Goal: Submit feedback/report problem: Submit feedback/report problem

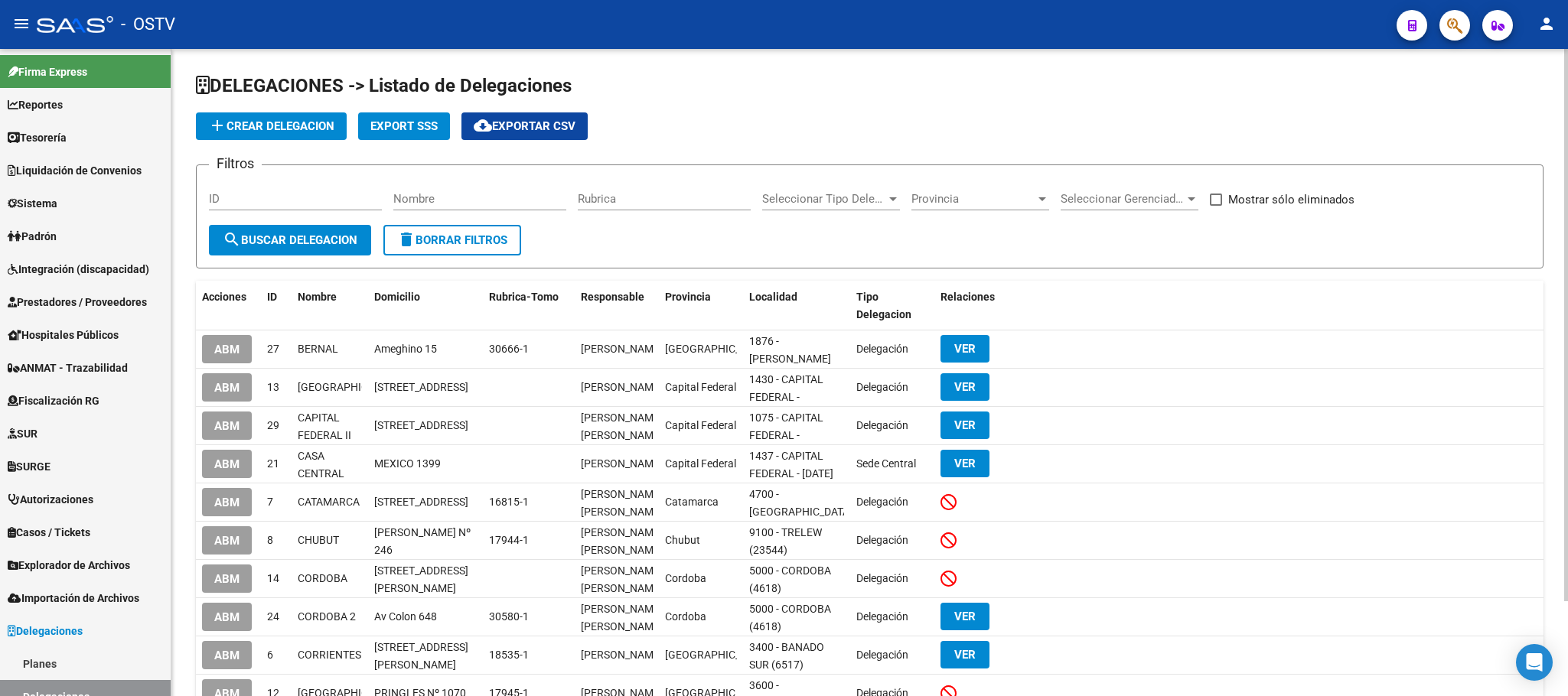
click at [189, 286] on div "DELEGACIONES -> Listado de Delegaciones add Crear Delegacion Export SSS cloud_d…" at bounding box center [869, 427] width 1396 height 757
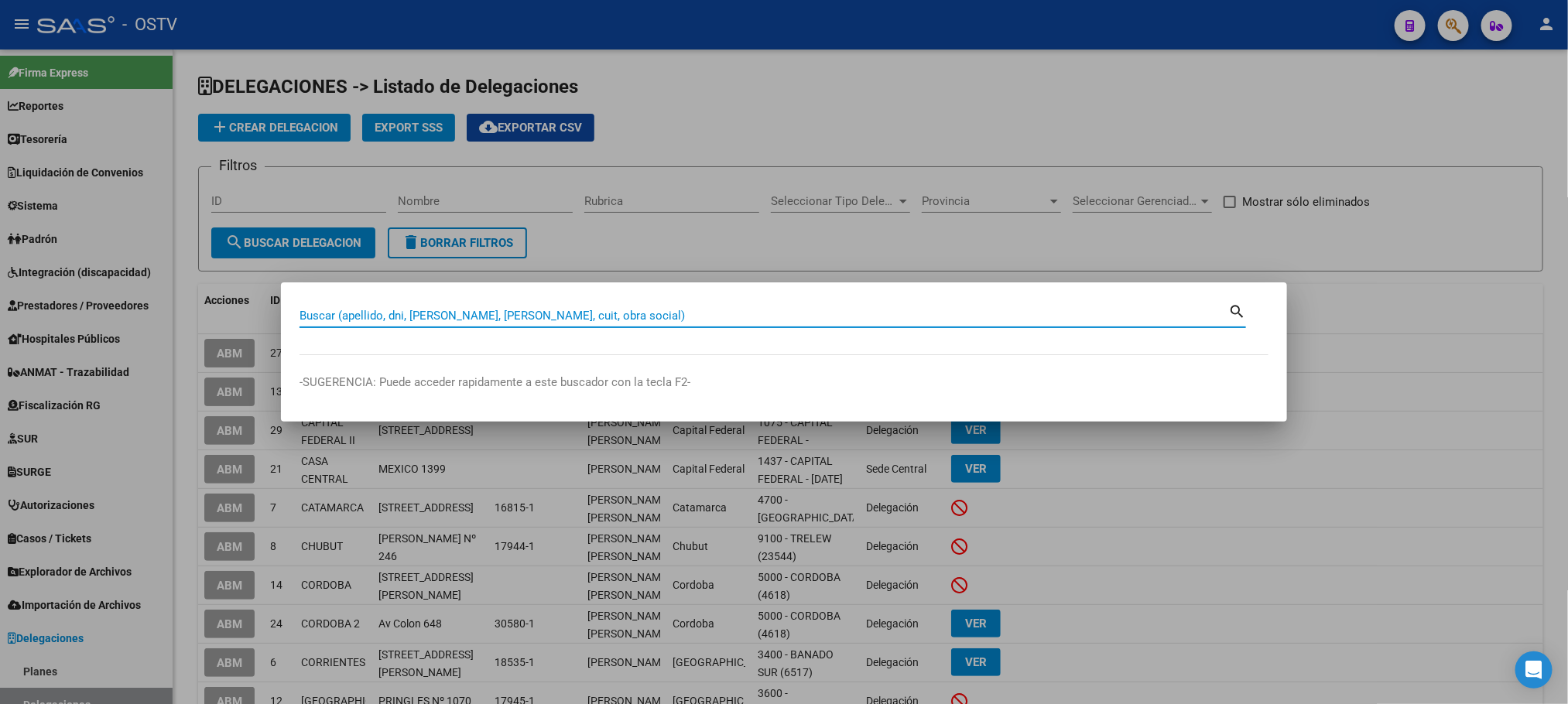
click at [425, 319] on input "Buscar (apellido, dni, [PERSON_NAME], [PERSON_NAME], cuit, obra social)" at bounding box center [764, 316] width 929 height 14
type input "24871394"
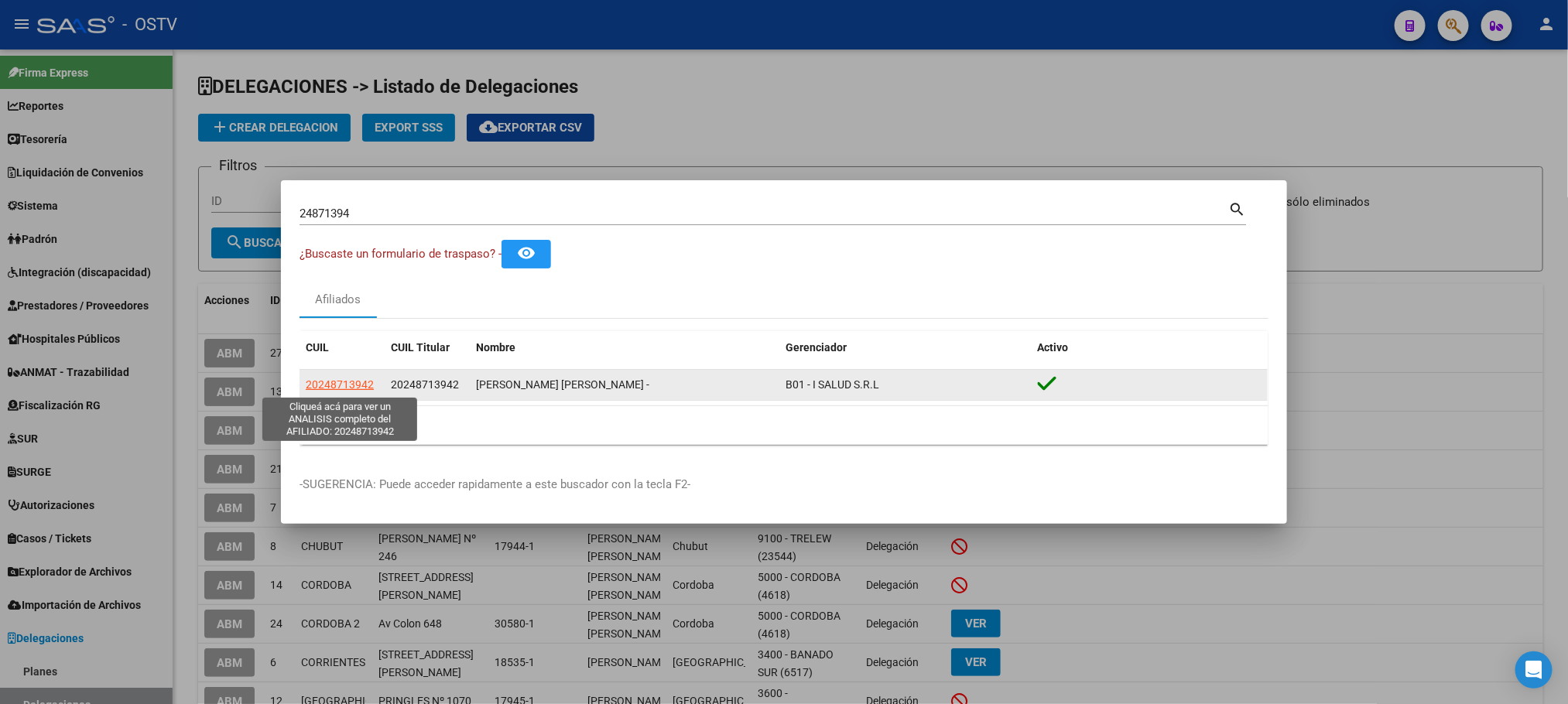
click at [332, 386] on span "20248713942" at bounding box center [339, 385] width 68 height 12
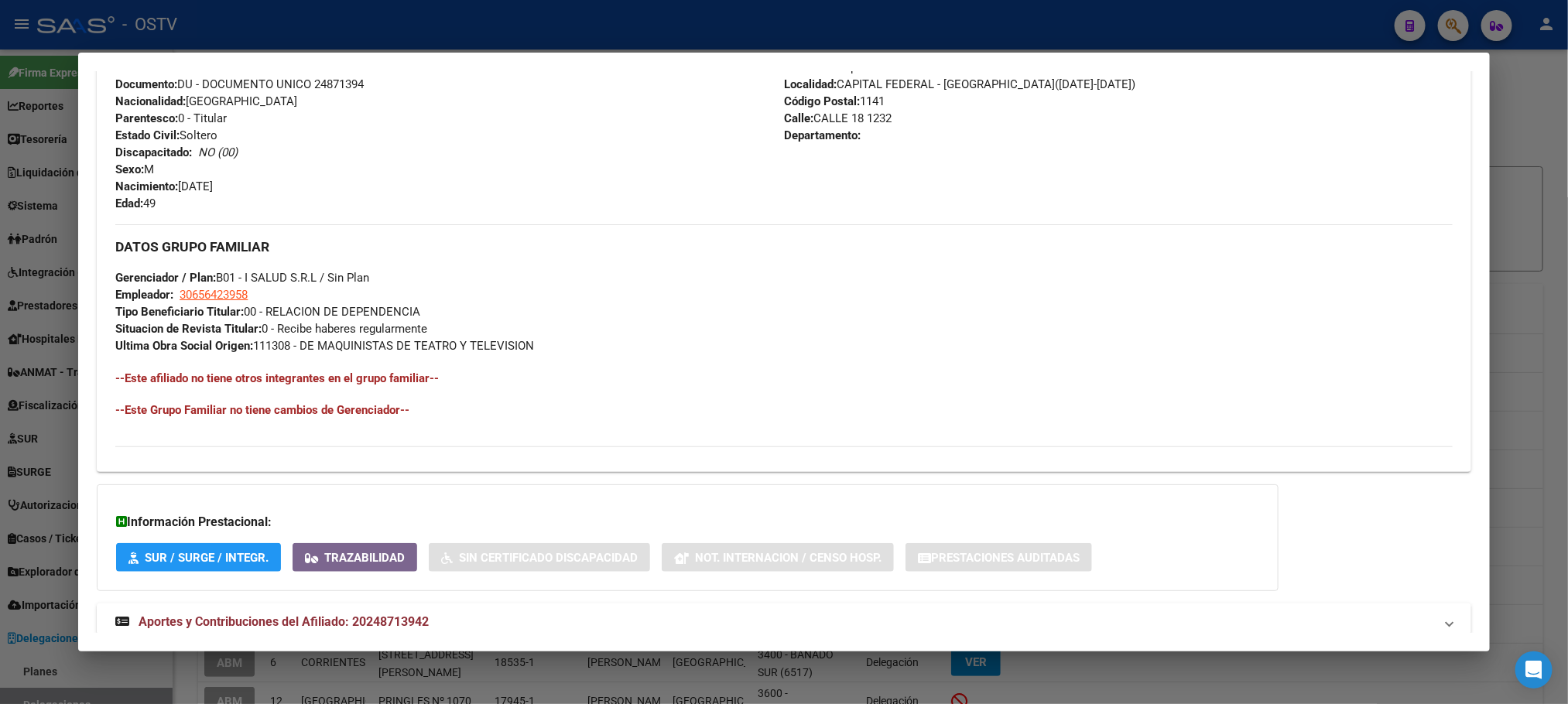
scroll to position [632, 0]
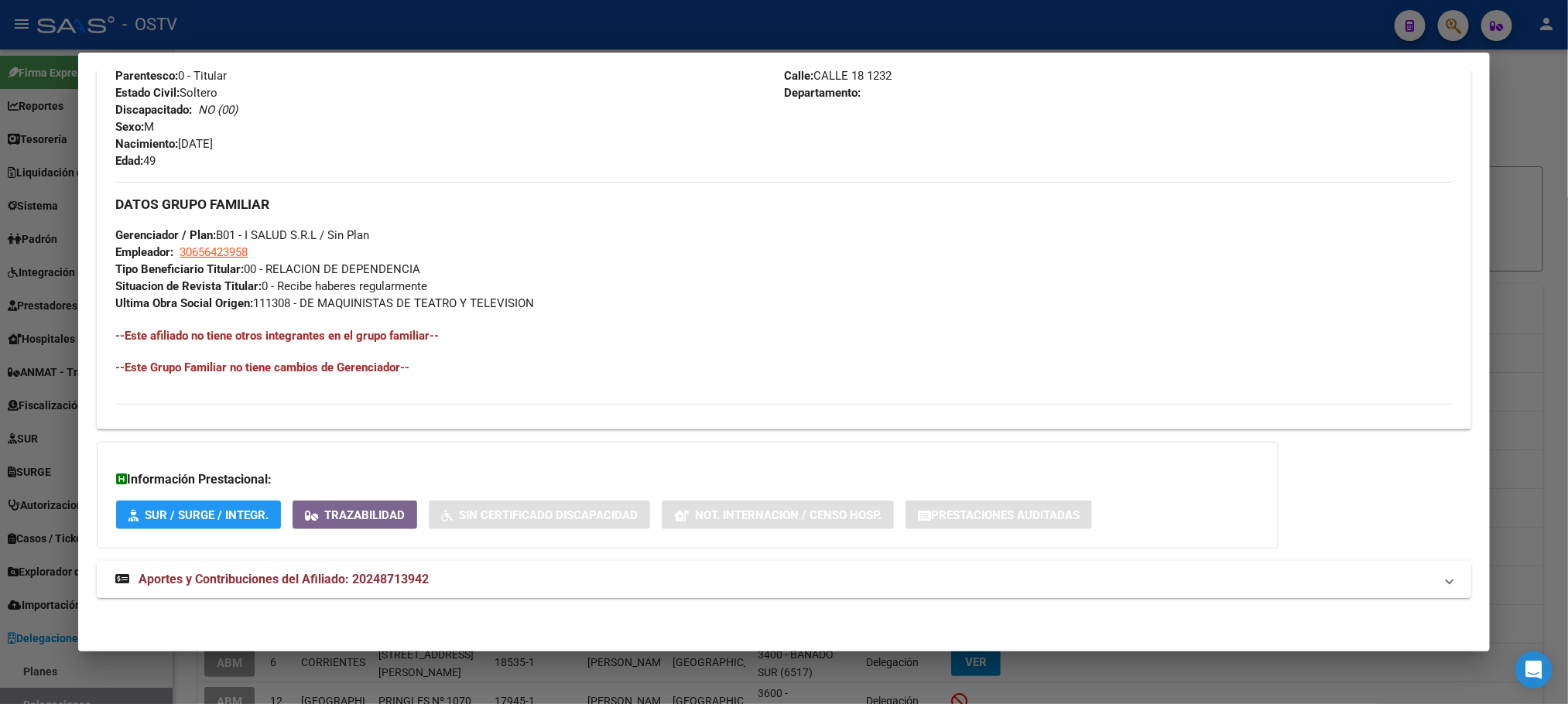
click at [328, 581] on span "Aportes y Contribuciones del Afiliado: 20248713942" at bounding box center [284, 579] width 290 height 15
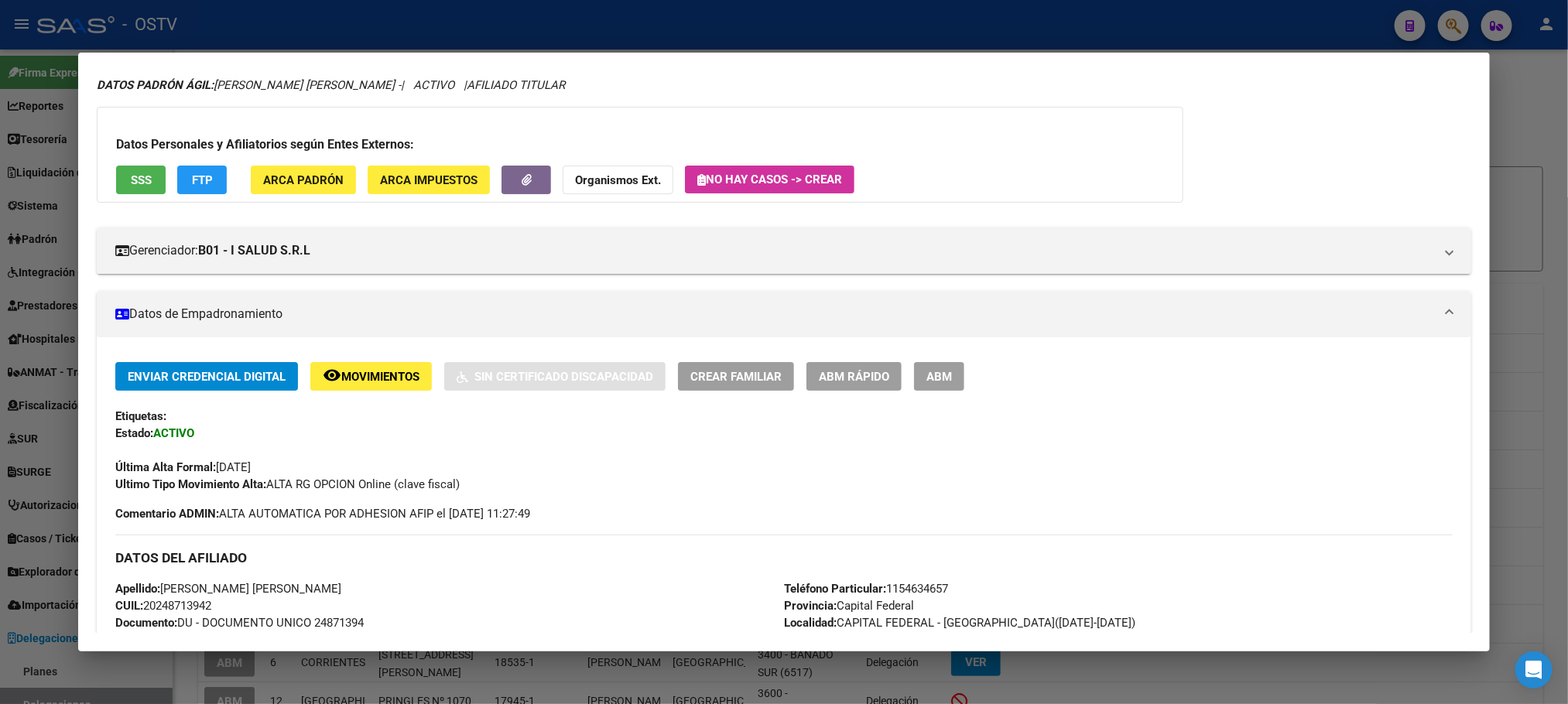
scroll to position [0, 0]
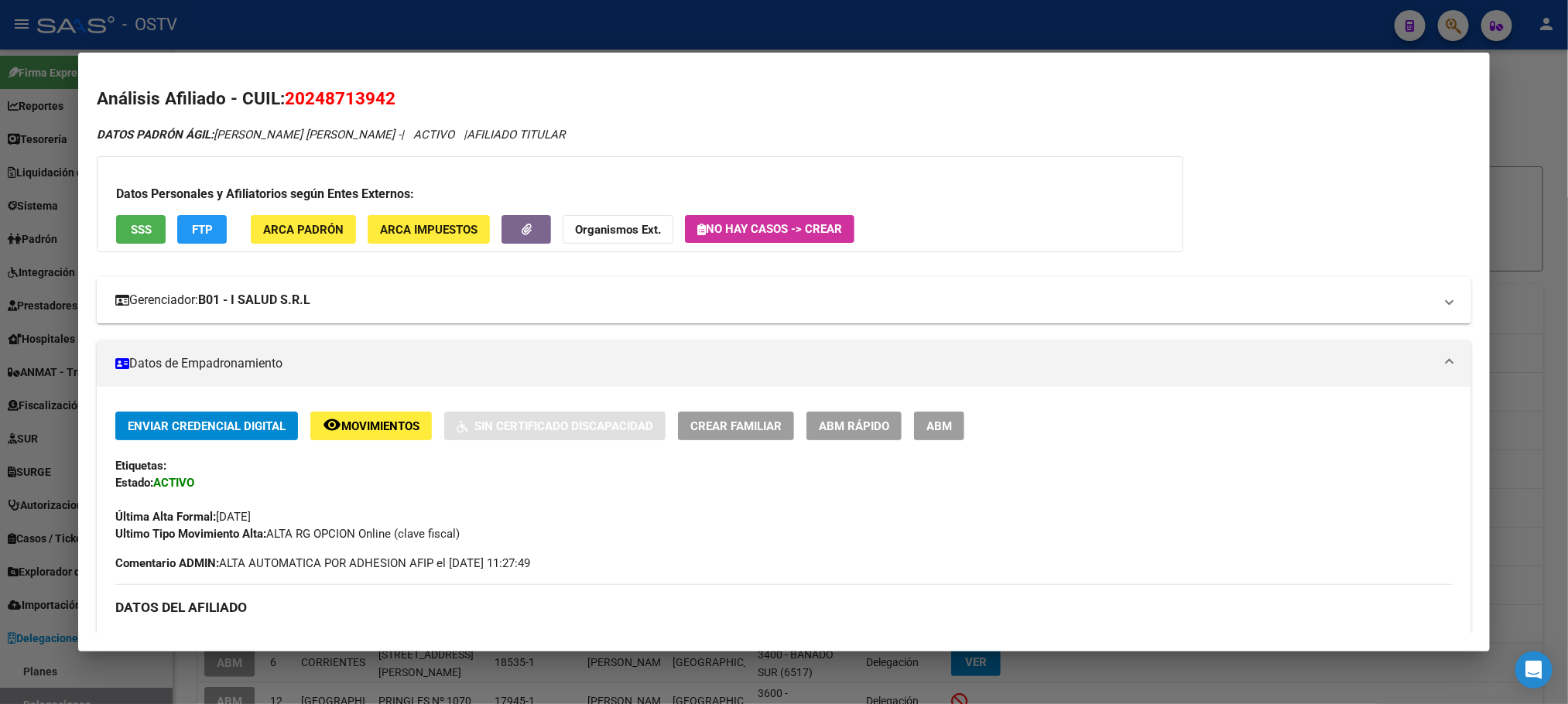
click at [263, 304] on strong "B01 - I SALUD S.R.L" at bounding box center [254, 299] width 112 height 18
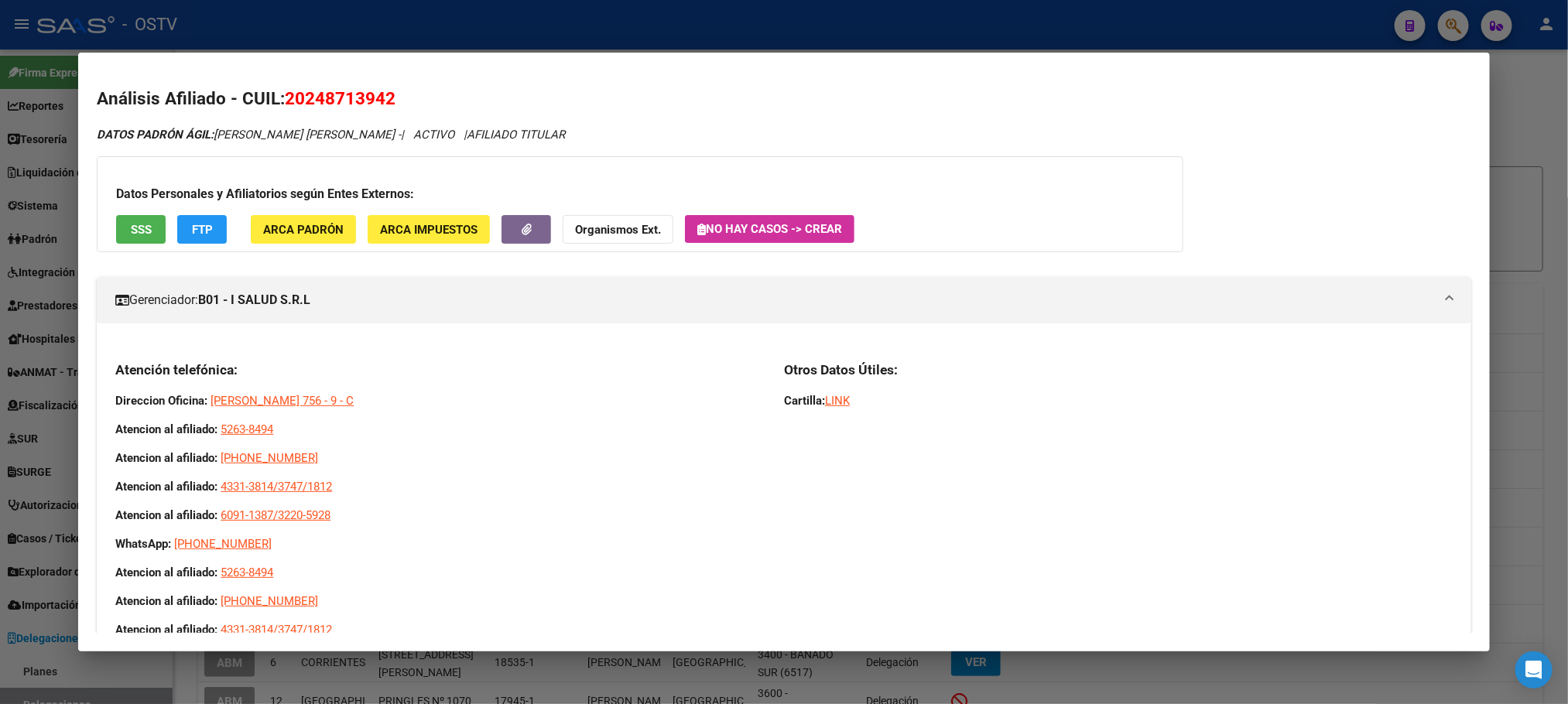
drag, startPoint x: 109, startPoint y: 370, endPoint x: 327, endPoint y: 441, distance: 229.3
click at [327, 441] on div "Atención telefónica: Direccion Oficina: Alsina 756 - 9 - C Atencion al afiliado…" at bounding box center [440, 596] width 650 height 470
click at [317, 455] on p "Atencion al afiliado: 0800-220-8494" at bounding box center [440, 458] width 650 height 17
drag, startPoint x: 303, startPoint y: 462, endPoint x: 107, endPoint y: 365, distance: 218.7
click at [115, 365] on div "Atención telefónica: Direccion Oficina: Alsina 756 - 9 - C Atencion al afiliado…" at bounding box center [440, 596] width 650 height 470
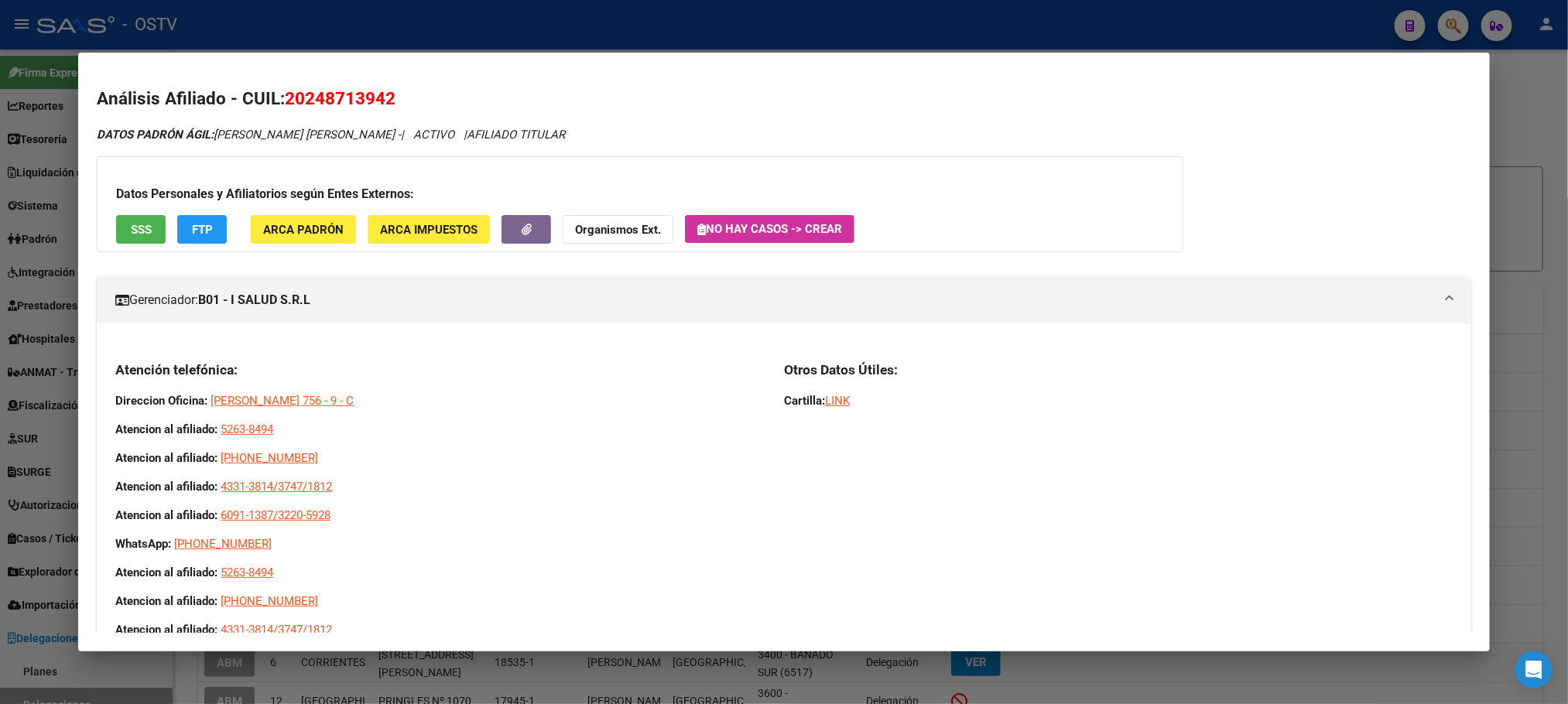
click at [118, 362] on h3 "Atención telefónica:" at bounding box center [440, 370] width 650 height 17
drag, startPoint x: 105, startPoint y: 367, endPoint x: 316, endPoint y: 446, distance: 225.3
click at [316, 446] on div "Atención telefónica: Direccion Oficina: Alsina 756 - 9 - C Atencion al afiliado…" at bounding box center [783, 602] width 1374 height 508
click at [310, 450] on p "Atencion al afiliado: 0800-220-8494" at bounding box center [440, 458] width 650 height 17
drag, startPoint x: 307, startPoint y: 456, endPoint x: 110, endPoint y: 362, distance: 218.3
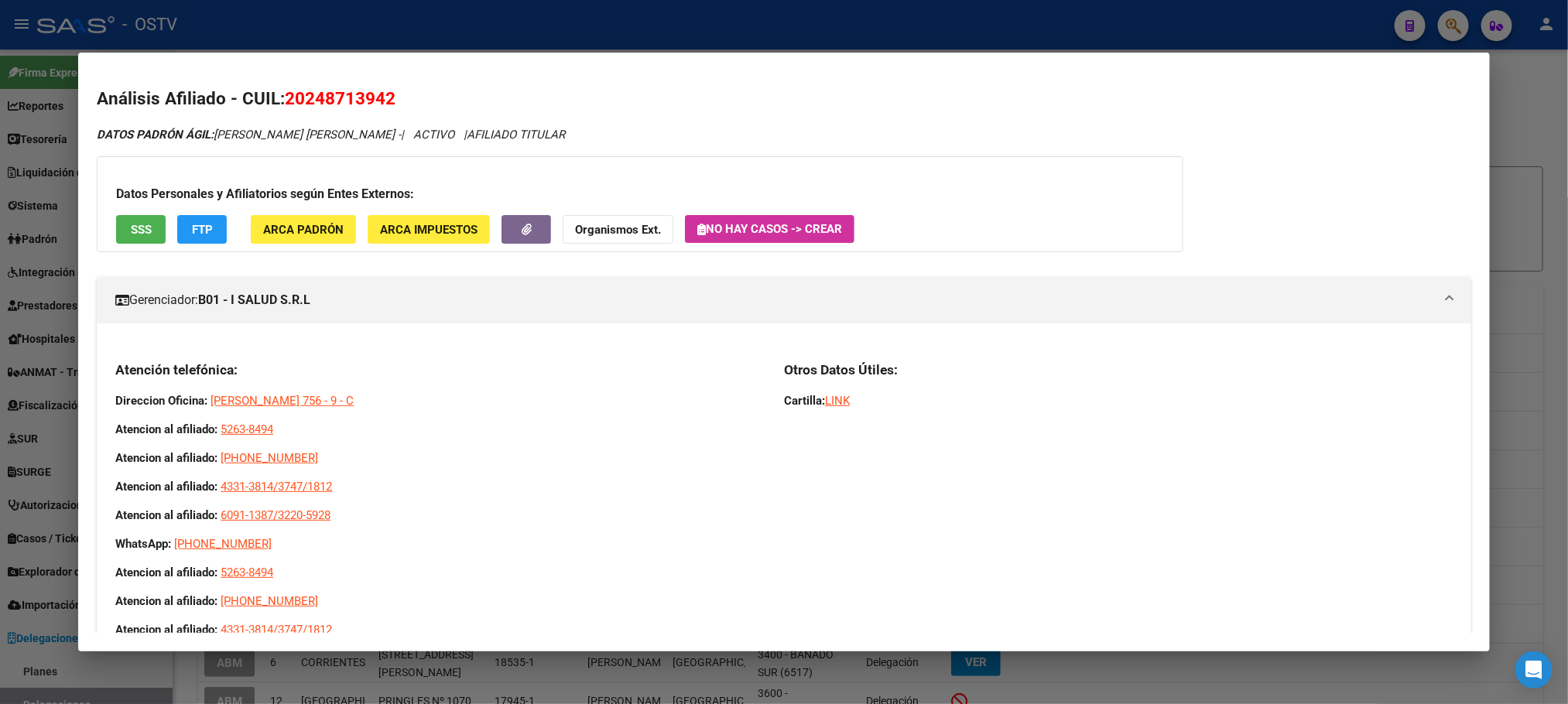
click at [115, 362] on div "Atención telefónica: Direccion Oficina: Alsina 756 - 9 - C Atencion al afiliado…" at bounding box center [440, 596] width 650 height 470
click at [115, 363] on h3 "Atención telefónica:" at bounding box center [440, 370] width 650 height 17
drag, startPoint x: 110, startPoint y: 365, endPoint x: 305, endPoint y: 460, distance: 216.9
click at [305, 460] on div "Atención telefónica: Direccion Oficina: Alsina 756 - 9 - C Atencion al afiliado…" at bounding box center [440, 596] width 650 height 470
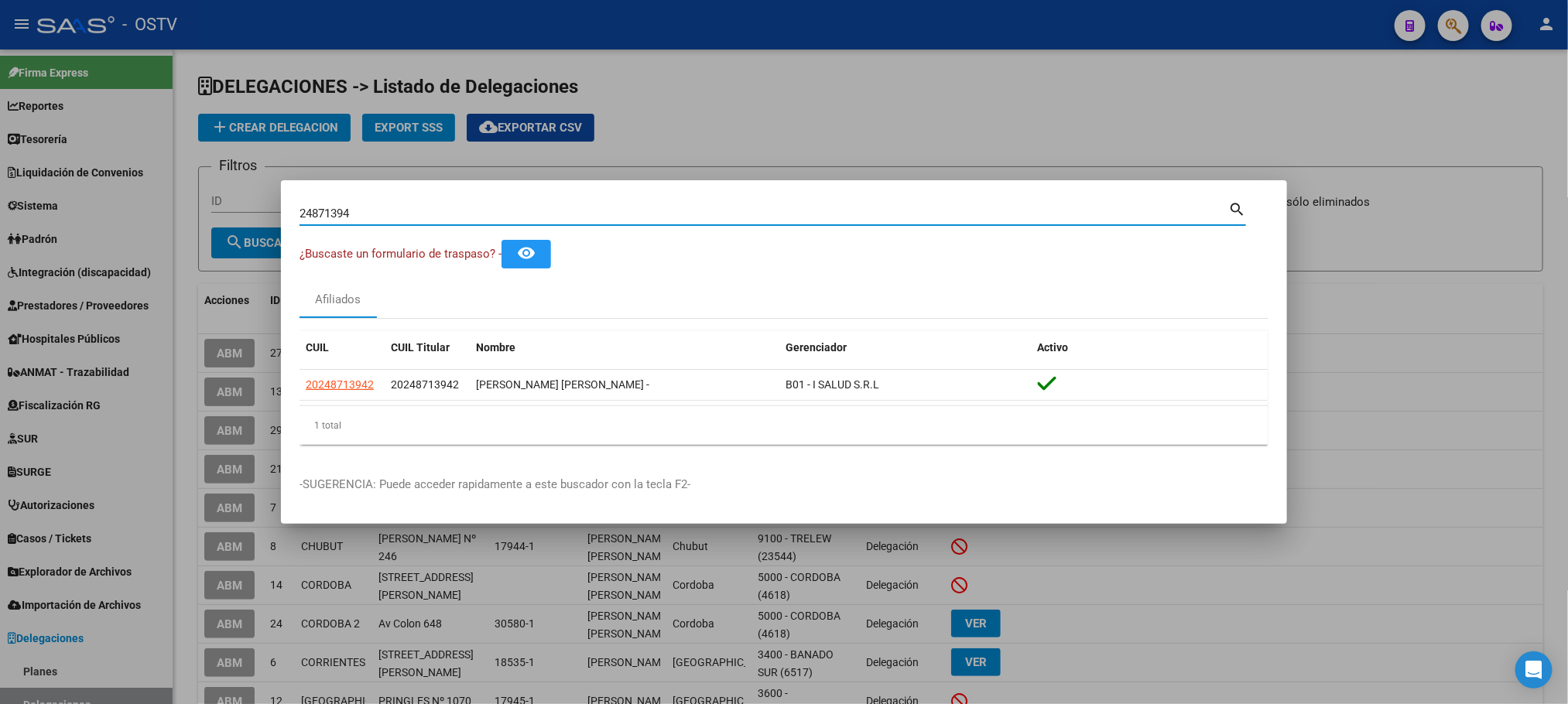
drag, startPoint x: 376, startPoint y: 219, endPoint x: 217, endPoint y: 198, distance: 160.4
click at [239, 207] on div "24871394 Buscar (apellido, dni, cuil, nro traspaso, cuit, obra social) search ¿…" at bounding box center [784, 352] width 1568 height 704
paste input "14662686"
type input "14662686"
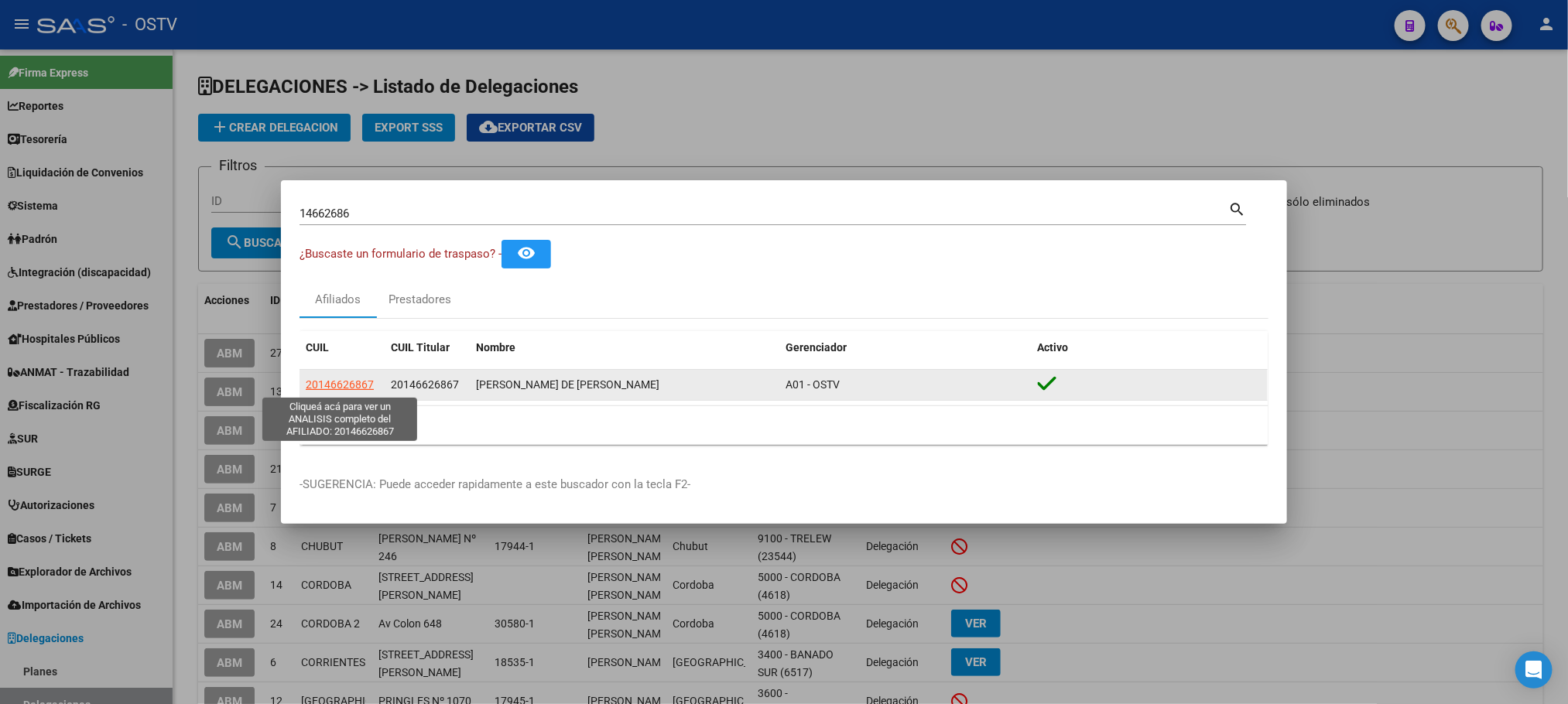
click at [317, 378] on span "20146626867" at bounding box center [339, 385] width 68 height 12
type textarea "20146626867"
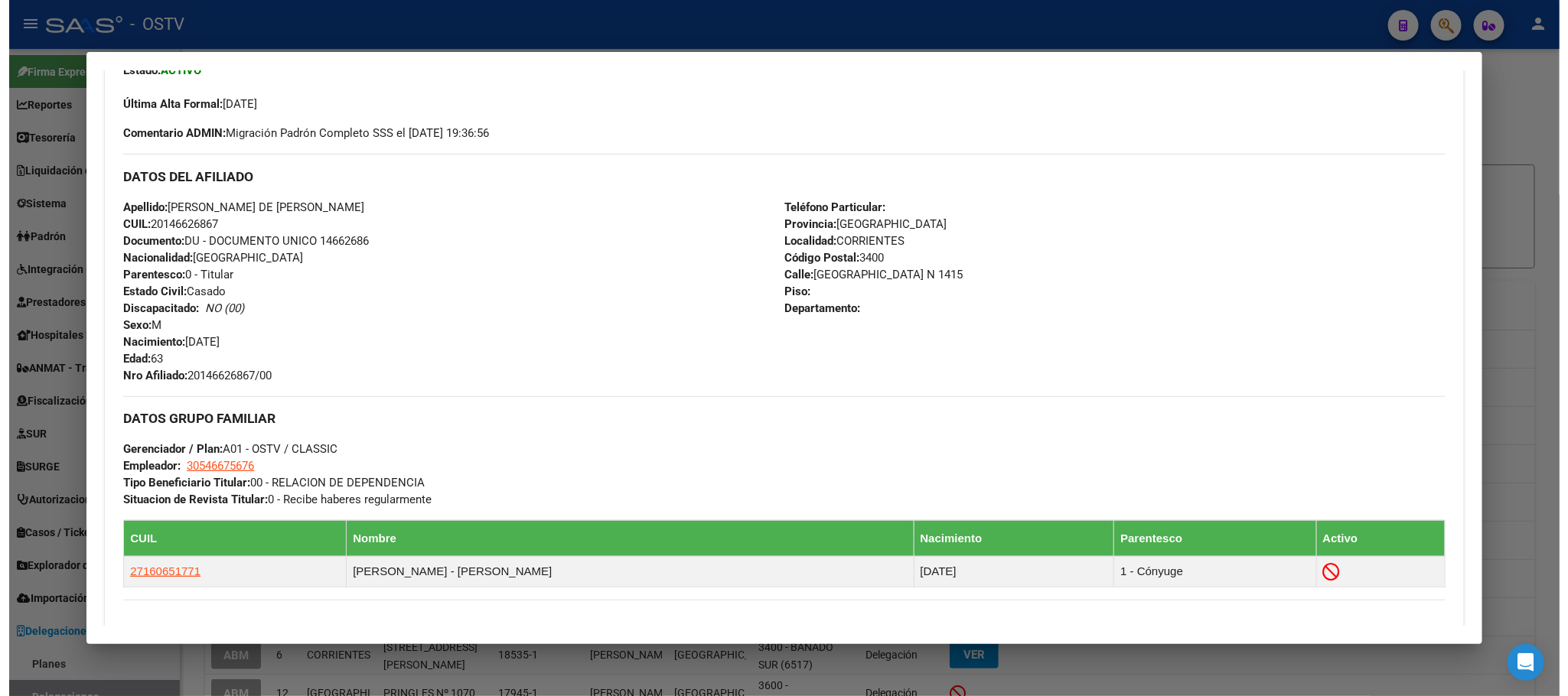
scroll to position [229, 0]
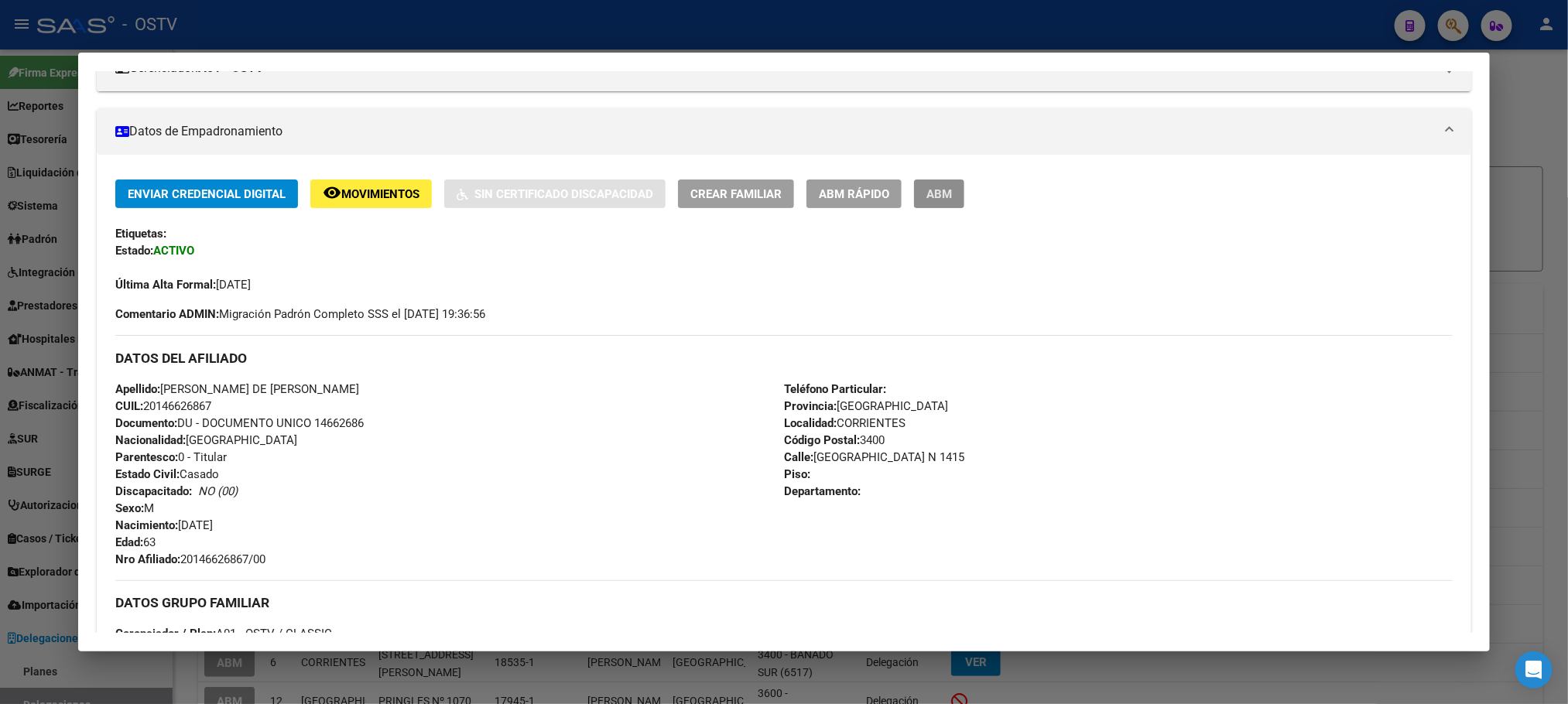
click at [930, 198] on span "ABM" at bounding box center [939, 194] width 25 height 14
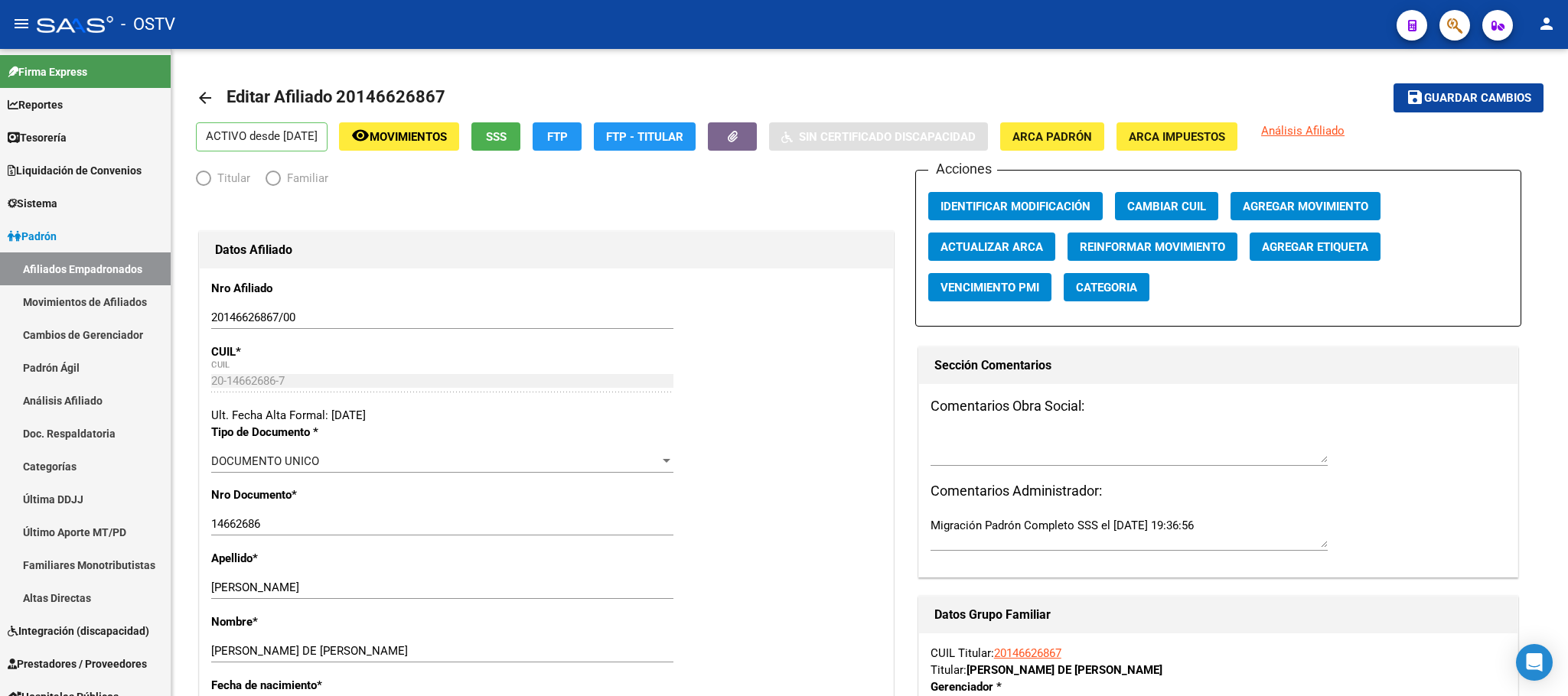
radio input "true"
type input "30-54667567-6"
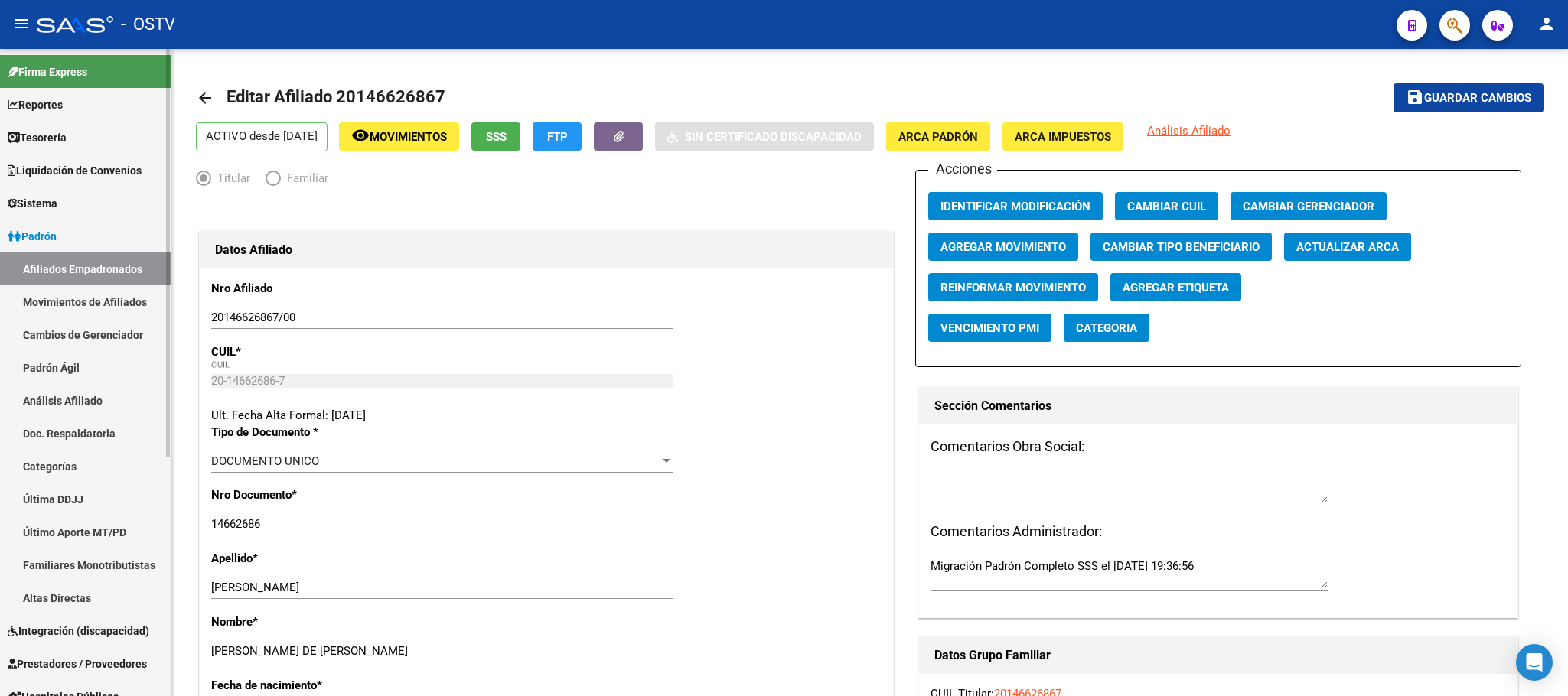
click at [134, 262] on link "Afiliados Empadronados" at bounding box center [85, 269] width 171 height 33
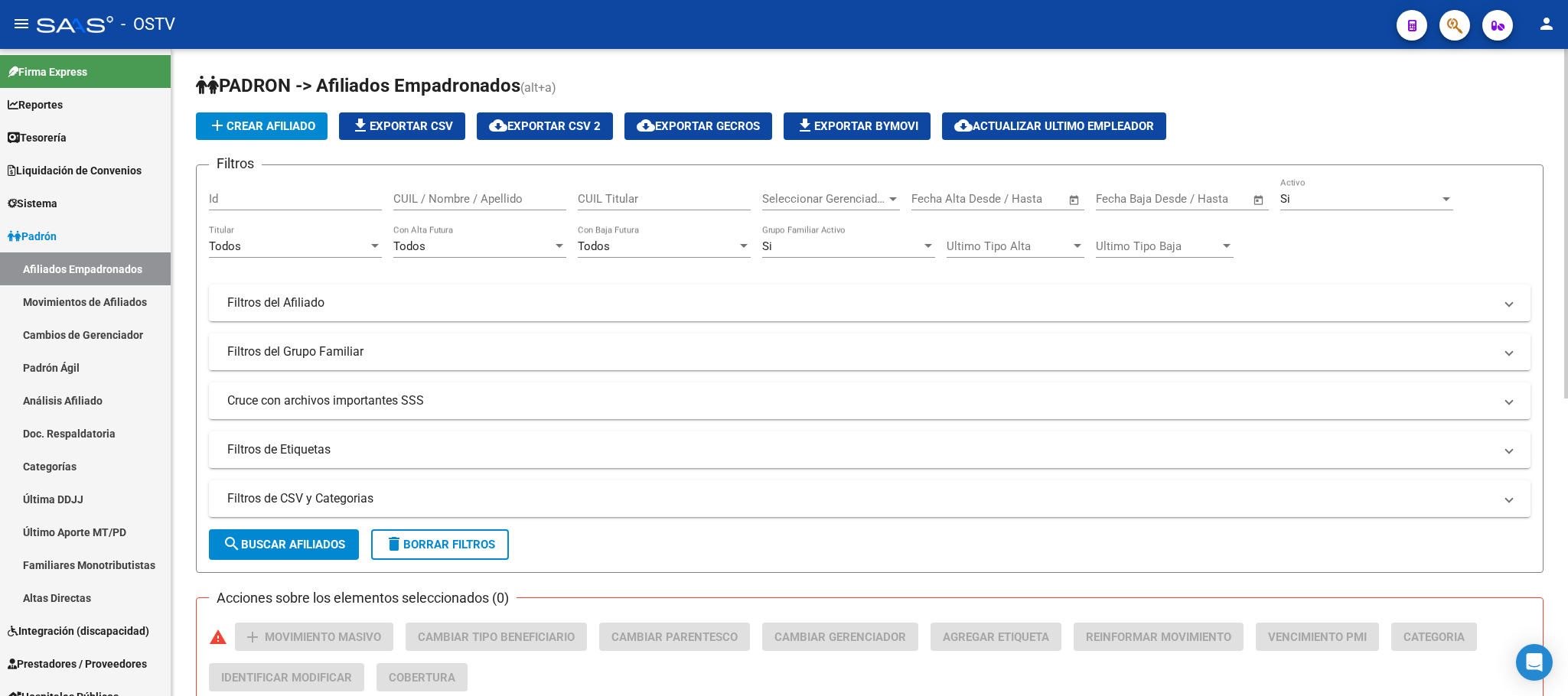
click at [590, 348] on mat-panel-title "Filtros del Grupo Familiar" at bounding box center [860, 352] width 1266 height 17
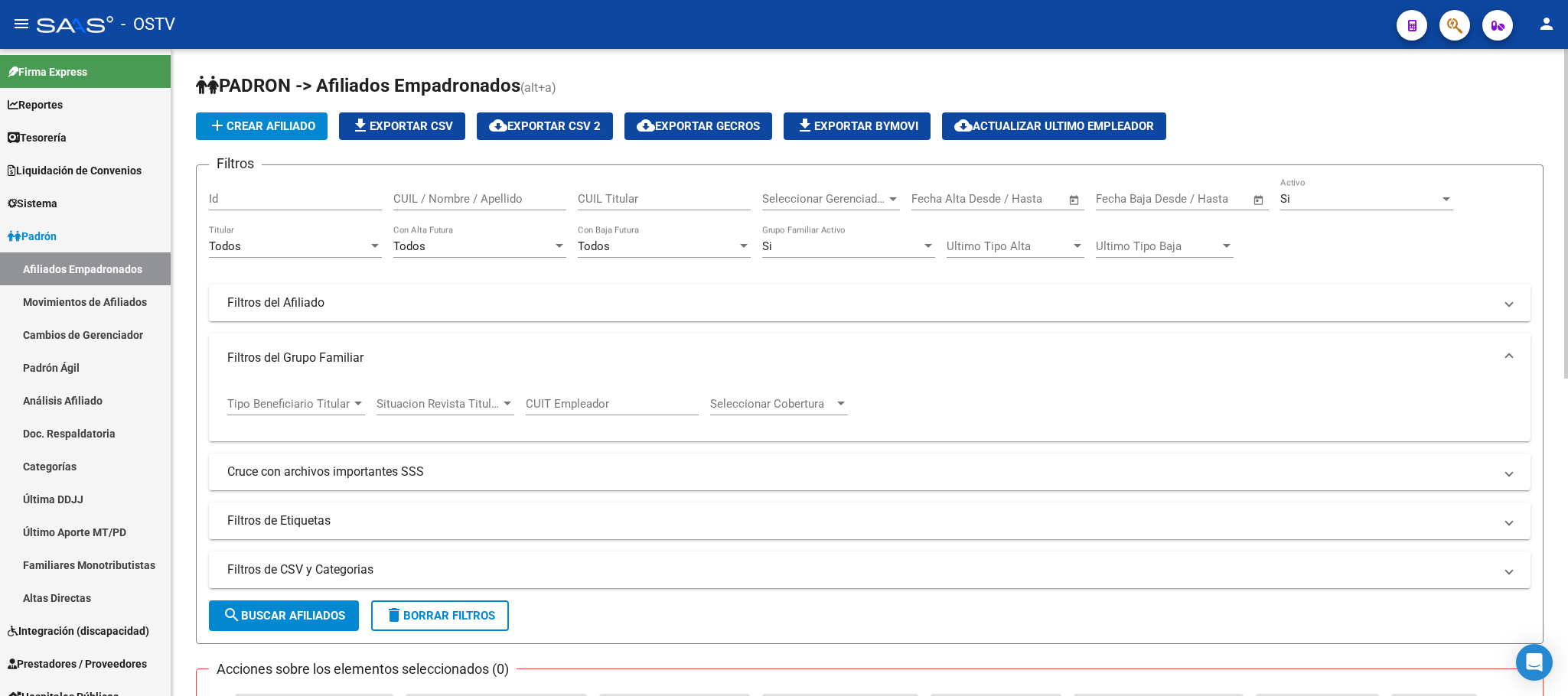
click at [659, 365] on mat-panel-title "Filtros del Grupo Familiar" at bounding box center [860, 358] width 1266 height 17
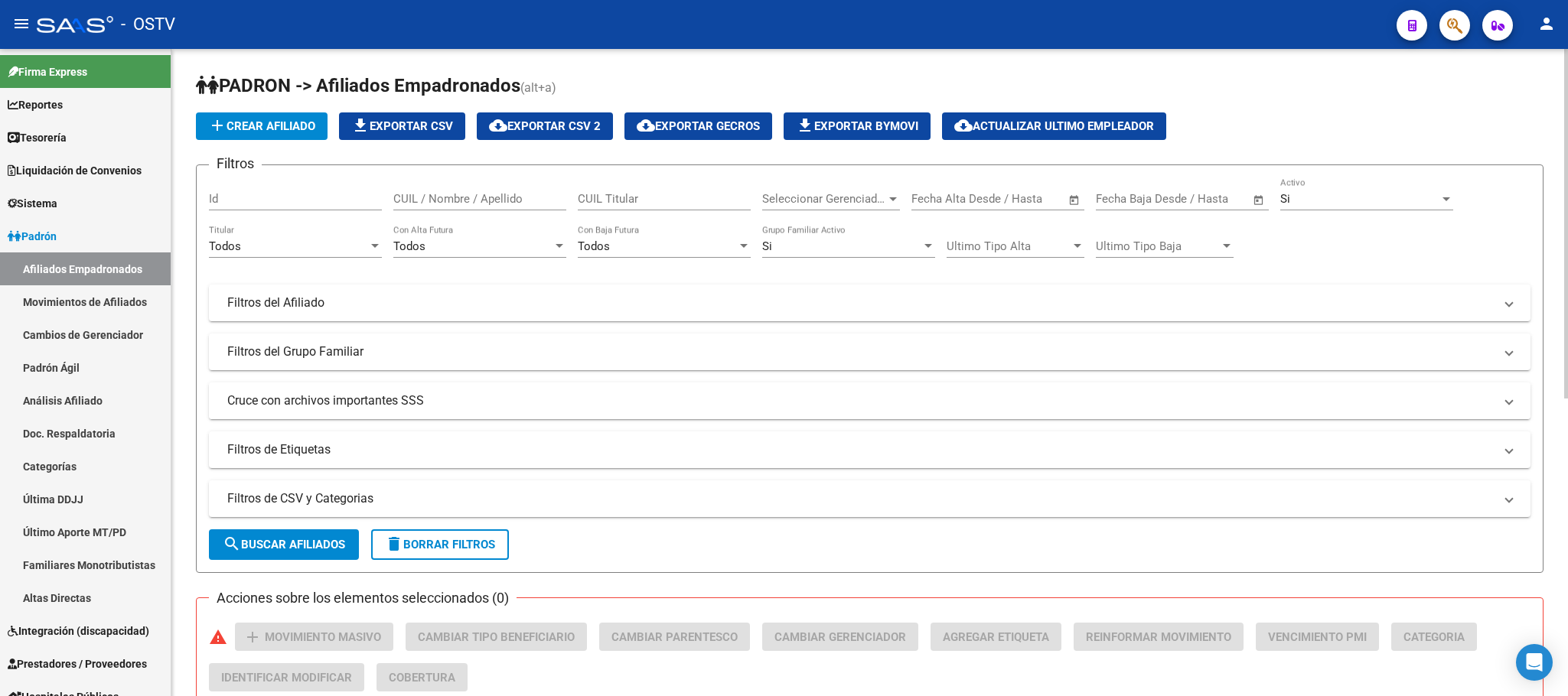
click at [703, 407] on mat-panel-title "Cruce con archivos importantes SSS" at bounding box center [860, 401] width 1266 height 17
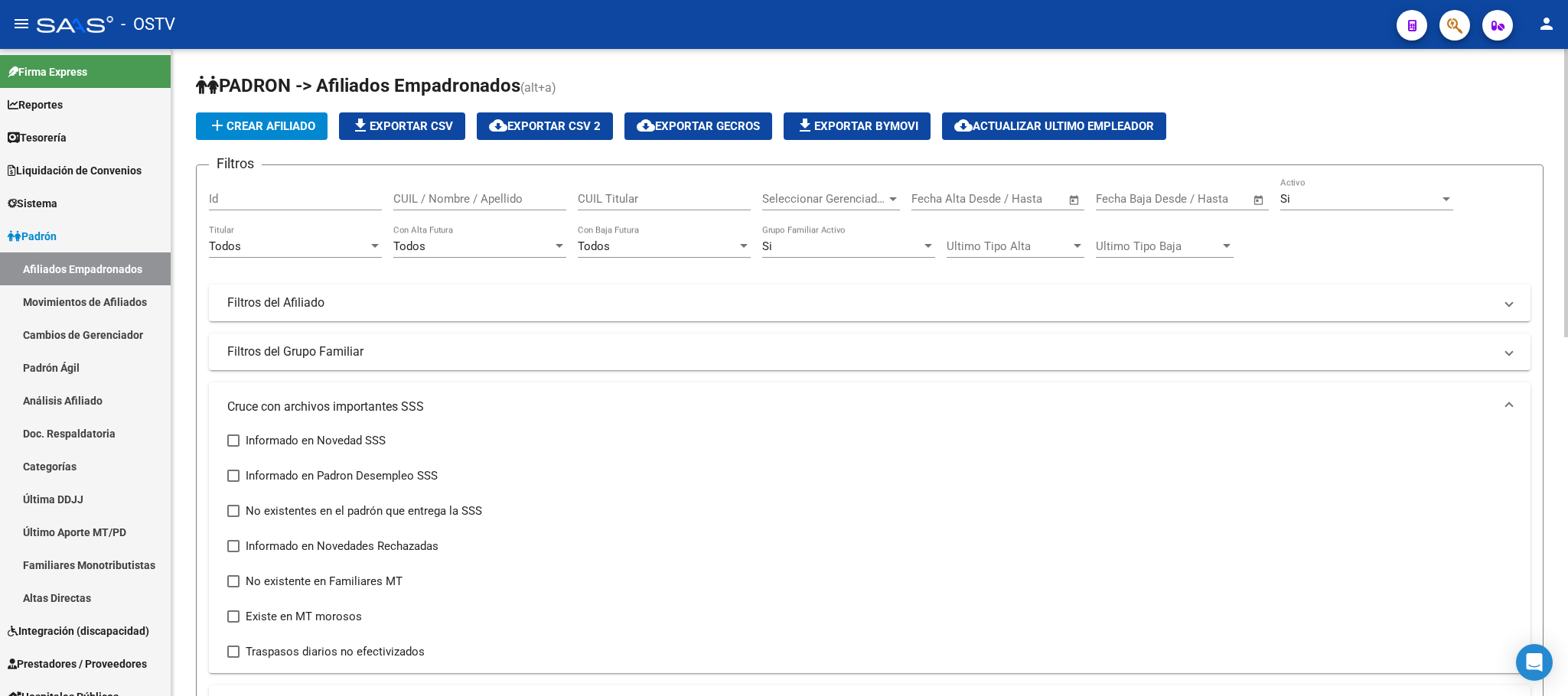
click at [736, 409] on mat-panel-title "Cruce con archivos importantes SSS" at bounding box center [860, 407] width 1266 height 17
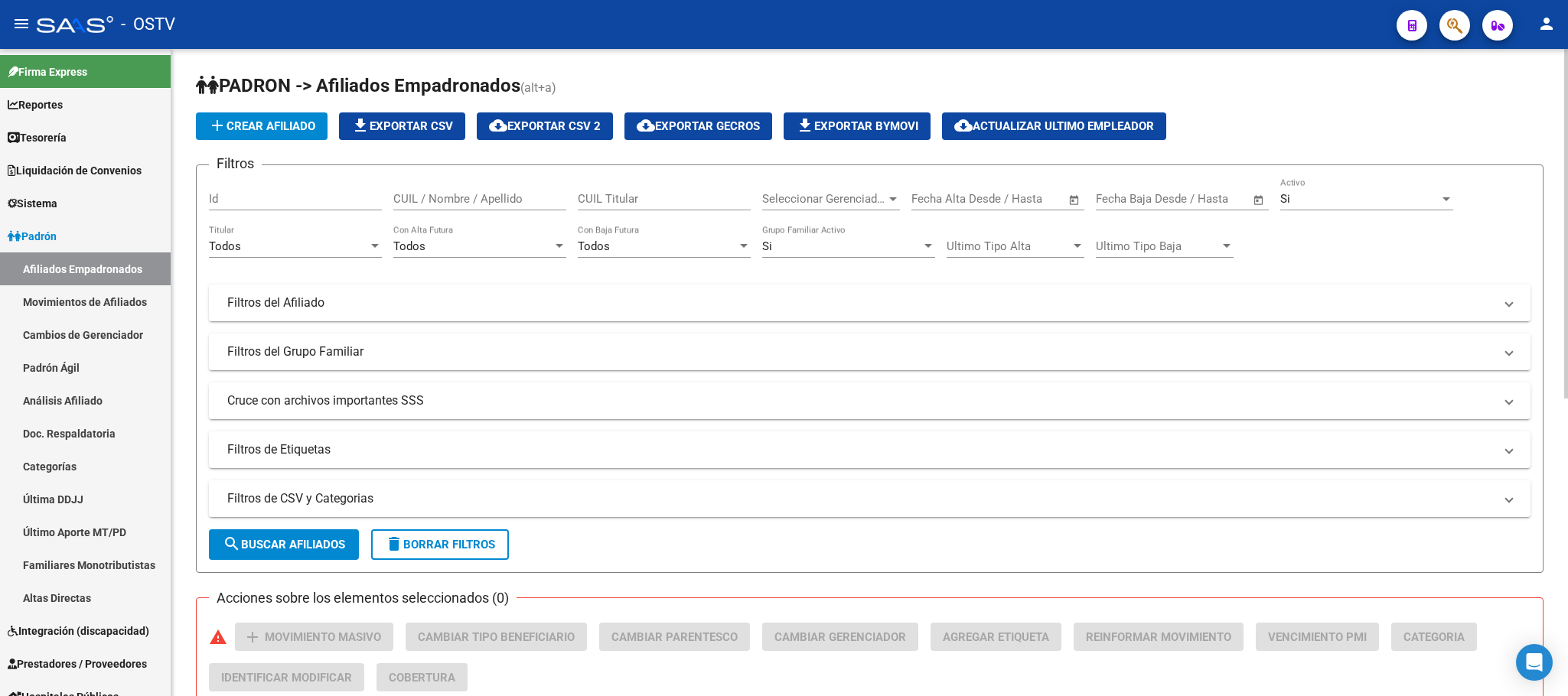
click at [716, 307] on mat-panel-title "Filtros del Afiliado" at bounding box center [860, 303] width 1266 height 17
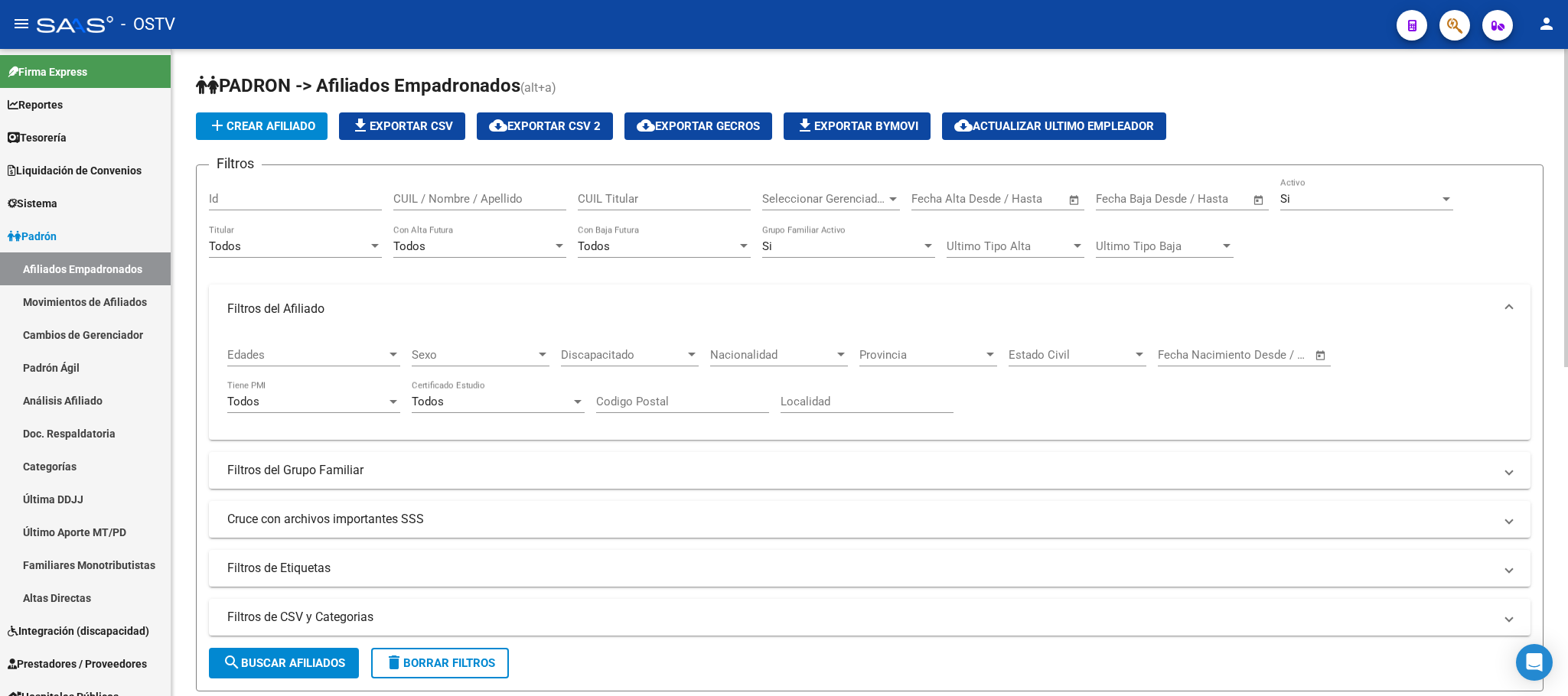
click at [896, 360] on span "Provincia" at bounding box center [921, 355] width 124 height 14
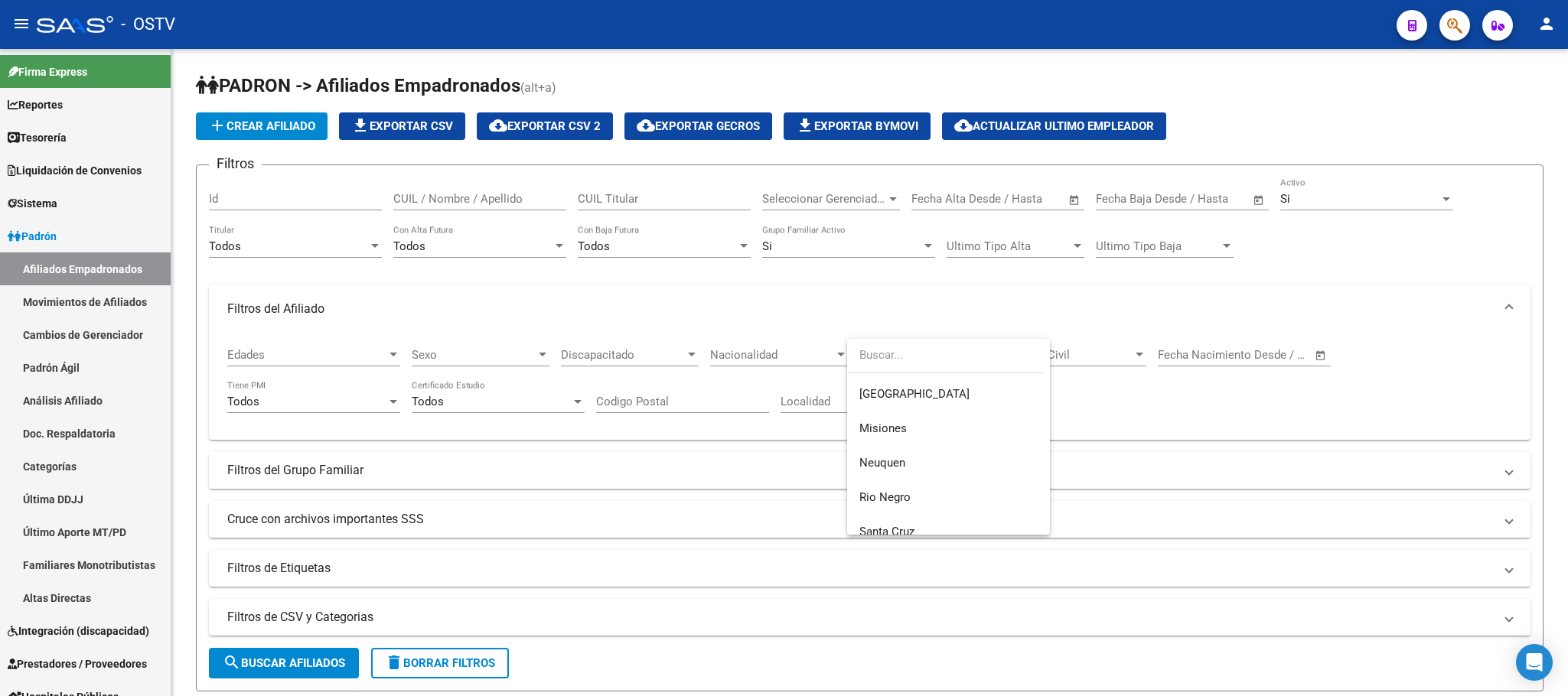
scroll to position [733, 0]
click at [953, 482] on span "Tierra del Fuego" at bounding box center [948, 484] width 179 height 34
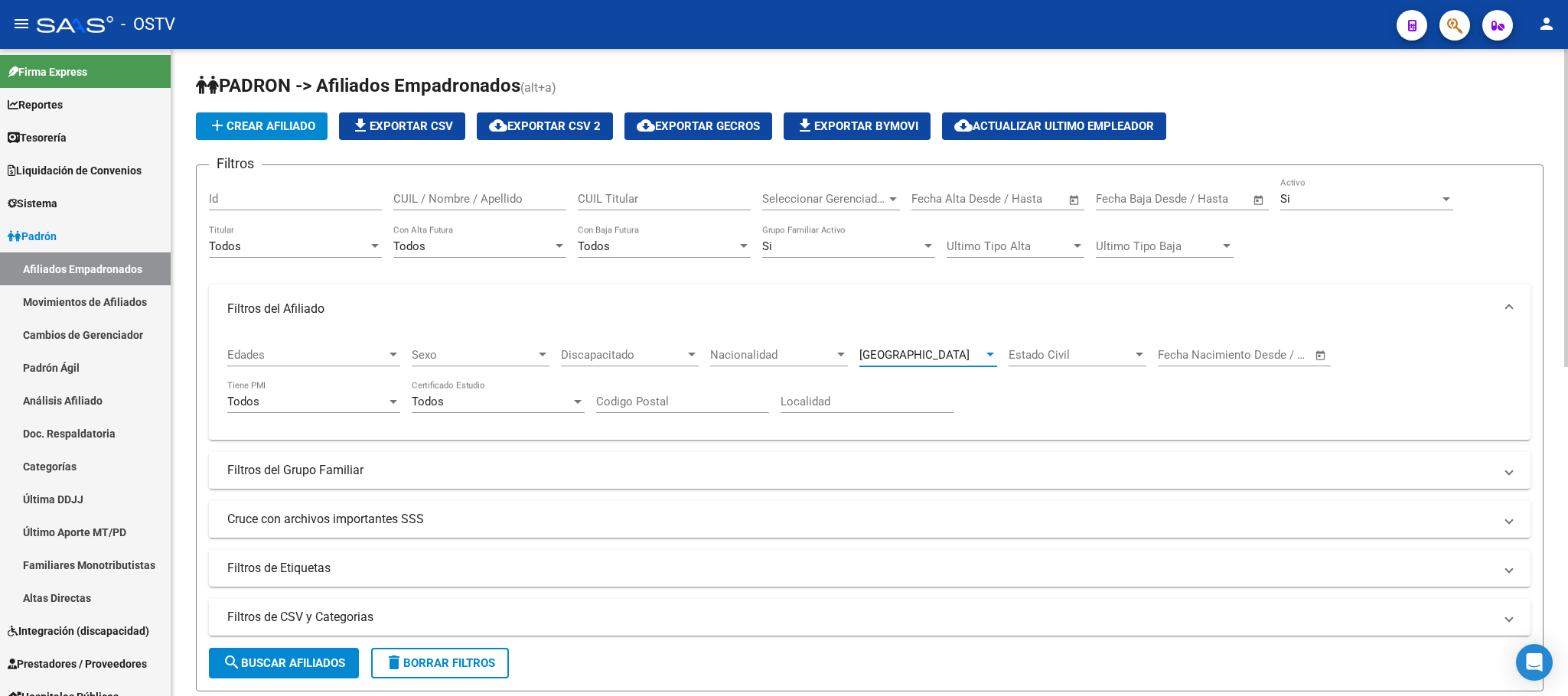
click at [300, 662] on span "search Buscar Afiliados" at bounding box center [283, 663] width 123 height 14
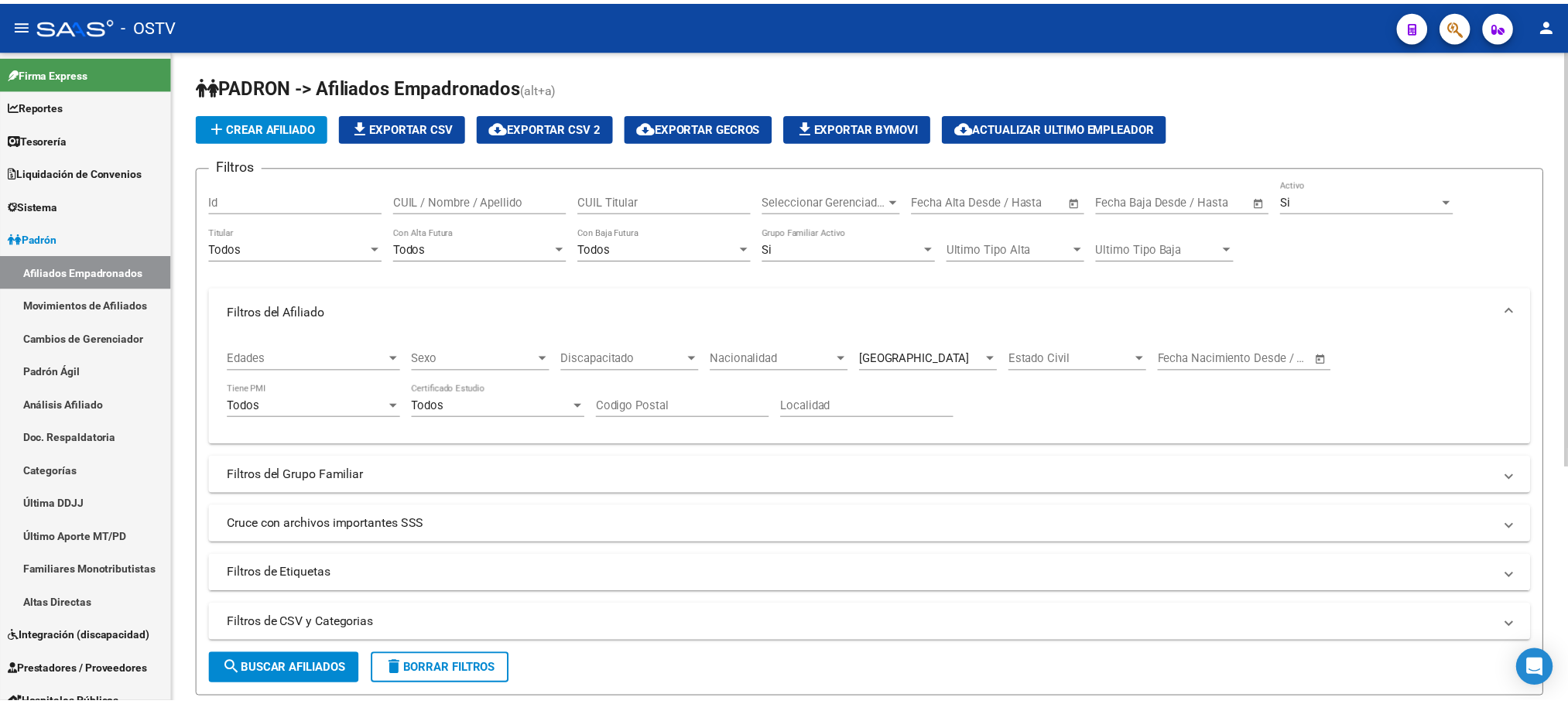
scroll to position [367, 0]
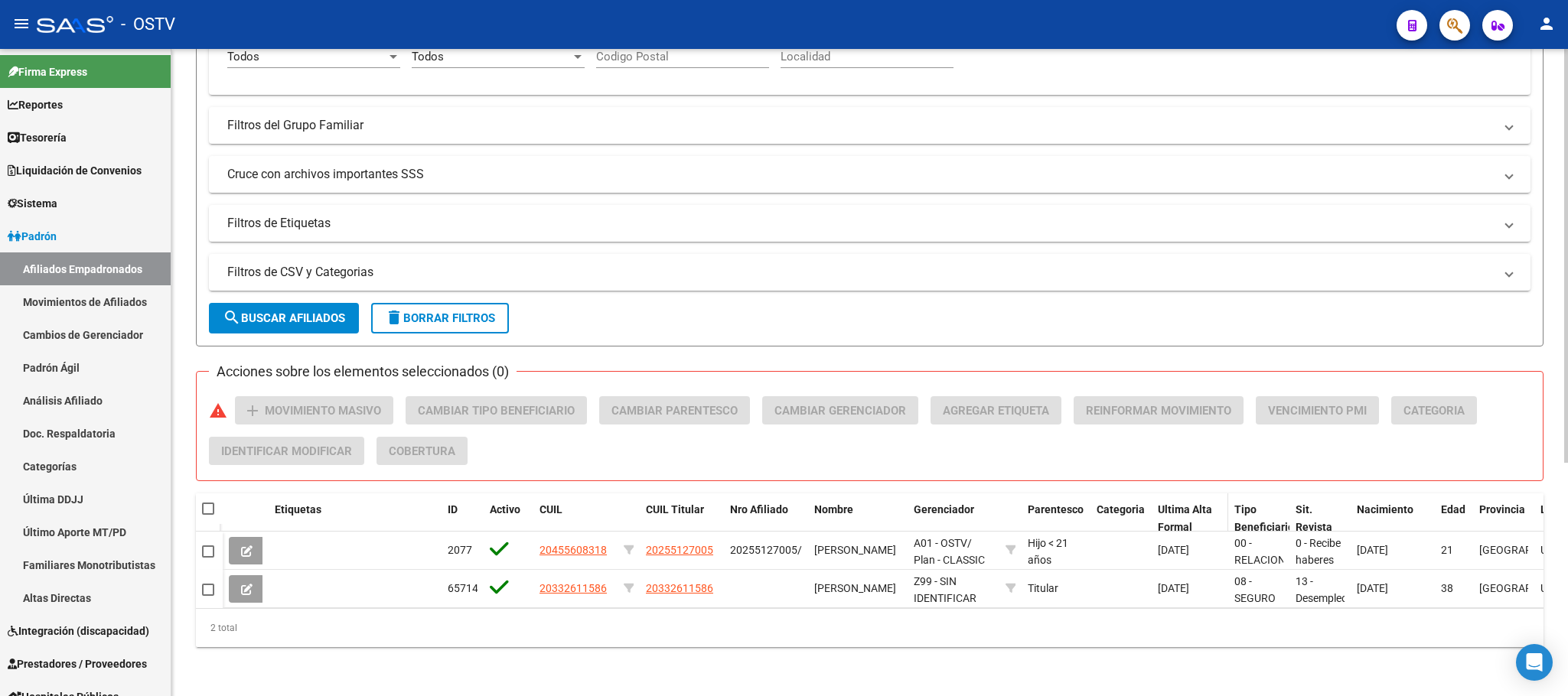
drag, startPoint x: 902, startPoint y: 485, endPoint x: 1274, endPoint y: 491, distance: 372.0
click at [1274, 493] on div "Etiquetas ID Activo CUIL CUIL Titular Nro Afiliado Nombre Gerenciador Parentesc…" at bounding box center [1092, 518] width 1740 height 51
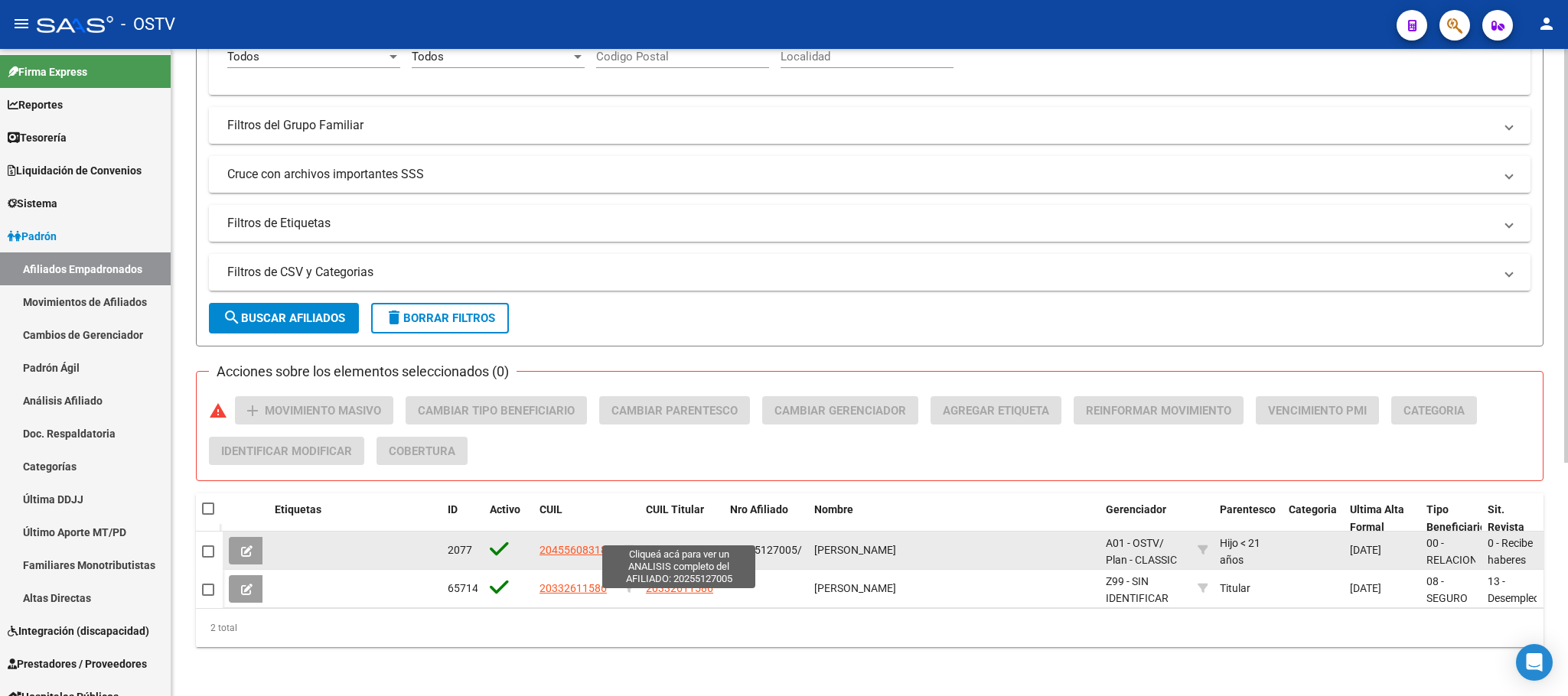
click at [685, 544] on span "20255127005" at bounding box center [679, 550] width 67 height 12
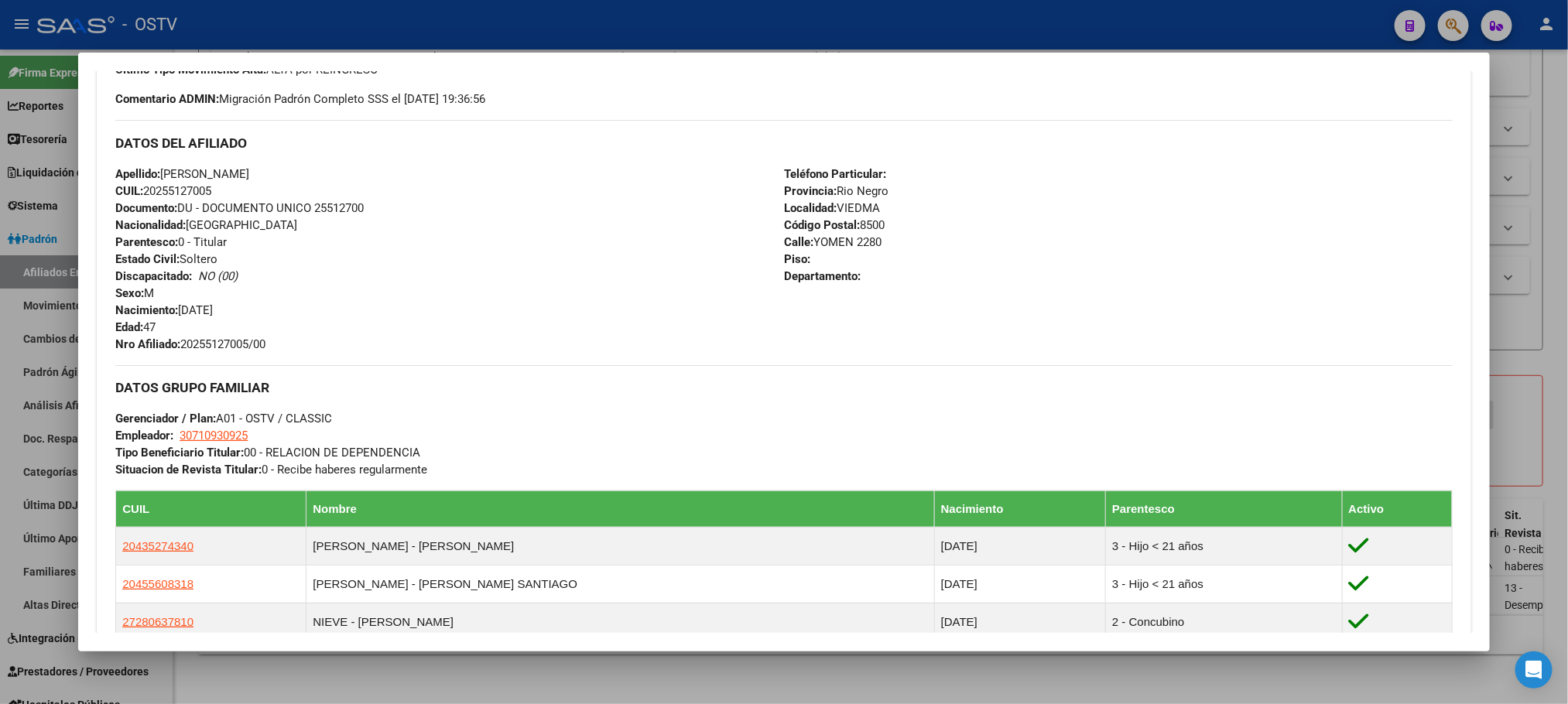
scroll to position [861, 0]
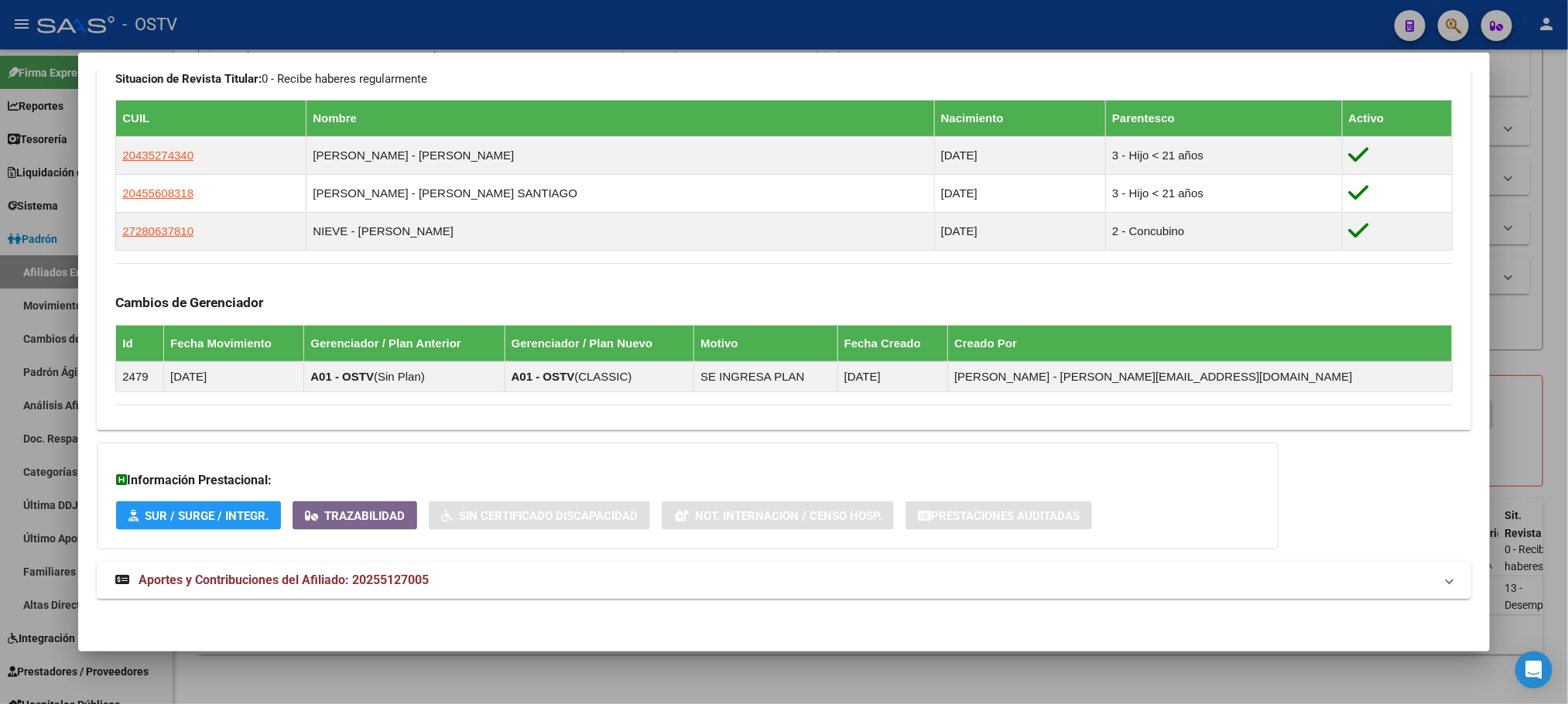
click at [438, 569] on mat-expansion-panel-header "Aportes y Contribuciones del Afiliado: 20255127005" at bounding box center [783, 580] width 1374 height 37
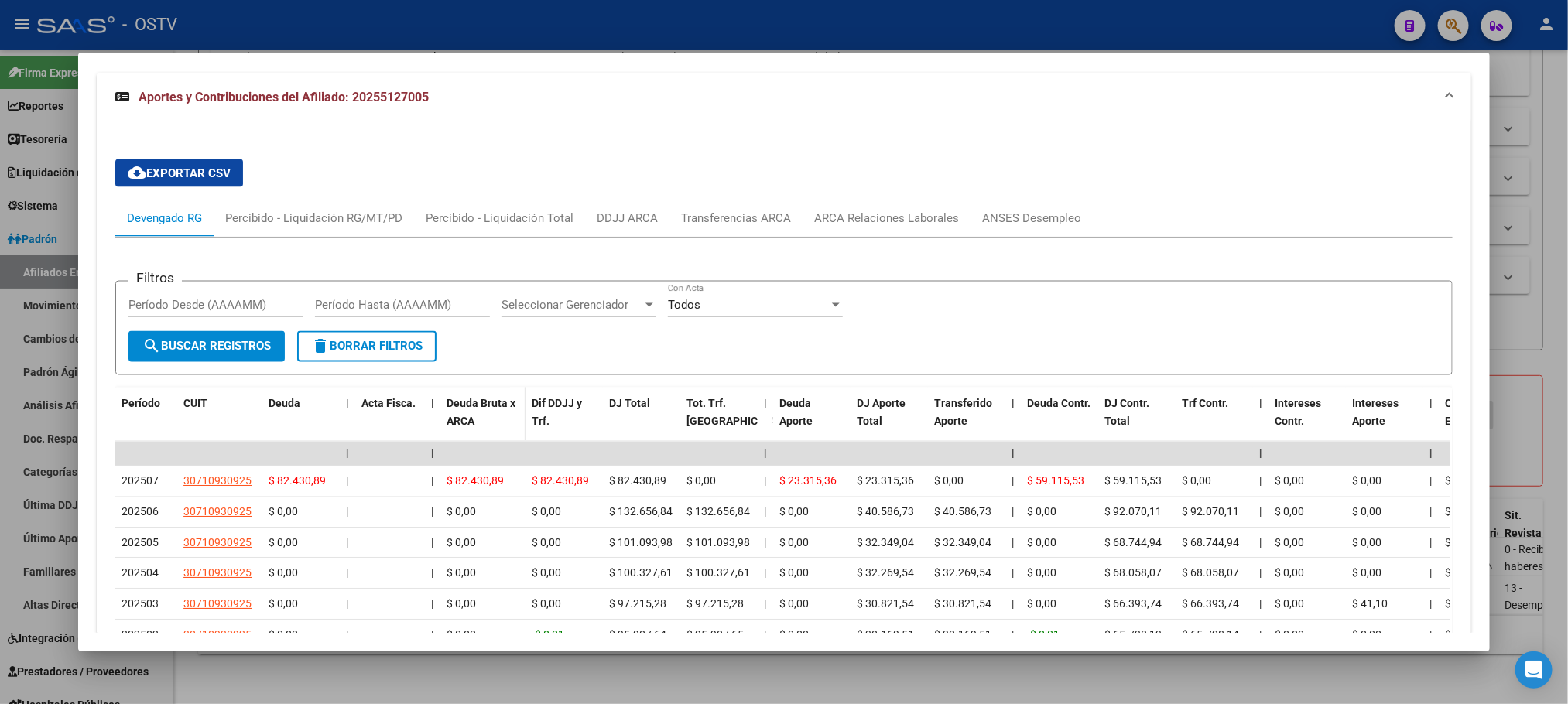
scroll to position [1484, 0]
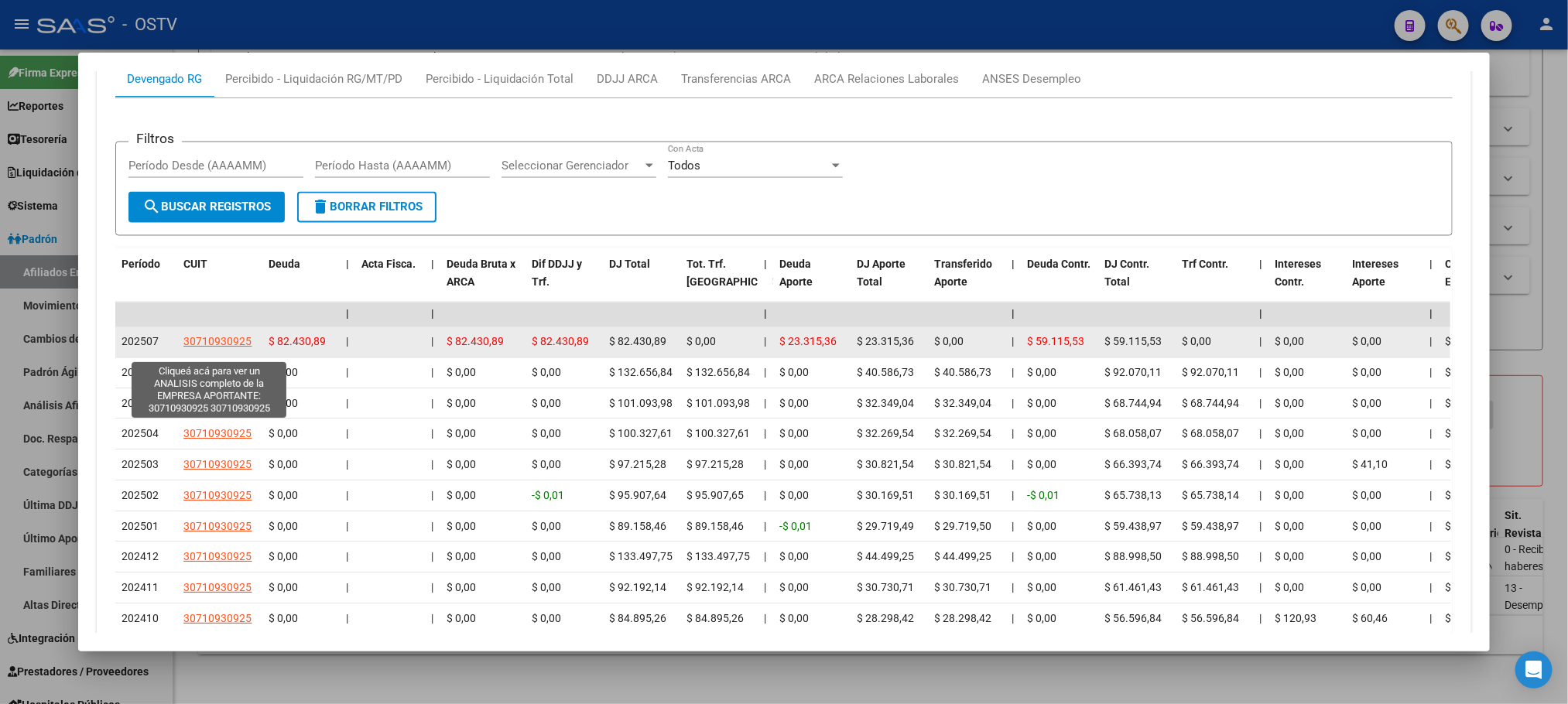
click at [209, 348] on span "30710930925" at bounding box center [217, 342] width 68 height 12
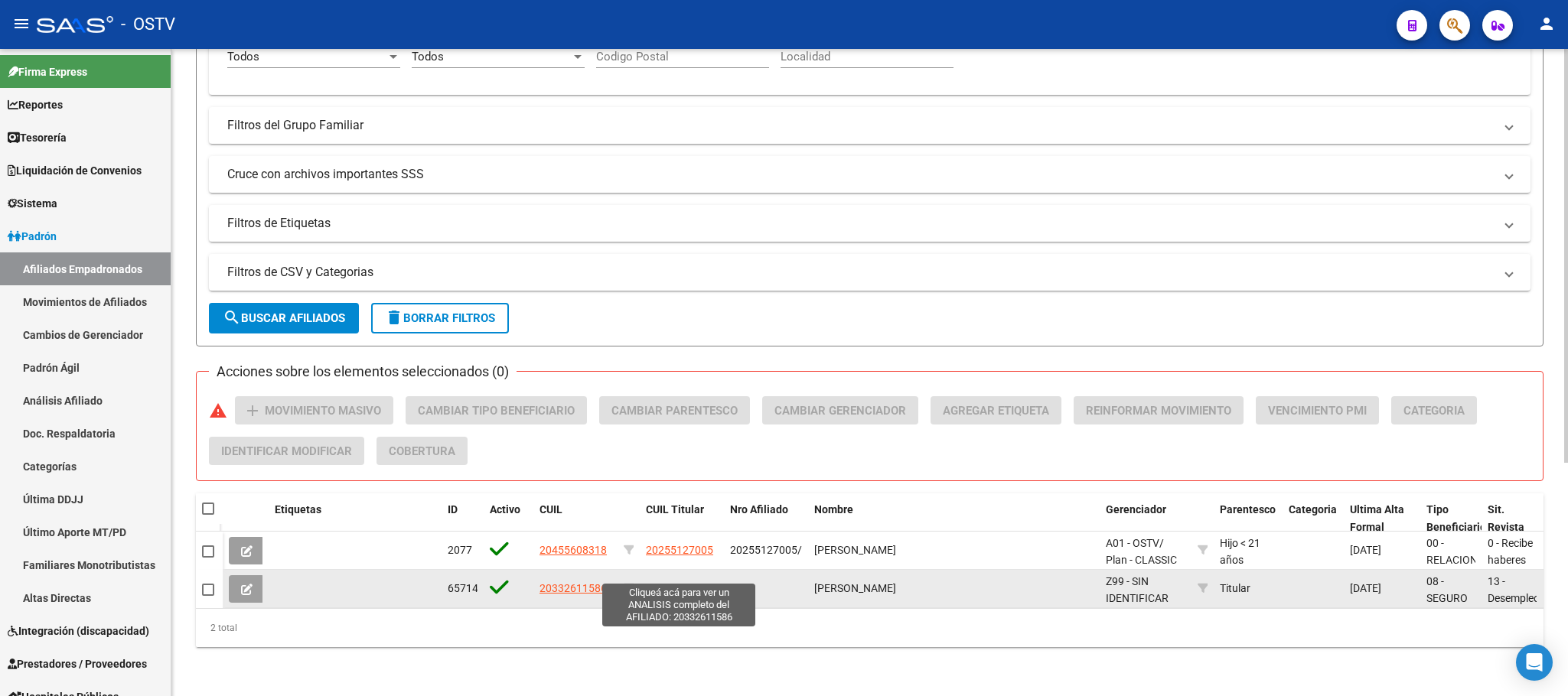
click at [680, 582] on span "20332611586" at bounding box center [679, 588] width 67 height 12
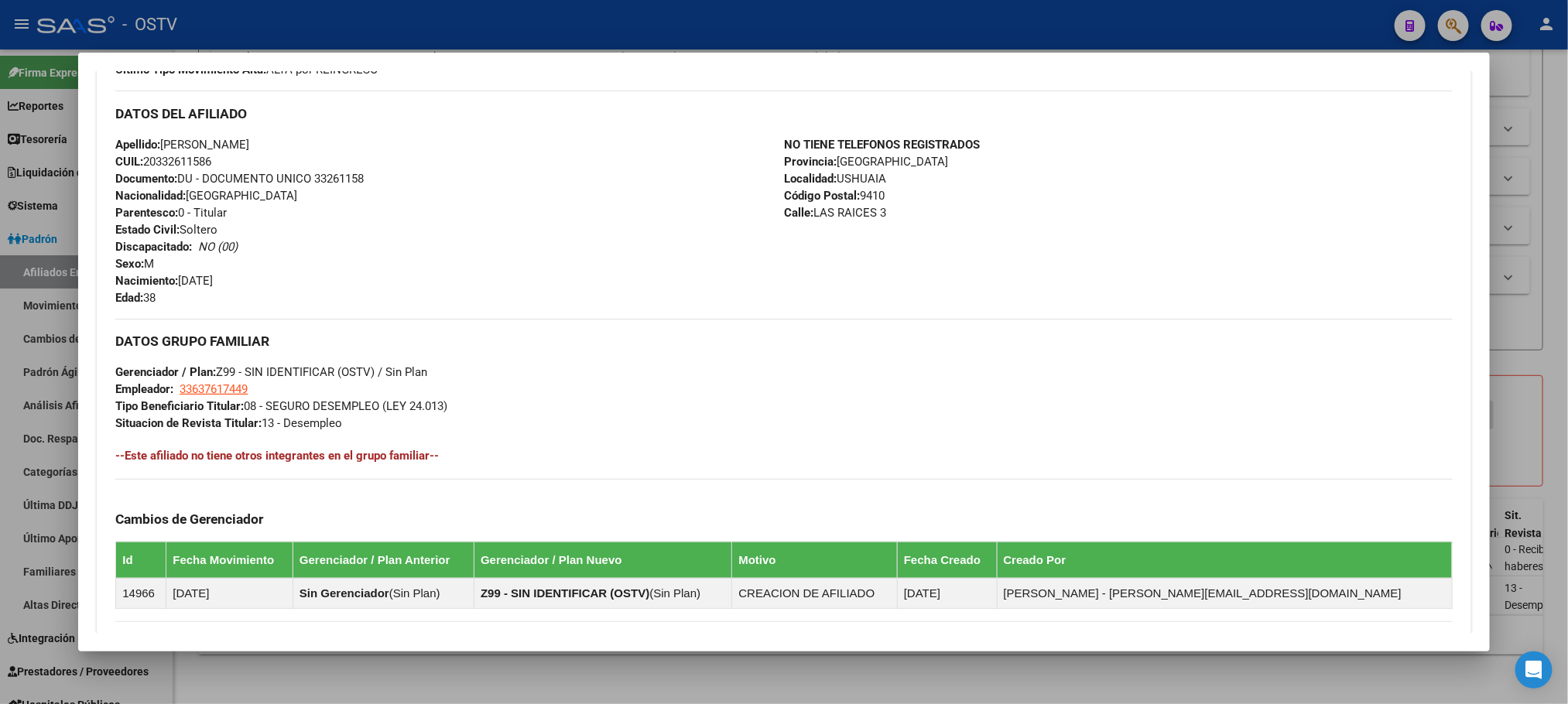
scroll to position [685, 0]
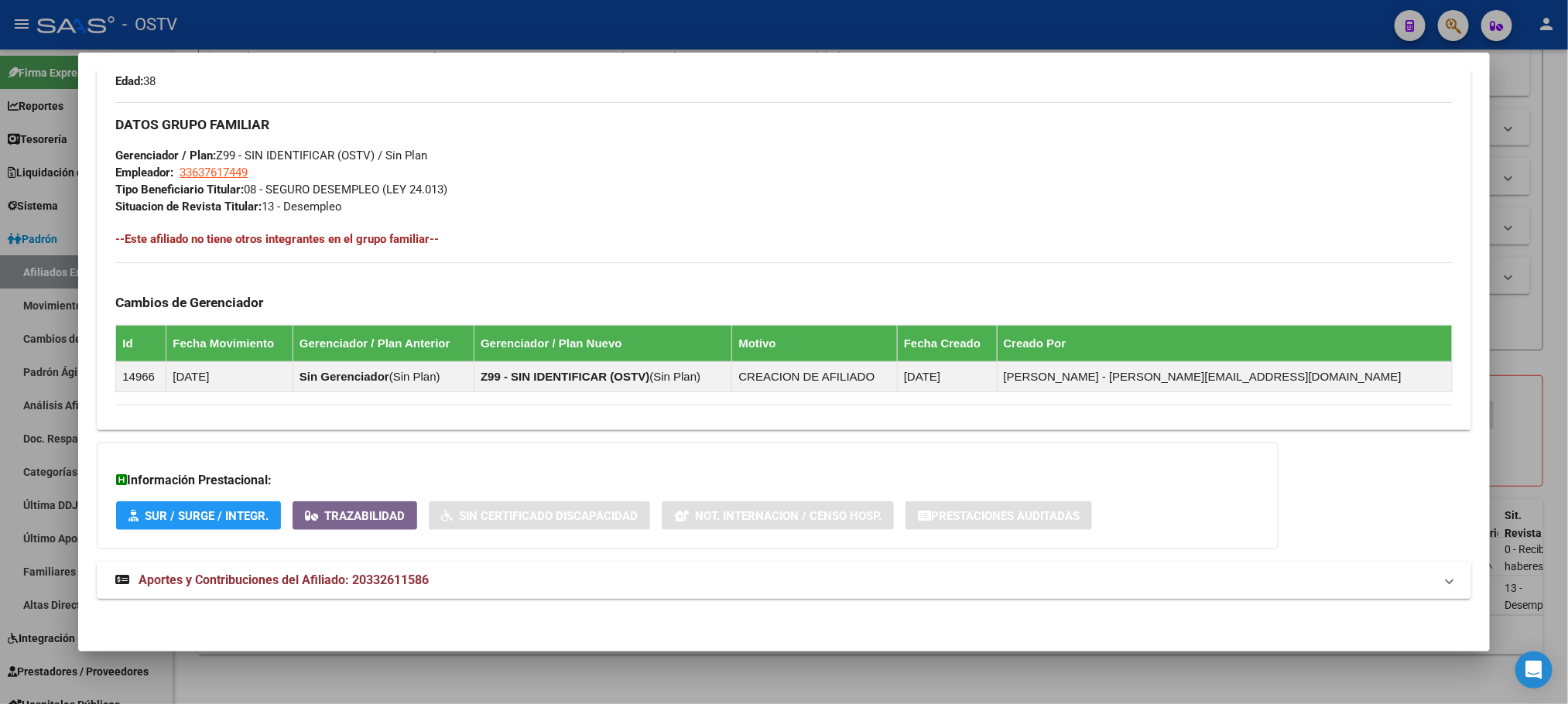
click at [342, 569] on mat-expansion-panel-header "Aportes y Contribuciones del Afiliado: 20332611586" at bounding box center [783, 580] width 1374 height 37
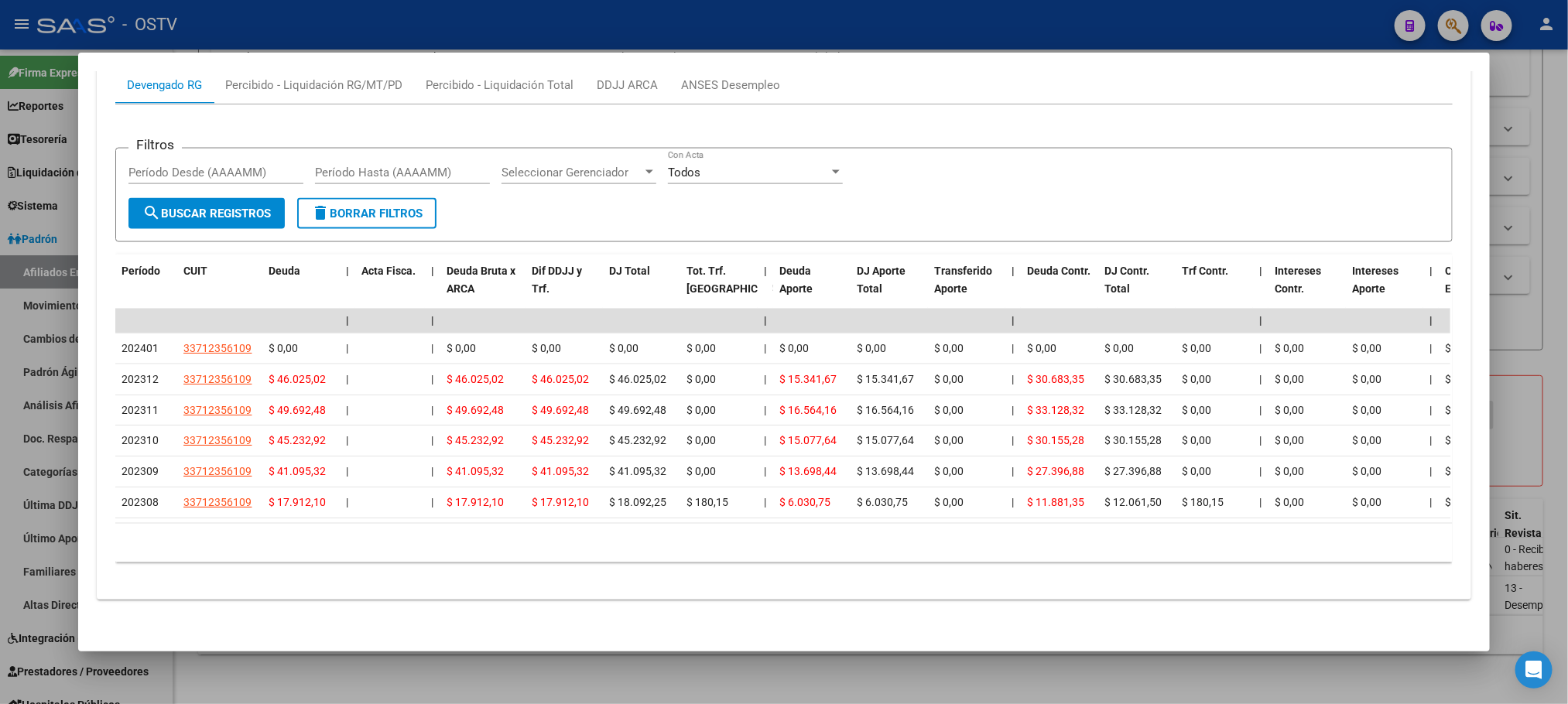
scroll to position [1306, 0]
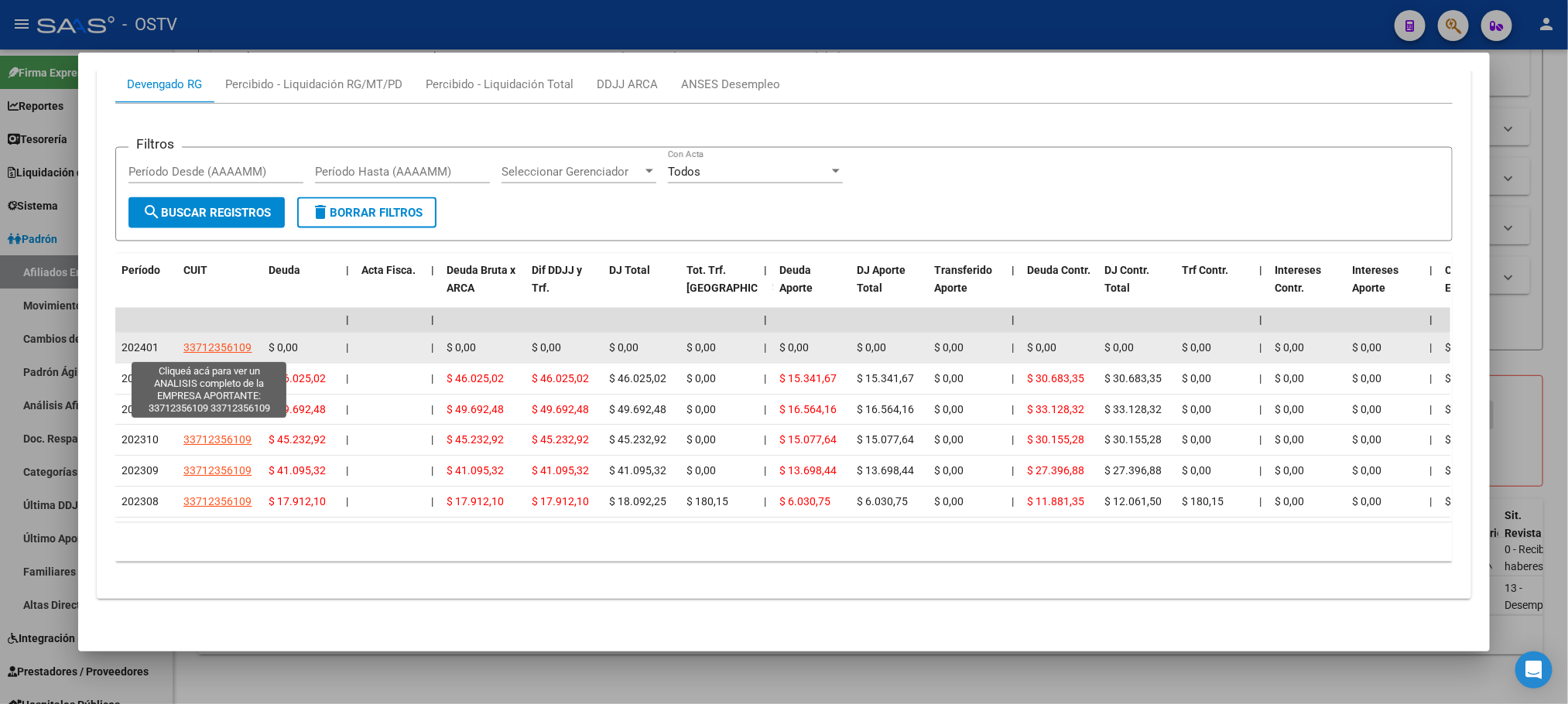
click at [207, 348] on span "33712356109" at bounding box center [217, 347] width 68 height 12
type textarea "33712356109"
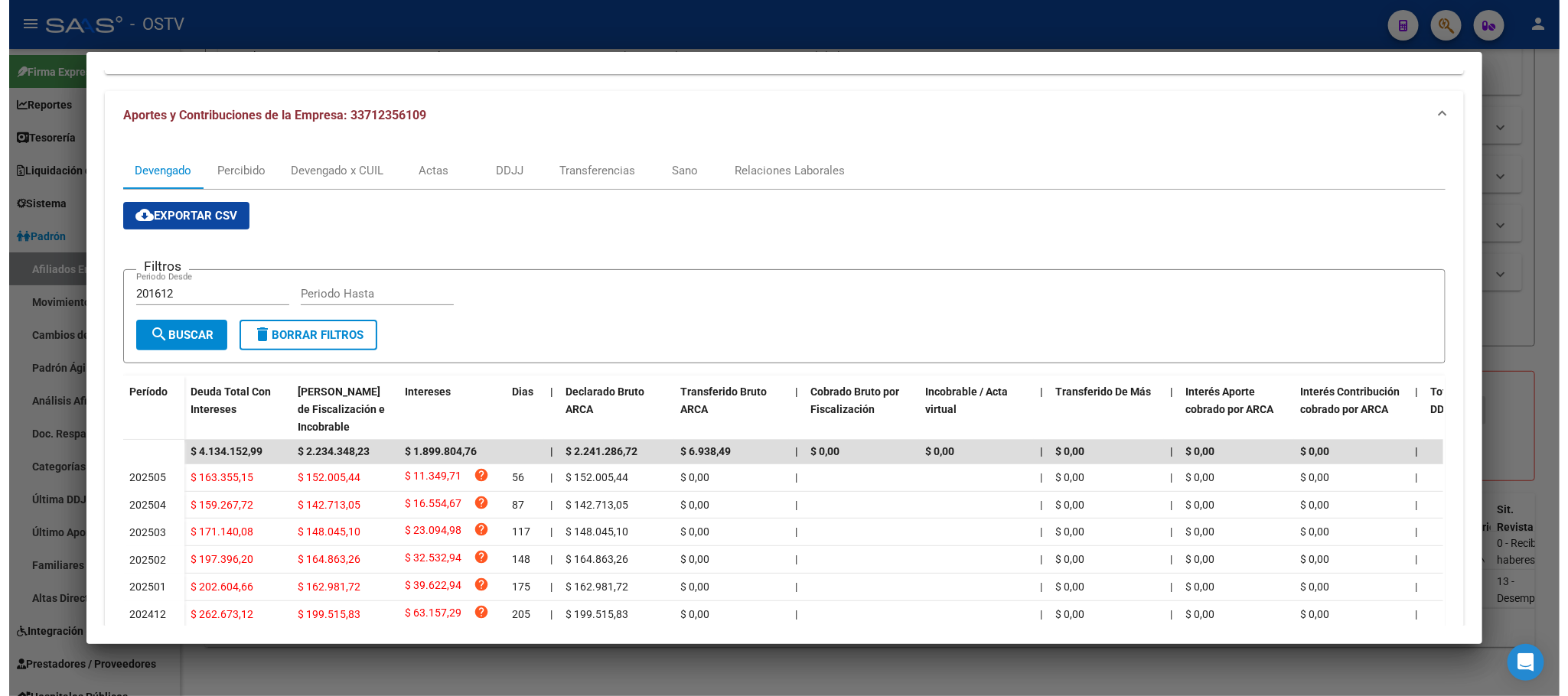
scroll to position [0, 0]
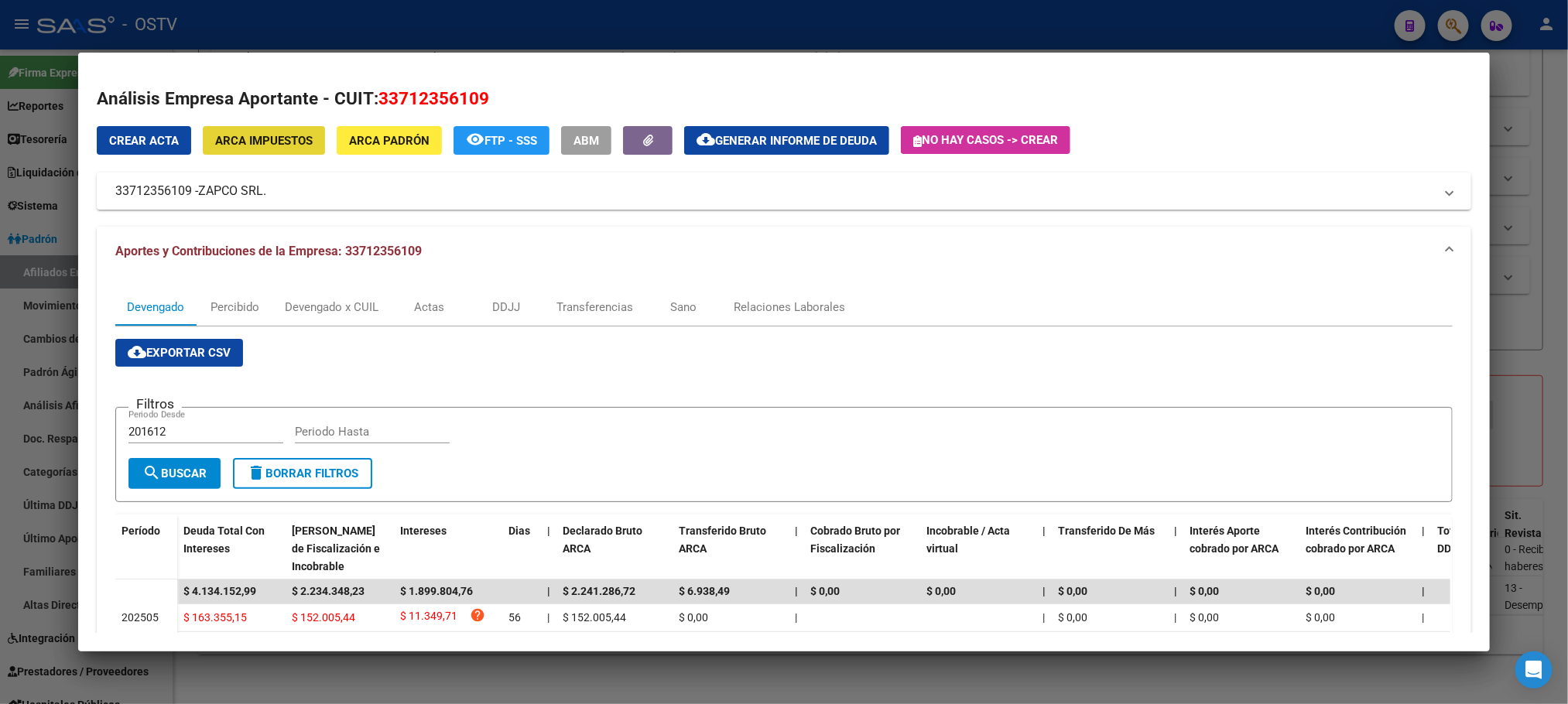
click at [272, 151] on button "ARCA Impuestos" at bounding box center [264, 140] width 122 height 29
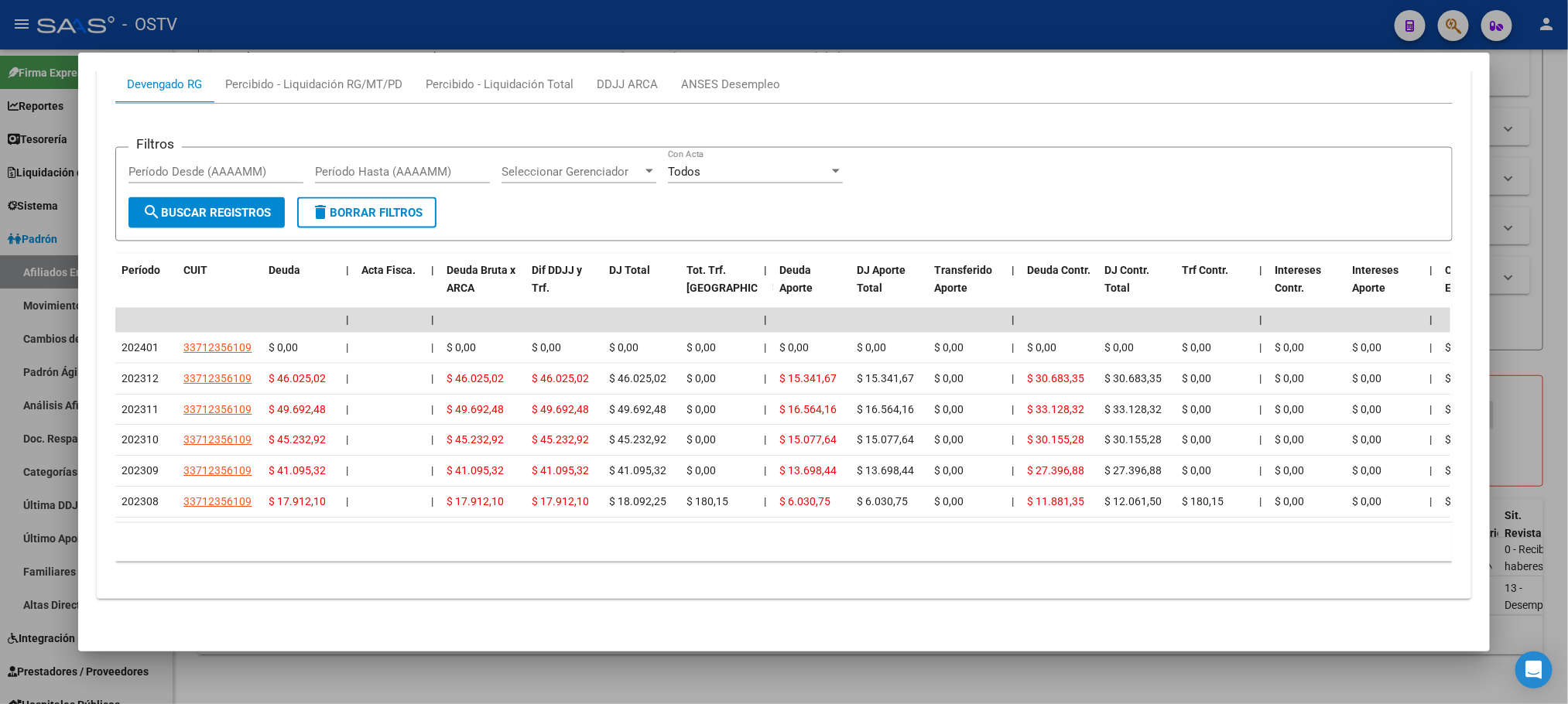
click at [836, 671] on div at bounding box center [784, 352] width 1568 height 704
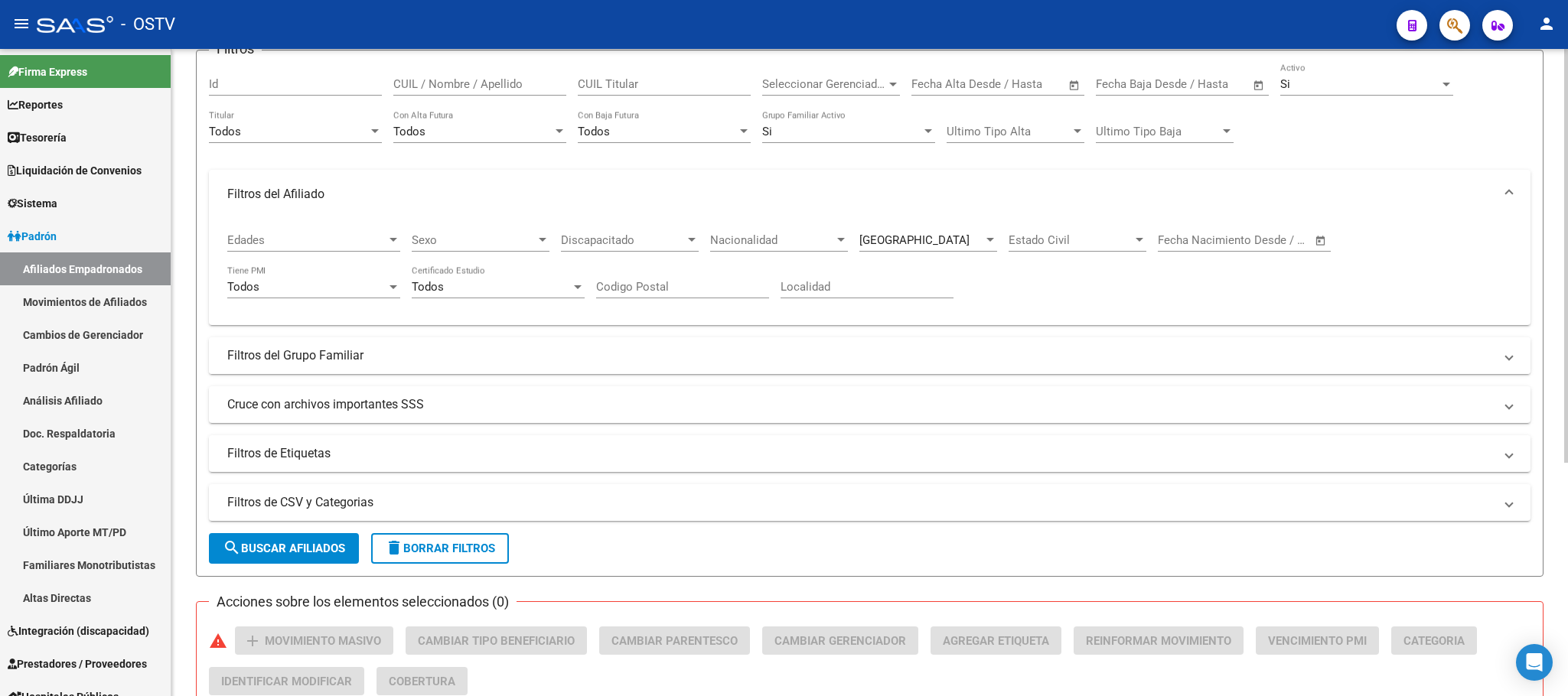
scroll to position [344, 0]
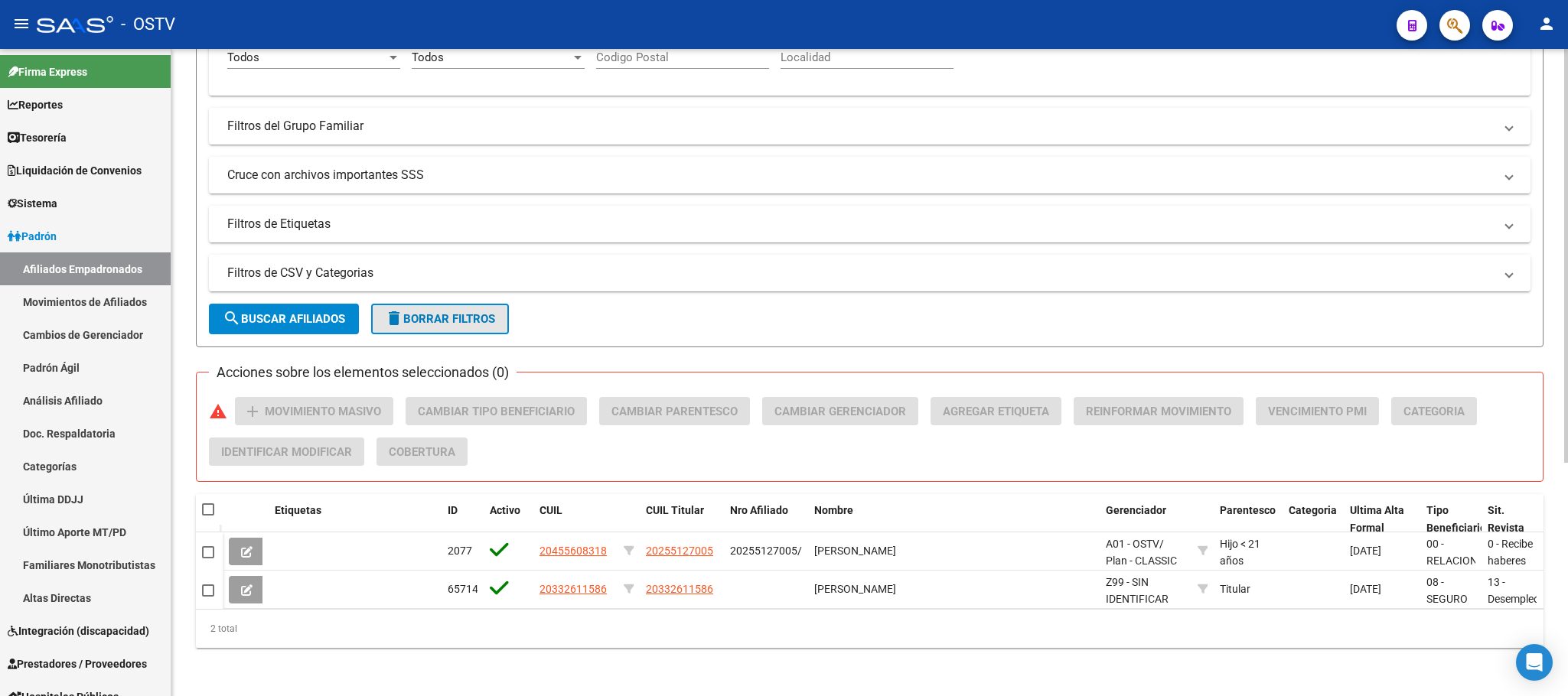
click at [418, 319] on span "delete Borrar Filtros" at bounding box center [439, 319] width 110 height 14
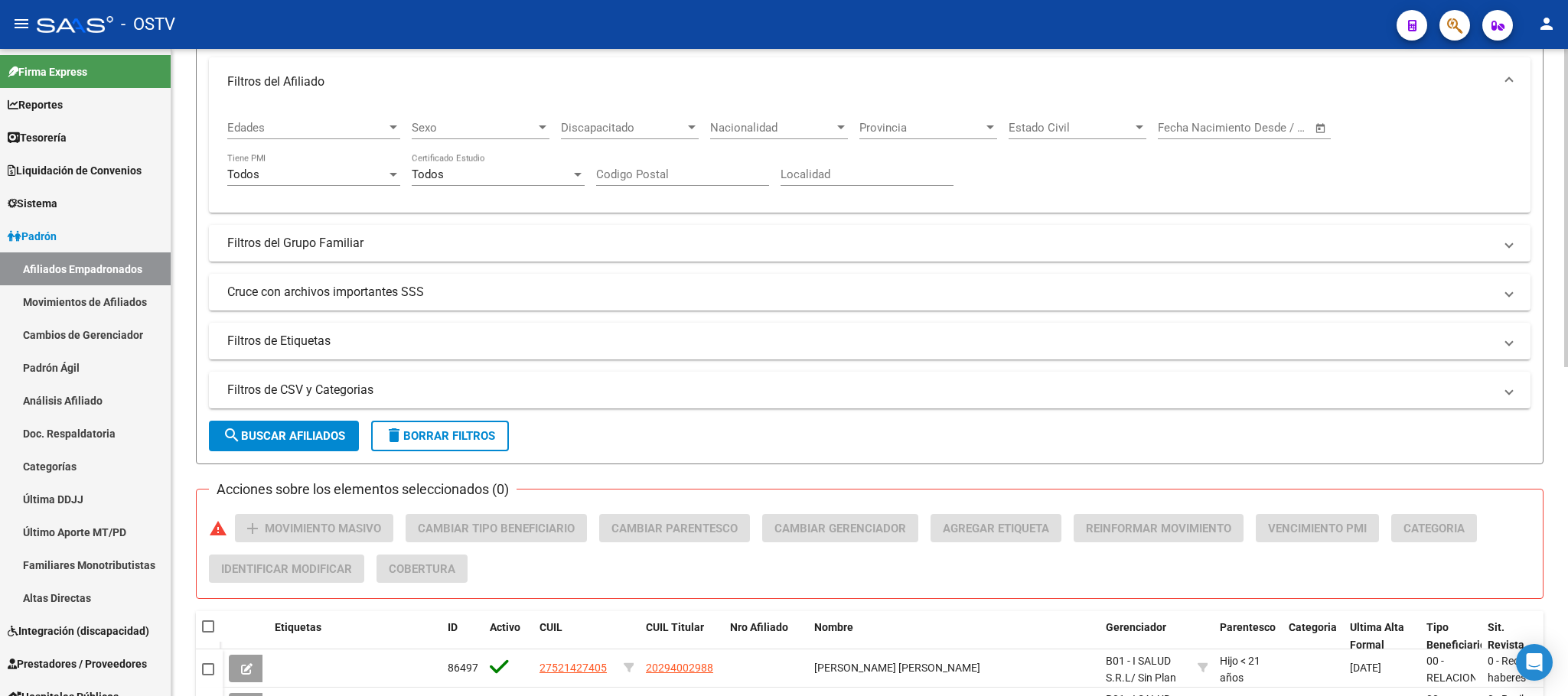
scroll to position [0, 0]
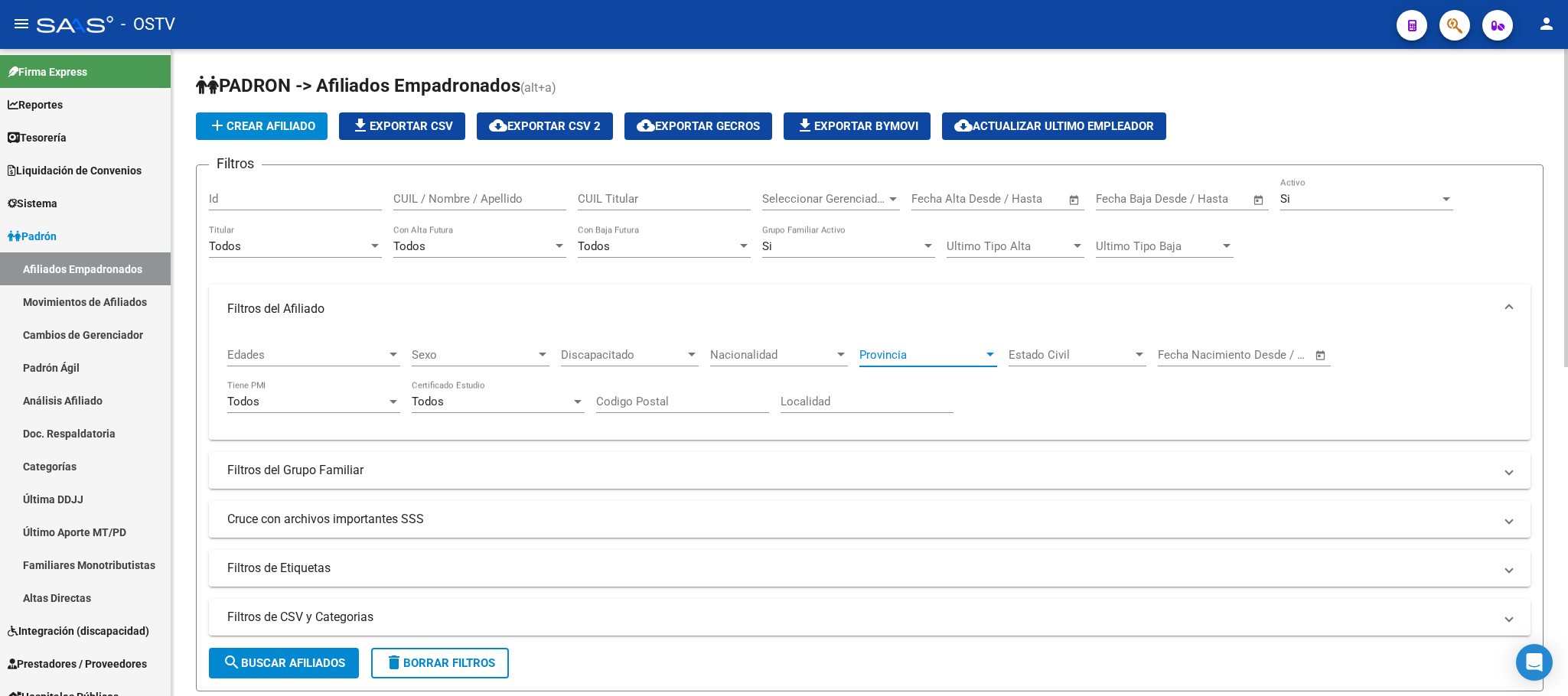
click at [899, 356] on span "Provincia" at bounding box center [921, 355] width 124 height 14
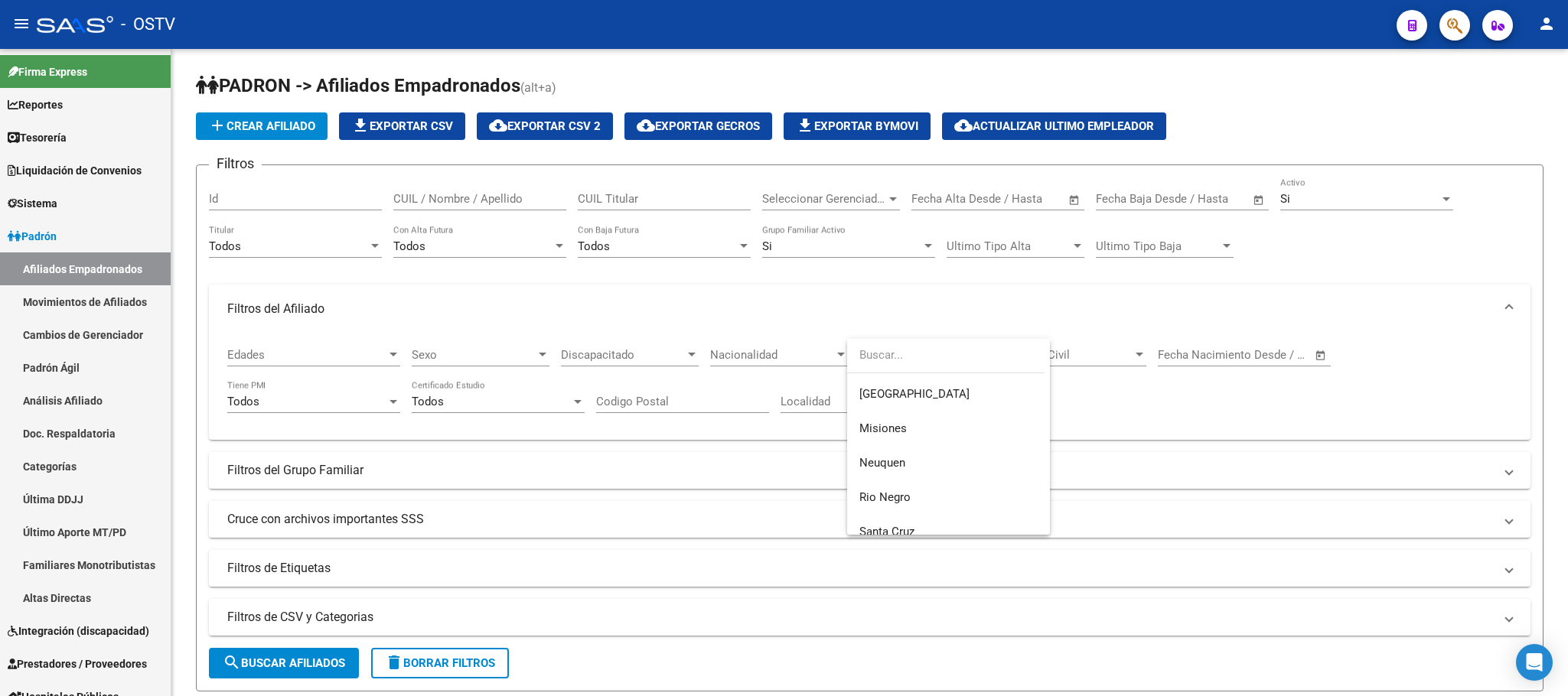
scroll to position [733, 0]
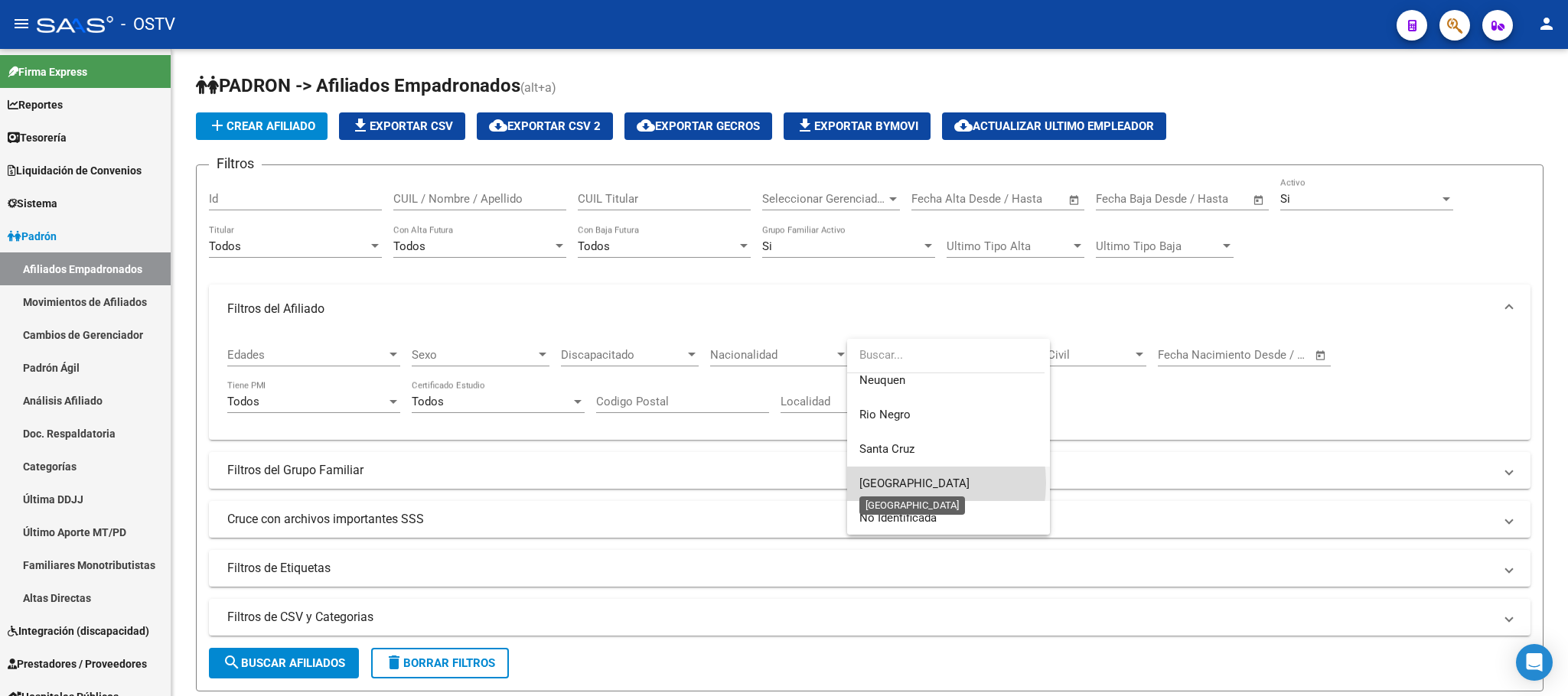
click at [907, 482] on span "Tierra del Fuego" at bounding box center [914, 483] width 110 height 14
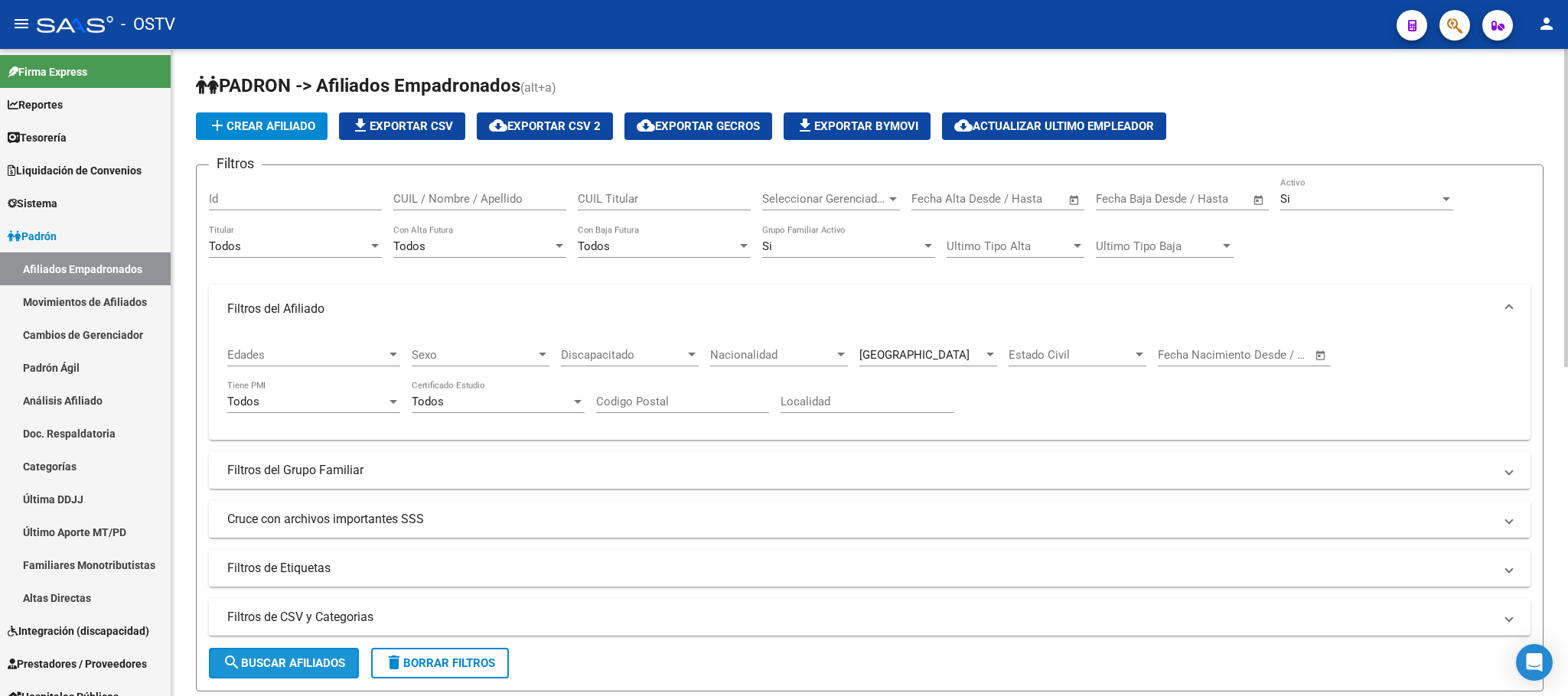
click at [288, 659] on span "search Buscar Afiliados" at bounding box center [283, 663] width 123 height 14
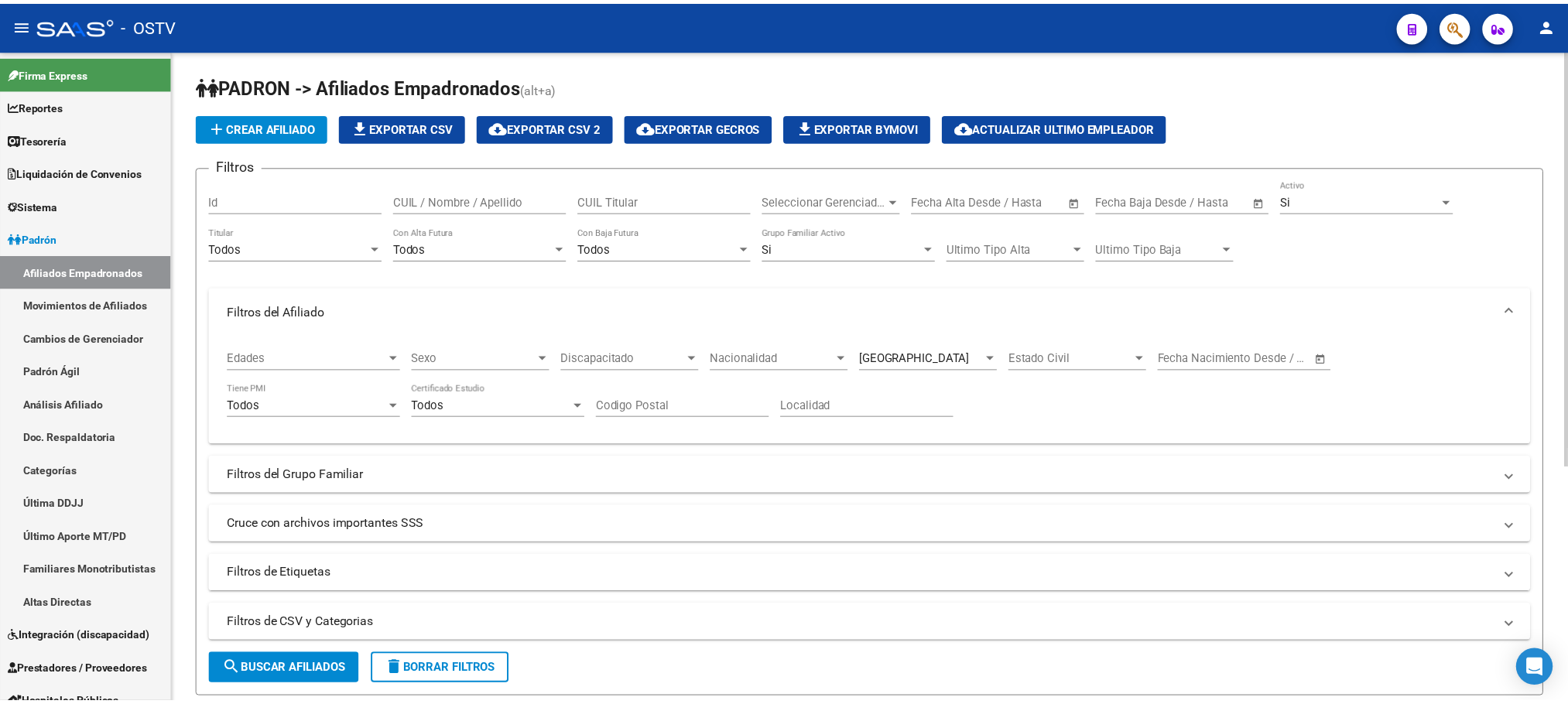
scroll to position [367, 0]
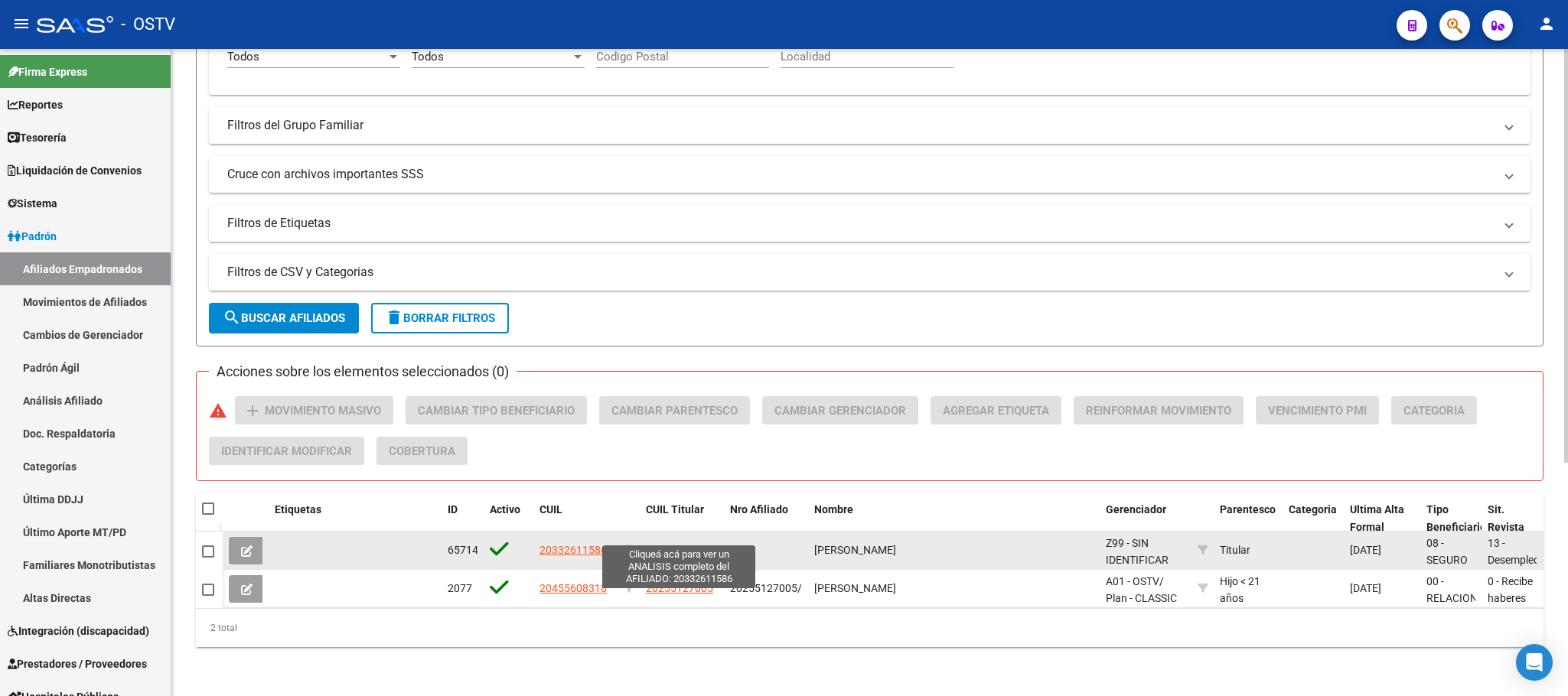
click at [671, 544] on span "20332611586" at bounding box center [679, 550] width 67 height 12
type textarea "20332611586"
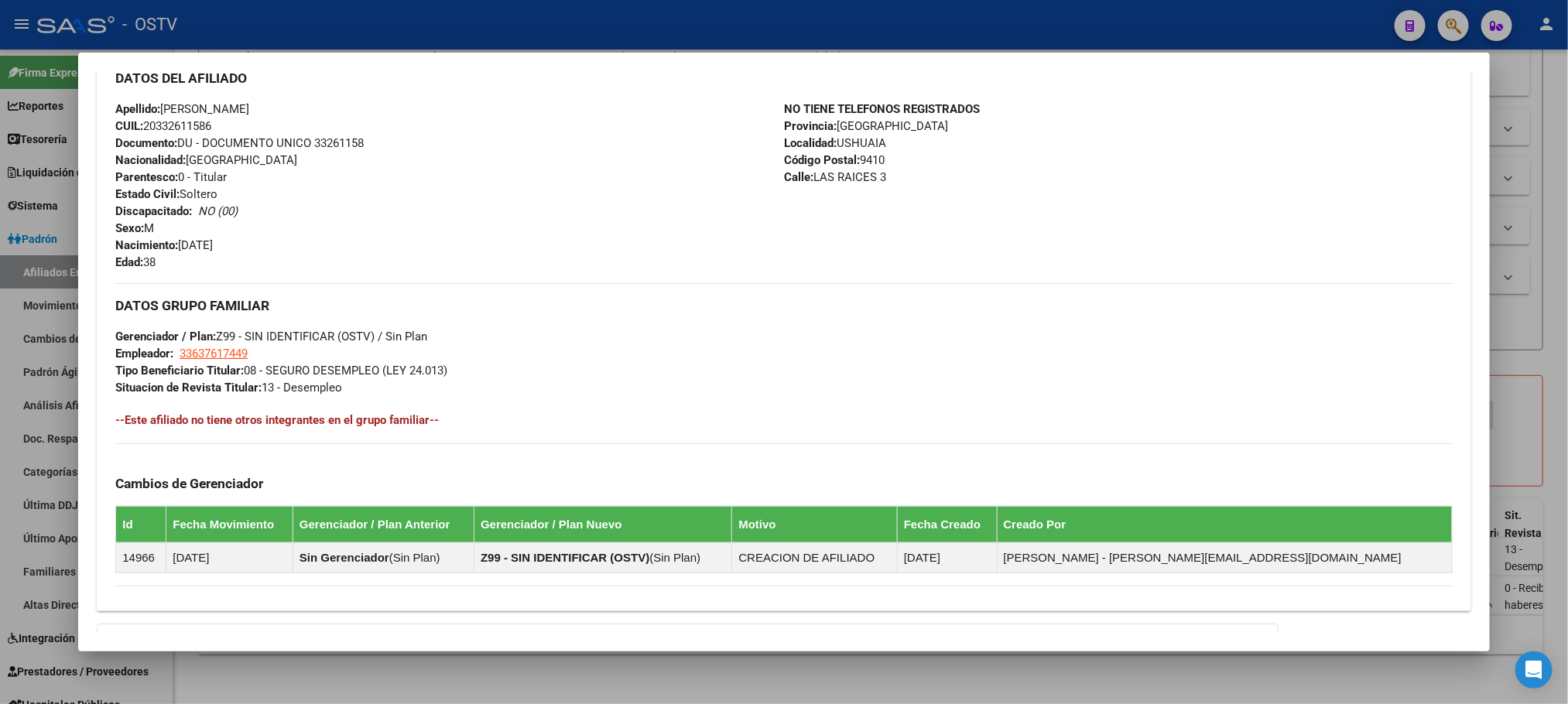
scroll to position [685, 0]
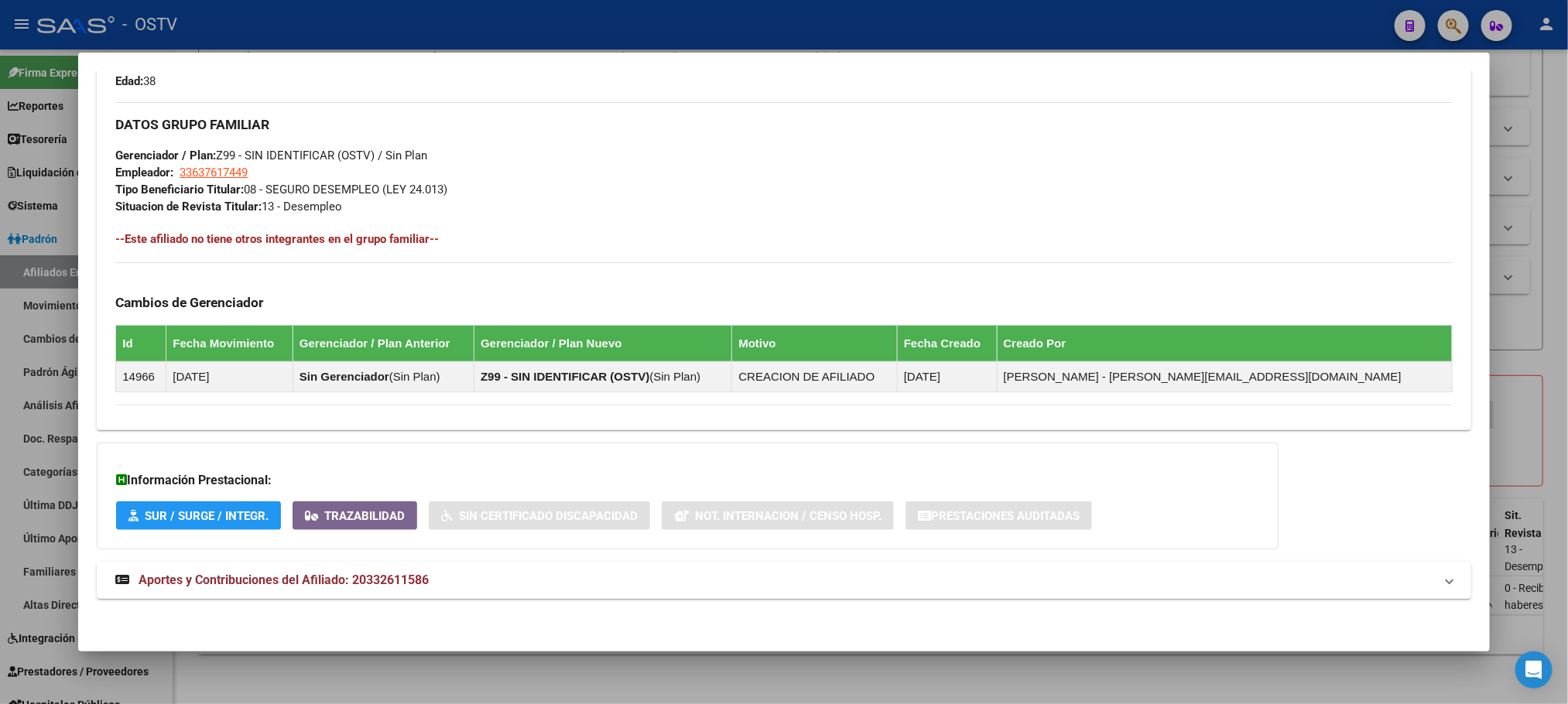
click at [300, 586] on span "Aportes y Contribuciones del Afiliado: 20332611586" at bounding box center [284, 580] width 290 height 15
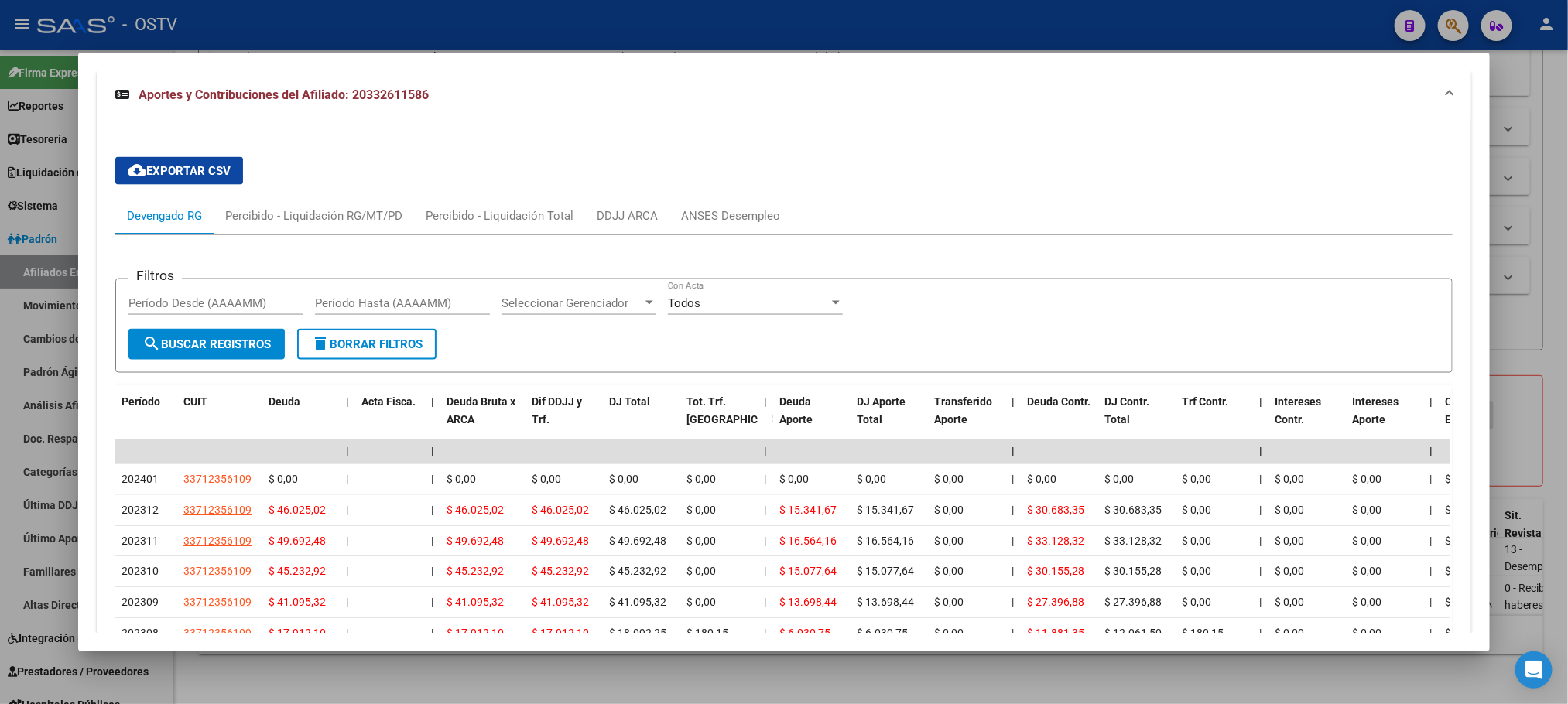
scroll to position [1265, 0]
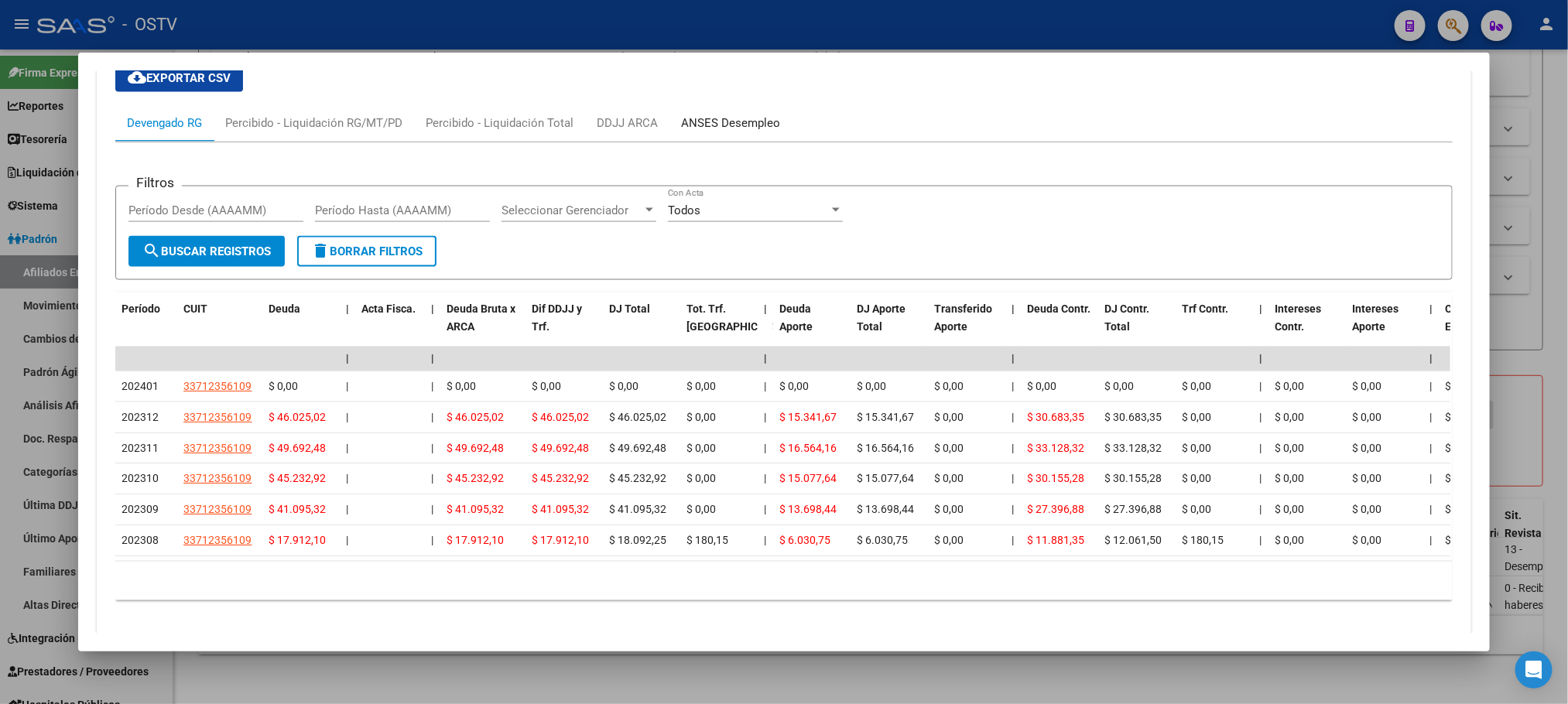
click at [739, 126] on div "ANSES Desempleo" at bounding box center [730, 123] width 99 height 17
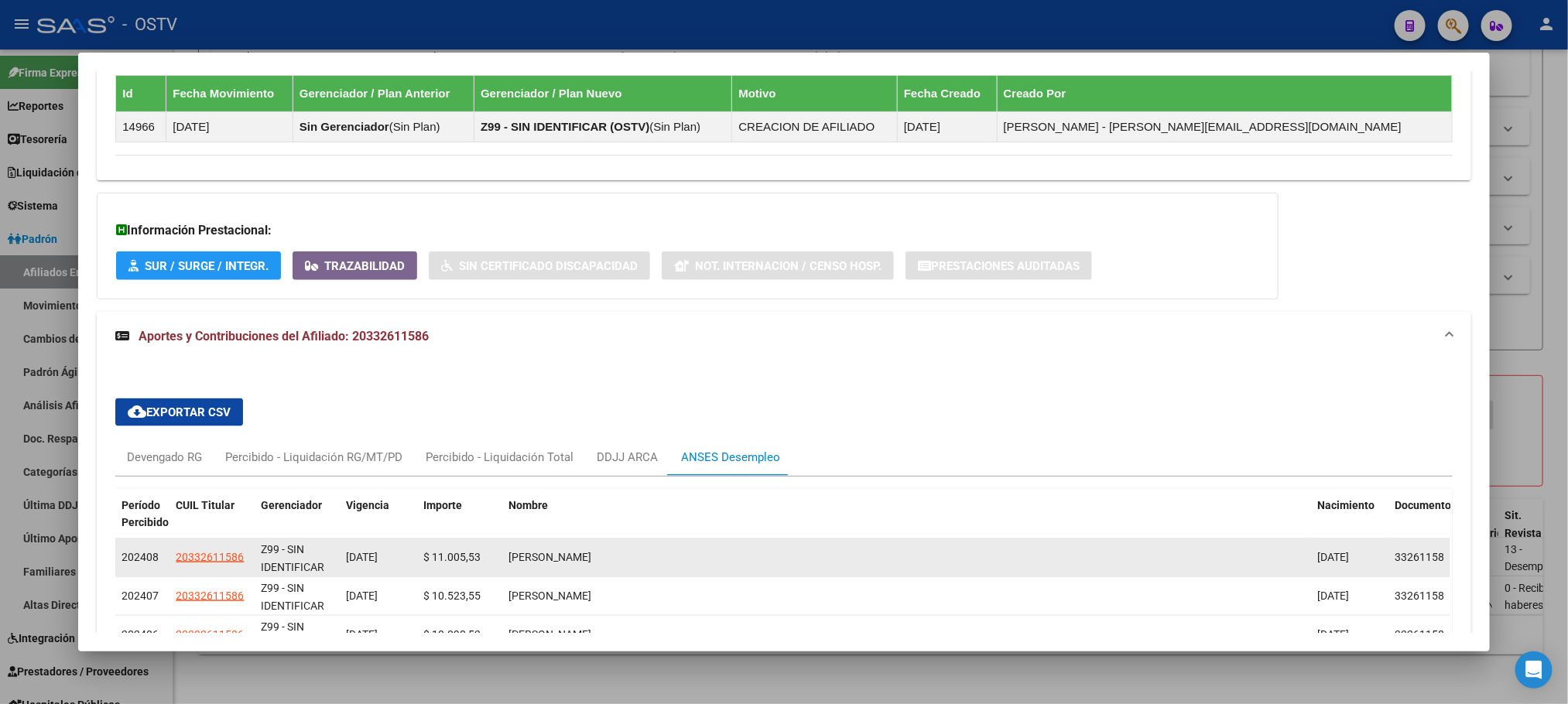
scroll to position [1008, 0]
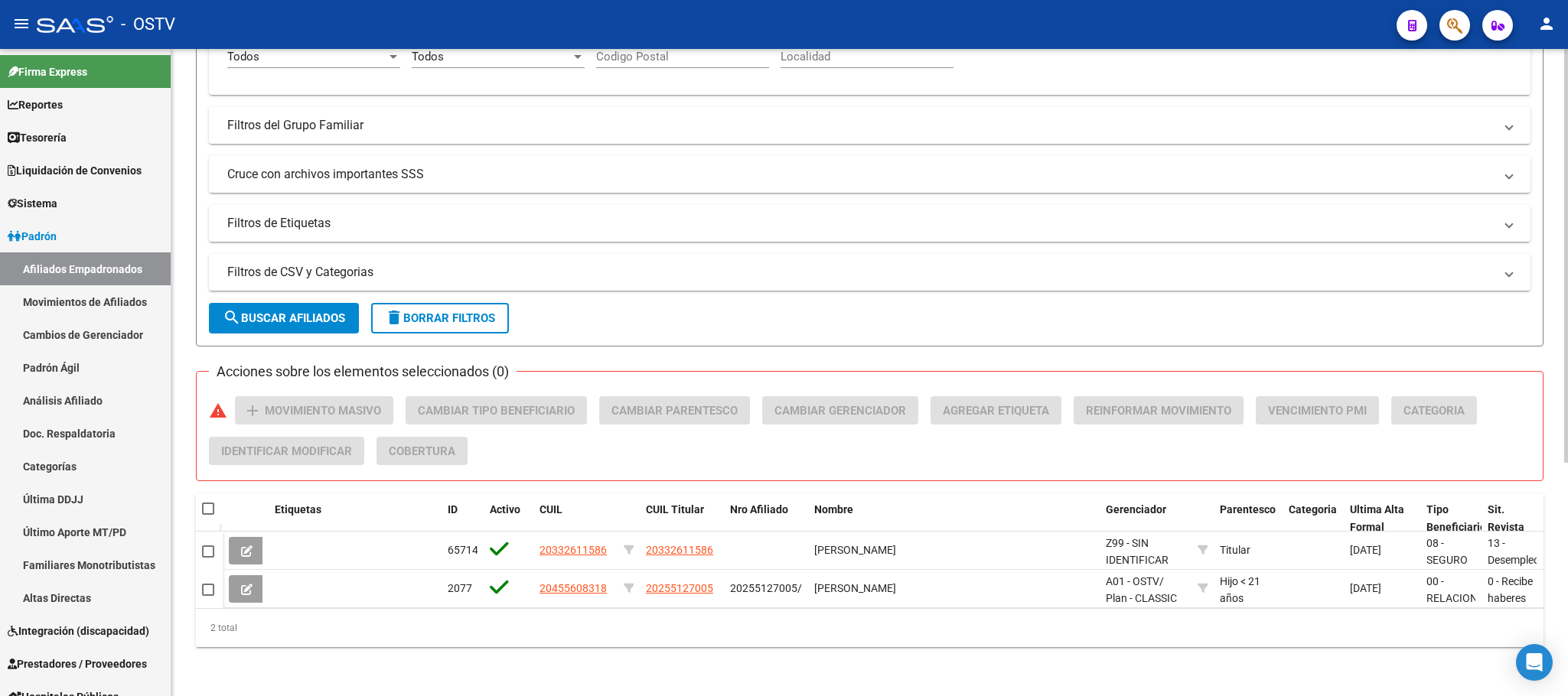
click at [184, 232] on div "PADRON -> Afiliados Empadronados (alt+a) add Crear Afiliado file_download Expor…" at bounding box center [869, 200] width 1396 height 992
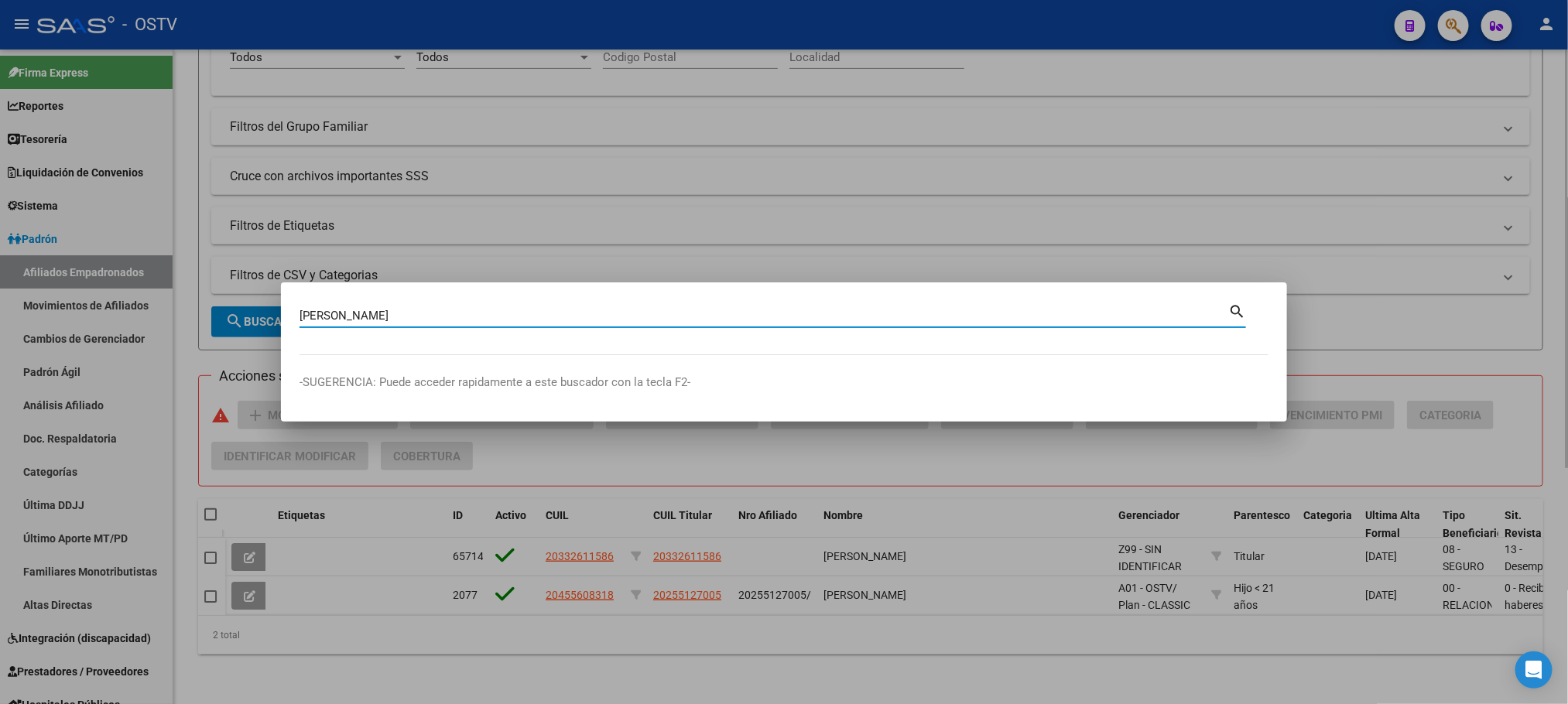
type input "bossio"
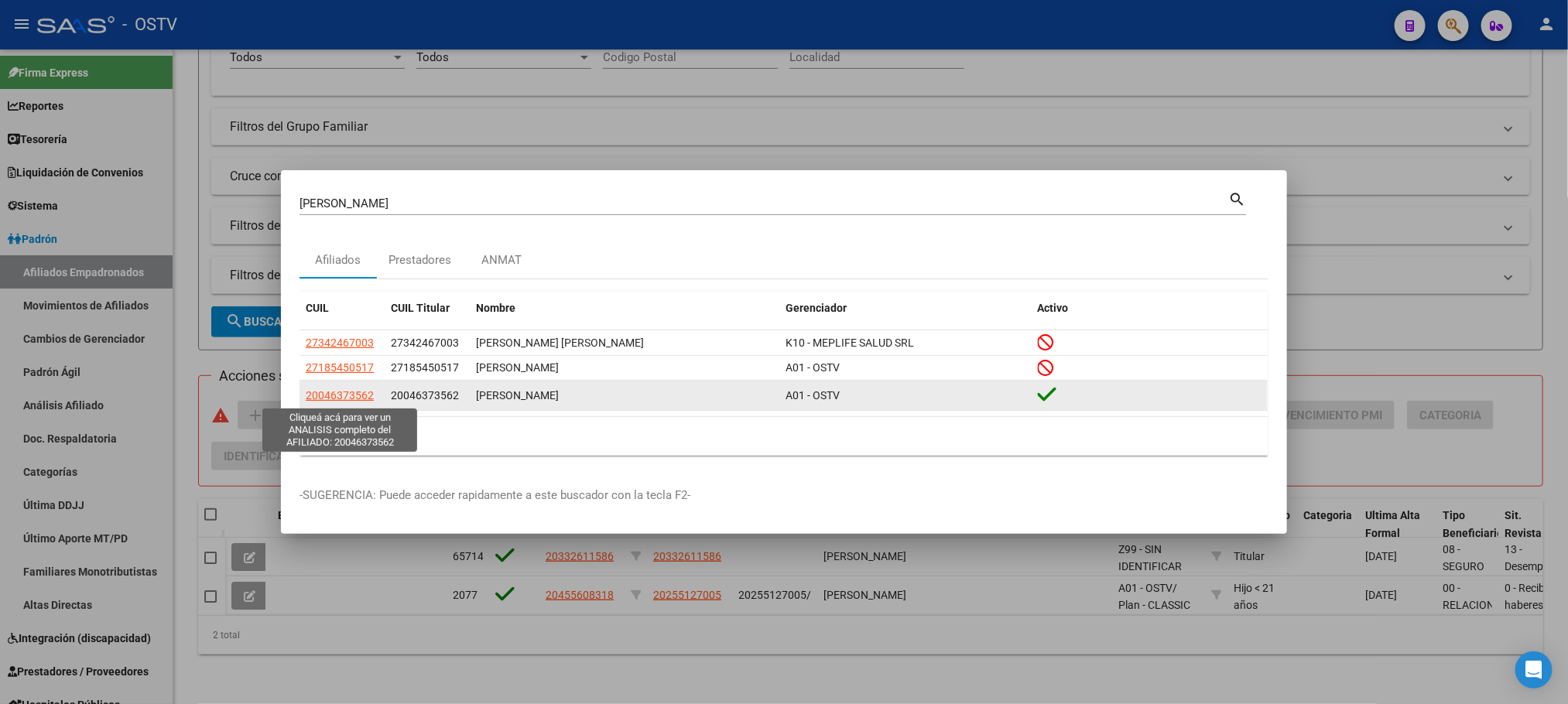
click at [335, 402] on span "20046373562" at bounding box center [339, 395] width 68 height 12
type textarea "20046373562"
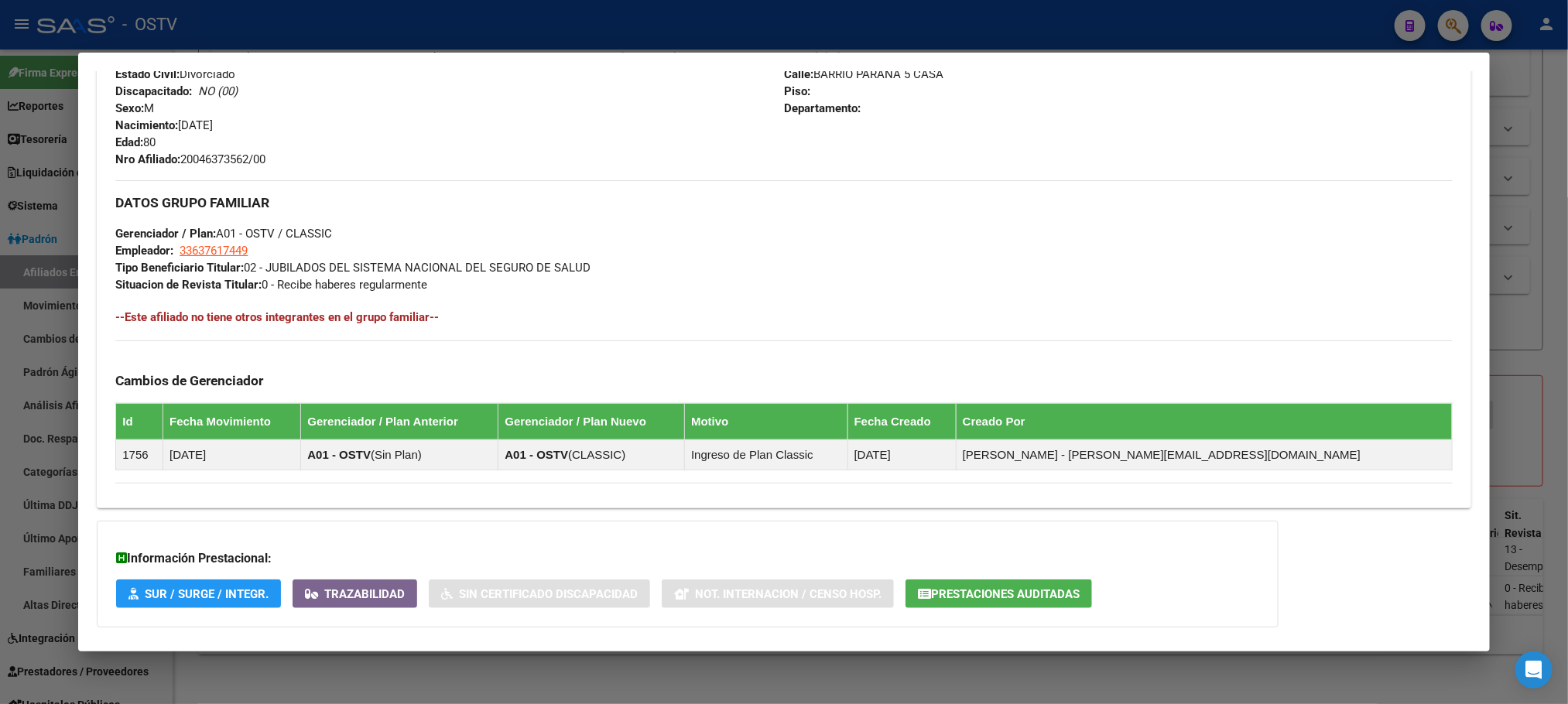
scroll to position [714, 0]
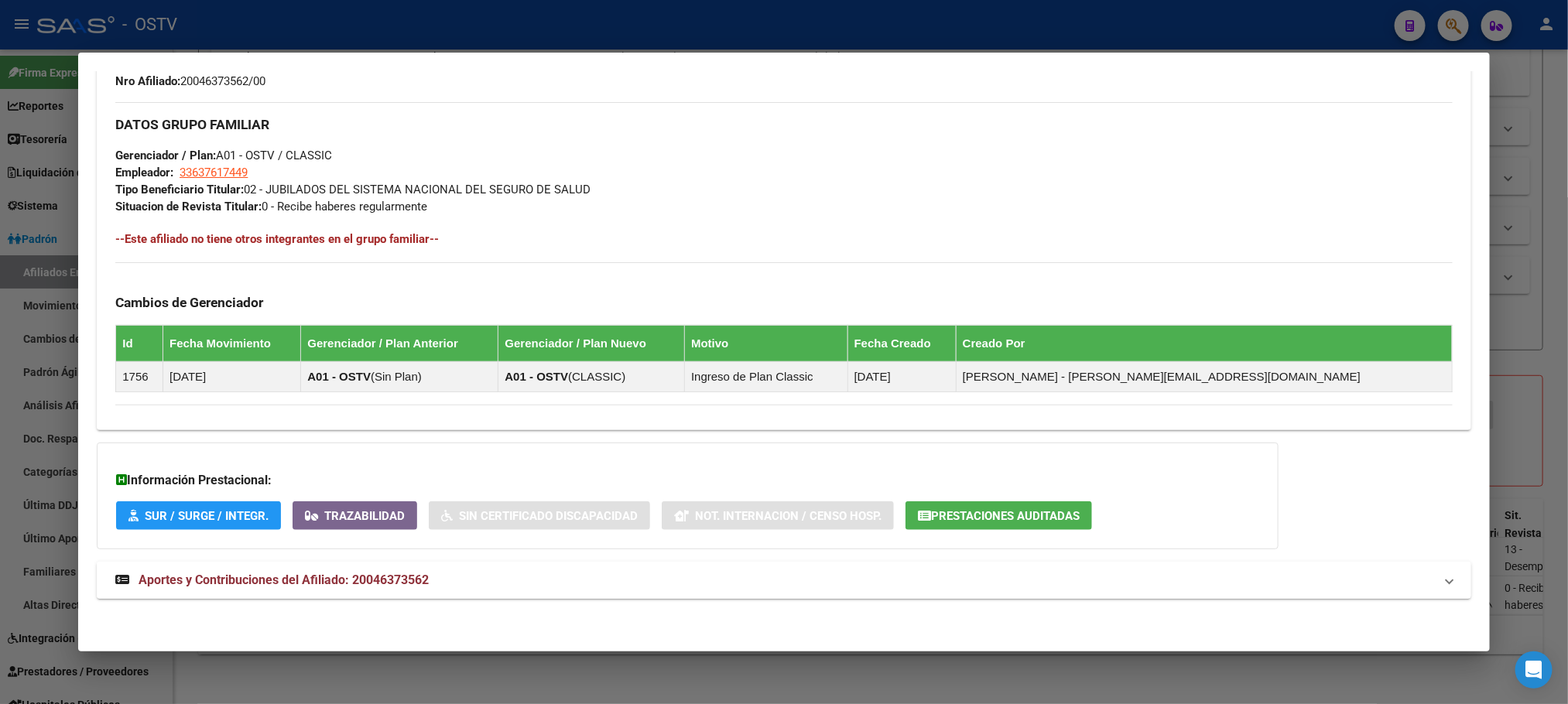
click at [390, 585] on span "Aportes y Contribuciones del Afiliado: 20046373562" at bounding box center [284, 580] width 290 height 15
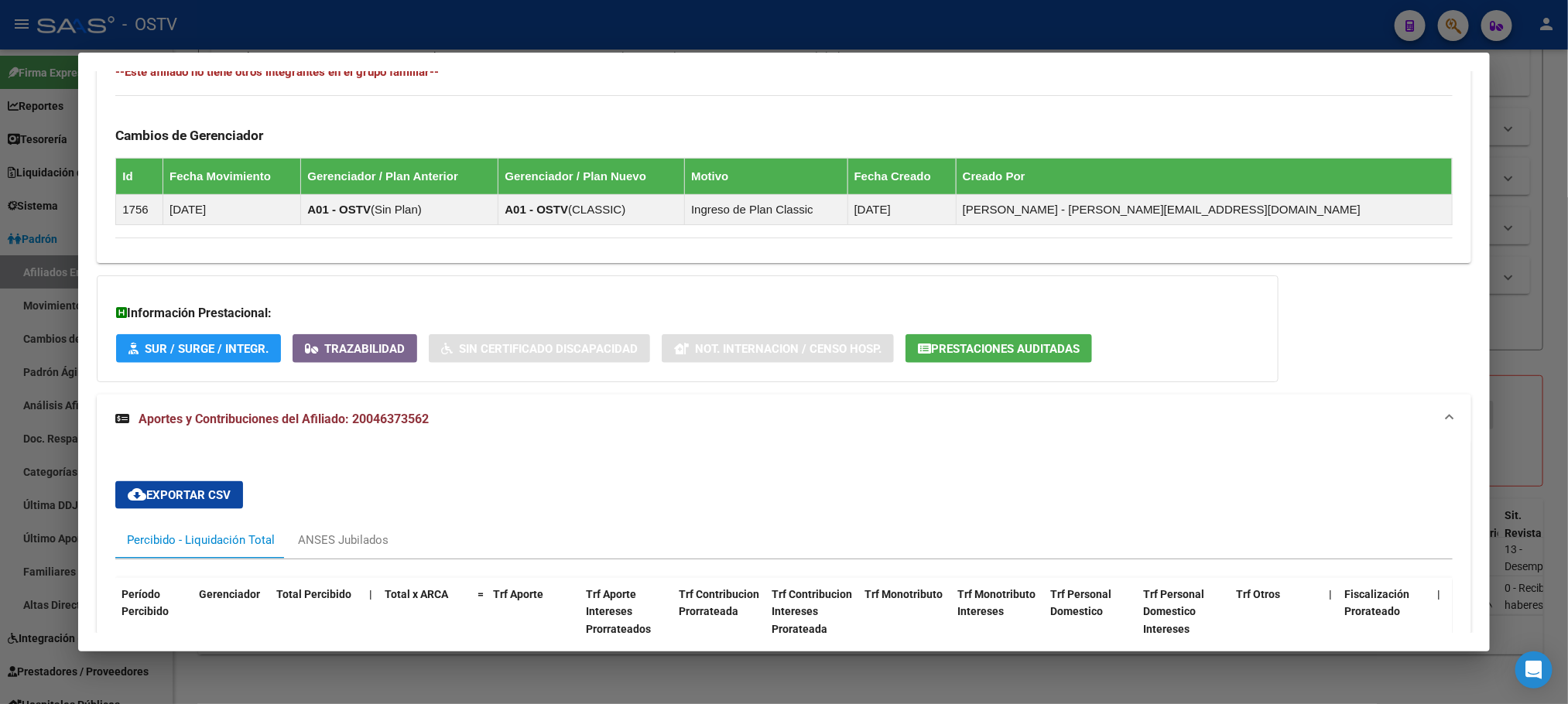
scroll to position [982, 0]
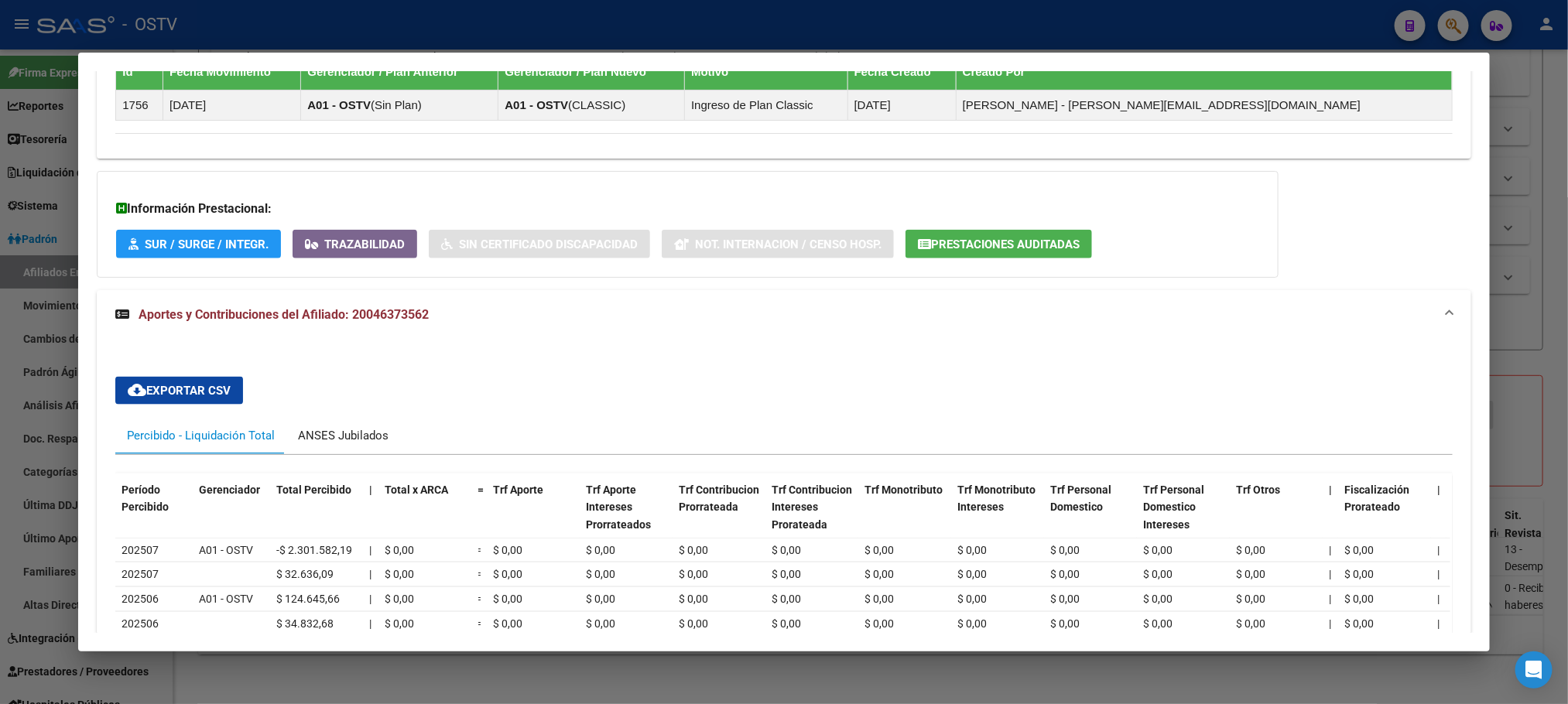
click at [366, 451] on div "ANSES Jubilados" at bounding box center [343, 435] width 114 height 37
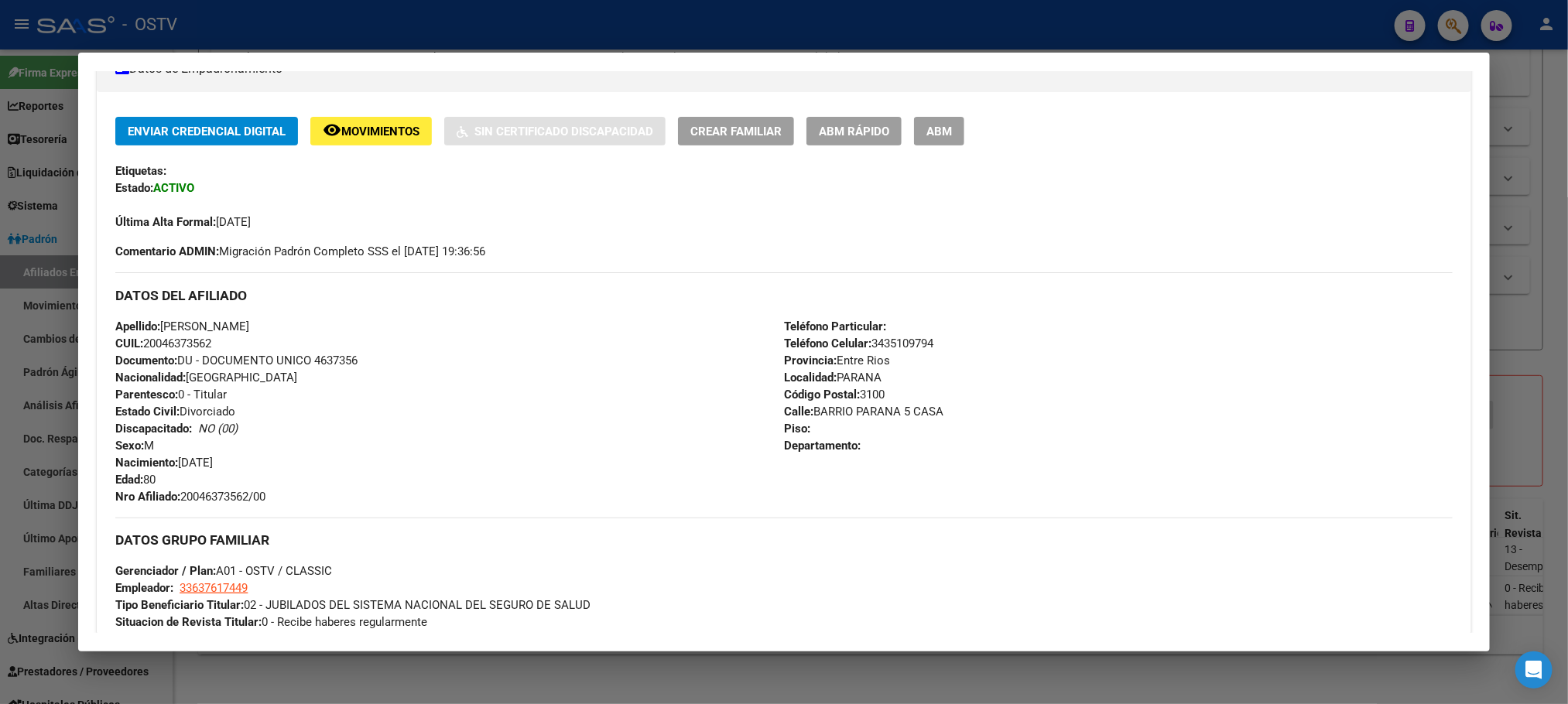
scroll to position [286, 0]
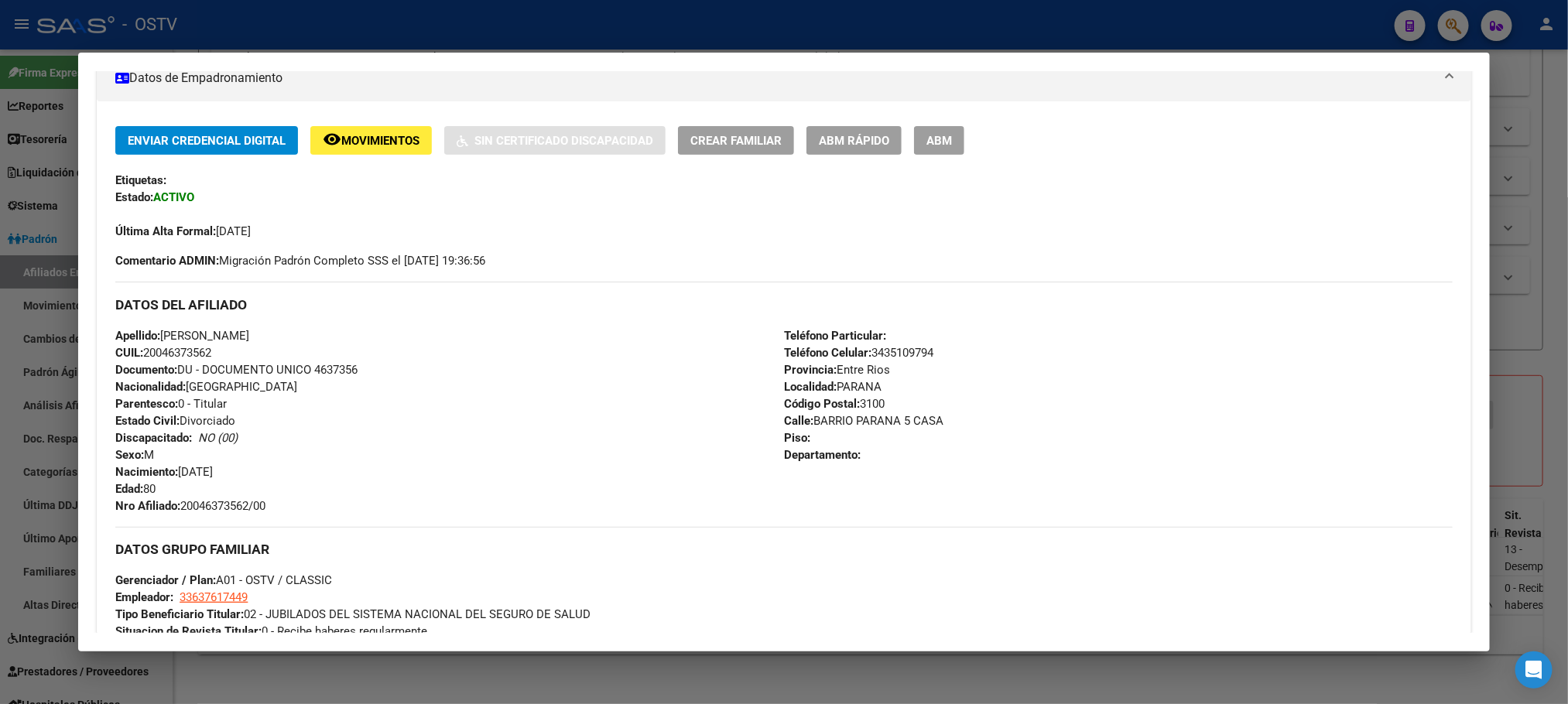
click at [936, 158] on div "Enviar Credencial Digital remove_red_eye Movimientos Sin Certificado Discapacid…" at bounding box center [783, 182] width 1336 height 114
click at [933, 146] on span "ABM" at bounding box center [939, 141] width 25 height 14
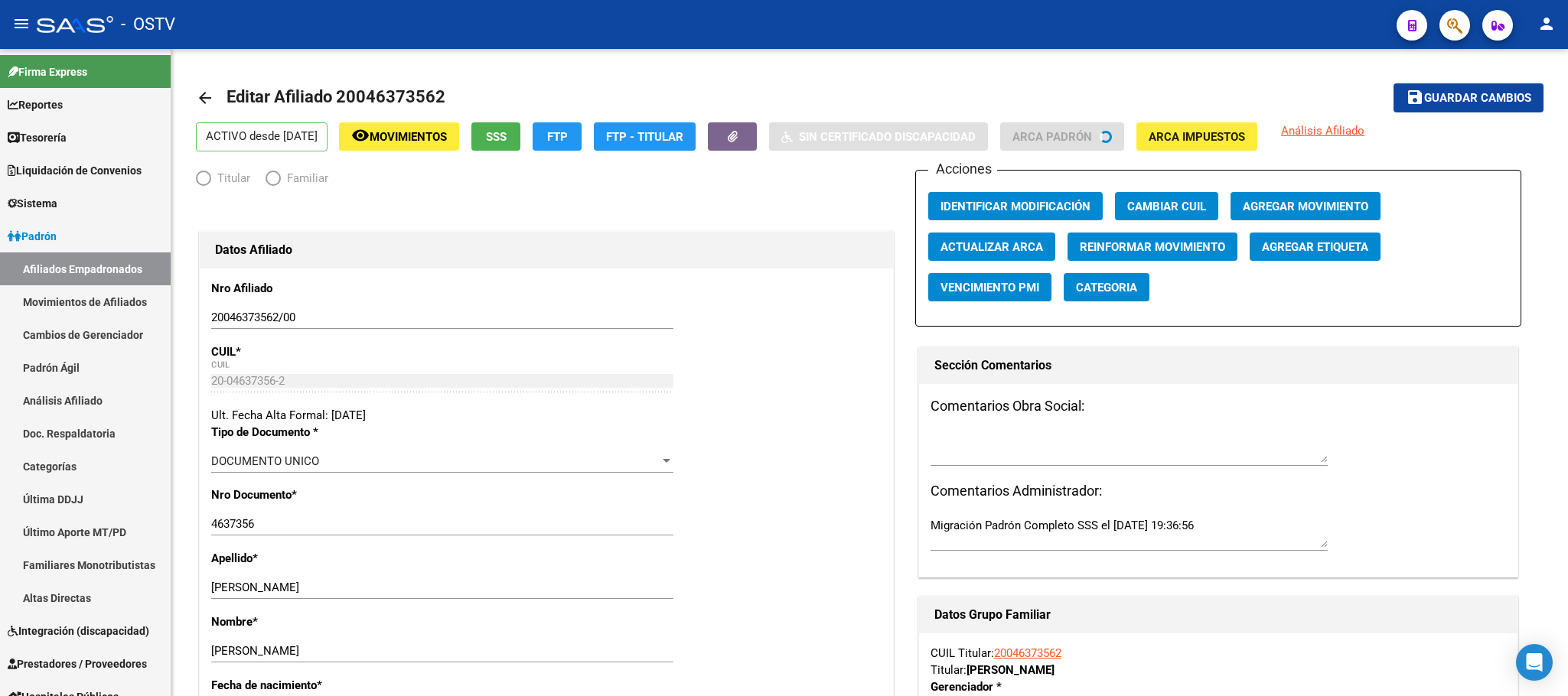
radio input "true"
type input "33-63761744-9"
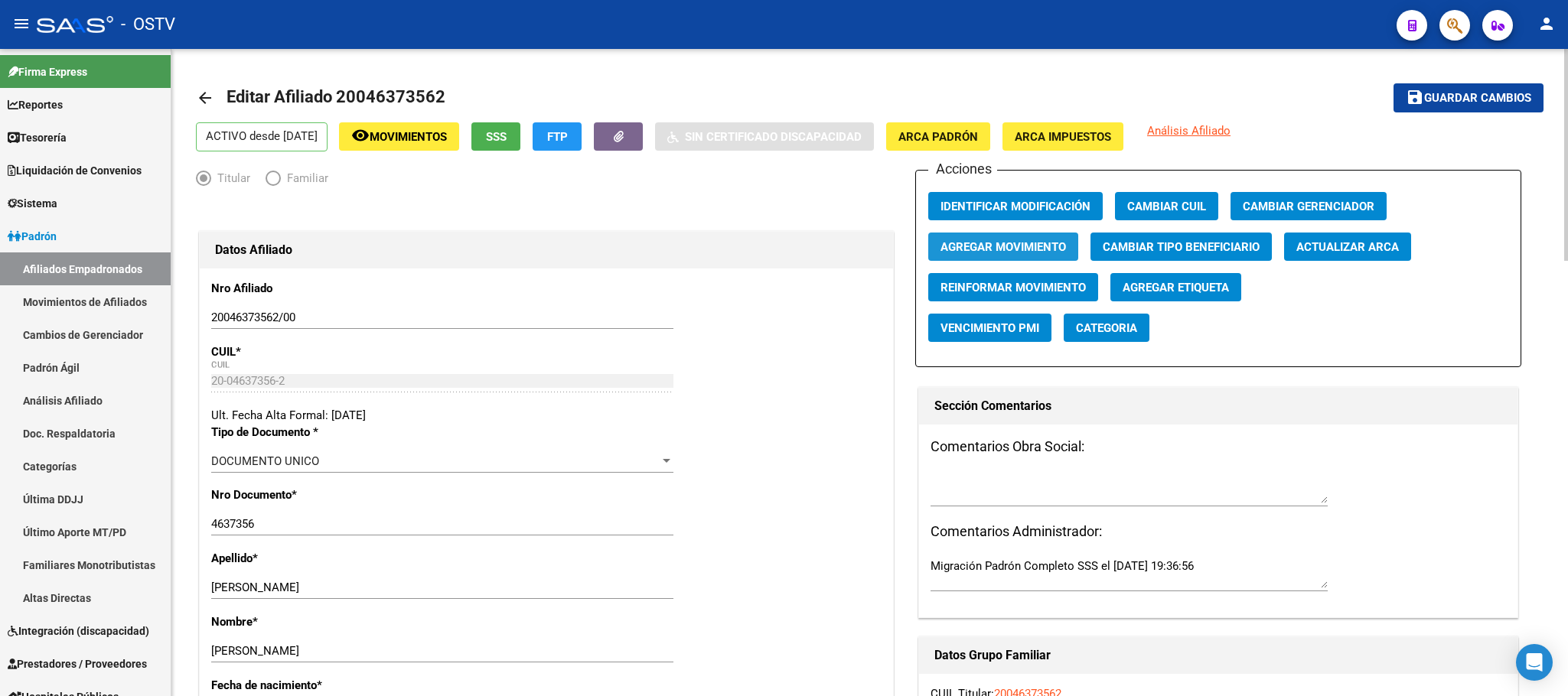
click at [1042, 237] on button "Agregar Movimiento" at bounding box center [1002, 246] width 150 height 28
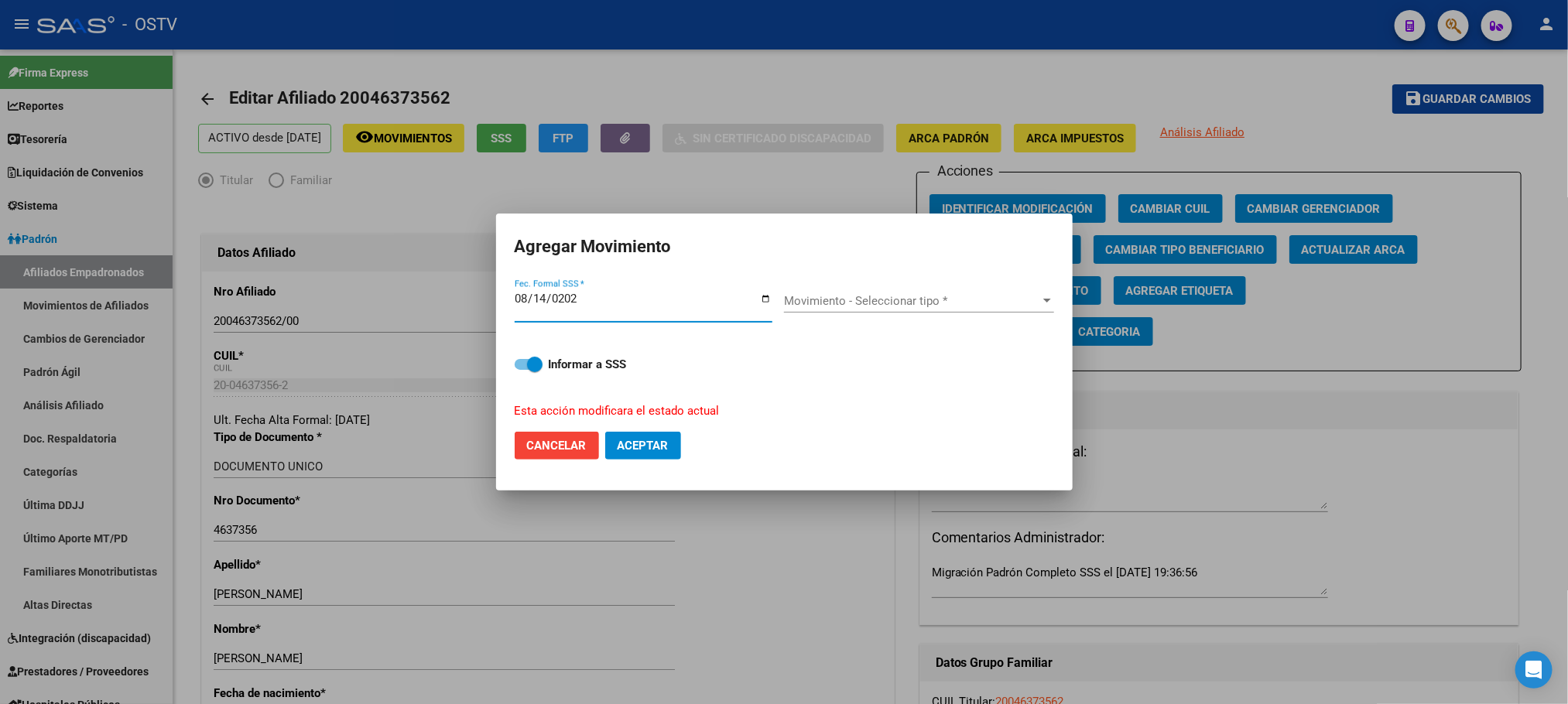
type input "2025-08-14"
click at [894, 302] on span "Movimiento - Seleccionar tipo *" at bounding box center [912, 301] width 256 height 14
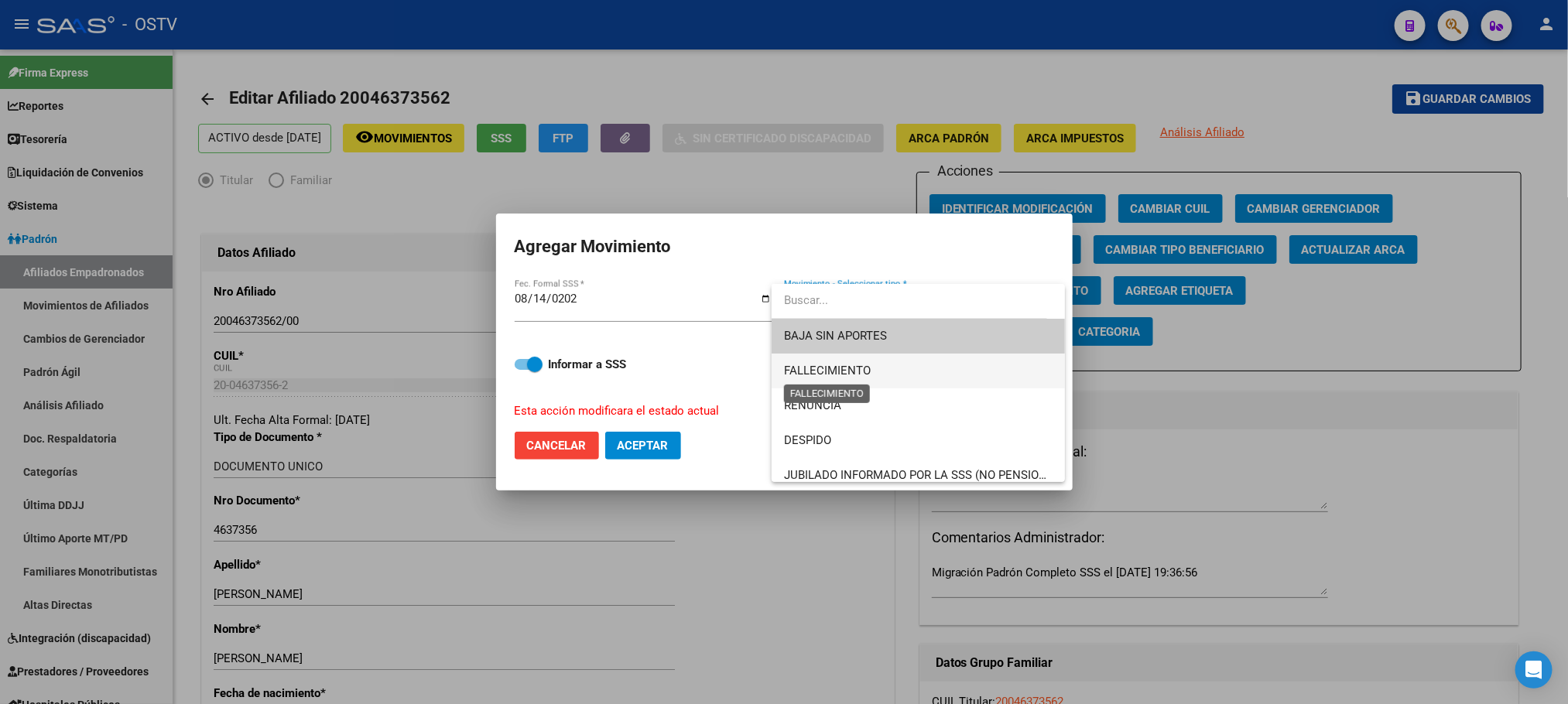
click at [830, 370] on span "FALLECIMIENTO" at bounding box center [827, 371] width 87 height 14
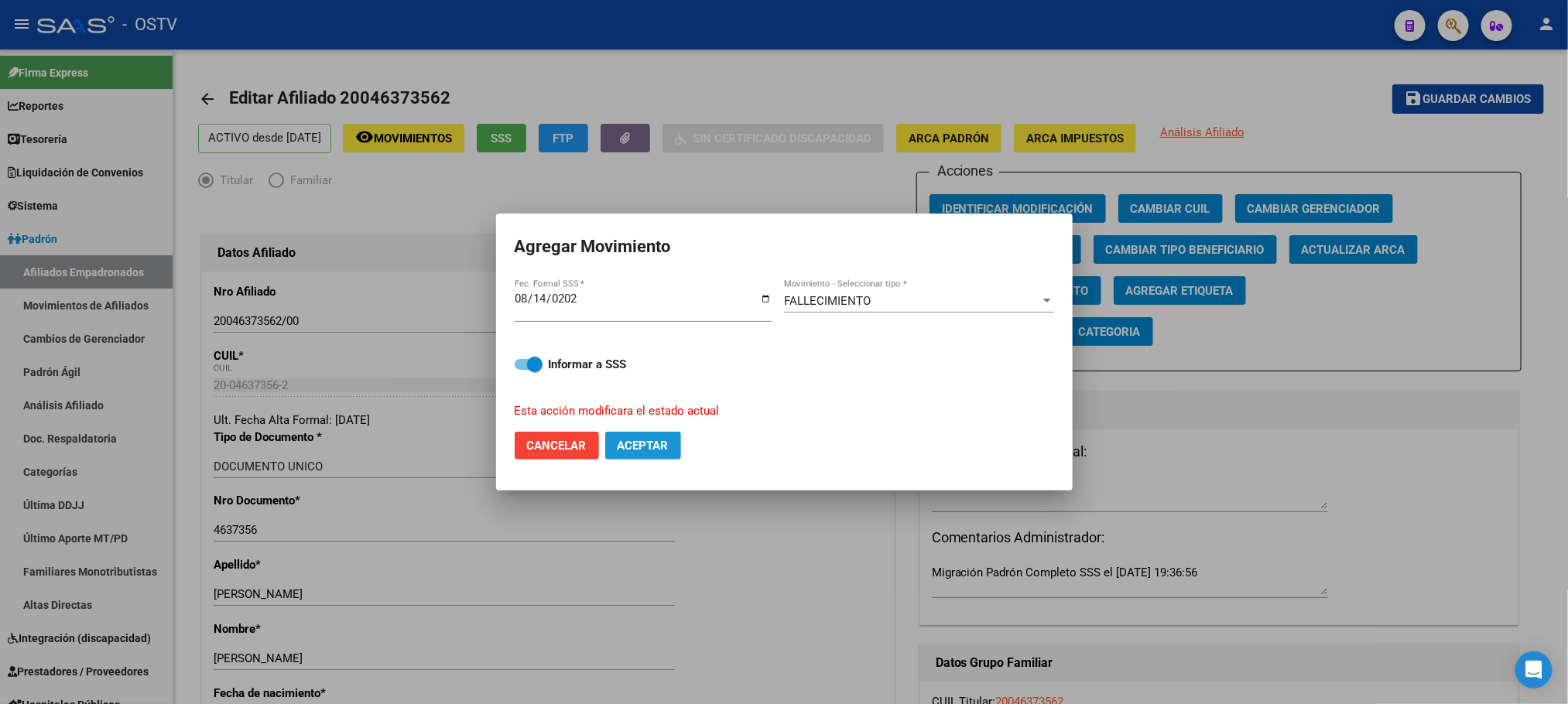
click at [644, 449] on span "Aceptar" at bounding box center [642, 445] width 51 height 14
checkbox input "false"
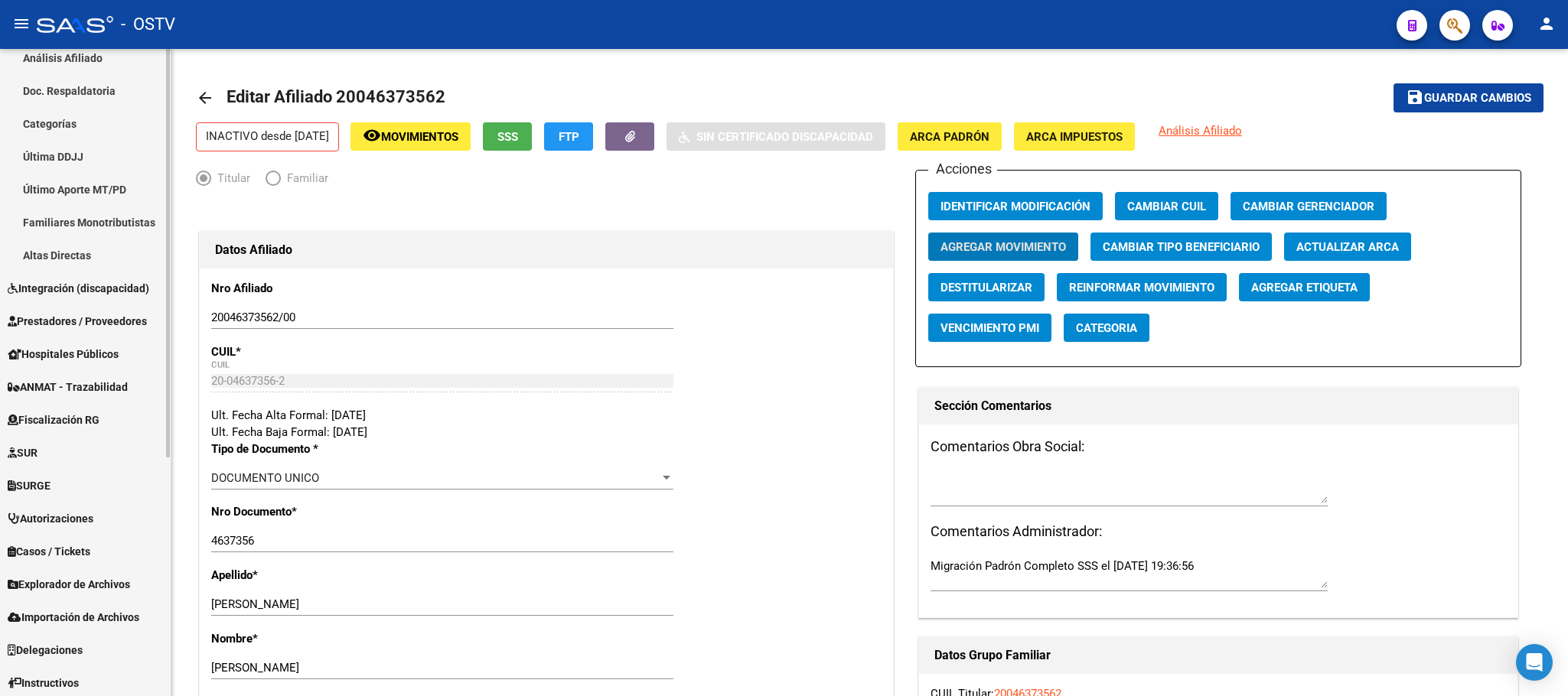
scroll to position [344, 0]
click at [72, 348] on span "Hospitales Públicos" at bounding box center [63, 353] width 111 height 17
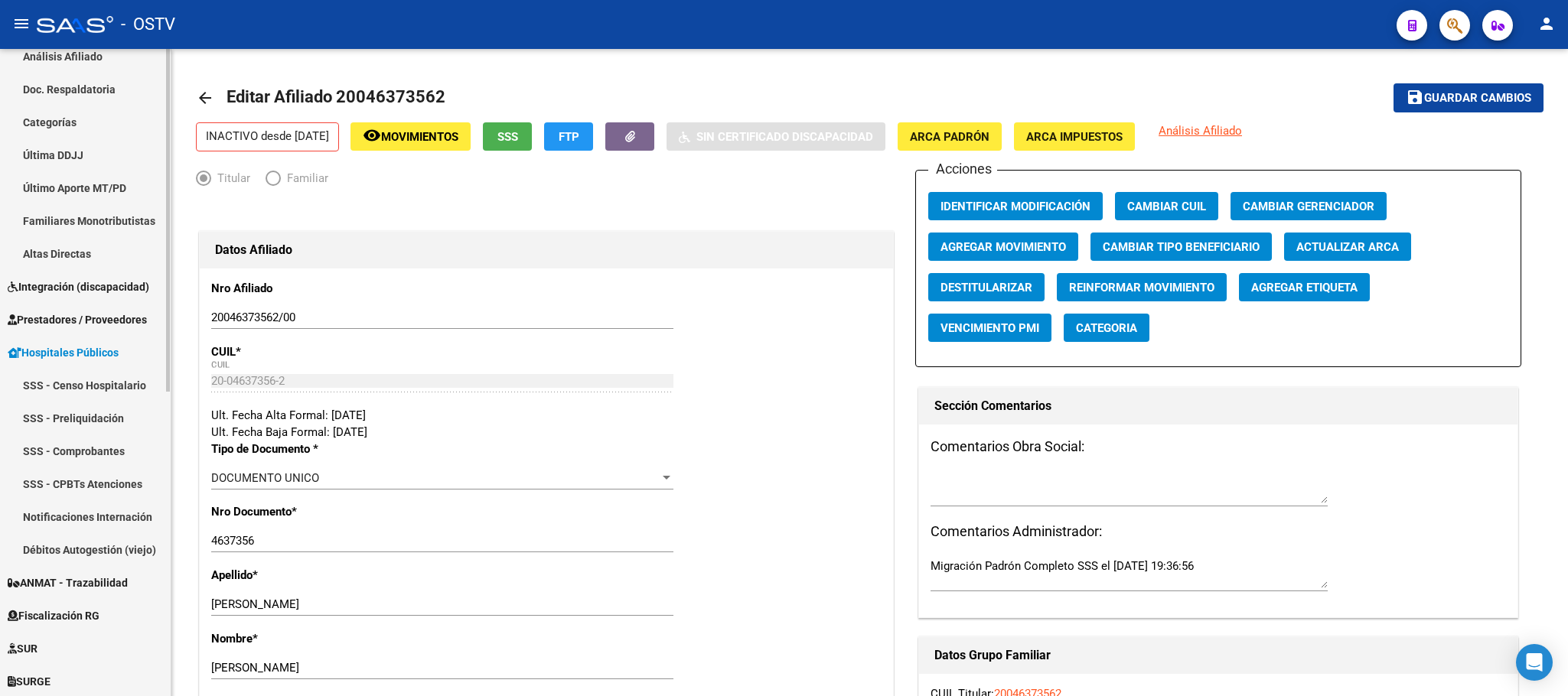
click at [72, 517] on link "Notificaciones Internación" at bounding box center [85, 517] width 171 height 33
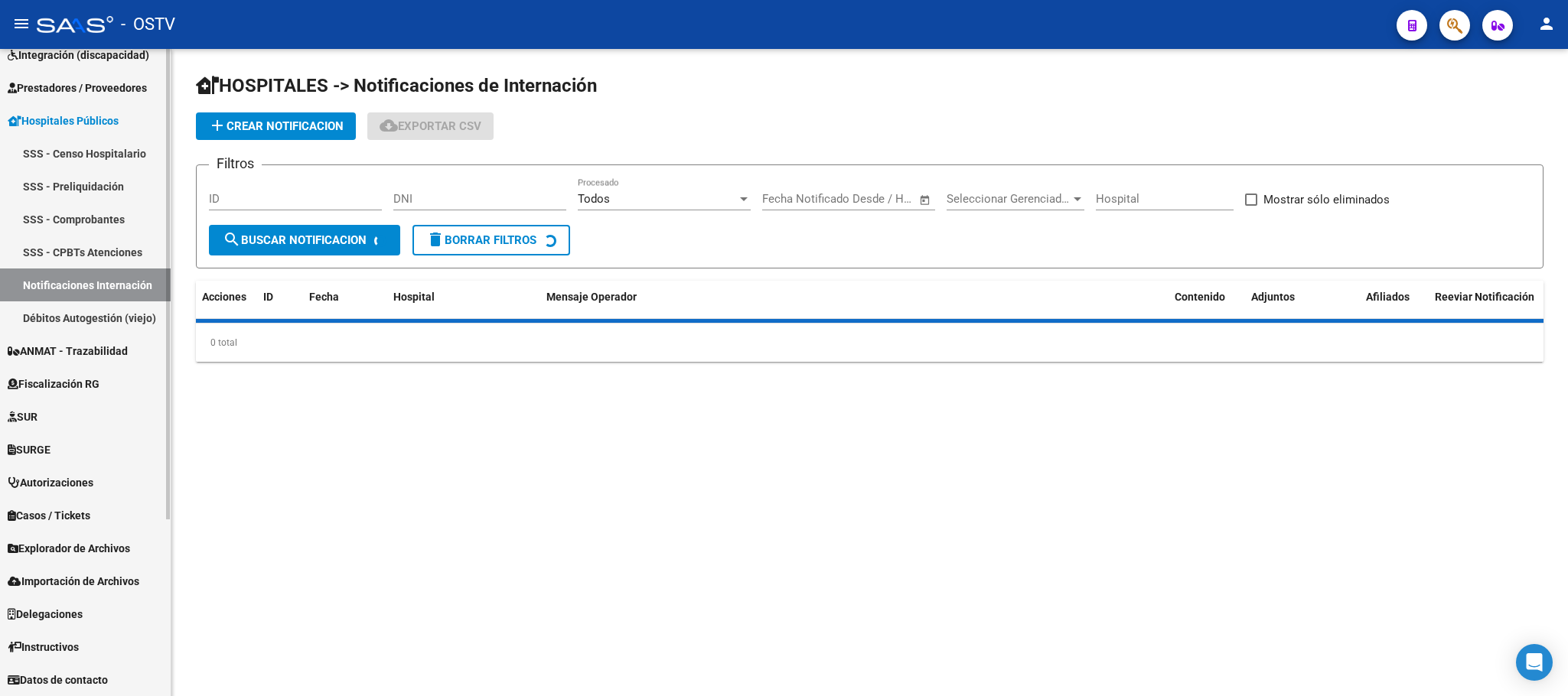
scroll to position [214, 0]
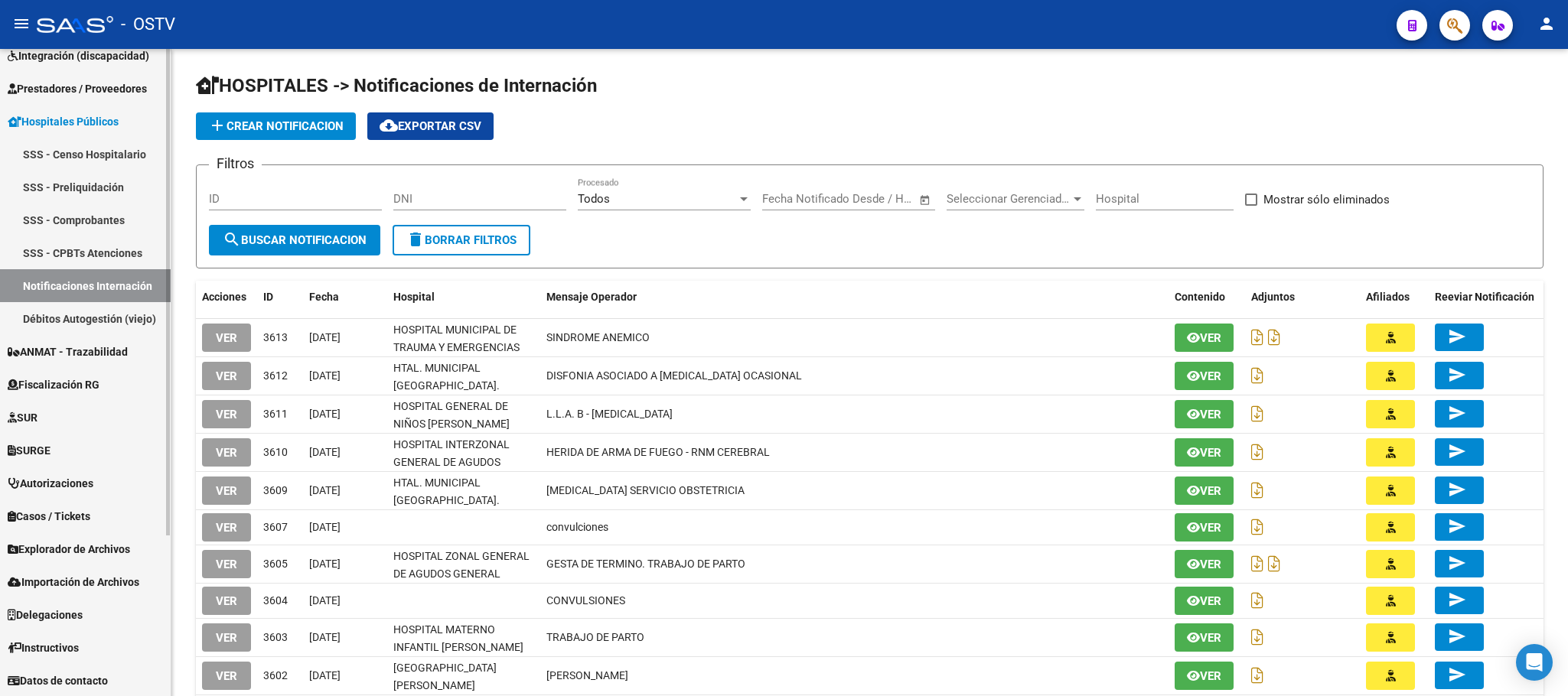
click at [90, 282] on link "Notificaciones Internación" at bounding box center [85, 286] width 171 height 33
click at [186, 327] on div "HOSPITALES -> Notificaciones de Internación add Crear Notificacion cloud_downlo…" at bounding box center [869, 418] width 1396 height 739
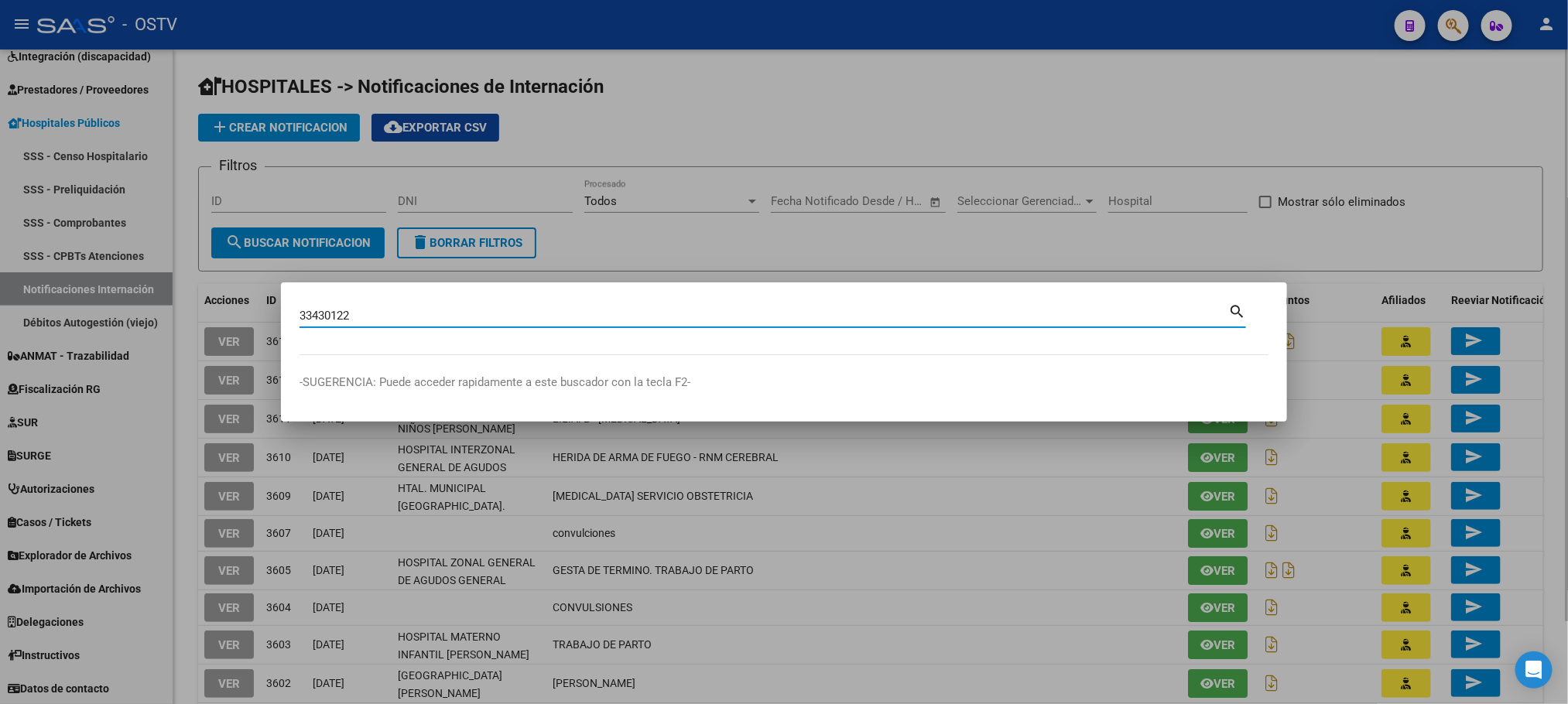
type input "33430122"
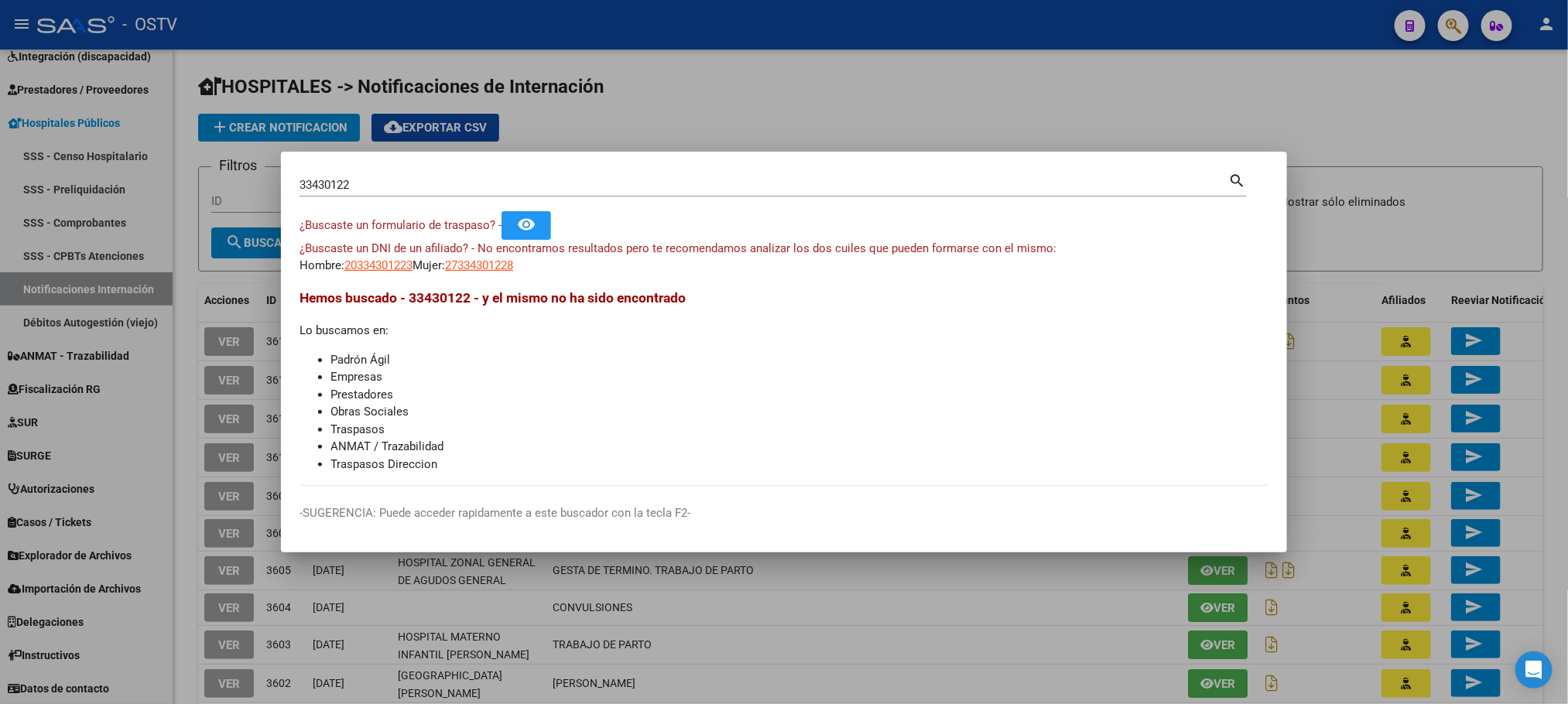
click at [175, 386] on div at bounding box center [784, 352] width 1568 height 704
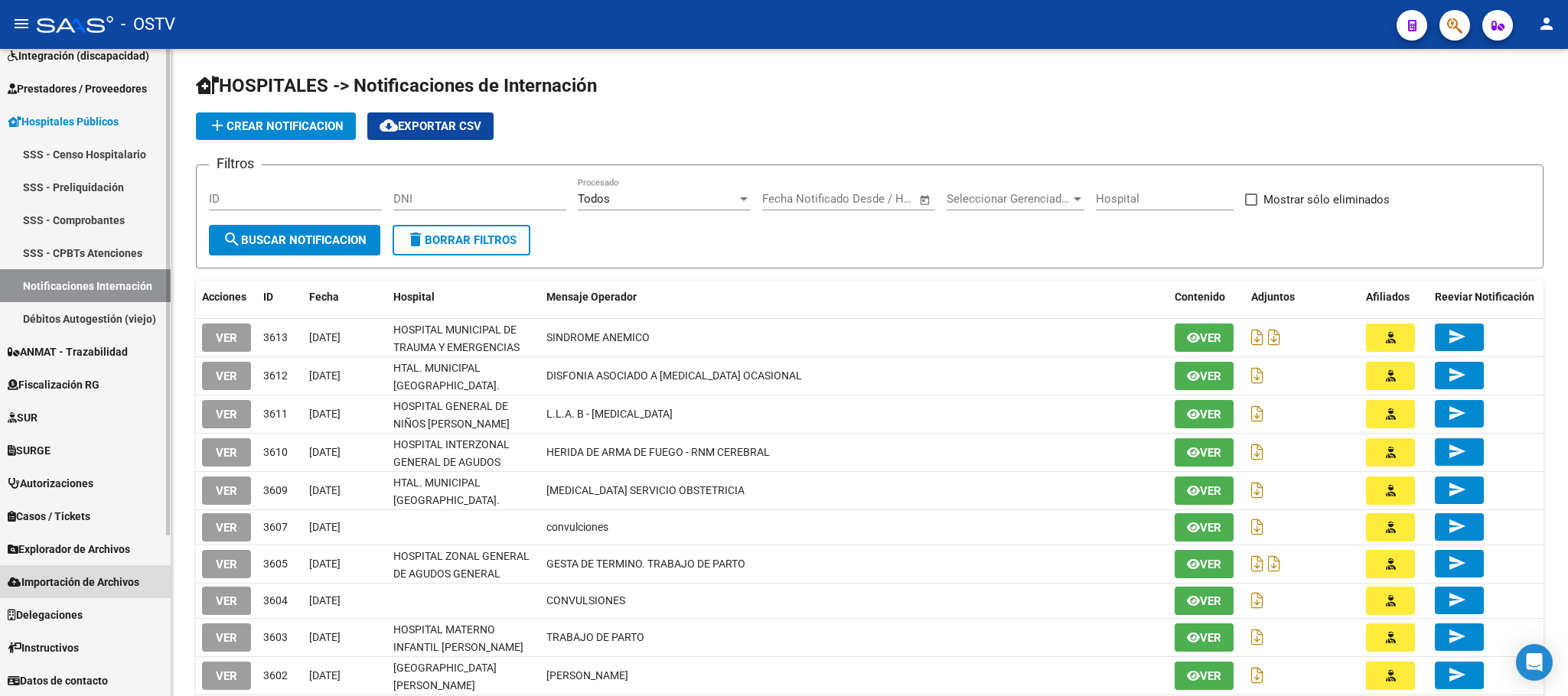
click at [76, 585] on span "Importación de Archivos" at bounding box center [73, 583] width 131 height 17
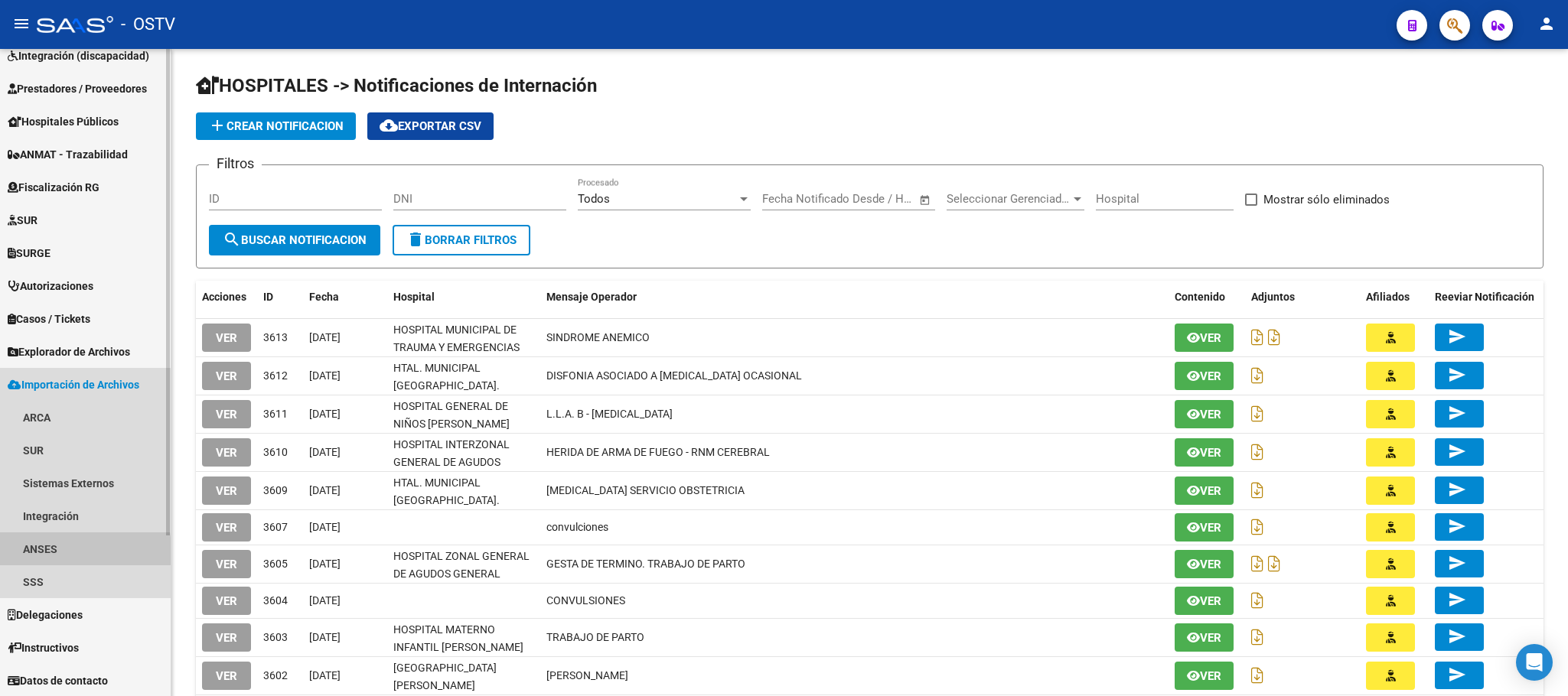
click at [48, 551] on link "ANSES" at bounding box center [85, 548] width 171 height 33
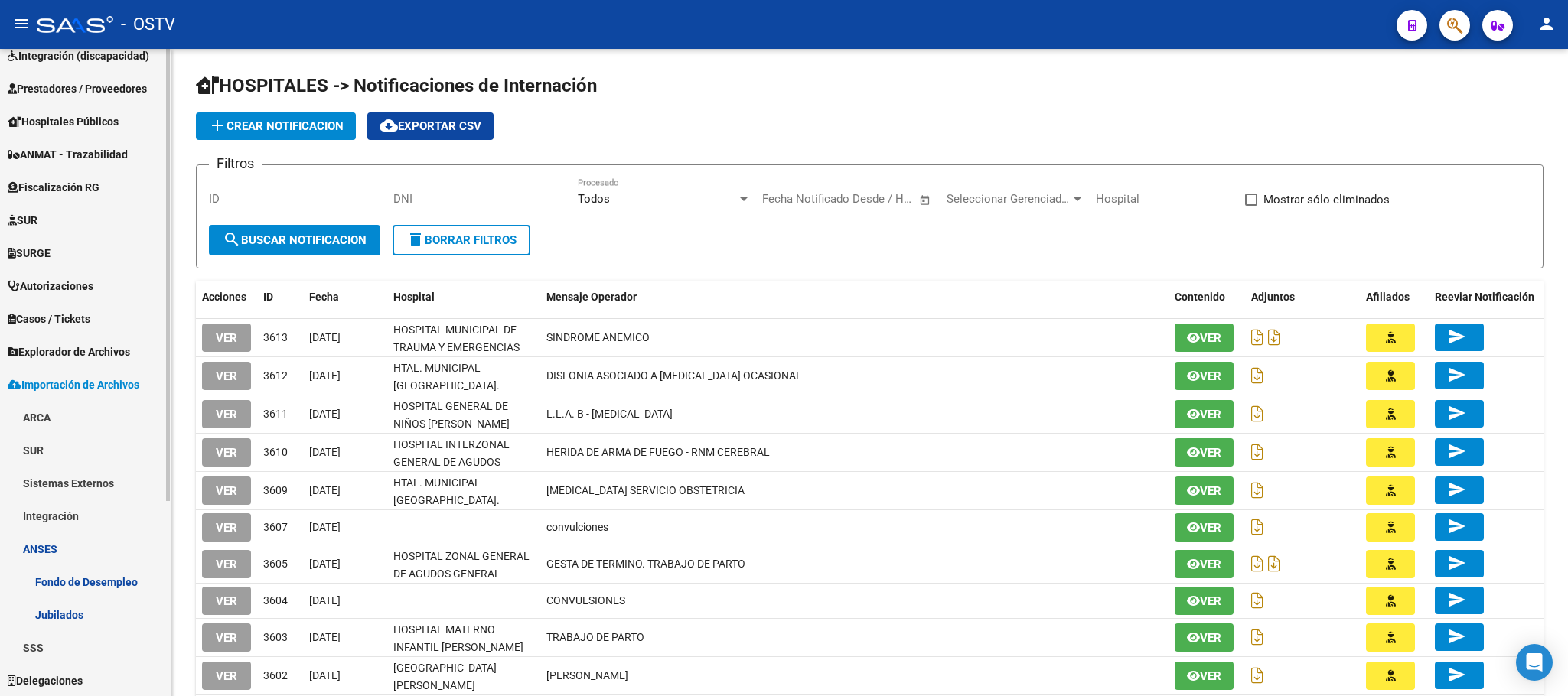
click at [71, 484] on link "Sistemas Externos" at bounding box center [85, 483] width 171 height 33
click at [64, 519] on link "Familiares" at bounding box center [85, 516] width 171 height 33
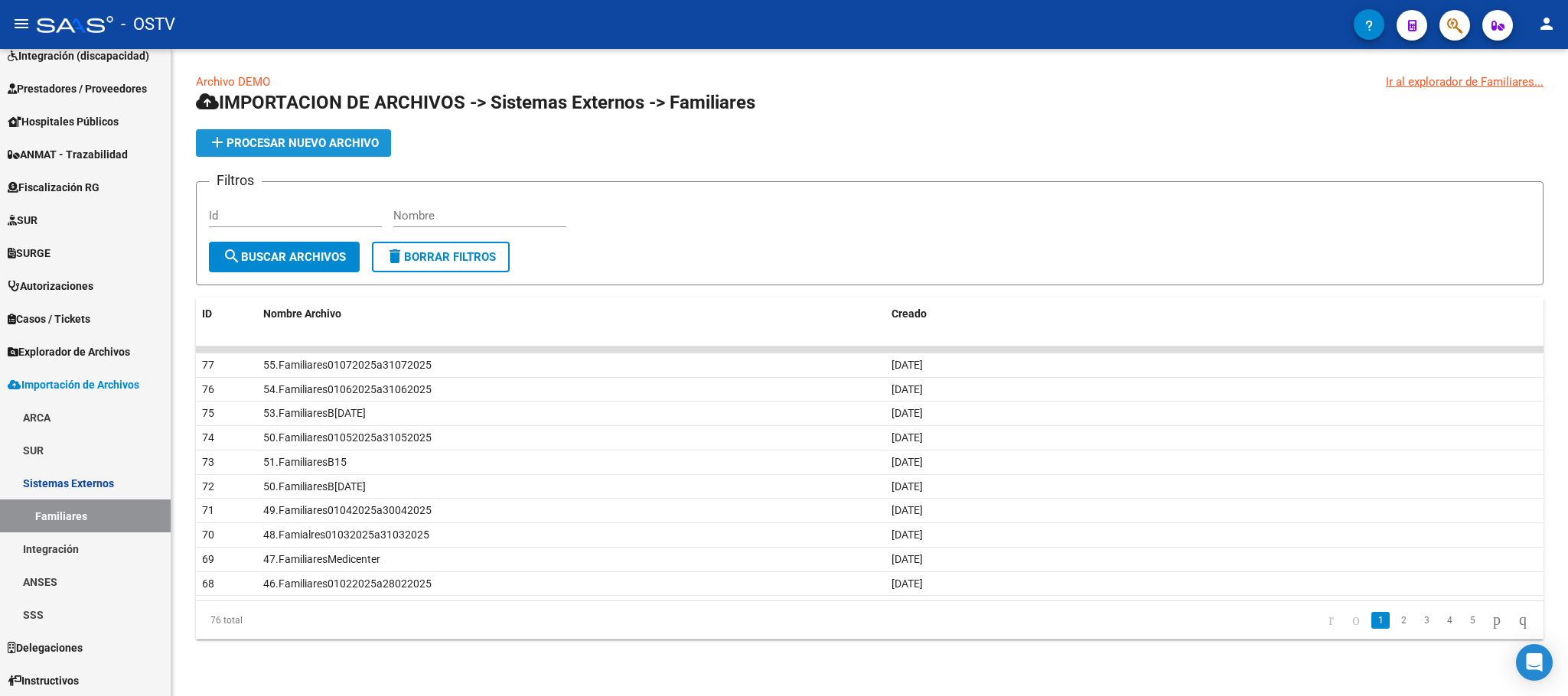
click at [281, 150] on button "add Procesar nuevo archivo" at bounding box center [293, 143] width 195 height 27
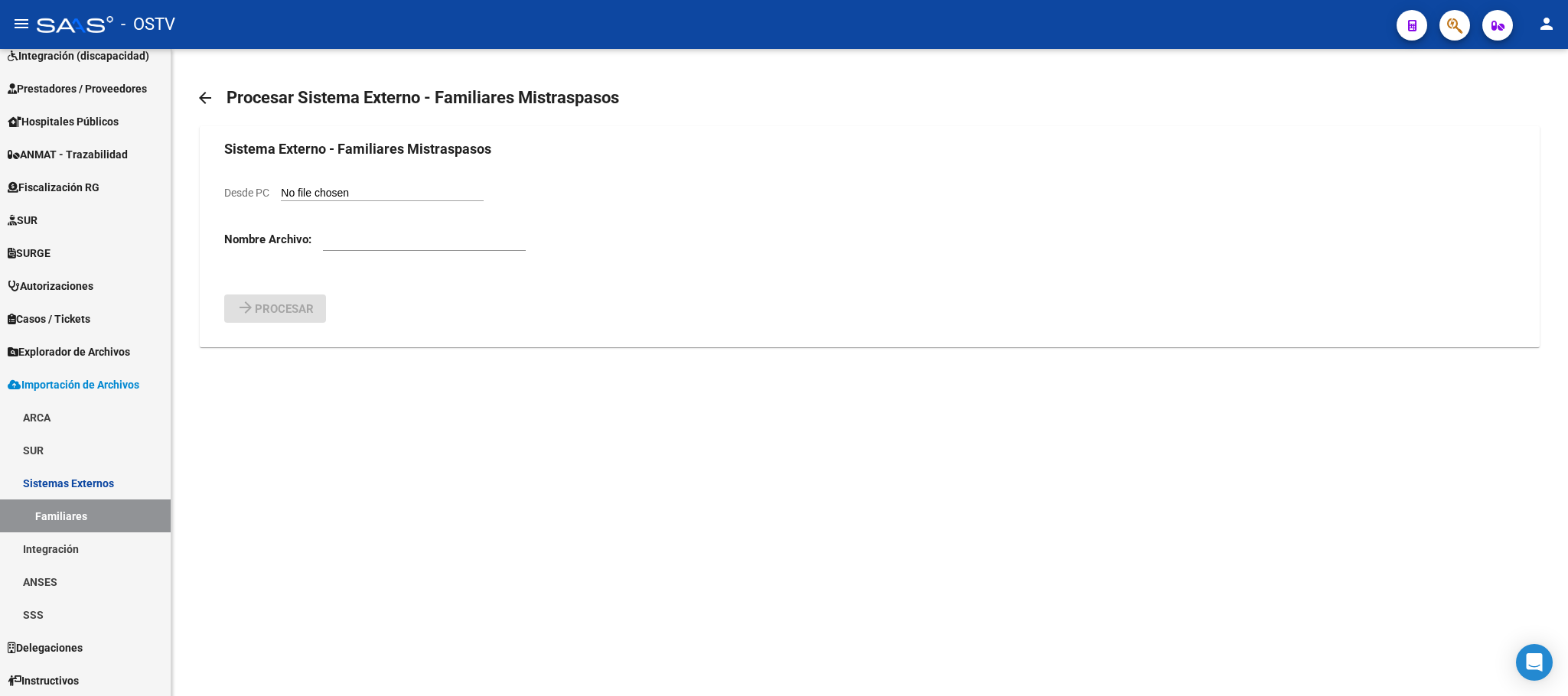
click at [378, 195] on input "Desde PC" at bounding box center [382, 194] width 203 height 15
type input "C:\fakepath\56.FamiliaresB01AgostYSept.csv"
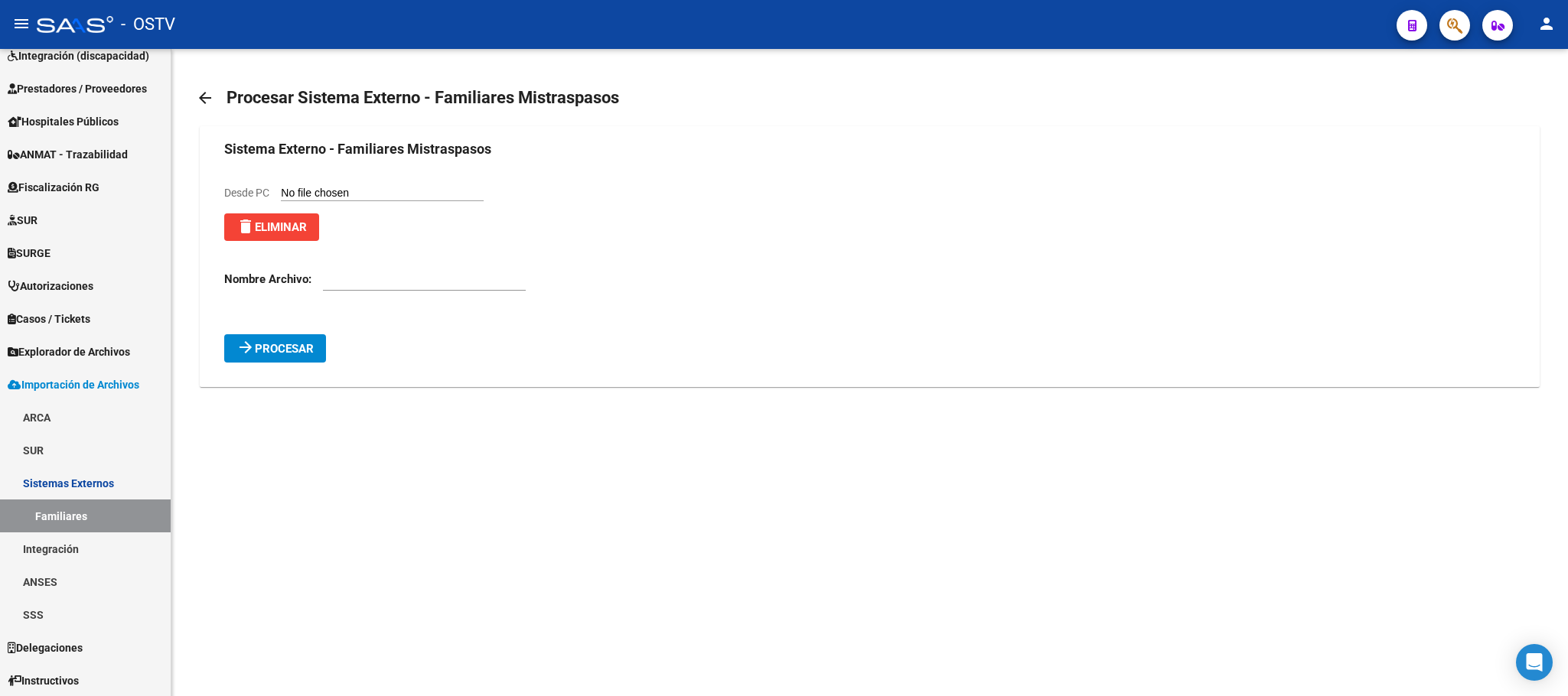
click at [413, 287] on div at bounding box center [424, 274] width 203 height 33
type input "56.FamiliaresB01AgosTSept"
click at [282, 347] on span "Procesar" at bounding box center [284, 348] width 59 height 14
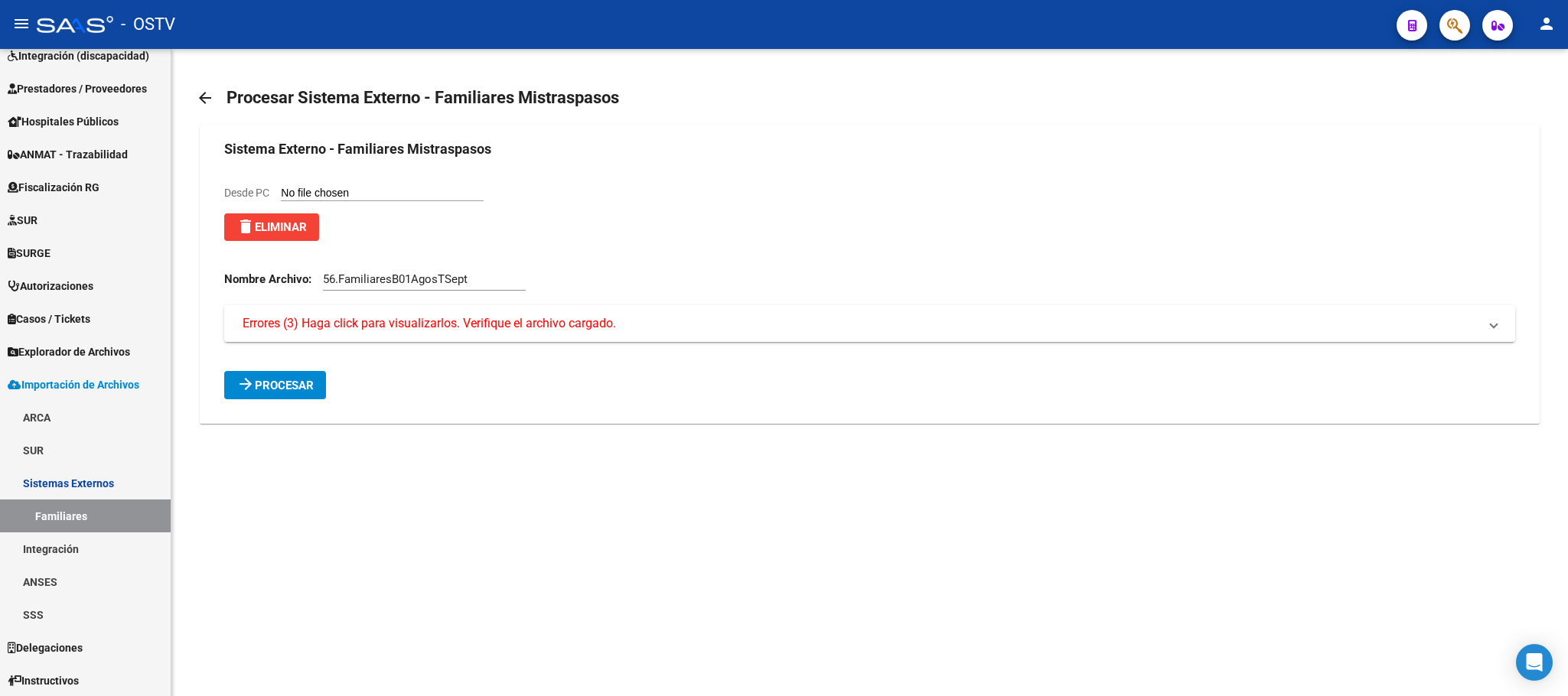
click at [415, 340] on mat-expansion-panel-header "Errores (3) Haga click para visualizarlos. Verifique el archivo cargado." at bounding box center [869, 324] width 1290 height 37
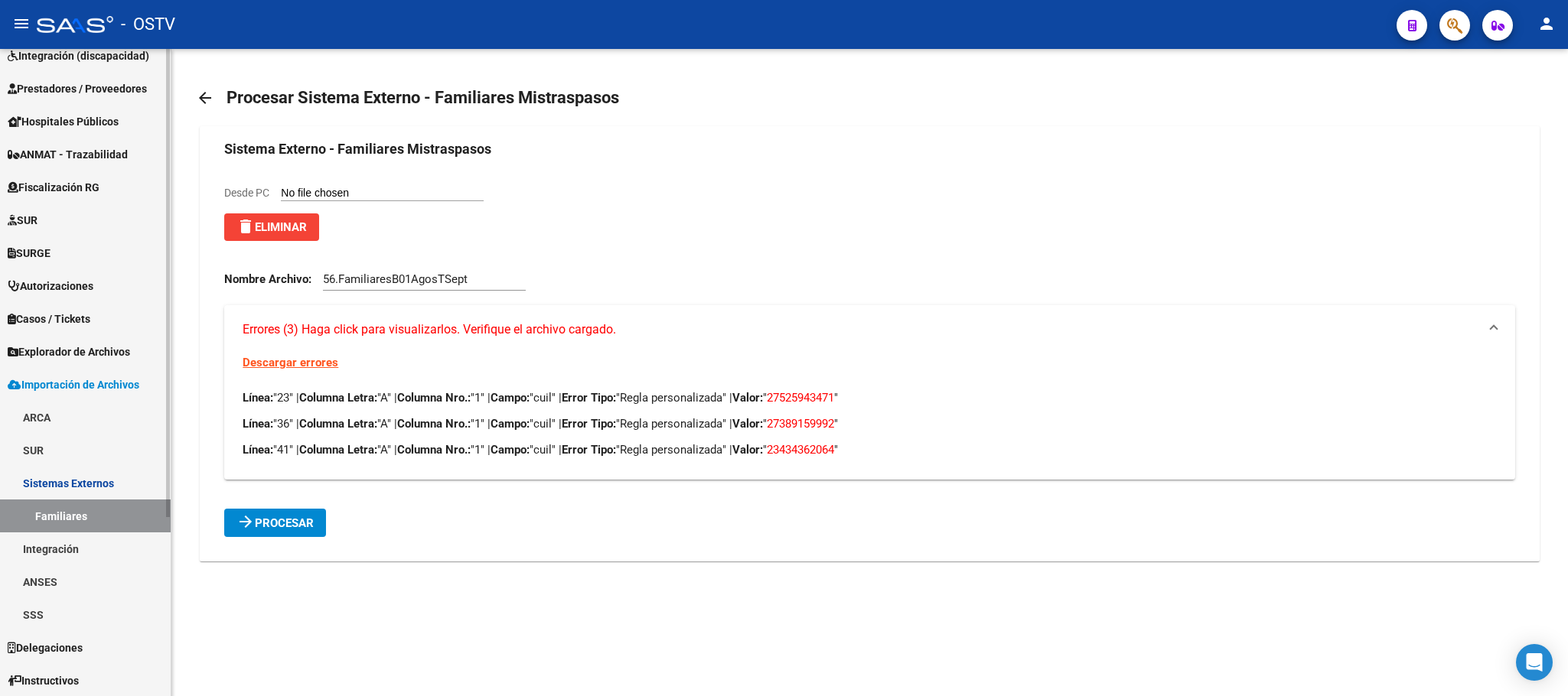
click at [83, 515] on link "Familiares" at bounding box center [85, 516] width 171 height 33
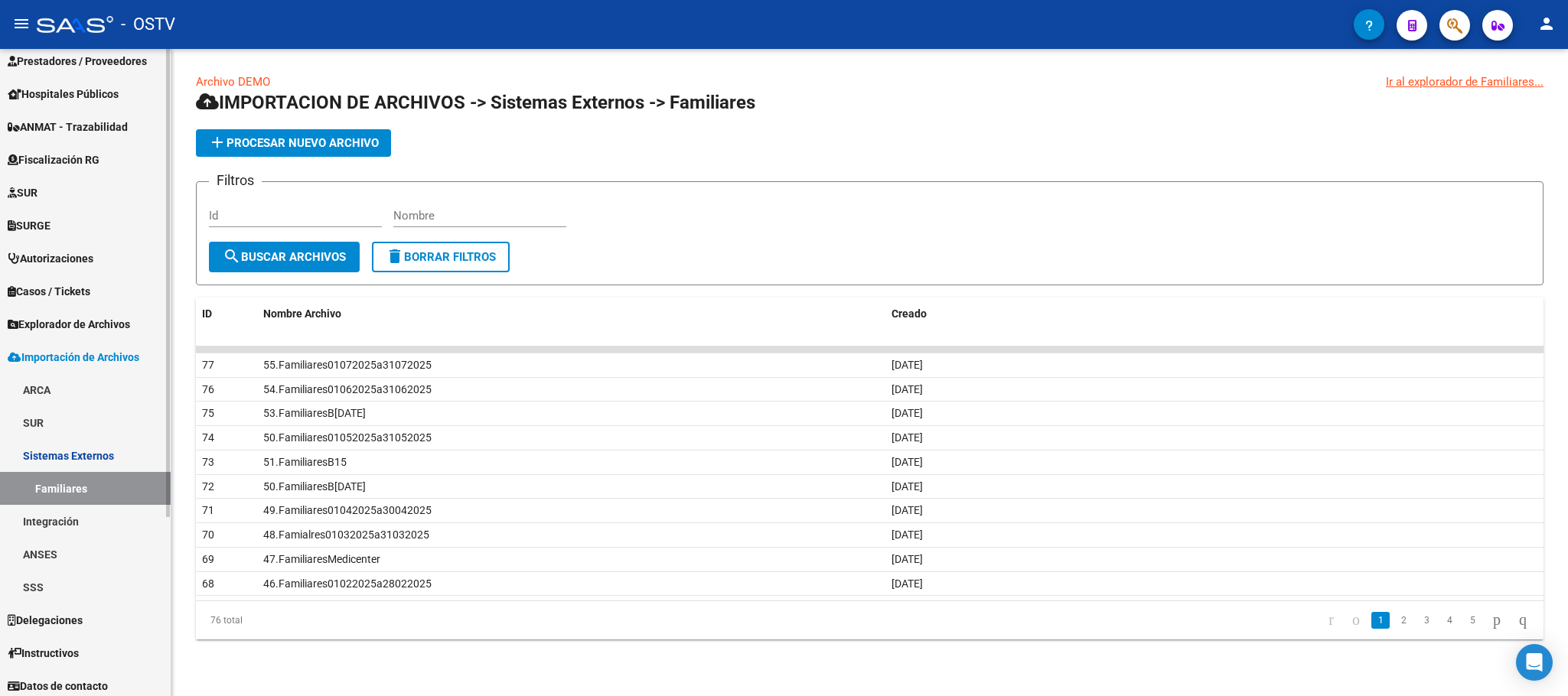
scroll to position [246, 0]
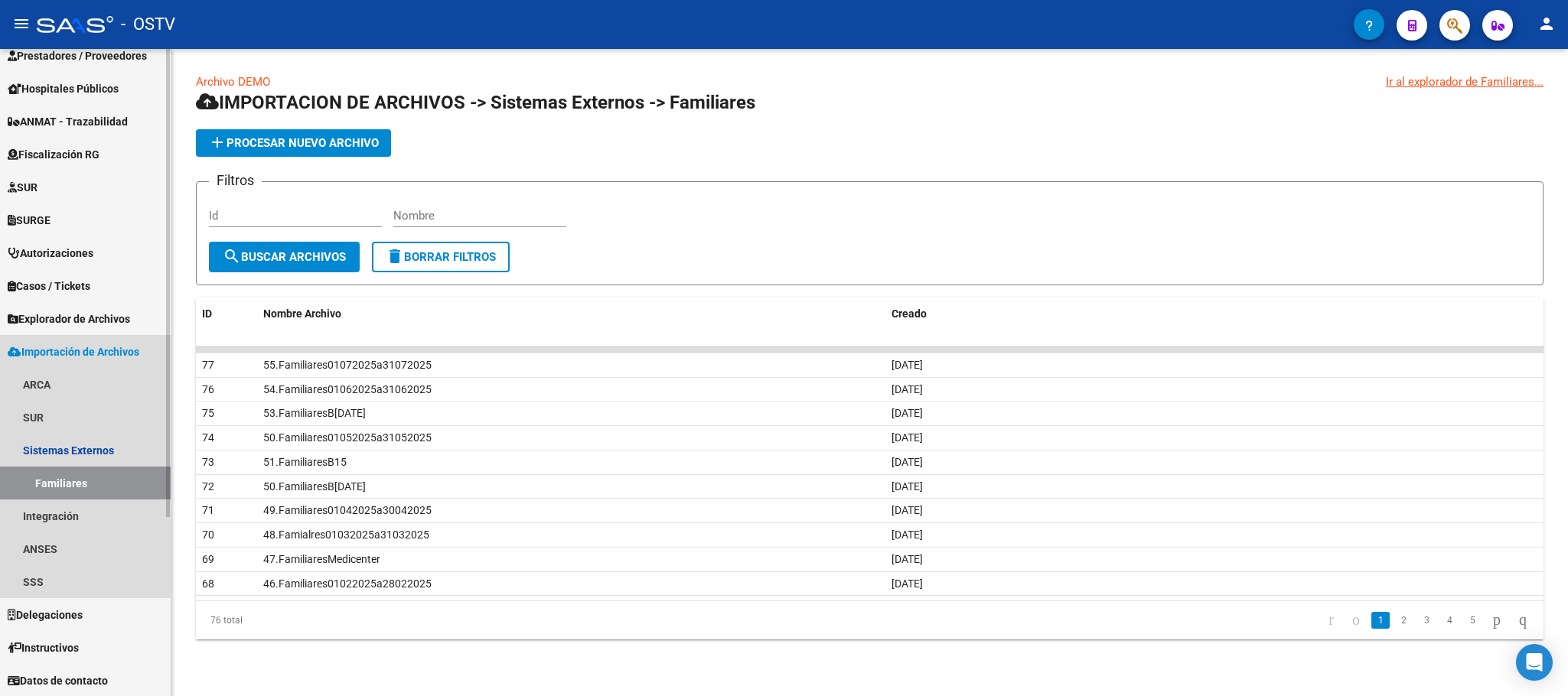
click at [46, 348] on span "Importación de Archivos" at bounding box center [73, 352] width 131 height 17
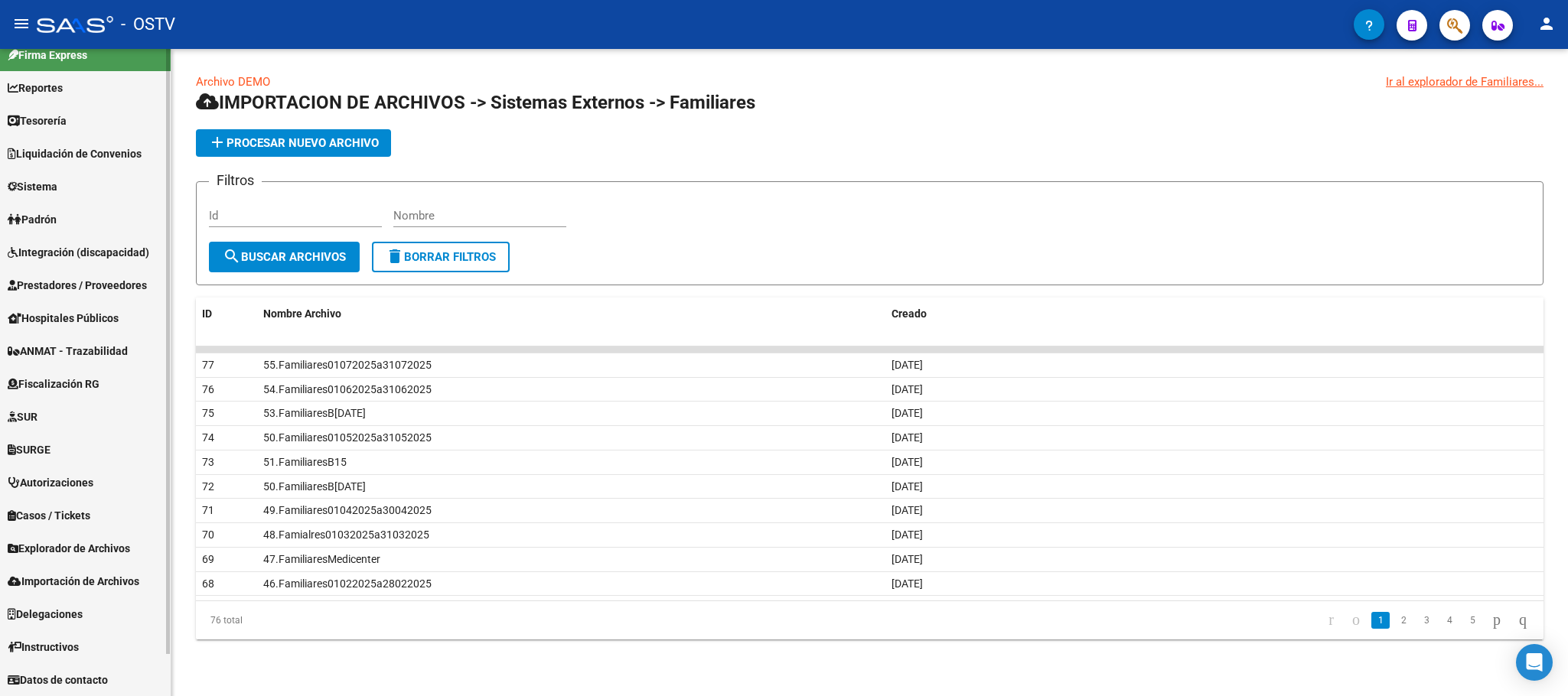
scroll to position [16, 0]
click at [67, 549] on span "Explorador de Archivos" at bounding box center [69, 549] width 123 height 17
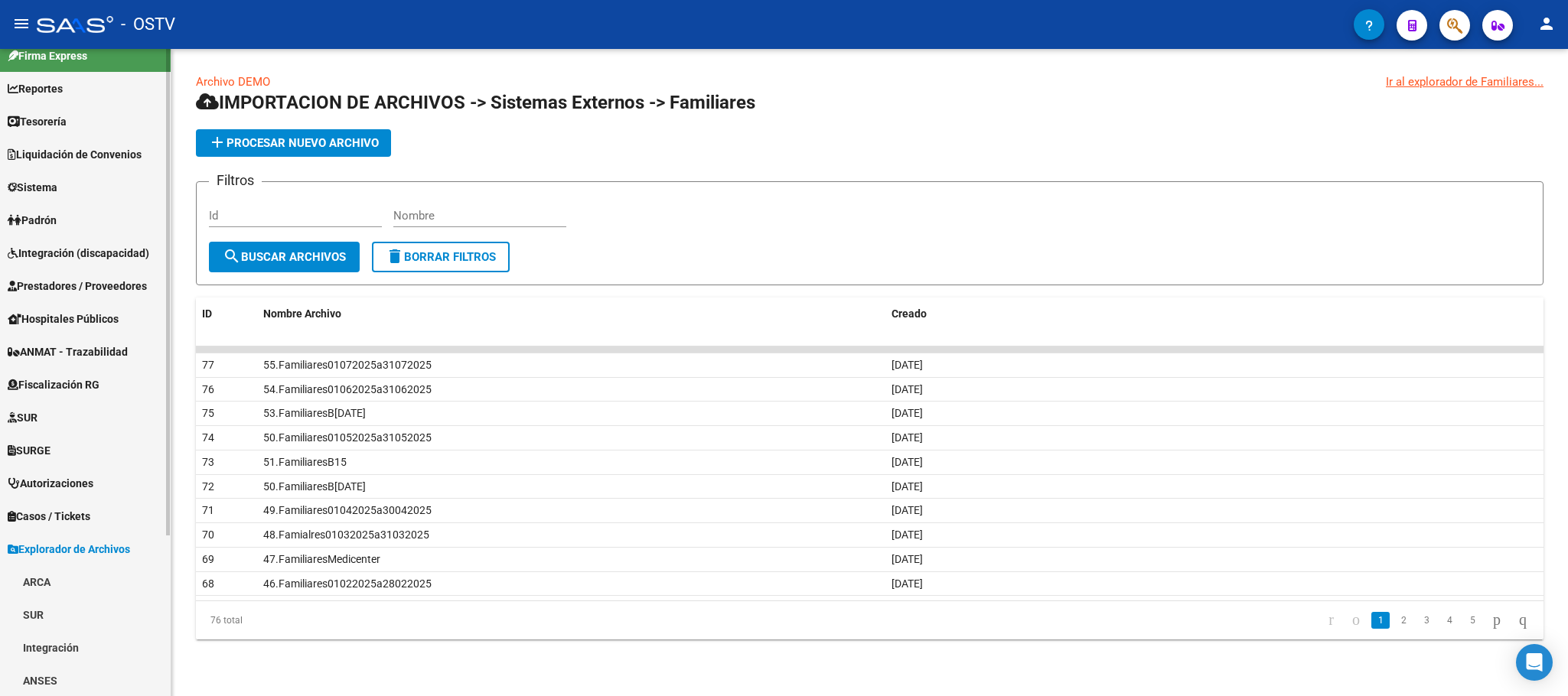
scroll to position [214, 0]
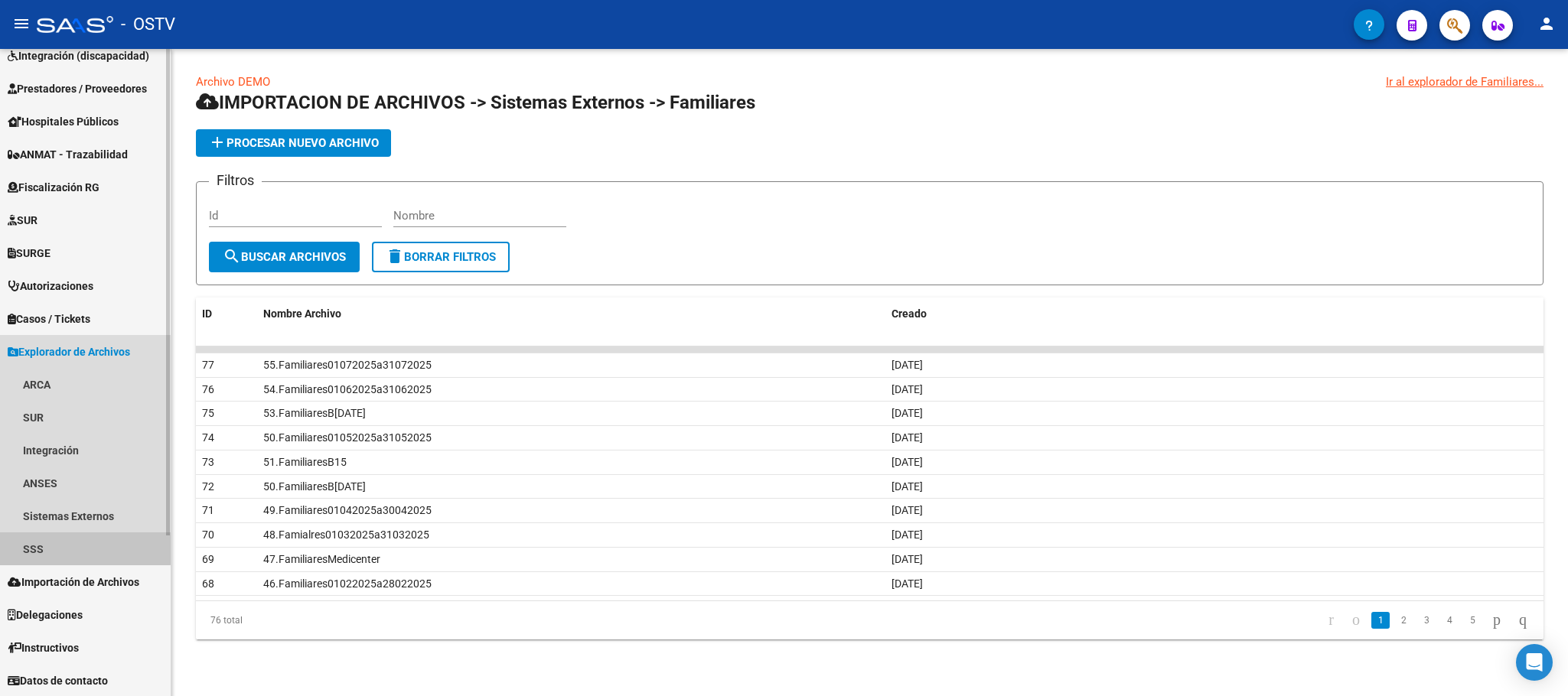
drag, startPoint x: 67, startPoint y: 542, endPoint x: 67, endPoint y: 525, distance: 17.0
click at [67, 545] on link "SSS" at bounding box center [85, 548] width 171 height 33
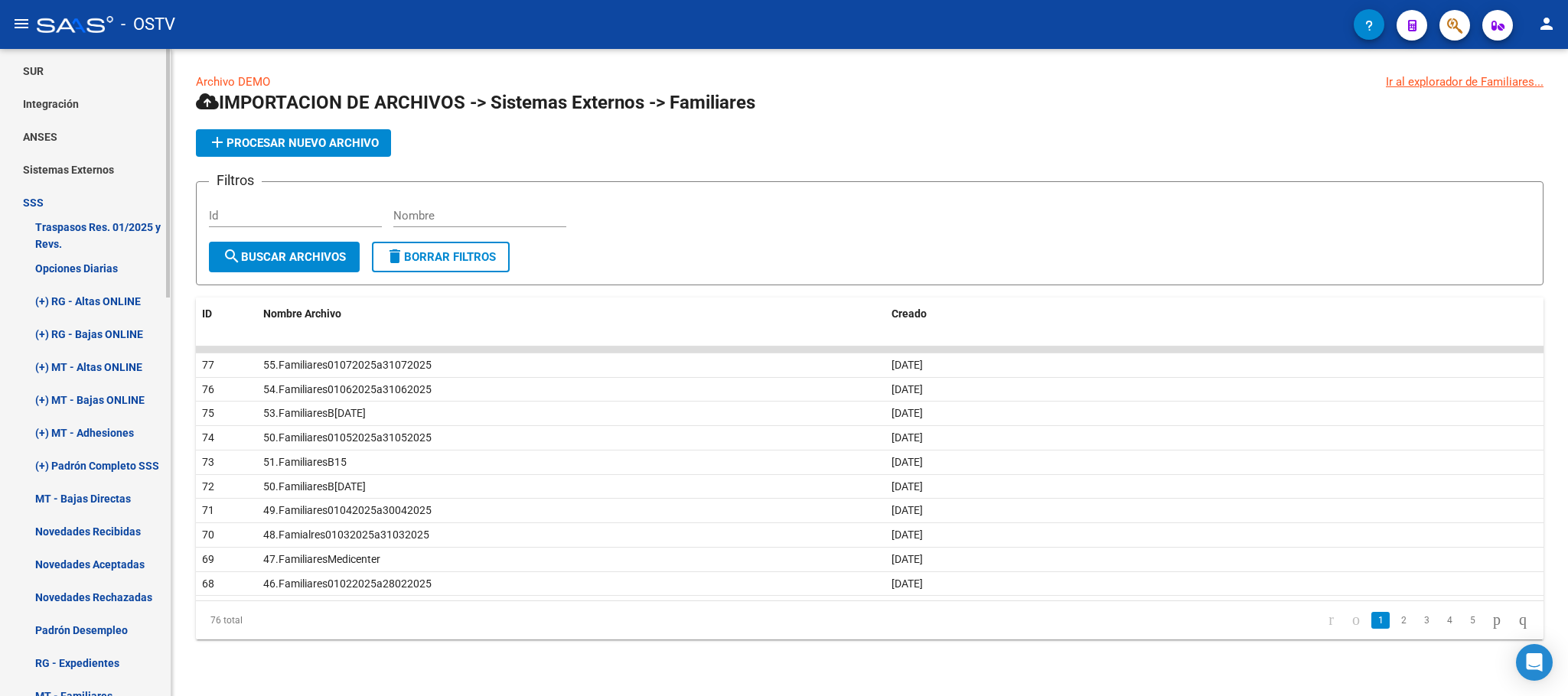
scroll to position [787, 0]
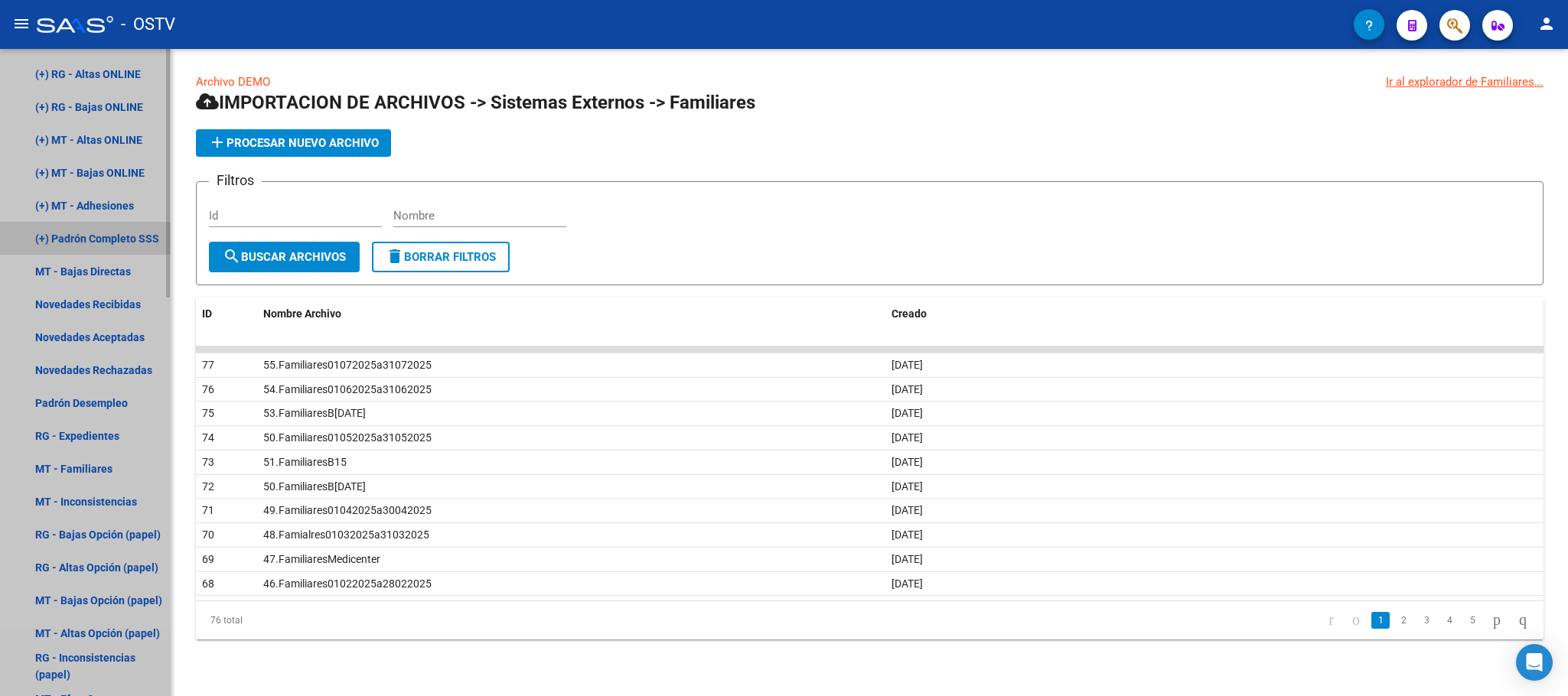
click at [89, 239] on link "(+) Padrón Completo SSS" at bounding box center [85, 239] width 171 height 33
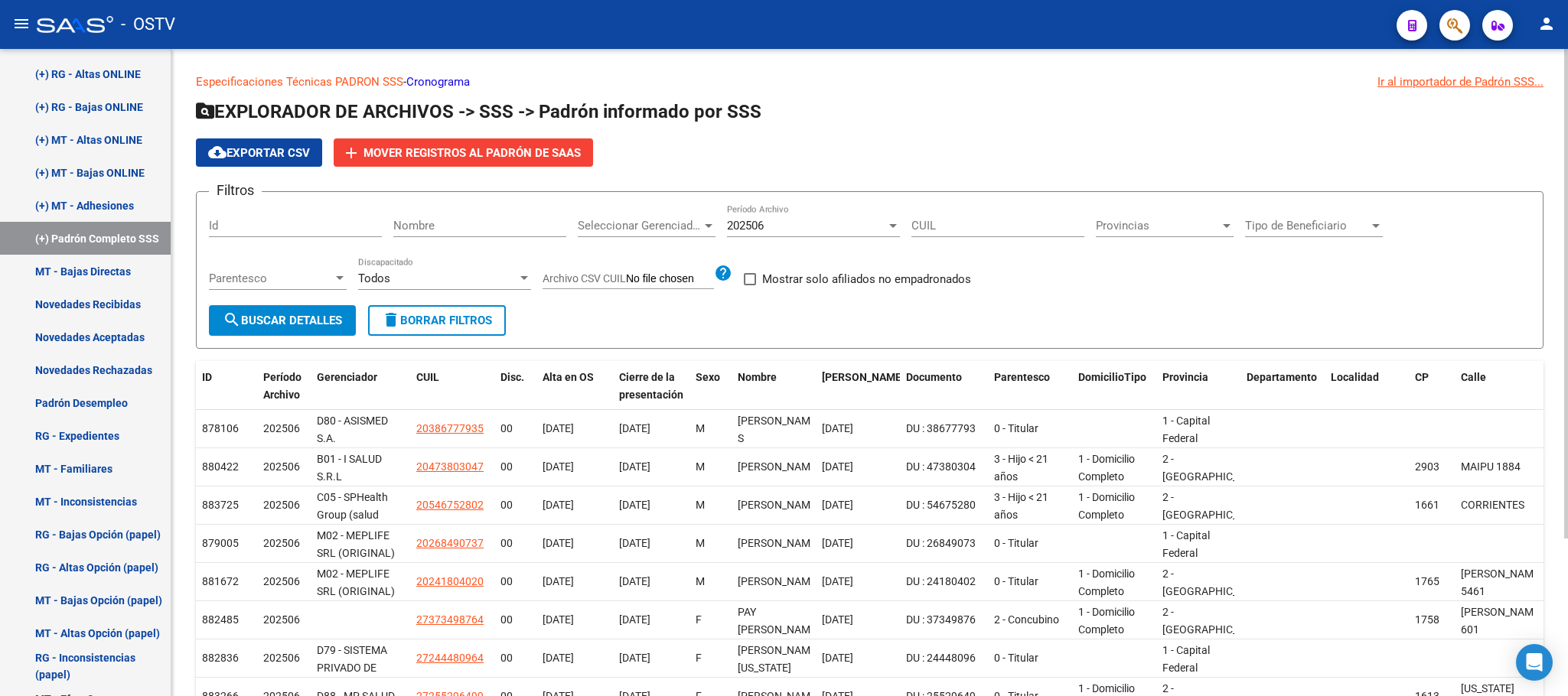
click at [668, 281] on input "Archivo CSV CUIL" at bounding box center [669, 279] width 88 height 14
type input "C:\fakepath\BENEVerificacionNovedades.csv"
click at [263, 320] on span "search Buscar Detalles" at bounding box center [282, 320] width 119 height 14
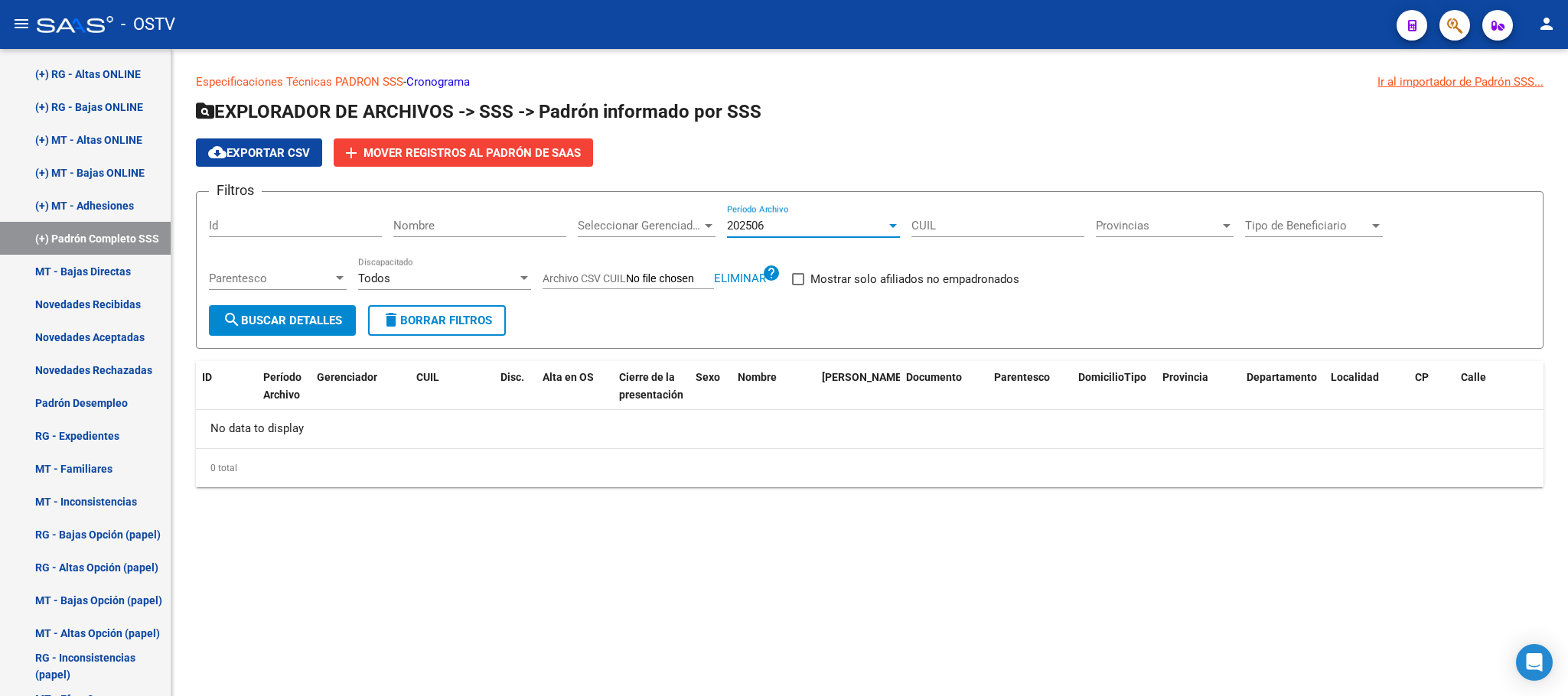
click at [785, 227] on div "202506" at bounding box center [806, 226] width 159 height 14
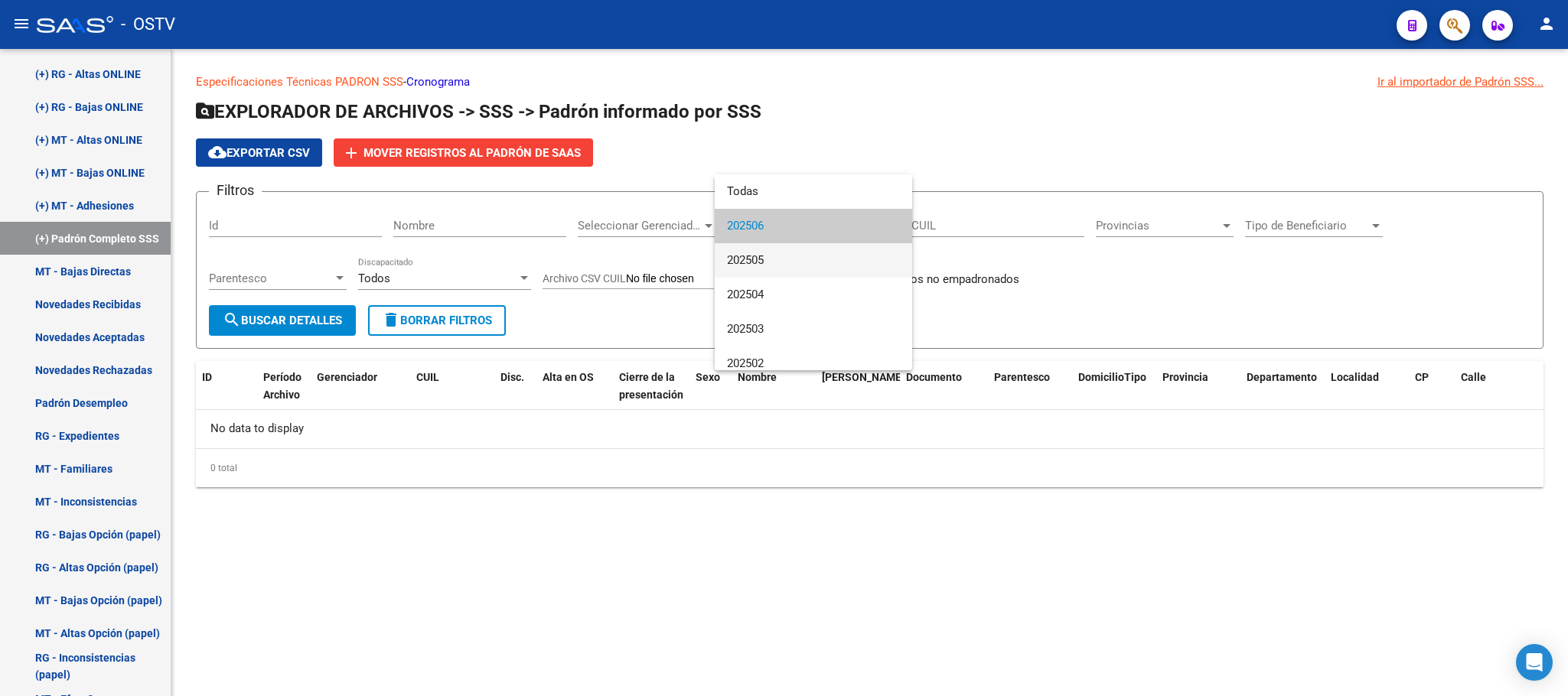
click at [776, 255] on span "202505" at bounding box center [813, 260] width 173 height 34
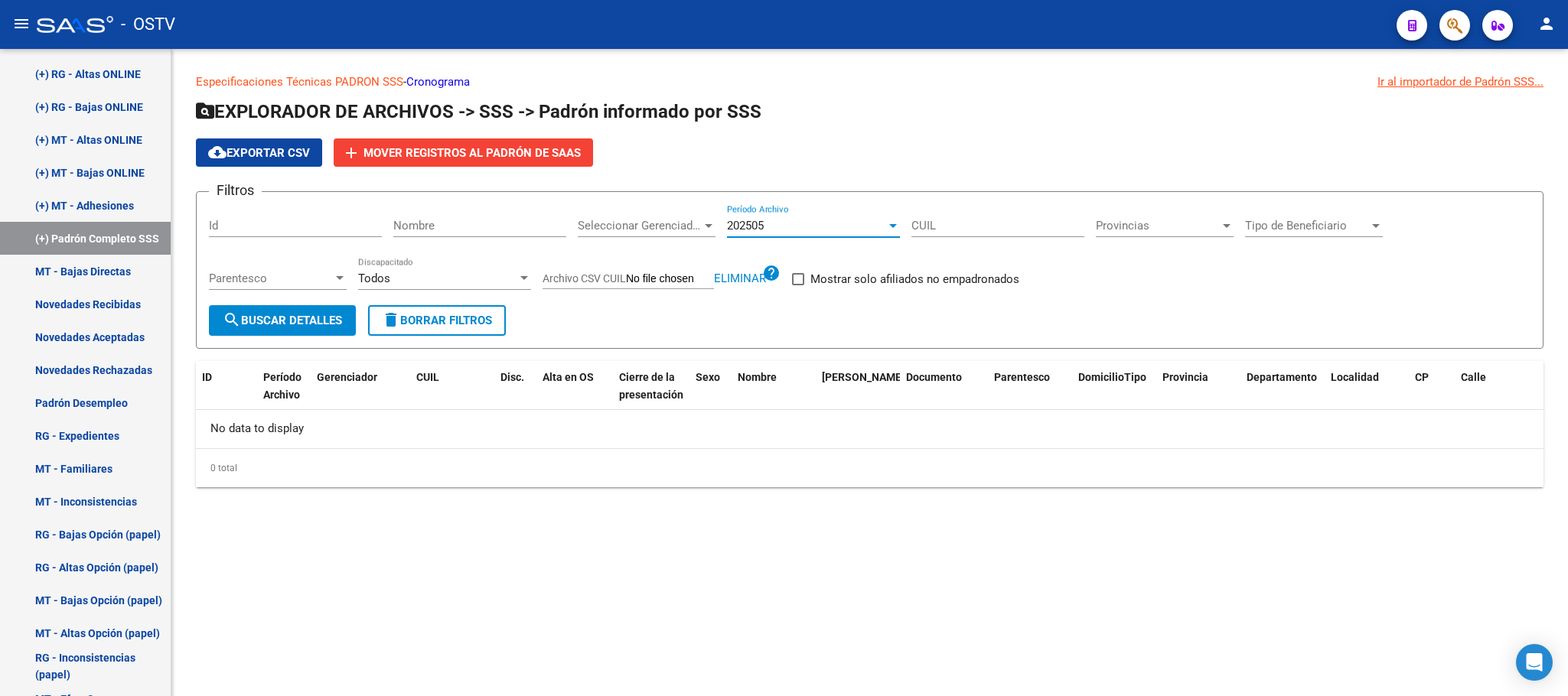
click at [307, 319] on span "search Buscar Detalles" at bounding box center [282, 320] width 119 height 14
click at [852, 232] on div "202505" at bounding box center [806, 226] width 159 height 14
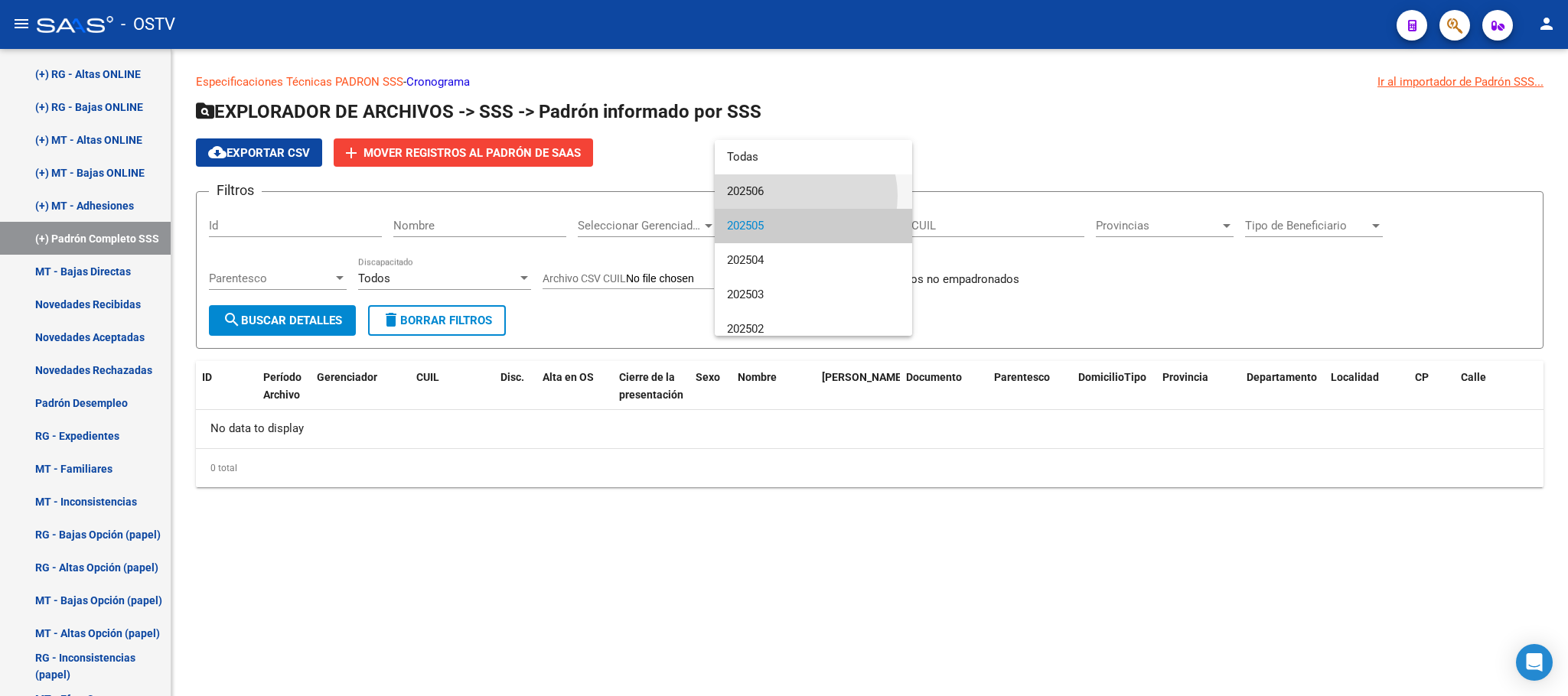
click at [799, 196] on span "202506" at bounding box center [813, 191] width 173 height 34
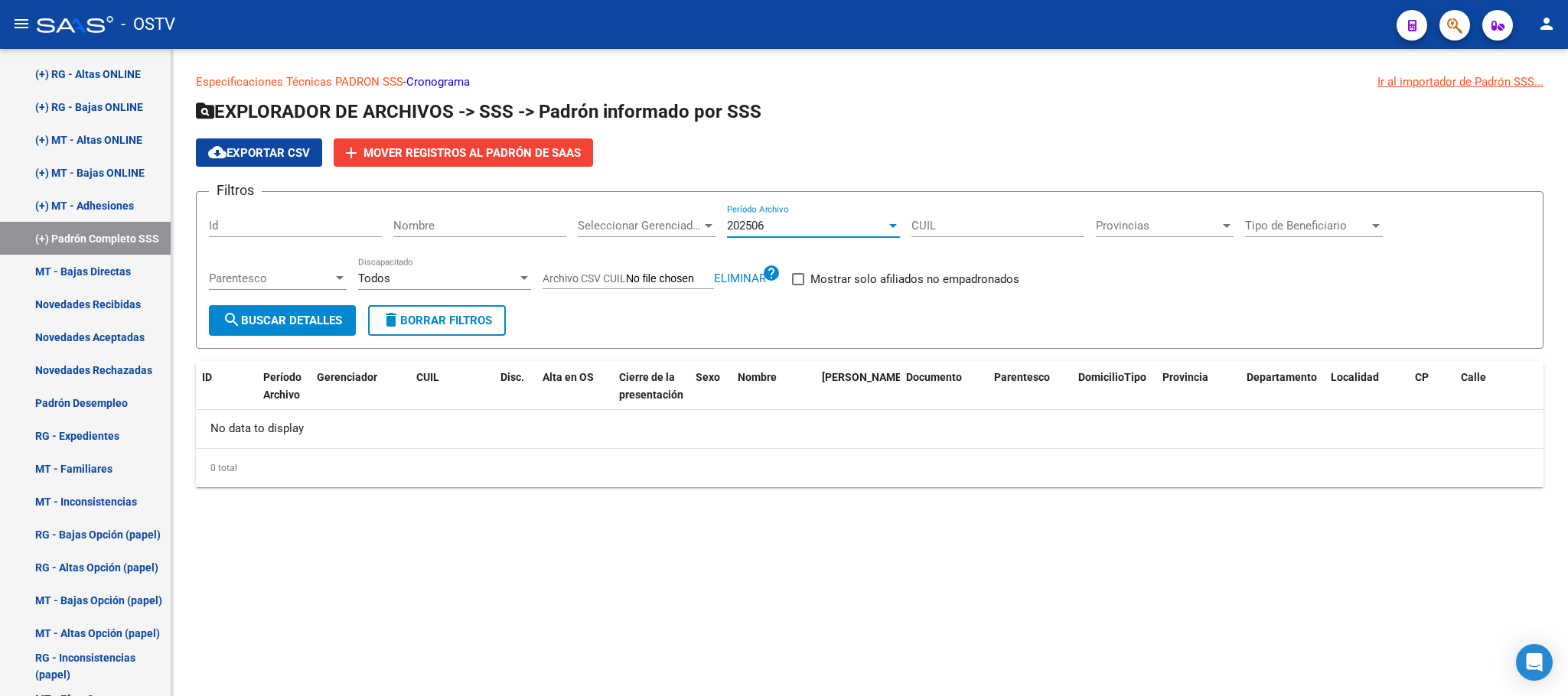
click at [319, 317] on span "search Buscar Detalles" at bounding box center [282, 320] width 119 height 14
click at [1516, 505] on div "Especificaciones Técnicas PADRON SSS - Cronograma Ir al importador de Padrón SS…" at bounding box center [869, 293] width 1396 height 487
click at [737, 283] on span "Eliminar" at bounding box center [740, 278] width 52 height 14
click at [657, 276] on input "Archivo CSV CUIL" at bounding box center [669, 279] width 88 height 14
type input "C:\fakepath\BENEVerificacionNovedadesTITULARES.csv"
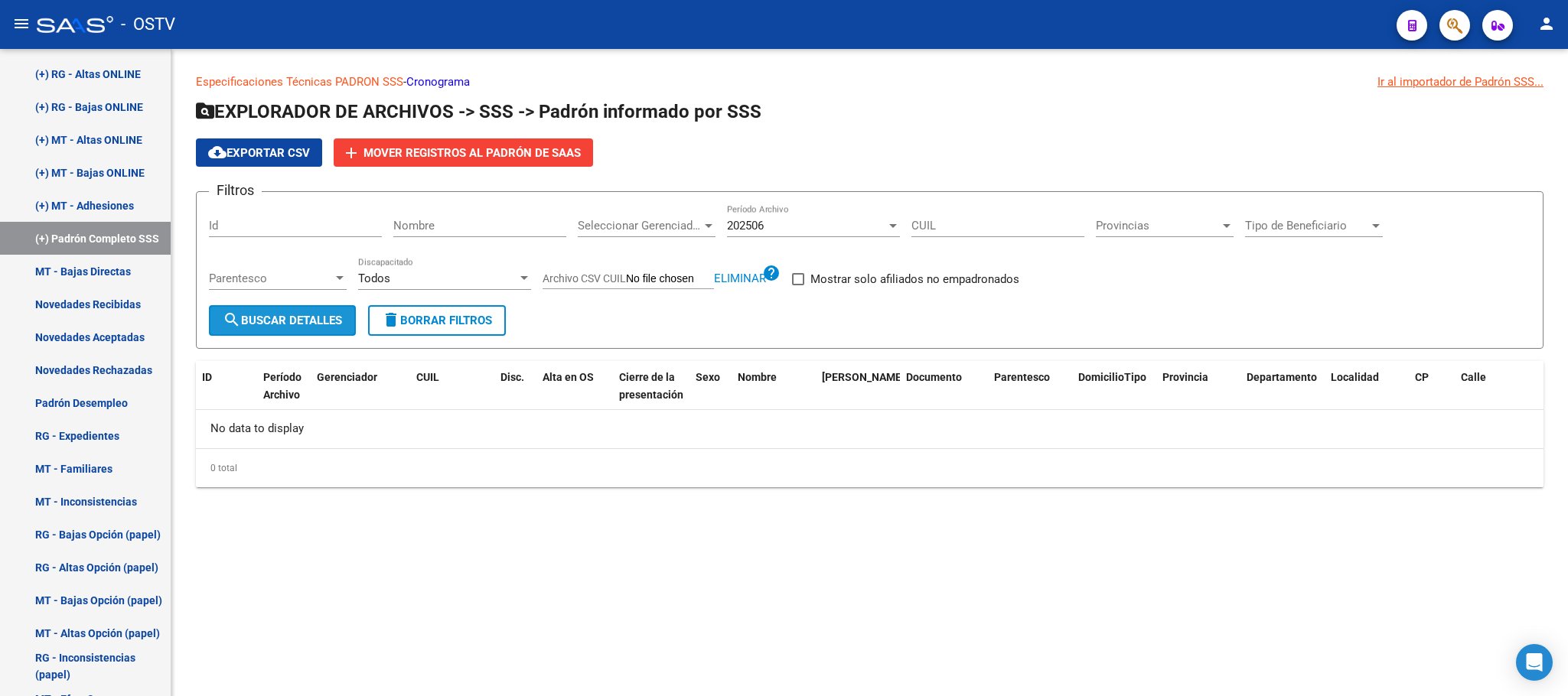
click at [260, 319] on span "search Buscar Detalles" at bounding box center [282, 320] width 119 height 14
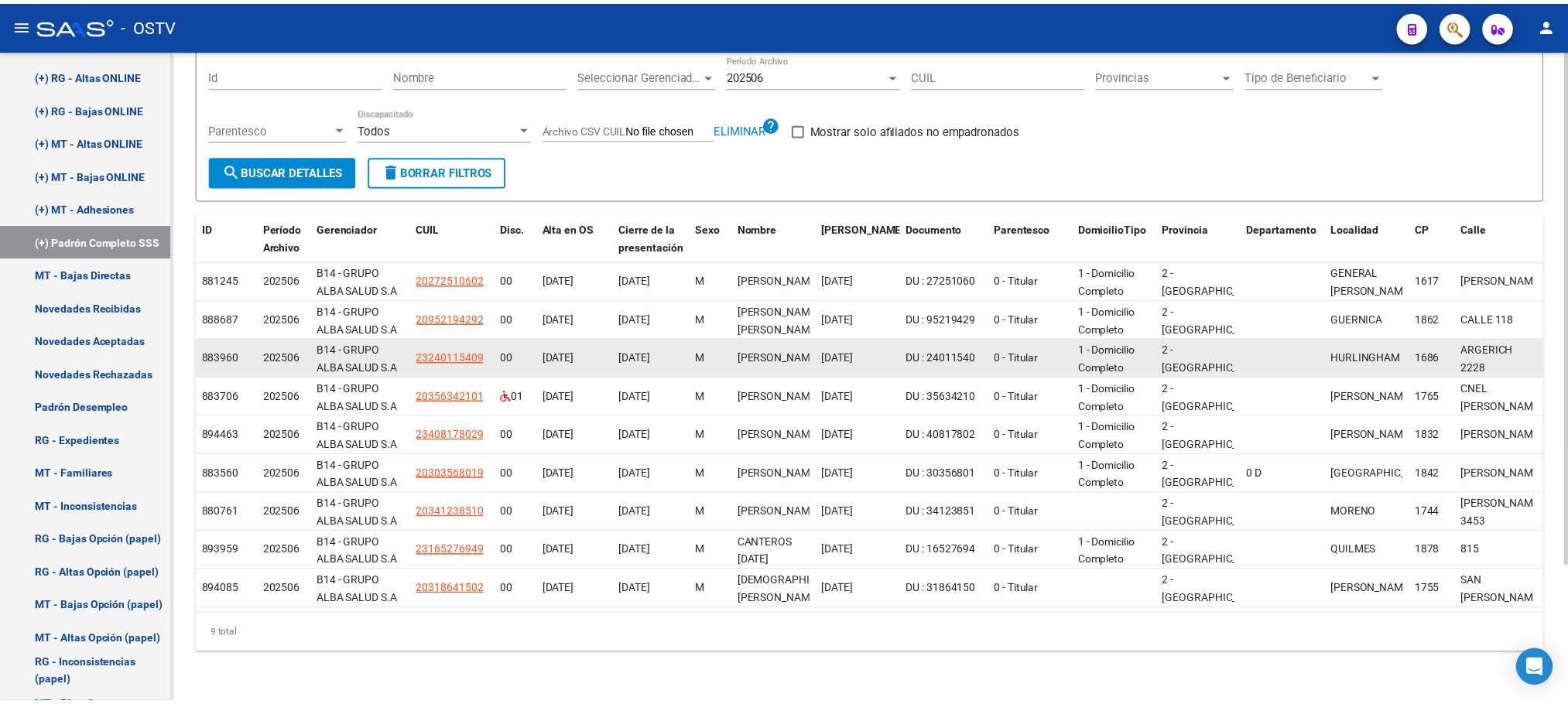
scroll to position [170, 0]
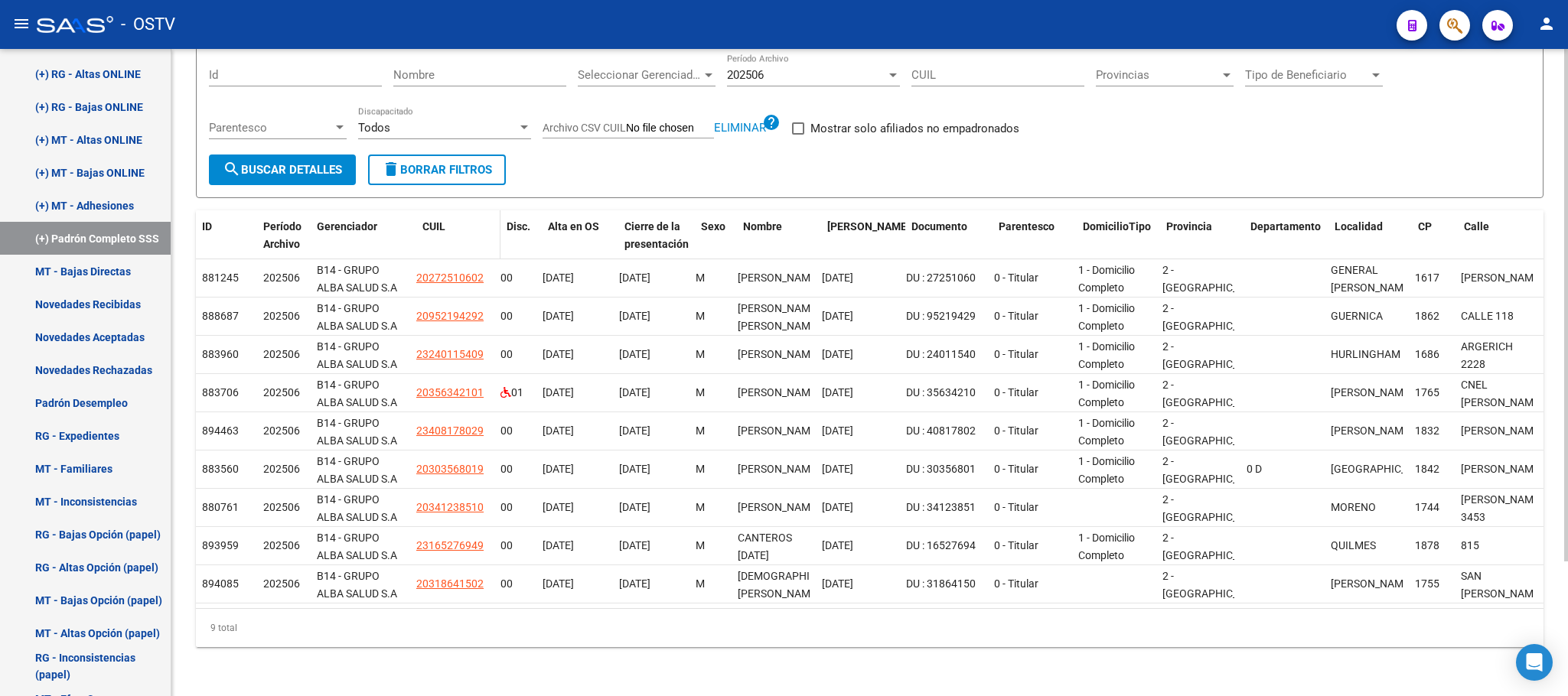
drag, startPoint x: 403, startPoint y: 222, endPoint x: 512, endPoint y: 225, distance: 109.0
click at [500, 225] on div "ID Período Archivo Gerenciador CUIL Disc. Alta en OS Cierre de la presentación …" at bounding box center [1268, 235] width 2146 height 51
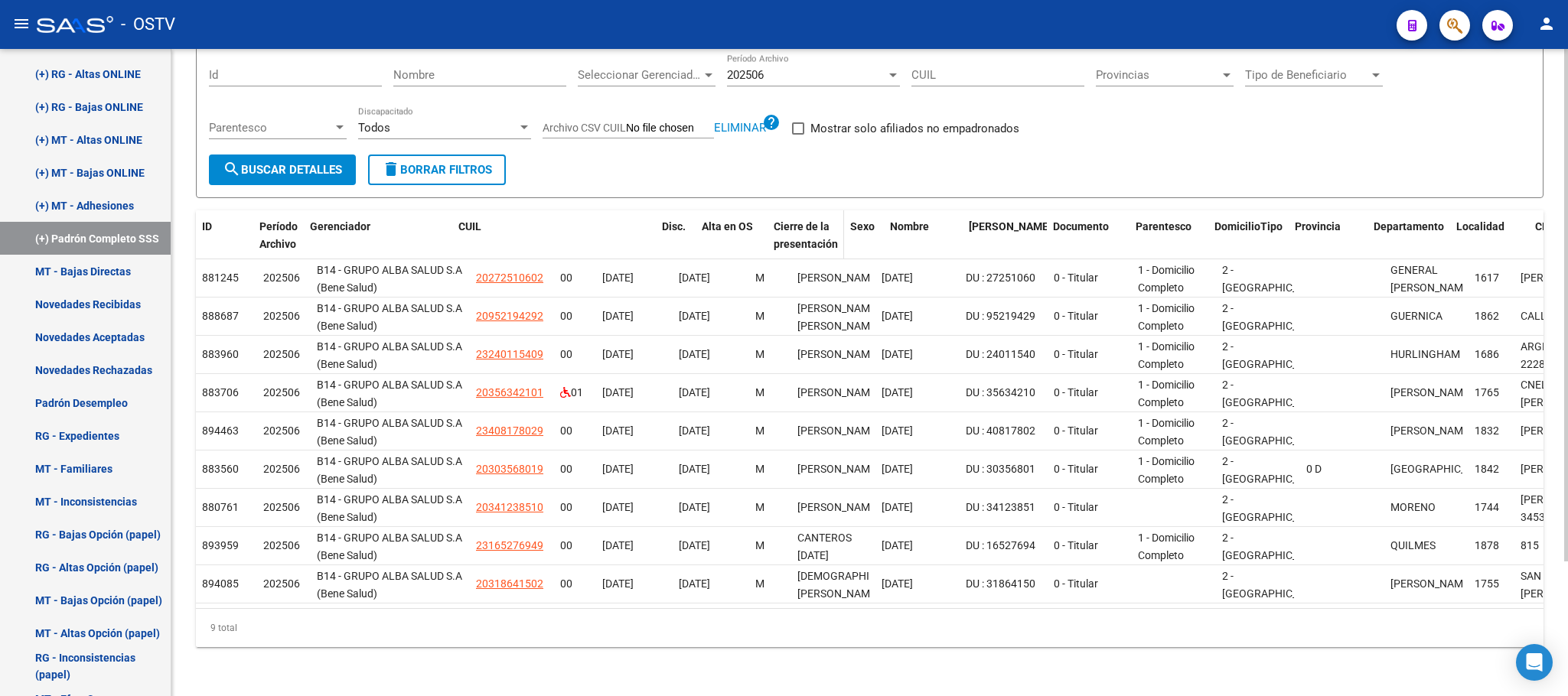
drag, startPoint x: 549, startPoint y: 227, endPoint x: 753, endPoint y: 226, distance: 204.0
click at [753, 226] on div "ID Período Archivo Gerenciador CUIL Disc. Alta en OS Cierre de la presentación …" at bounding box center [1299, 235] width 2206 height 51
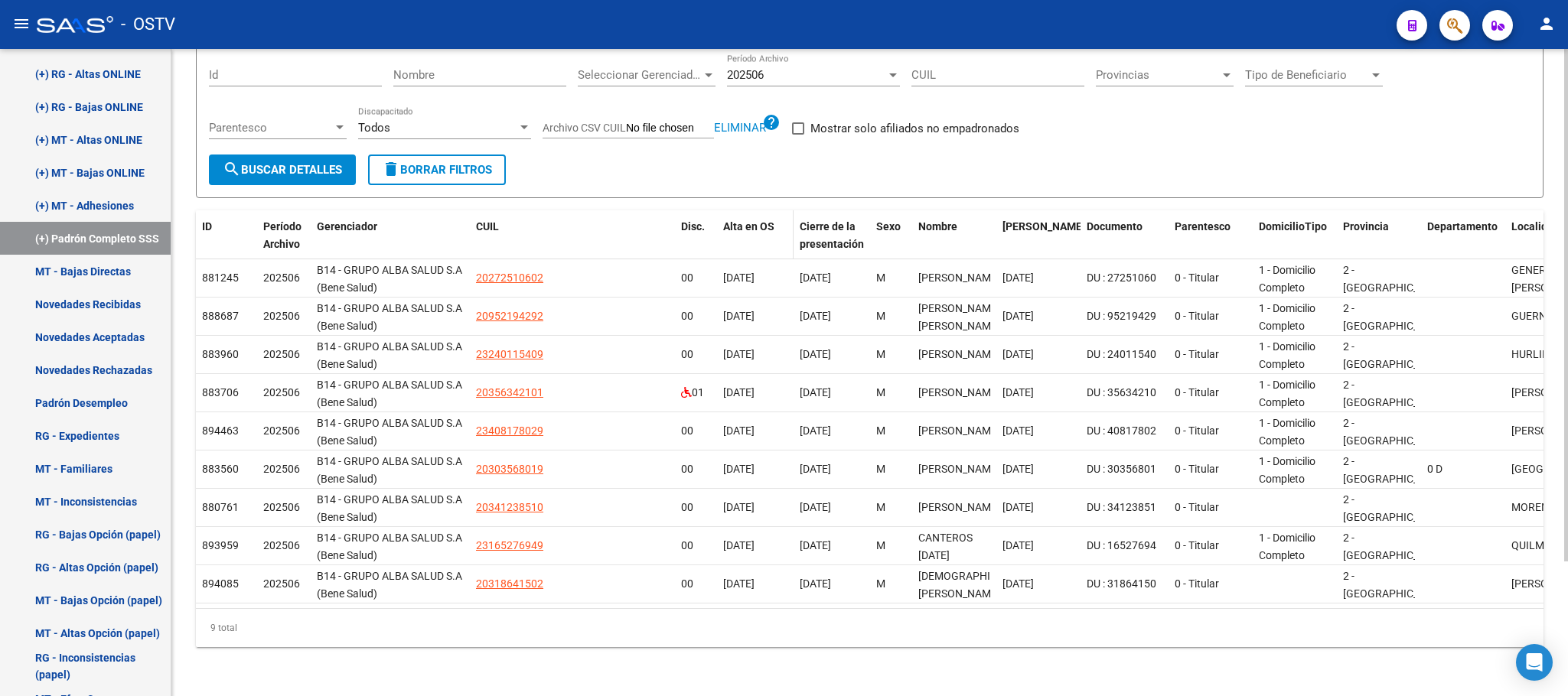
drag, startPoint x: 714, startPoint y: 226, endPoint x: 899, endPoint y: 225, distance: 185.0
click at [899, 225] on div "ID Período Archivo Gerenciador CUIL Disc. Alta en OS Cierre de la presentación …" at bounding box center [1359, 235] width 2327 height 51
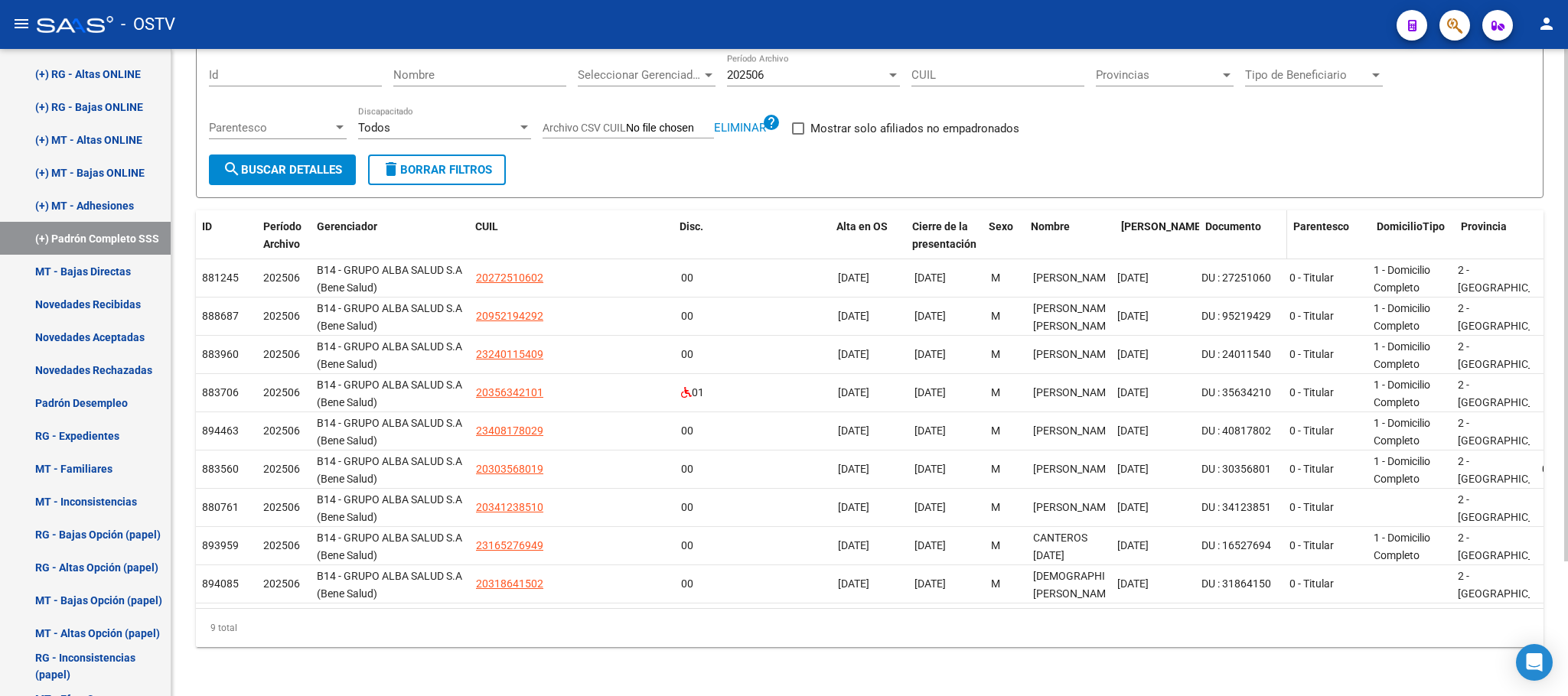
drag, startPoint x: 1103, startPoint y: 221, endPoint x: 1306, endPoint y: 211, distance: 203.2
click at [1306, 211] on div "ID Período Archivo Gerenciador CUIL Disc. Alta en OS Cierre de la presentación …" at bounding box center [1416, 235] width 2442 height 51
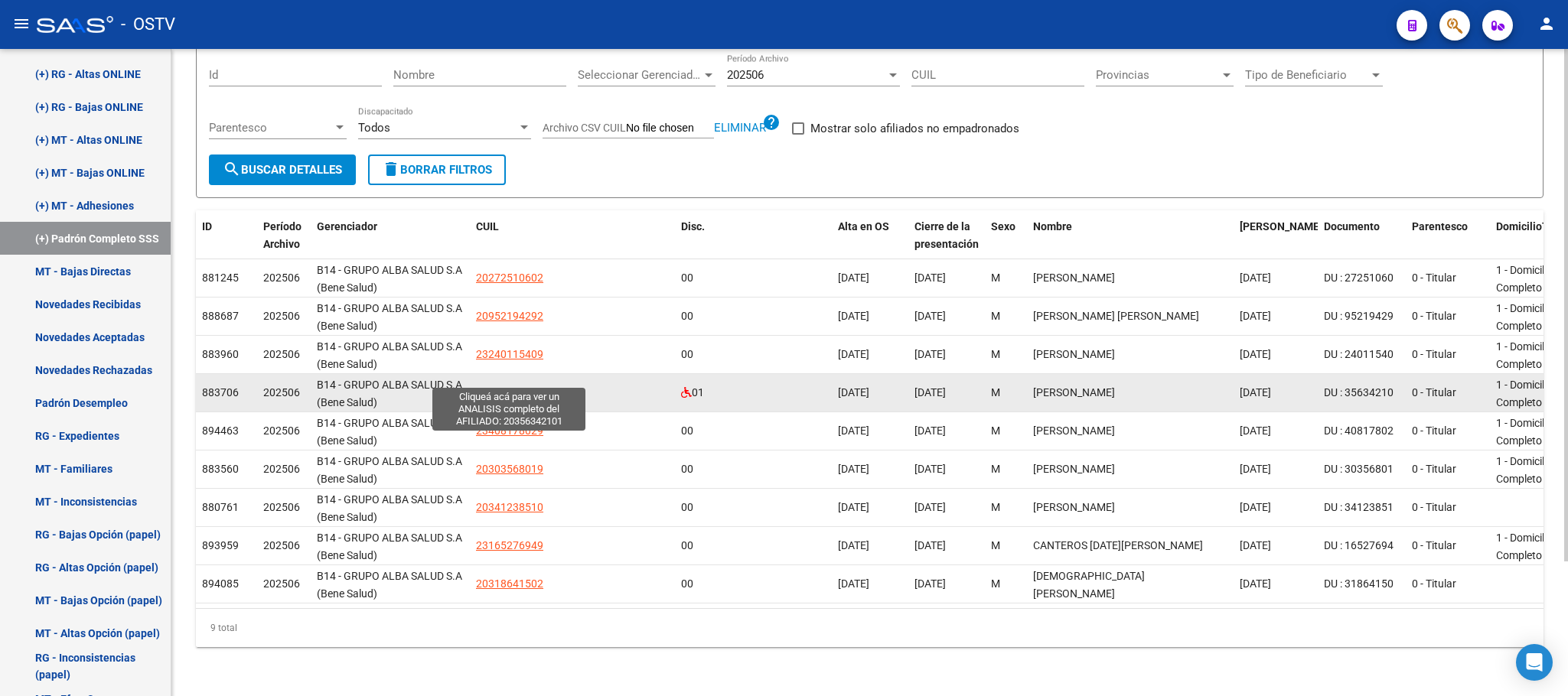
click at [487, 386] on span "20356342101" at bounding box center [509, 392] width 67 height 12
type textarea "20356342101"
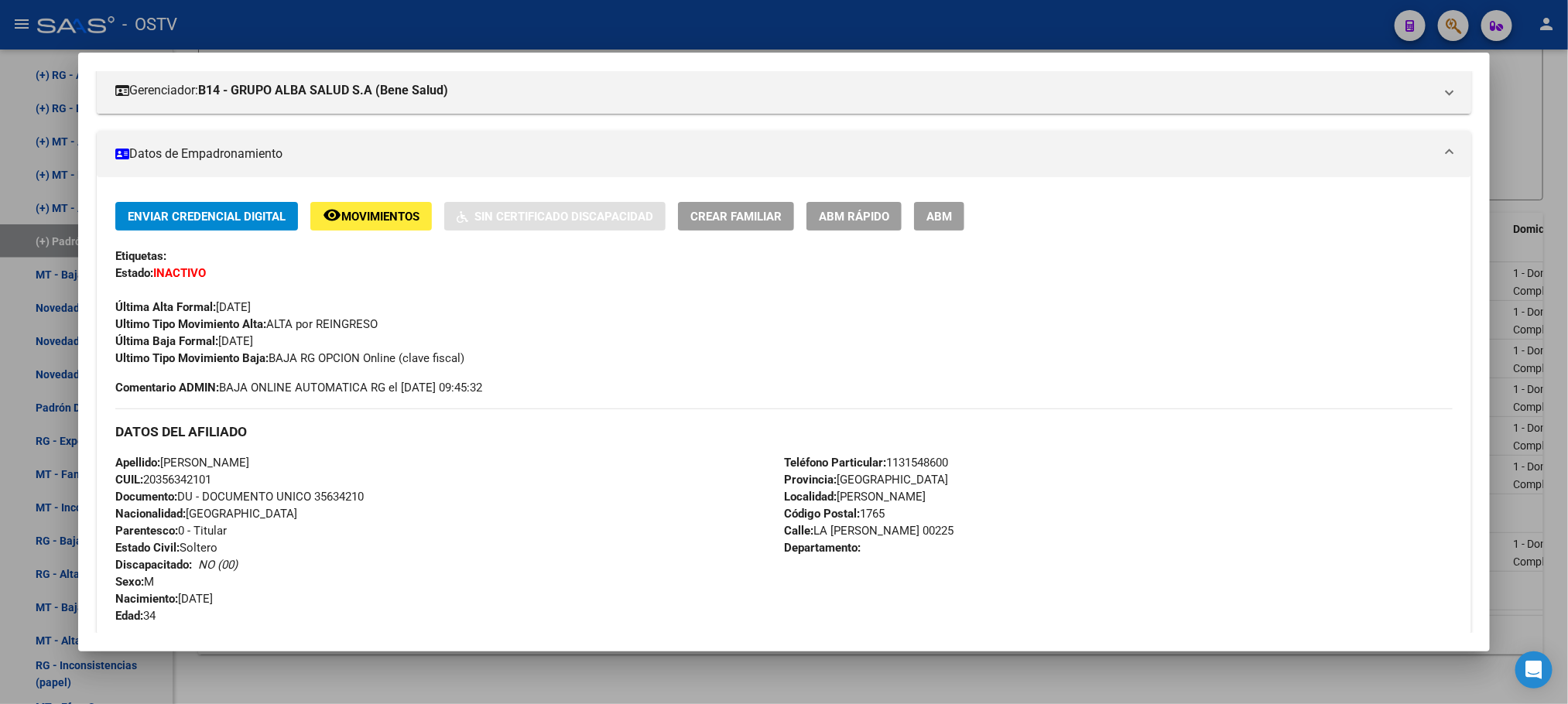
scroll to position [65, 0]
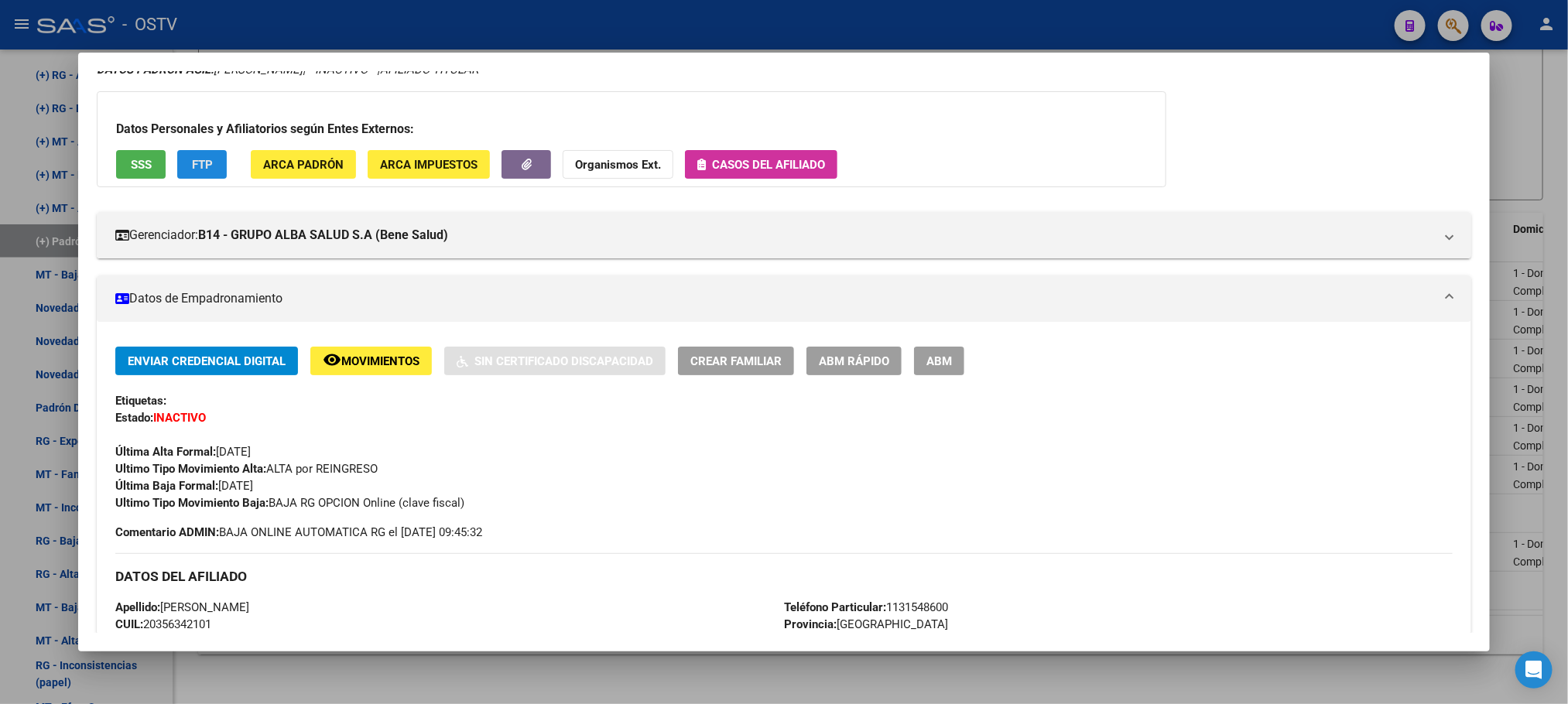
click at [193, 174] on button "FTP" at bounding box center [201, 164] width 49 height 29
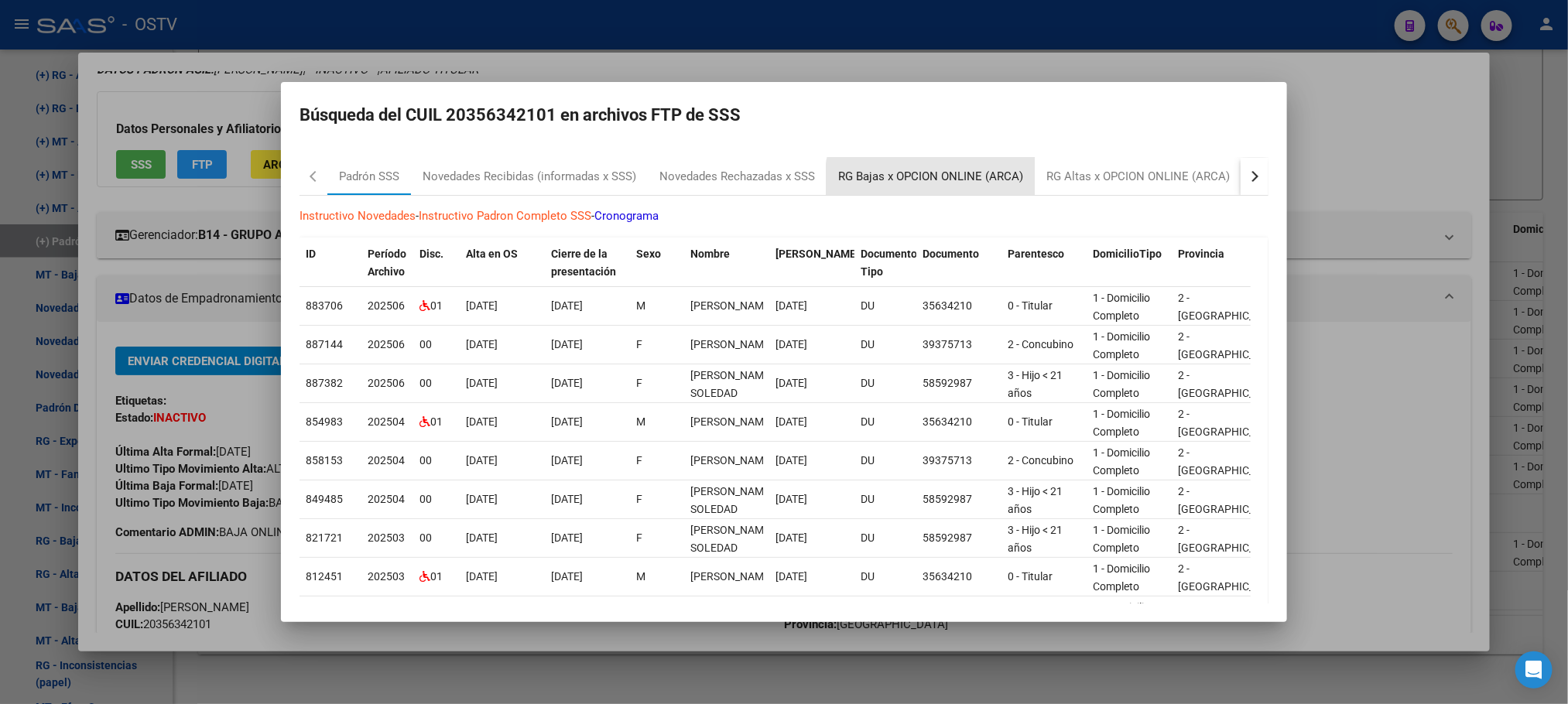
click at [933, 181] on div "RG Bajas x OPCION ONLINE (ARCA)" at bounding box center [930, 176] width 185 height 18
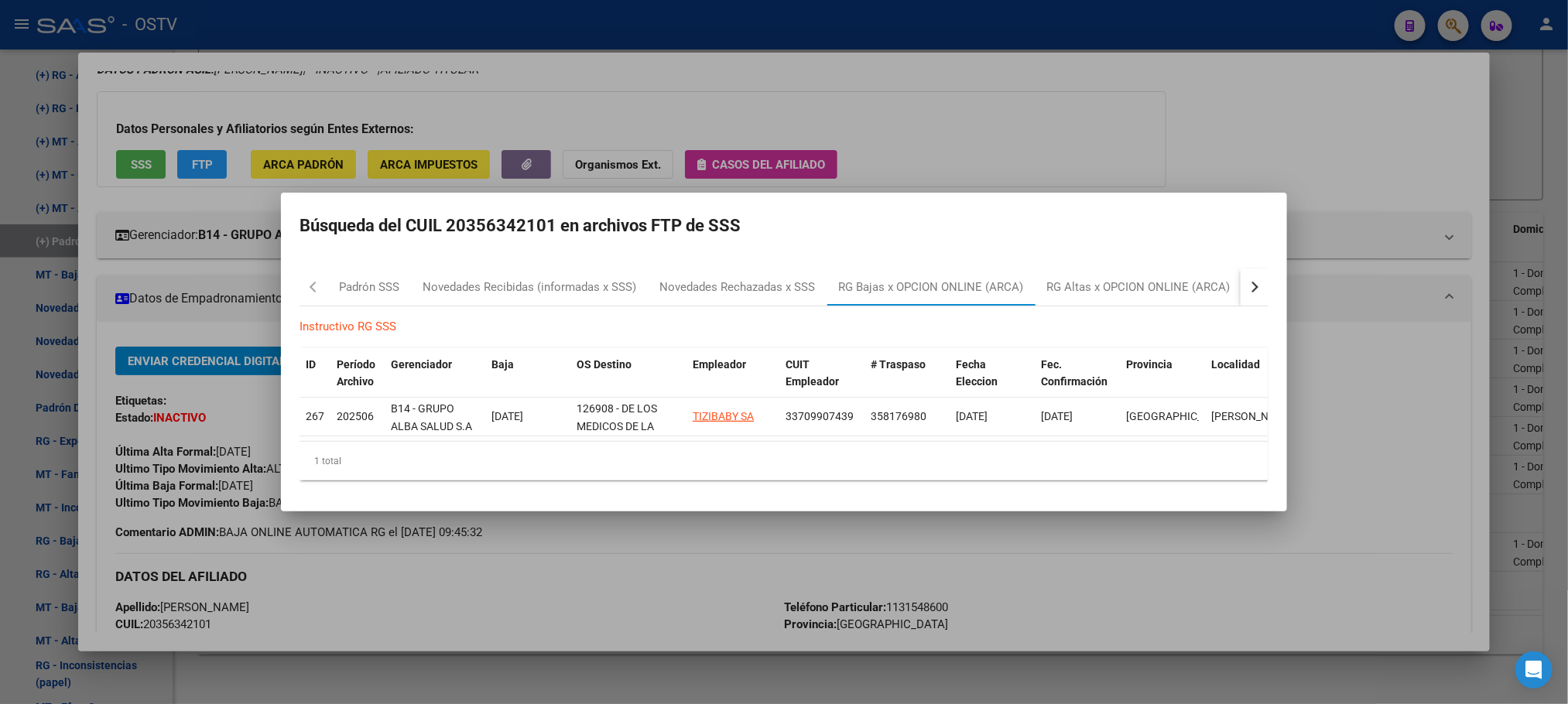
click at [481, 535] on div at bounding box center [784, 352] width 1568 height 704
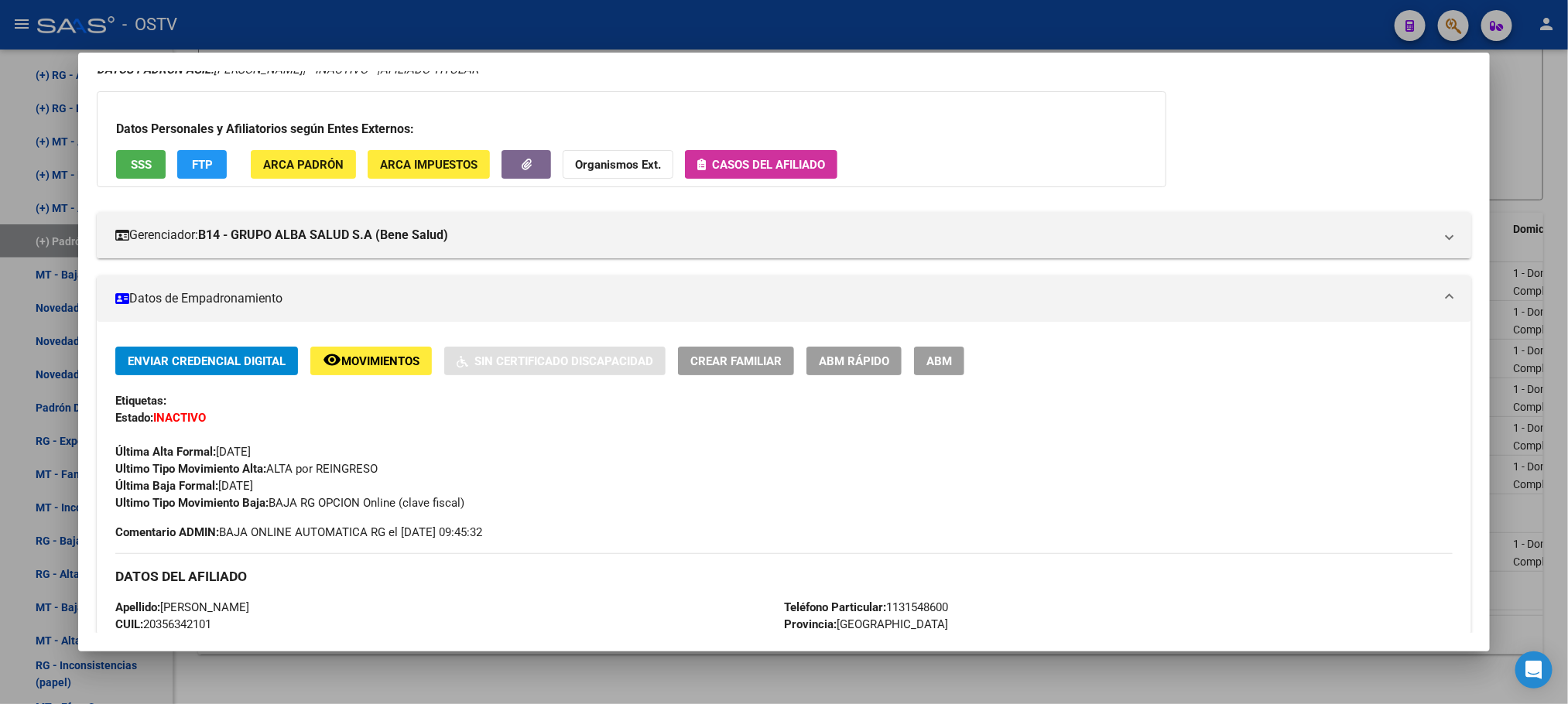
click at [481, 535] on span "Comentario ADMIN: BAJA ONLINE AUTOMATICA RG el 2025-06-05 09:45:32" at bounding box center [299, 532] width 367 height 17
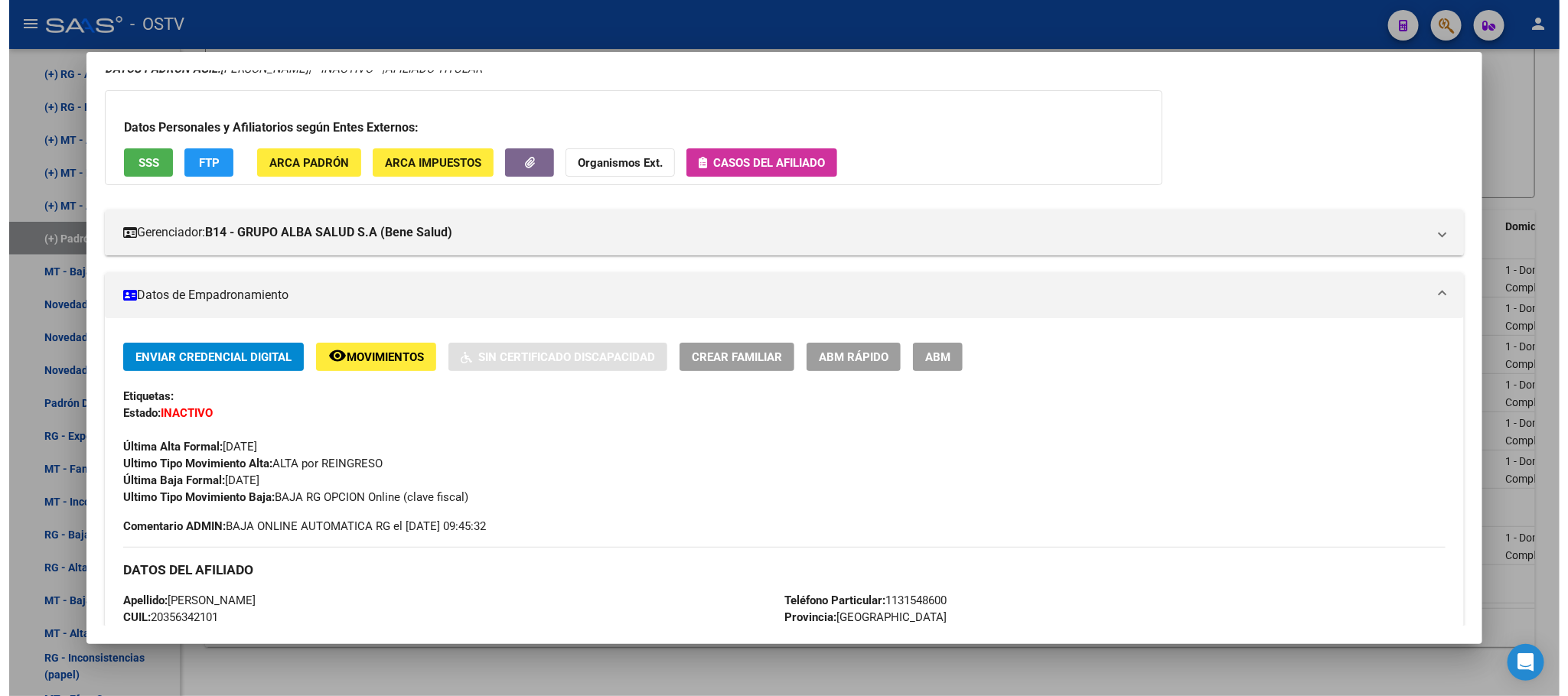
scroll to position [753, 0]
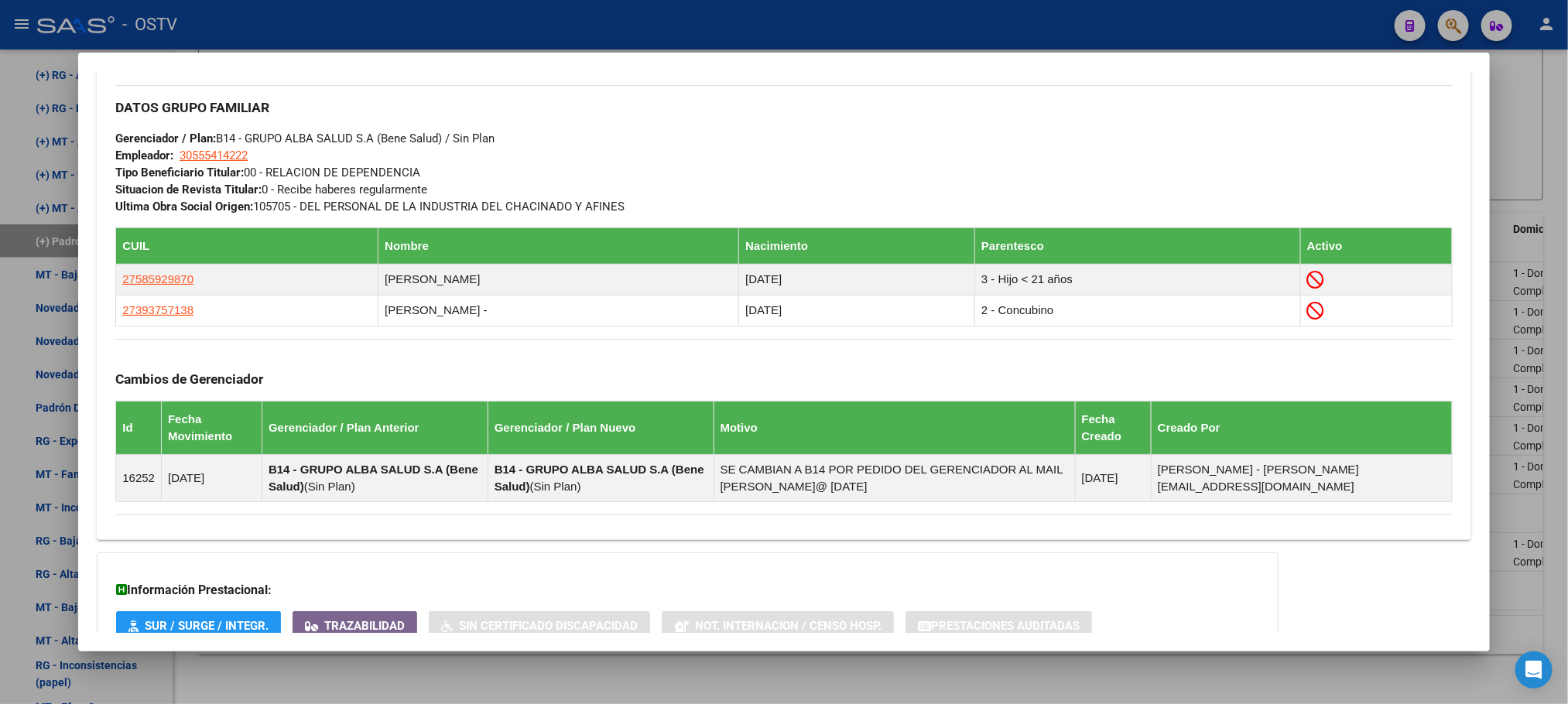
click at [367, 674] on div at bounding box center [784, 352] width 1568 height 704
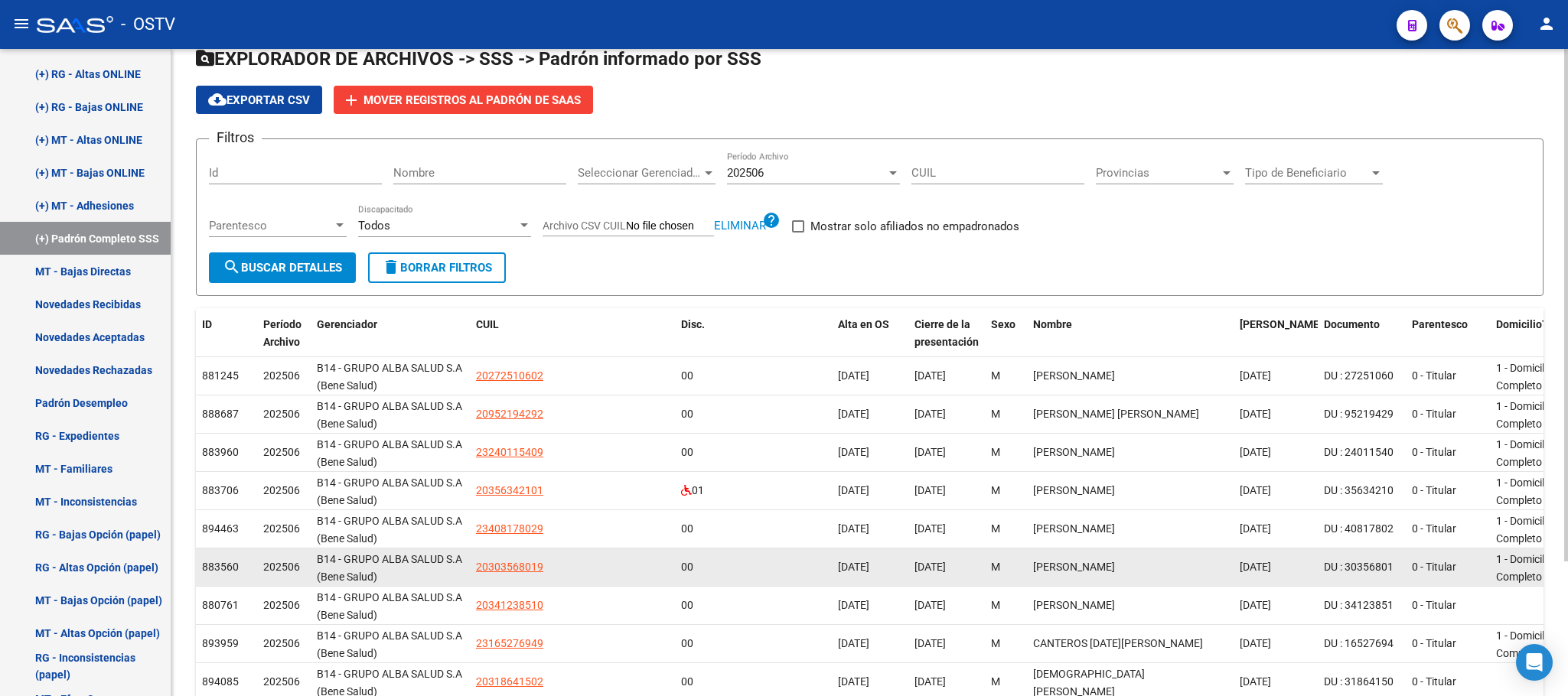
scroll to position [0, 0]
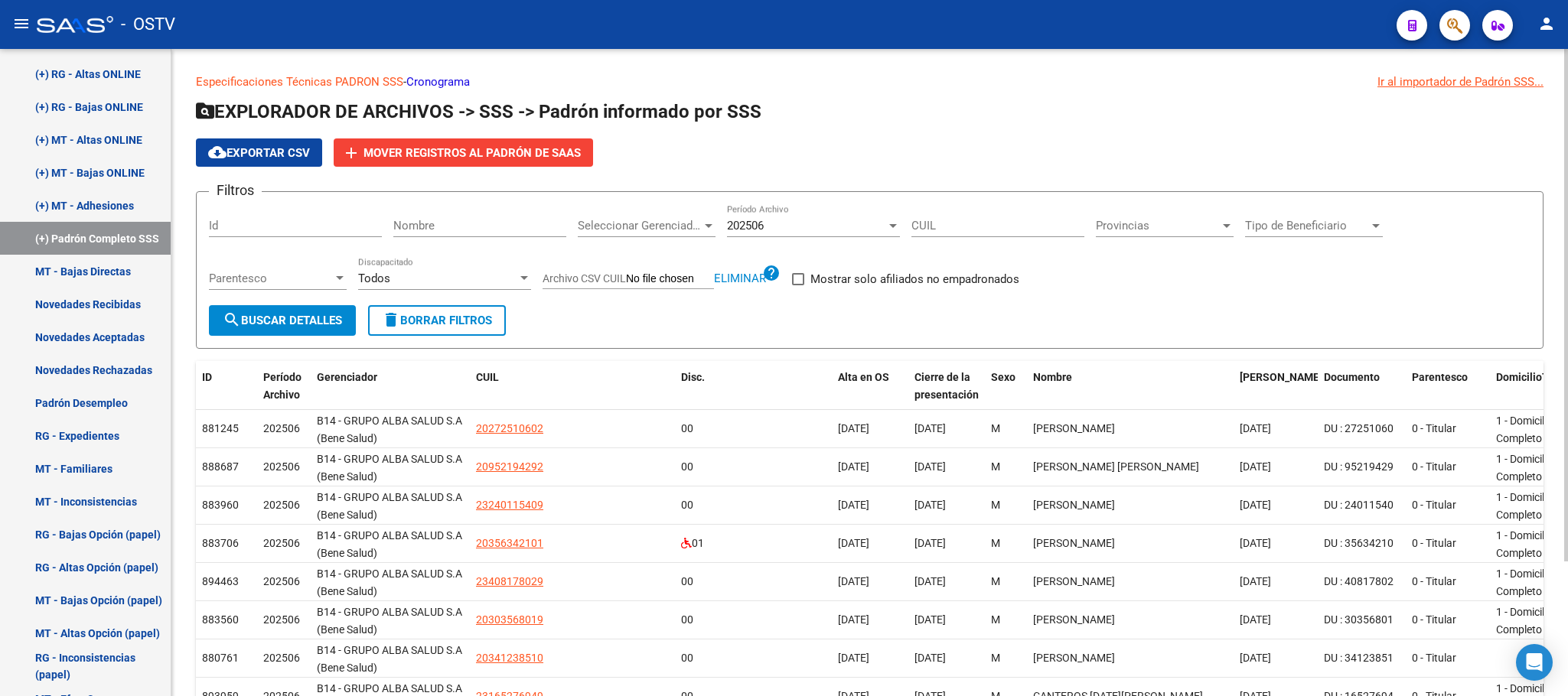
click at [471, 275] on div "Todos" at bounding box center [437, 278] width 159 height 14
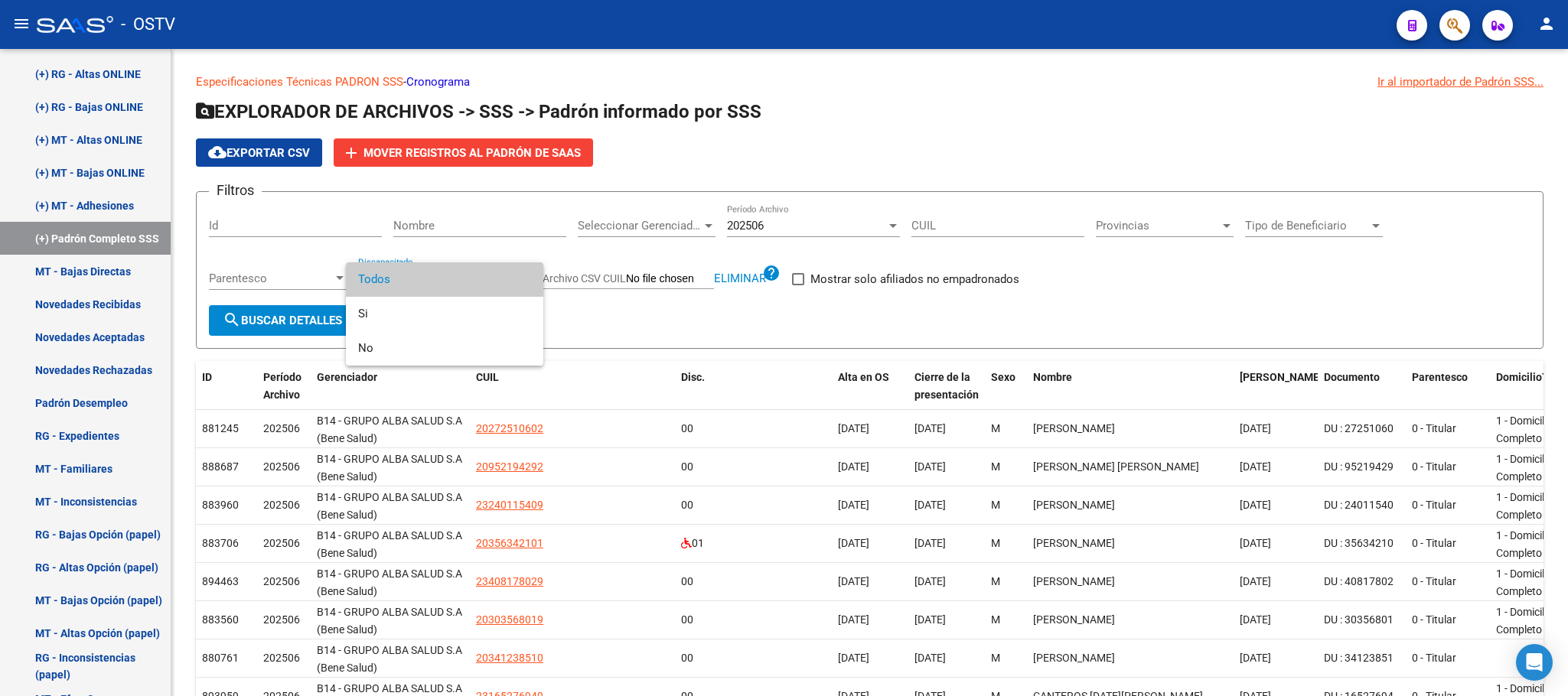
click at [1217, 300] on div at bounding box center [784, 348] width 1568 height 696
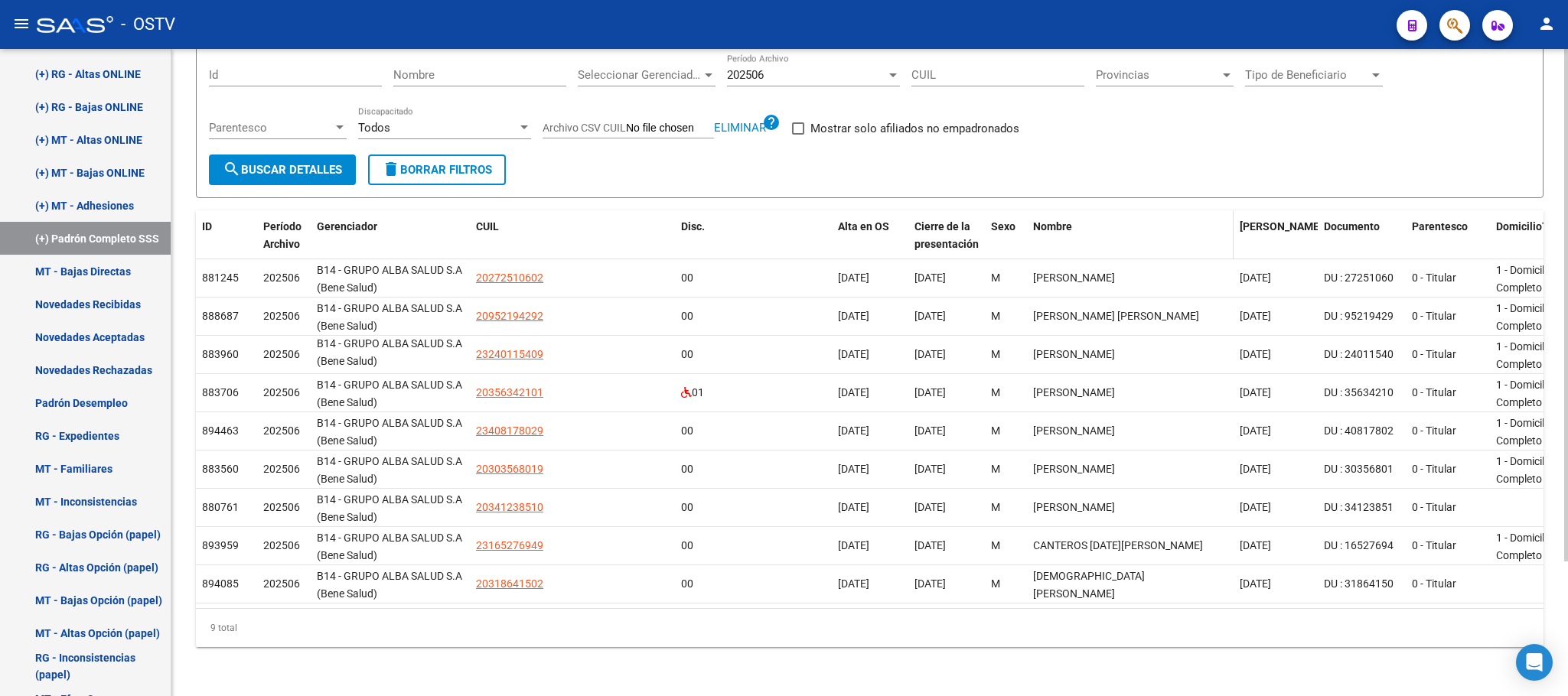
click at [1061, 221] on span "Nombre" at bounding box center [1051, 227] width 39 height 12
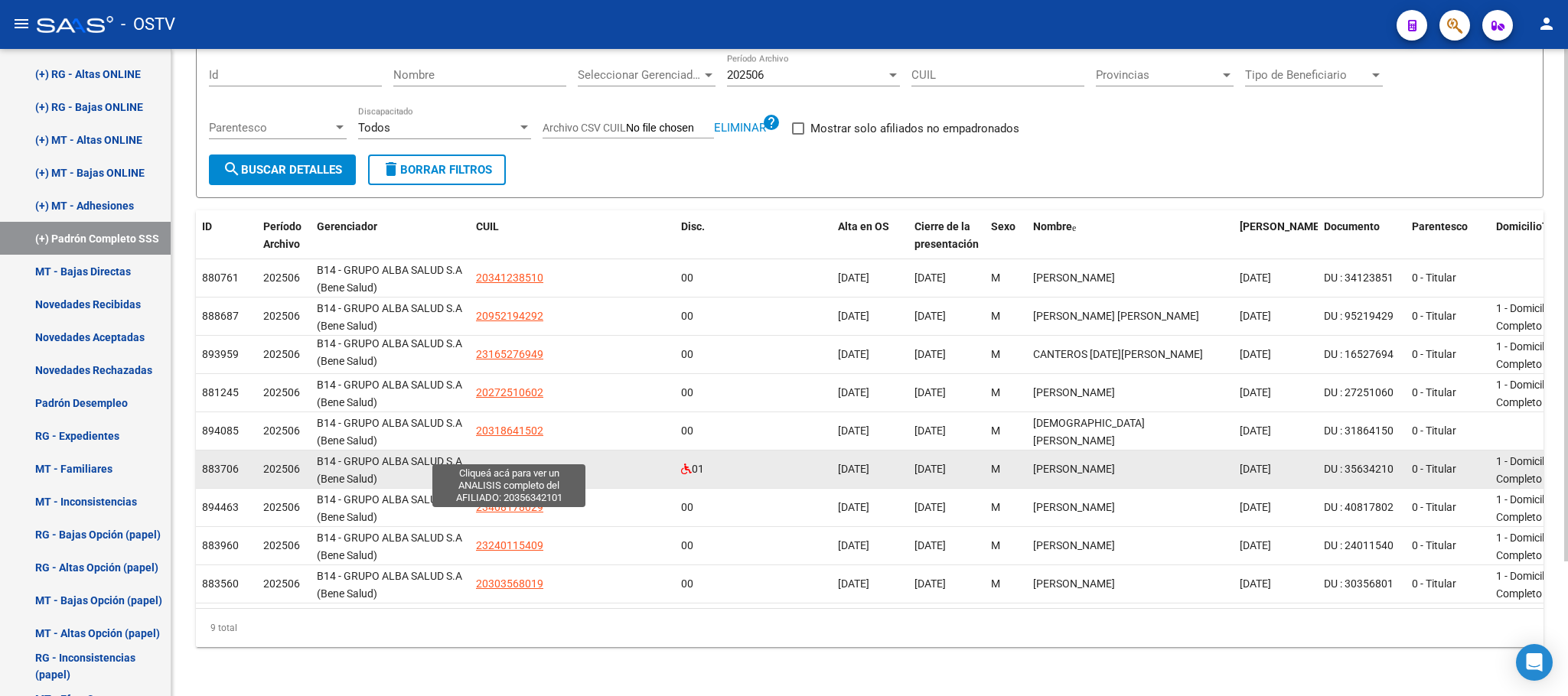
click at [508, 463] on span "20356342101" at bounding box center [509, 469] width 67 height 12
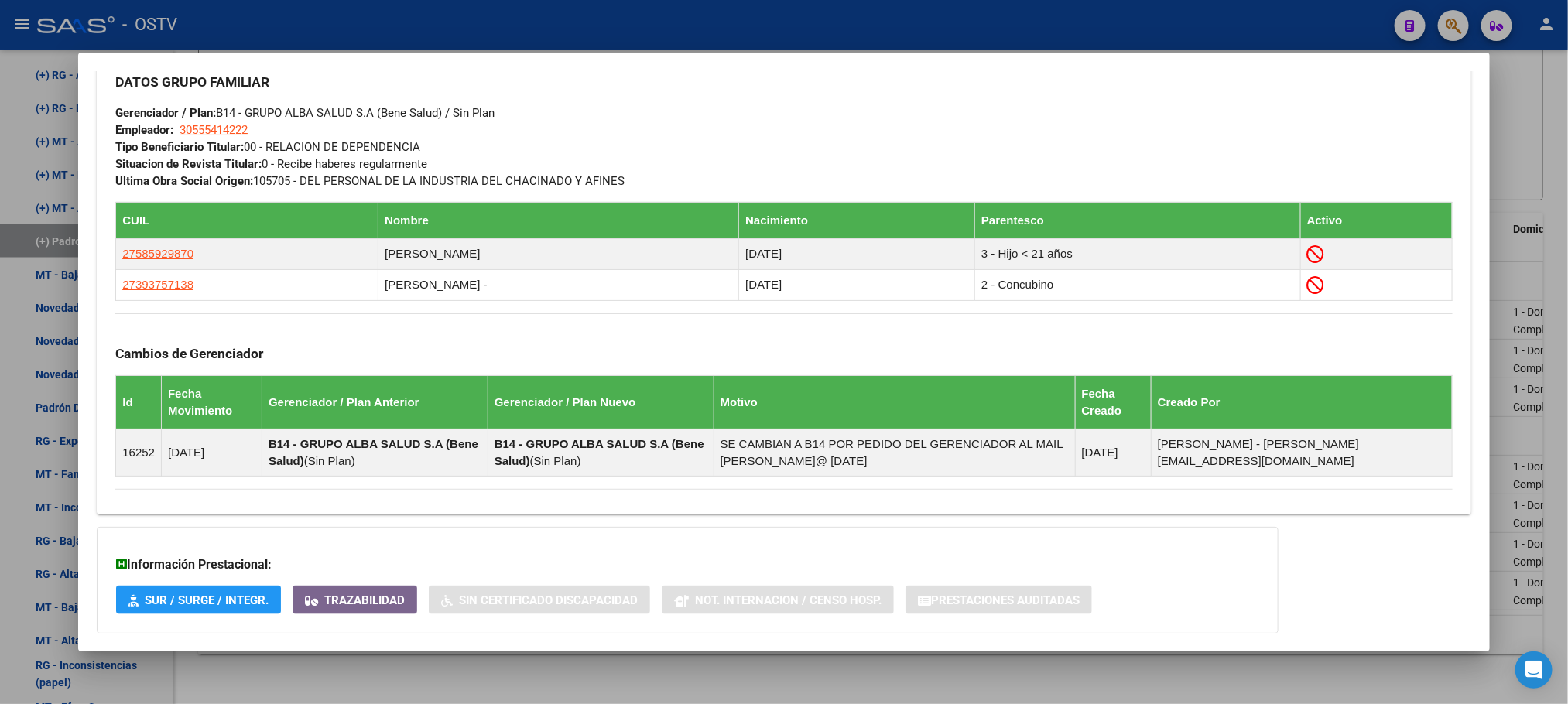
scroll to position [878, 0]
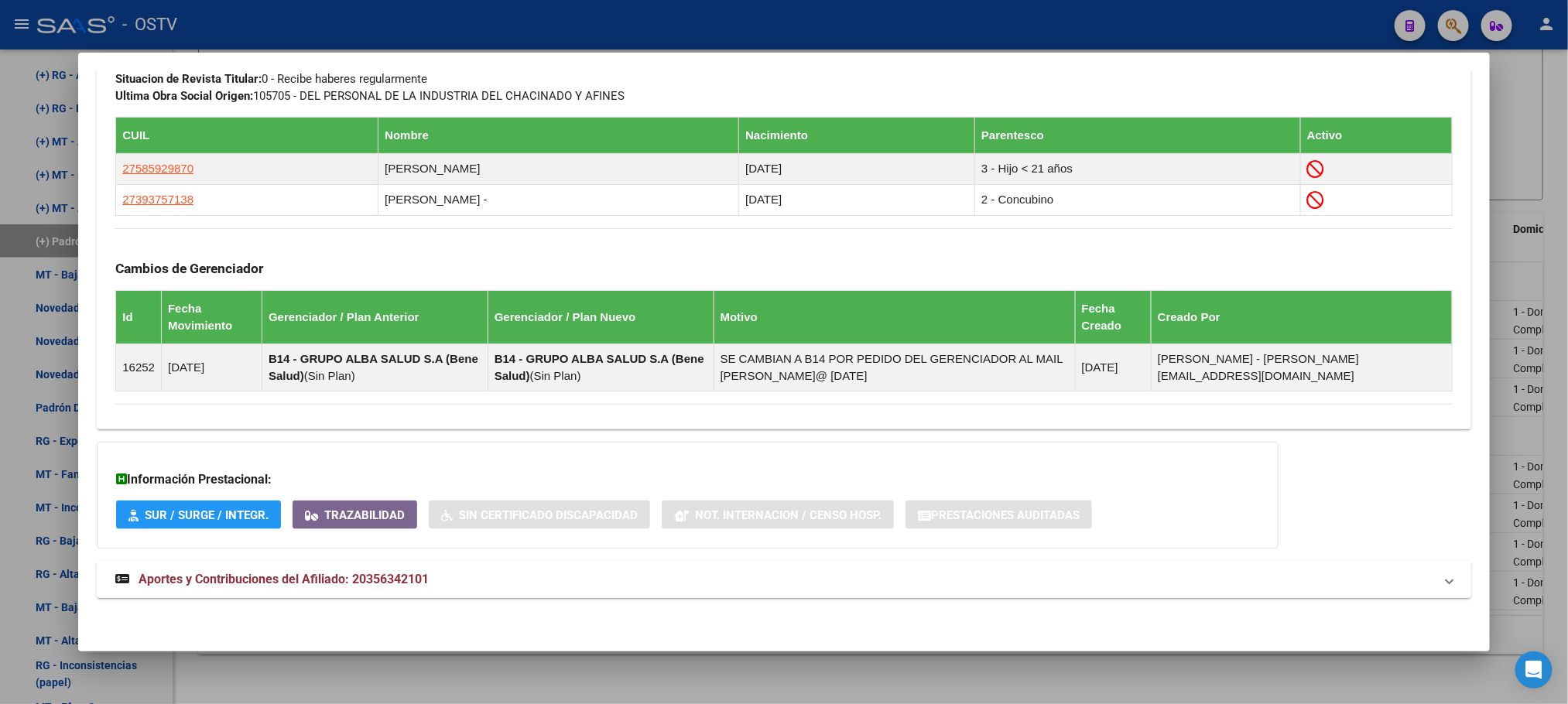
click at [363, 579] on span "Aportes y Contribuciones del Afiliado: 20356342101" at bounding box center [284, 579] width 290 height 15
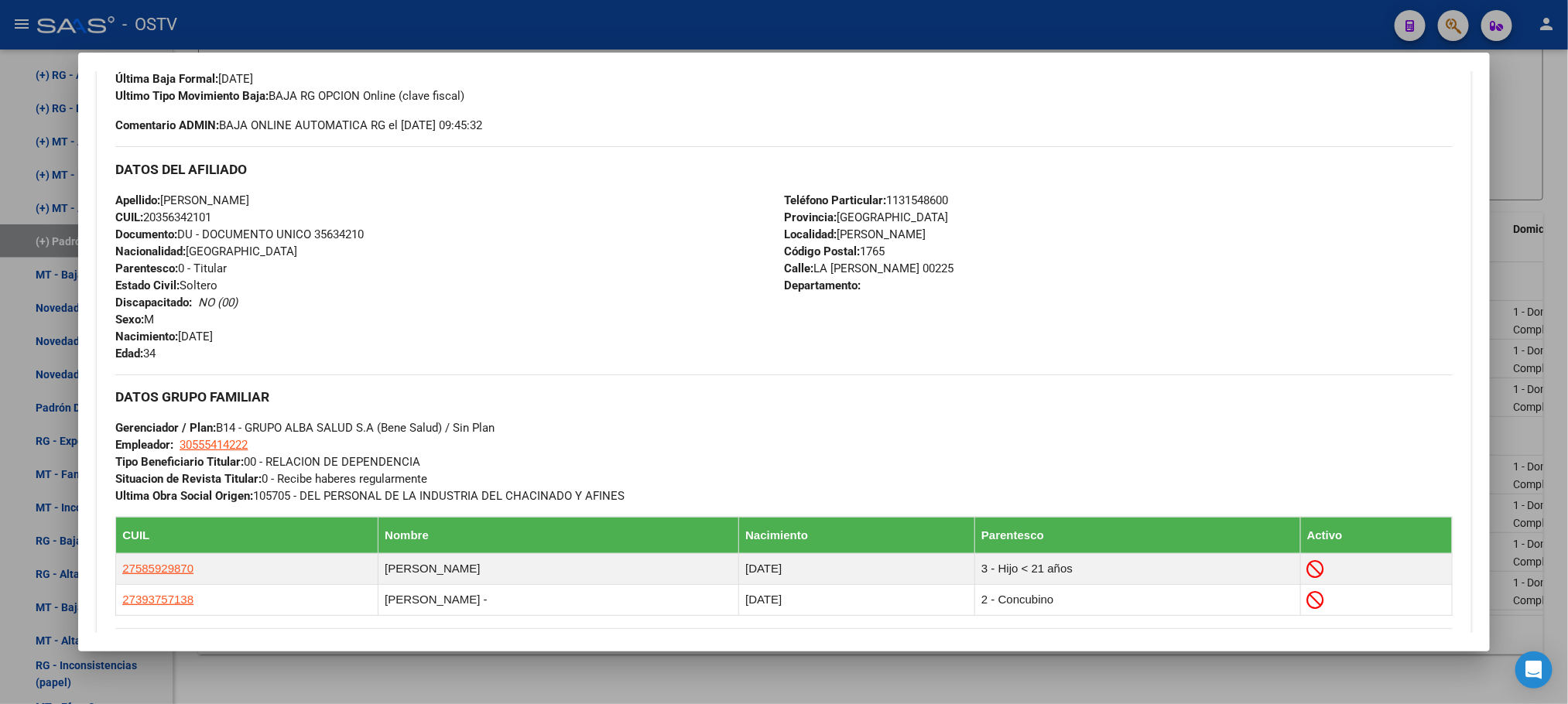
scroll to position [232, 0]
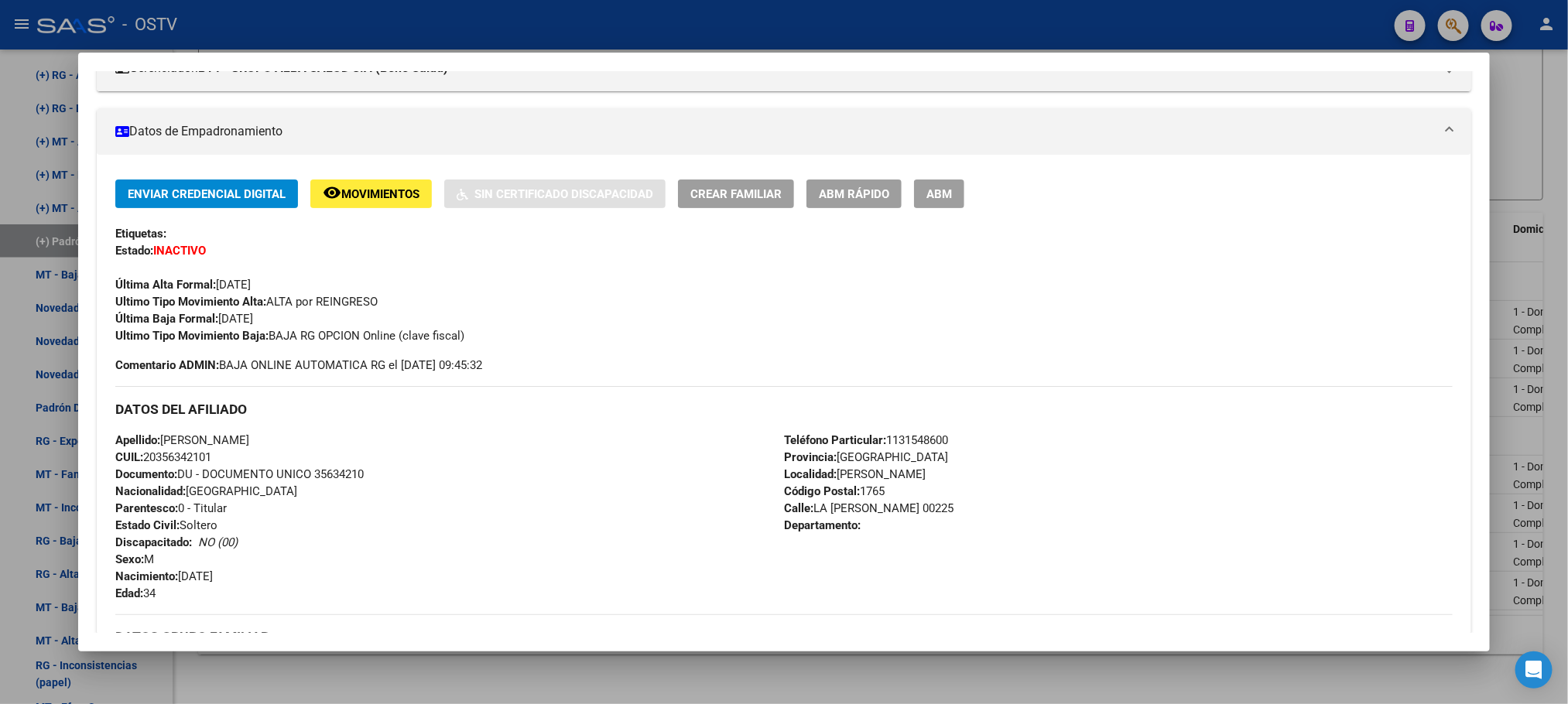
click at [399, 701] on div at bounding box center [784, 352] width 1568 height 704
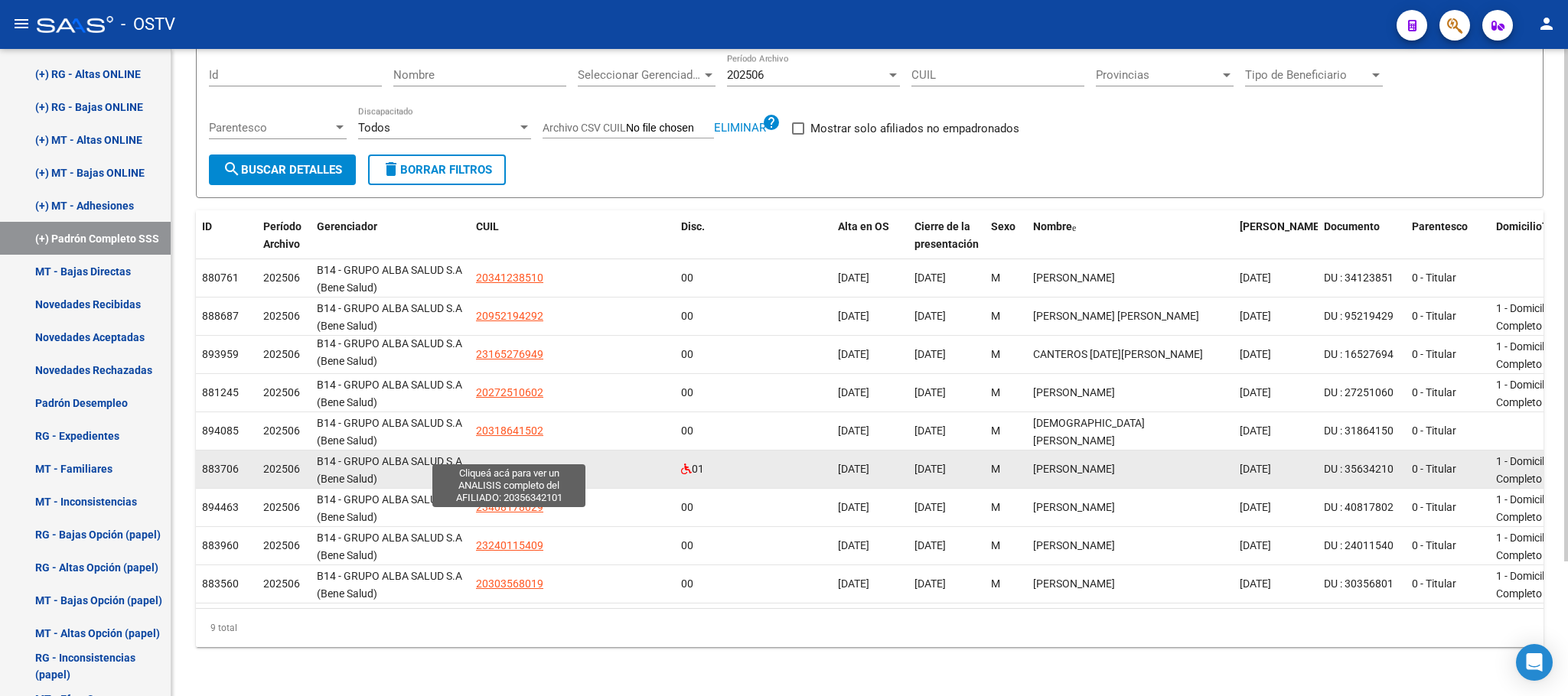
click at [493, 463] on span "20356342101" at bounding box center [509, 469] width 67 height 12
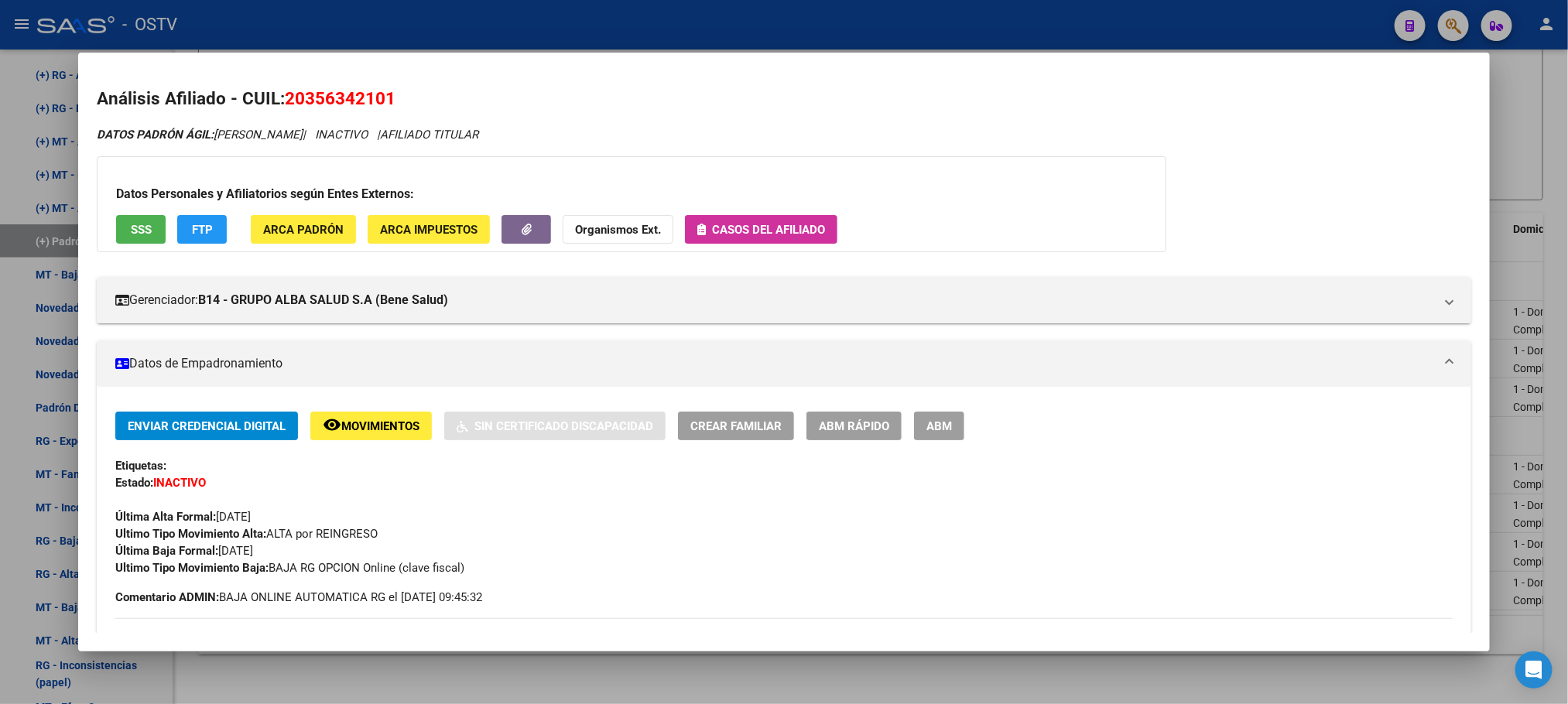
drag, startPoint x: 392, startPoint y: 96, endPoint x: 280, endPoint y: 96, distance: 112.0
click at [280, 96] on h2 "Análisis Afiliado - CUIL: 20356342101" at bounding box center [783, 99] width 1374 height 26
copy span "20356342101"
click at [926, 430] on span "ABM" at bounding box center [939, 426] width 25 height 14
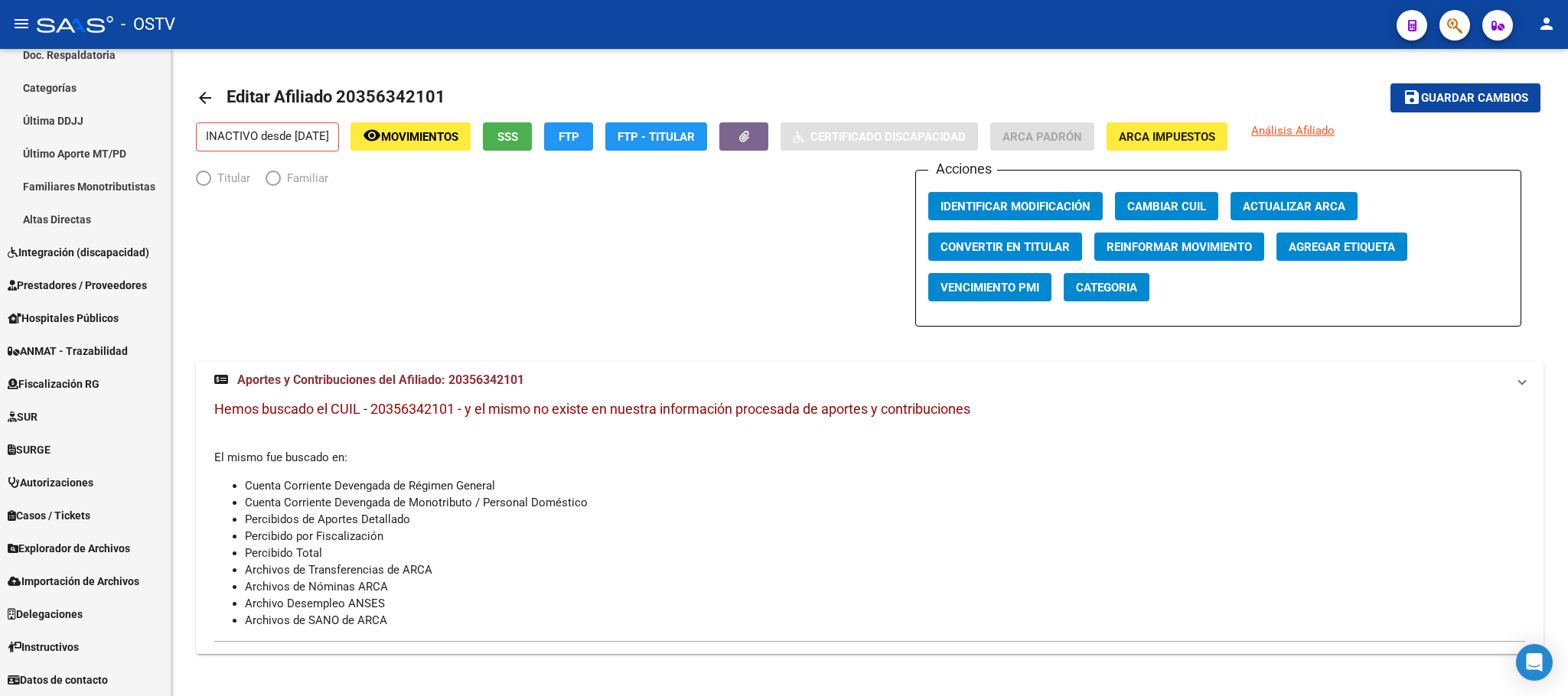
scroll to position [378, 0]
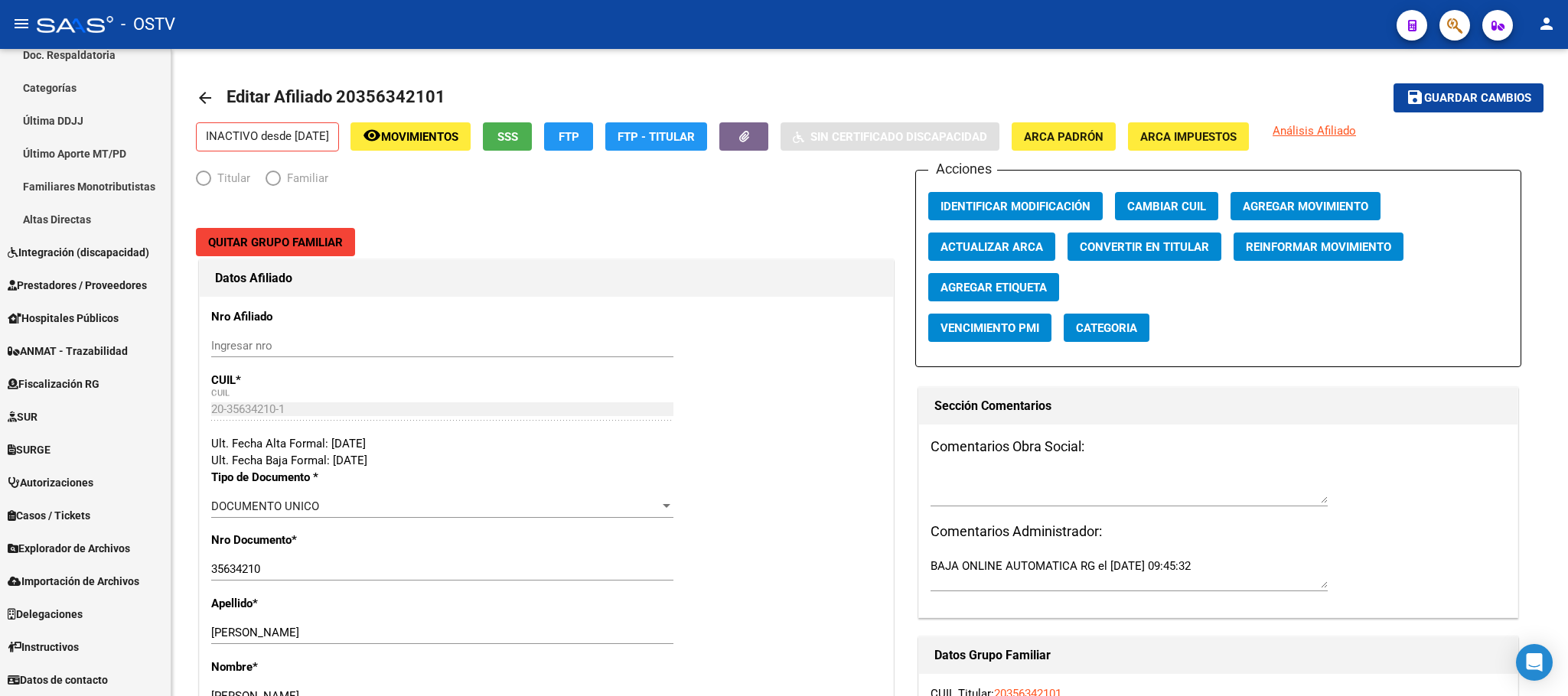
radio input "true"
type input "30-55541422-2"
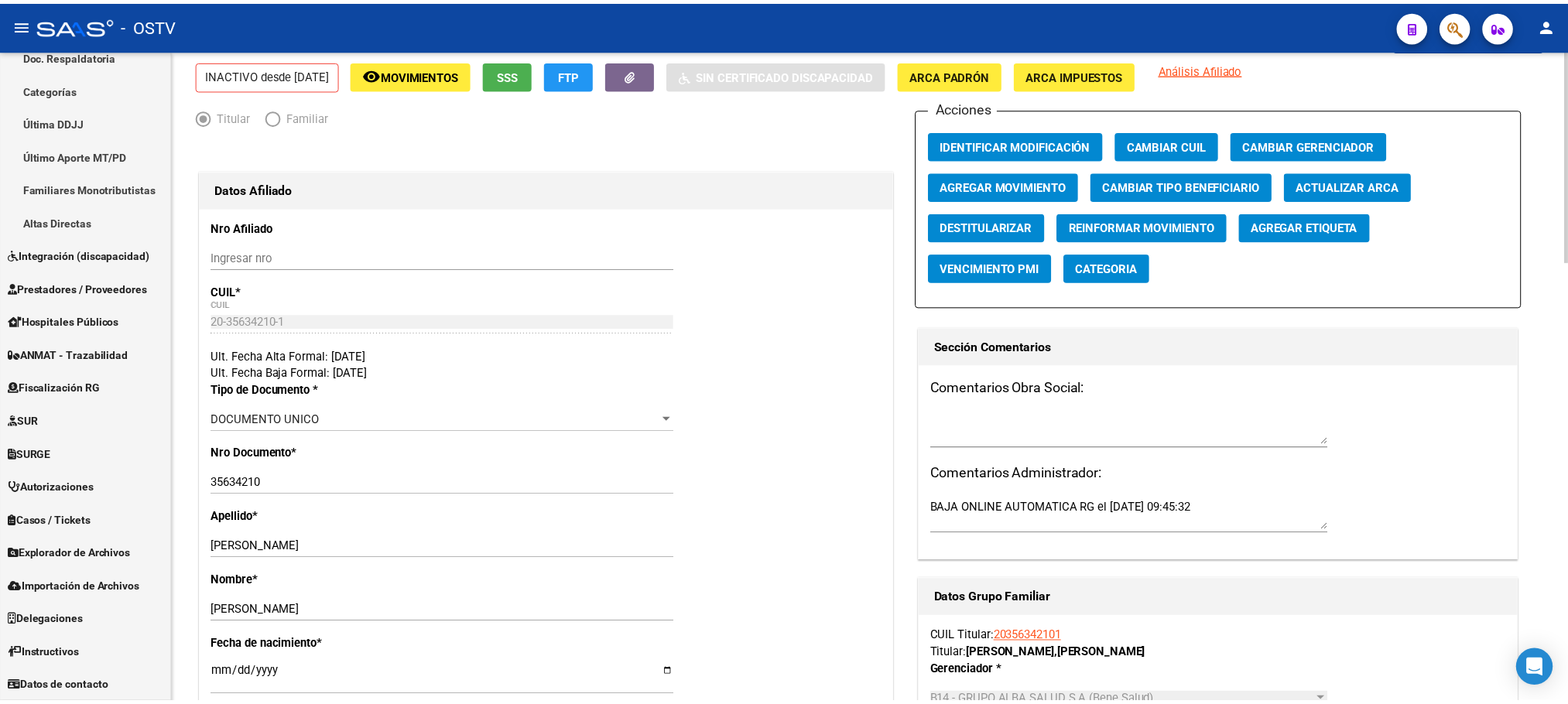
scroll to position [0, 0]
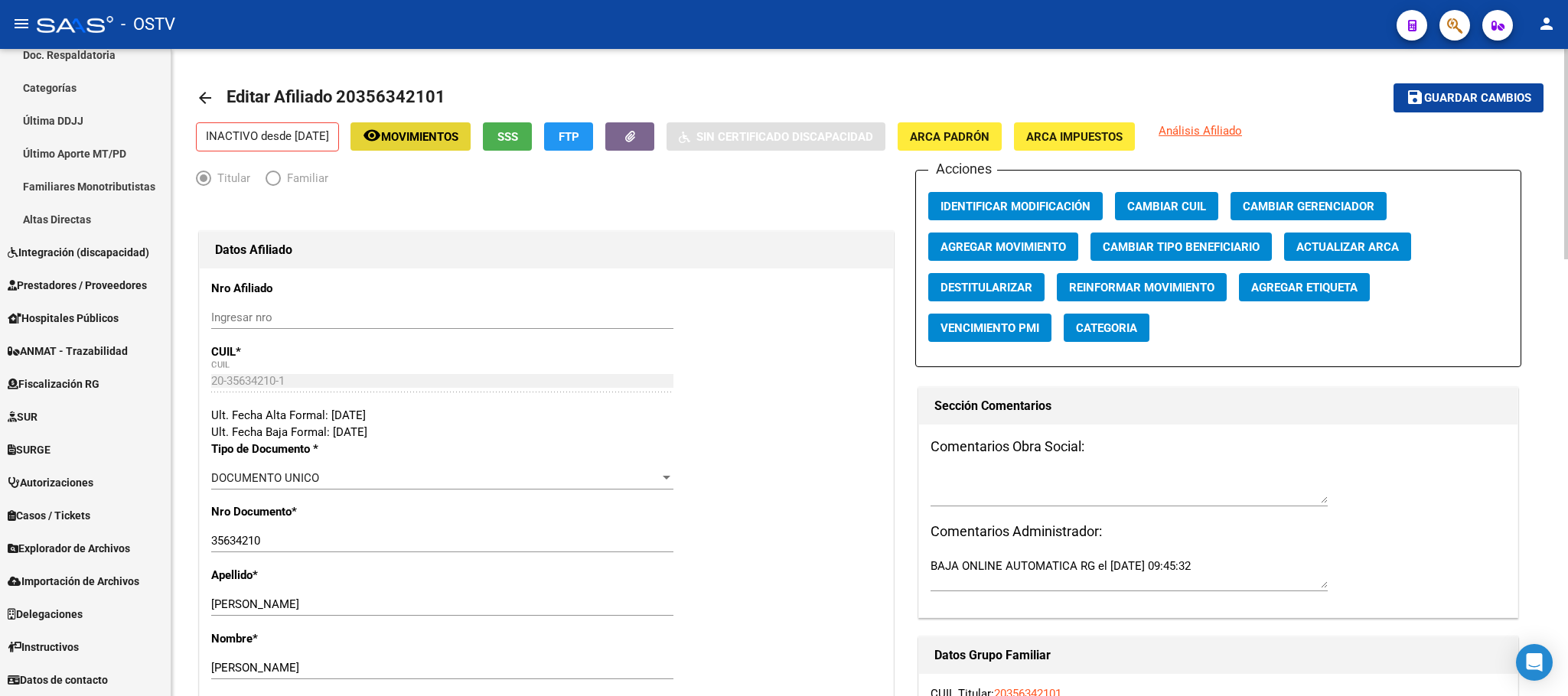
click at [458, 143] on span "Movimientos" at bounding box center [420, 137] width 77 height 14
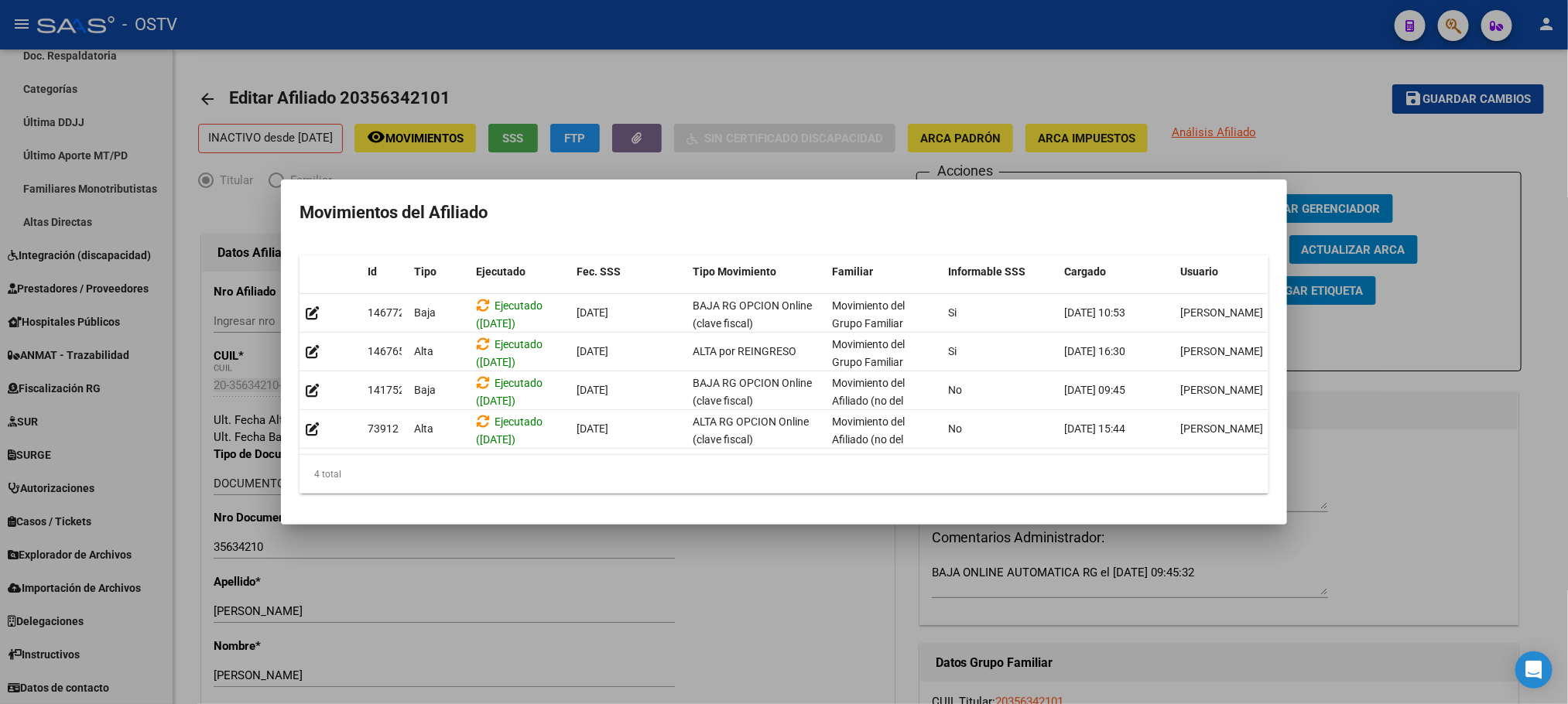
click at [184, 510] on div at bounding box center [784, 352] width 1568 height 704
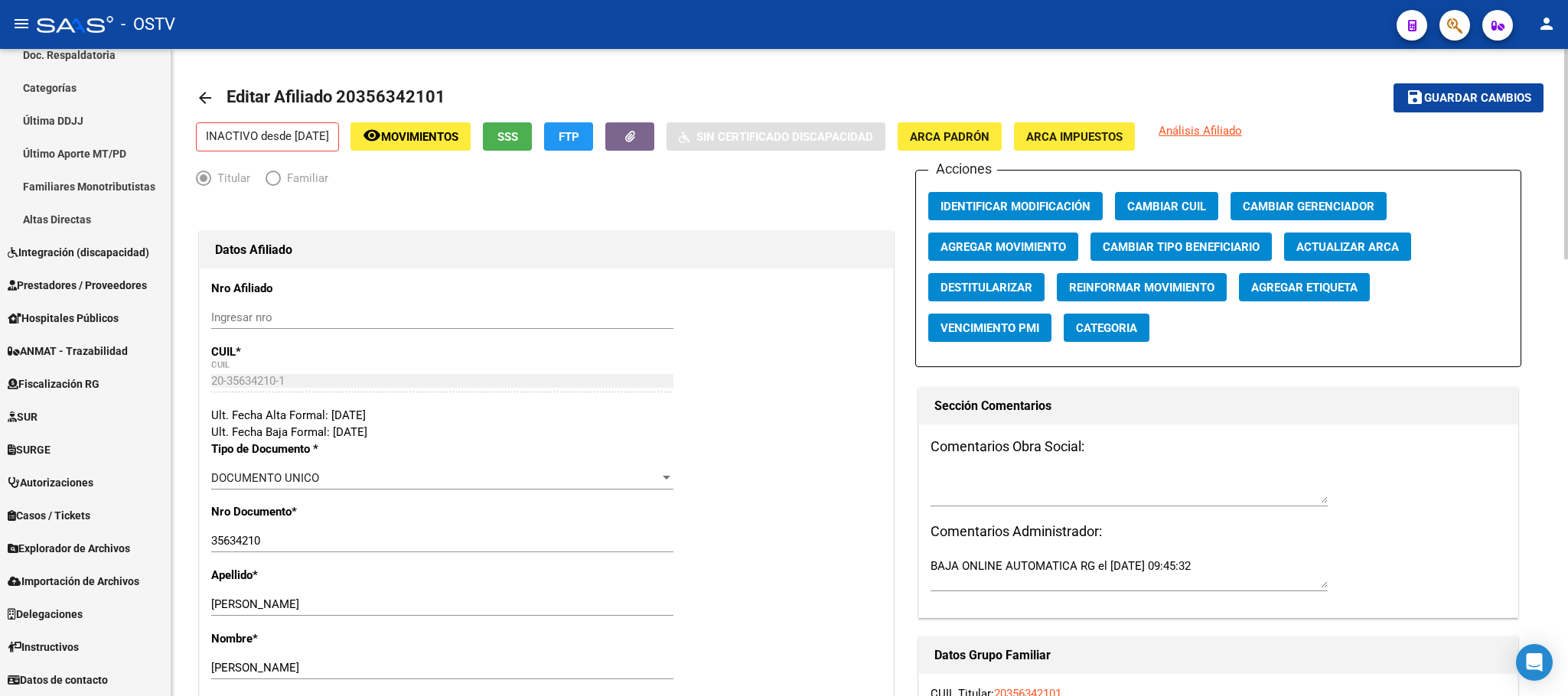
click at [437, 138] on span "Movimientos" at bounding box center [420, 137] width 77 height 14
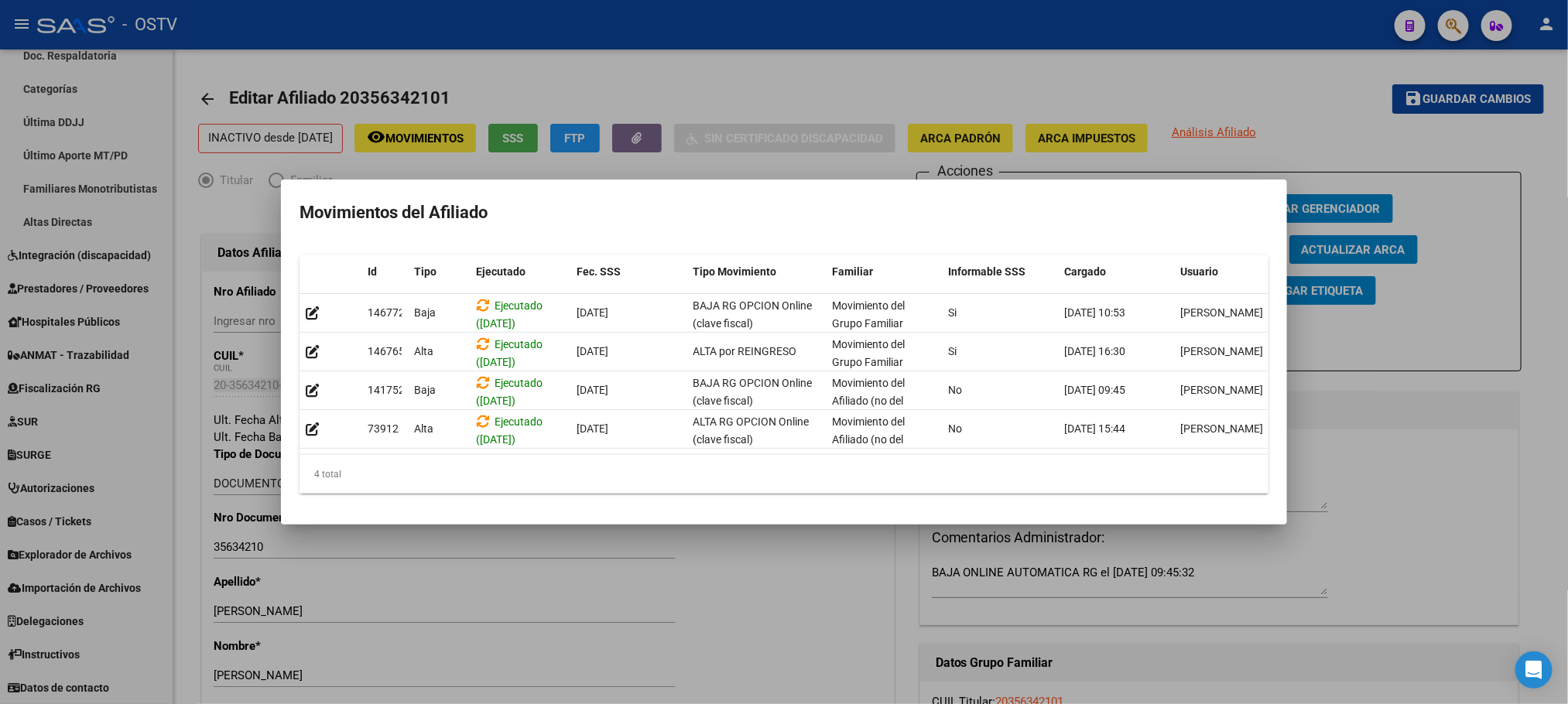
click at [183, 548] on div at bounding box center [784, 352] width 1568 height 704
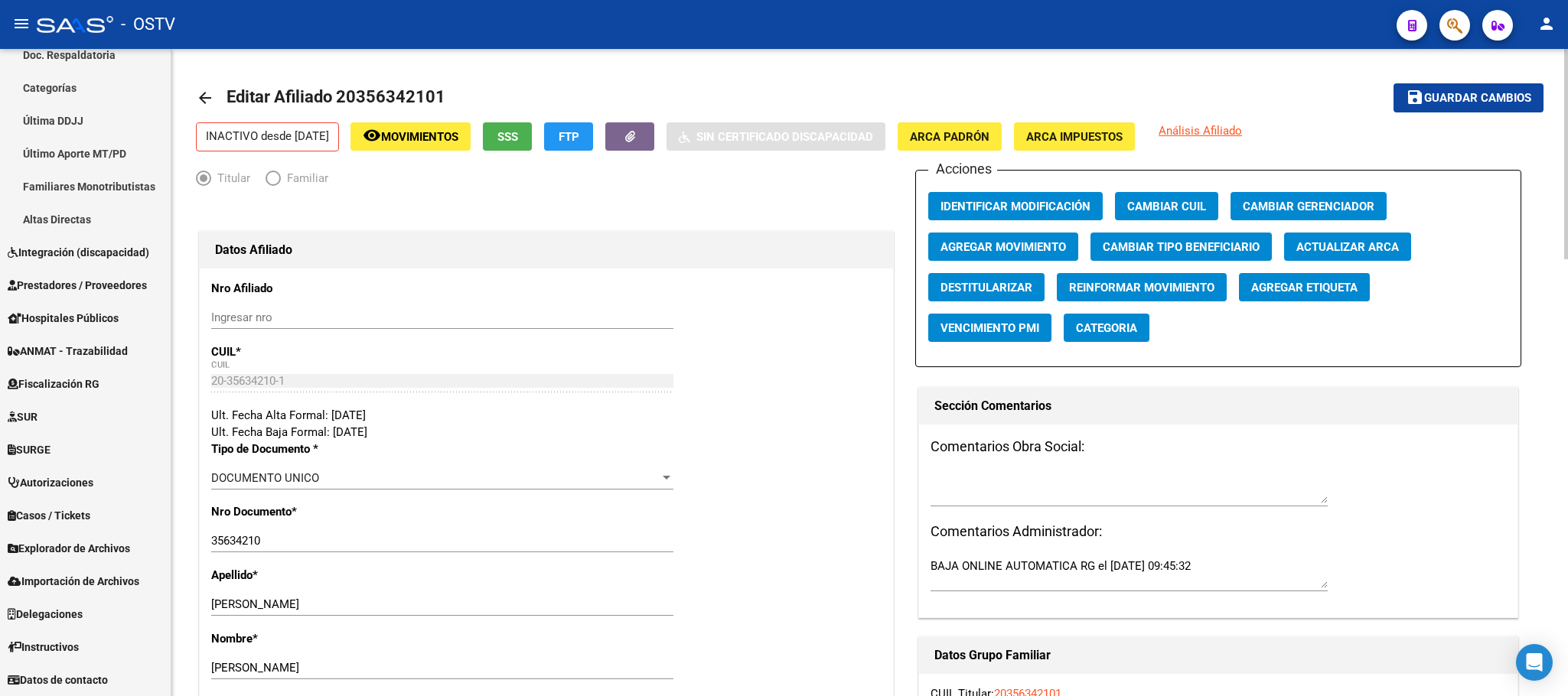
click at [579, 137] on span "FTP" at bounding box center [569, 137] width 21 height 14
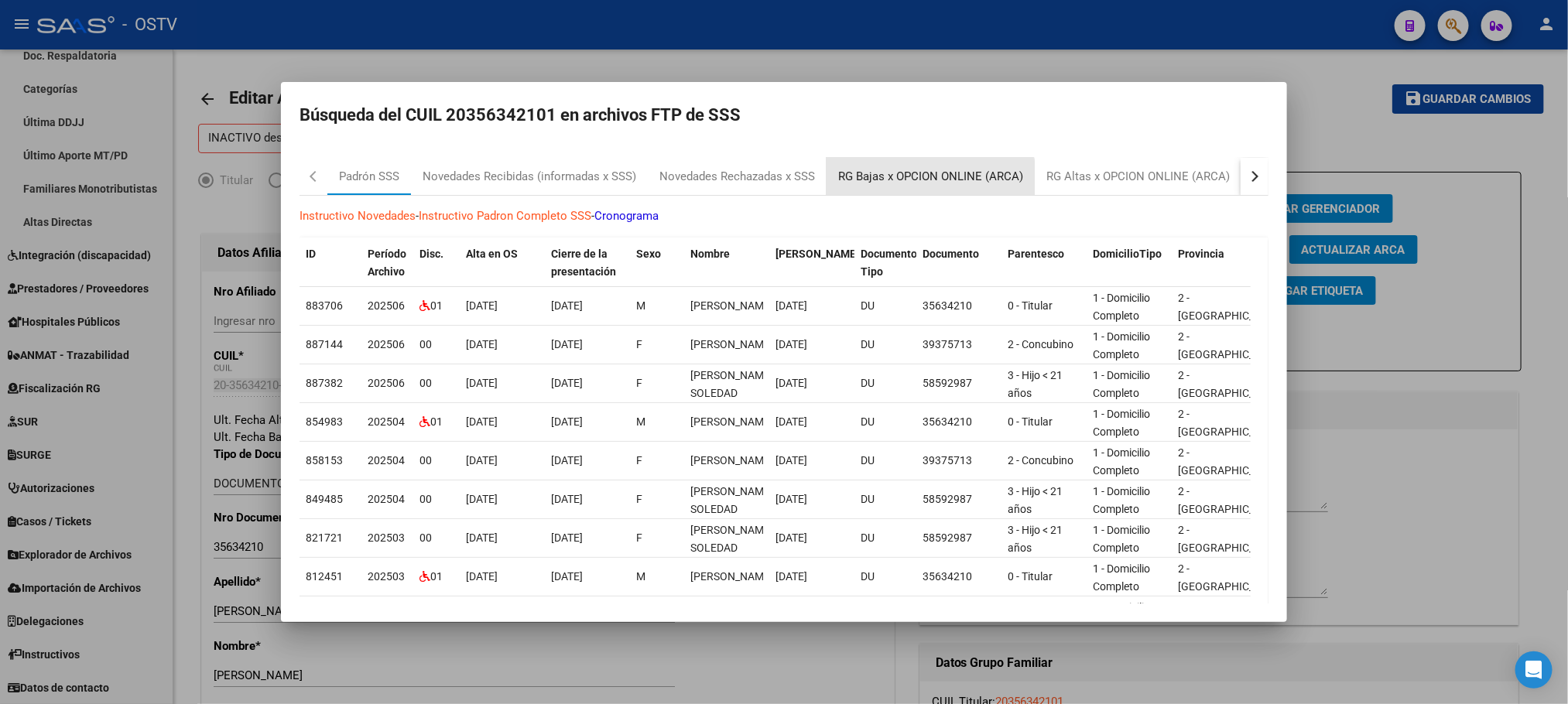
click at [913, 183] on div "RG Bajas x OPCION ONLINE (ARCA)" at bounding box center [930, 176] width 185 height 18
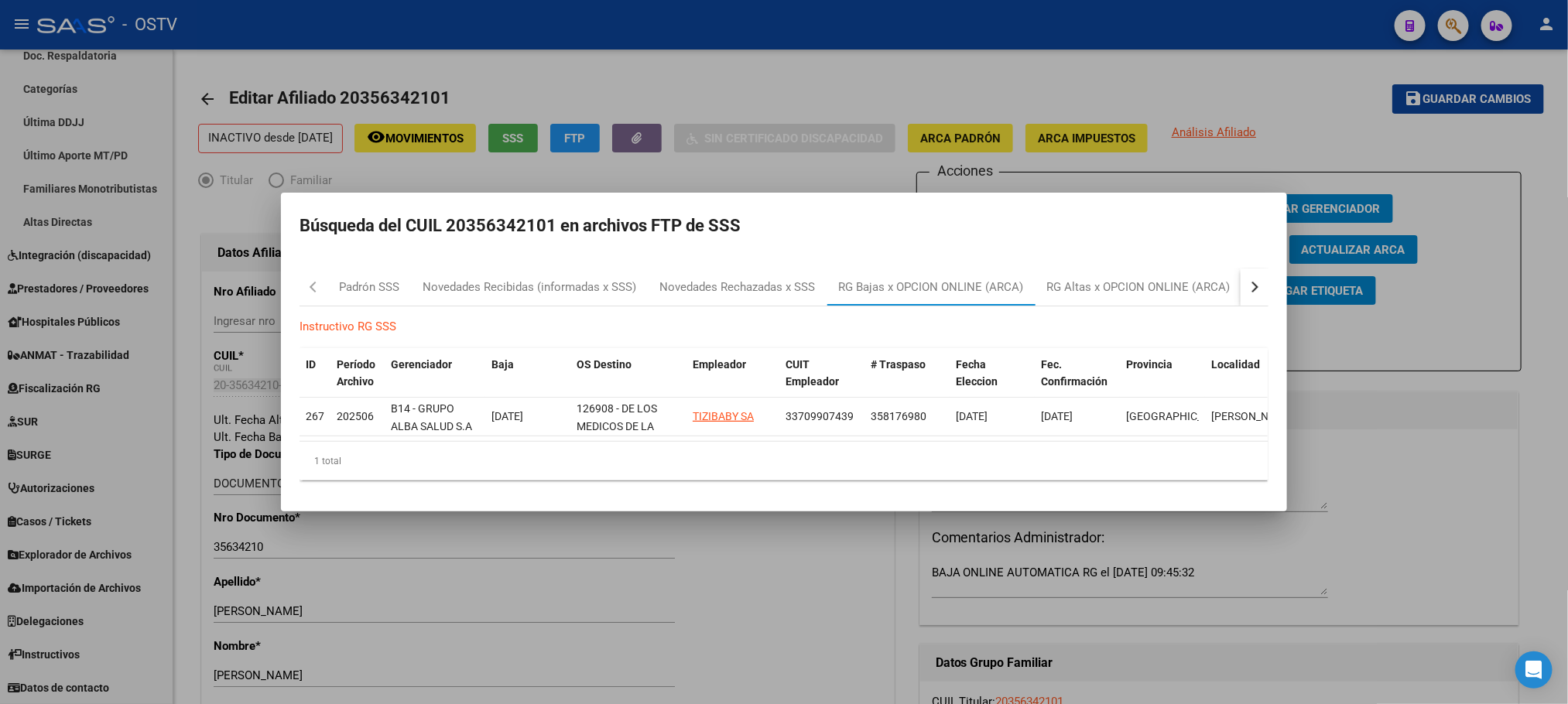
click at [866, 653] on div at bounding box center [784, 352] width 1568 height 704
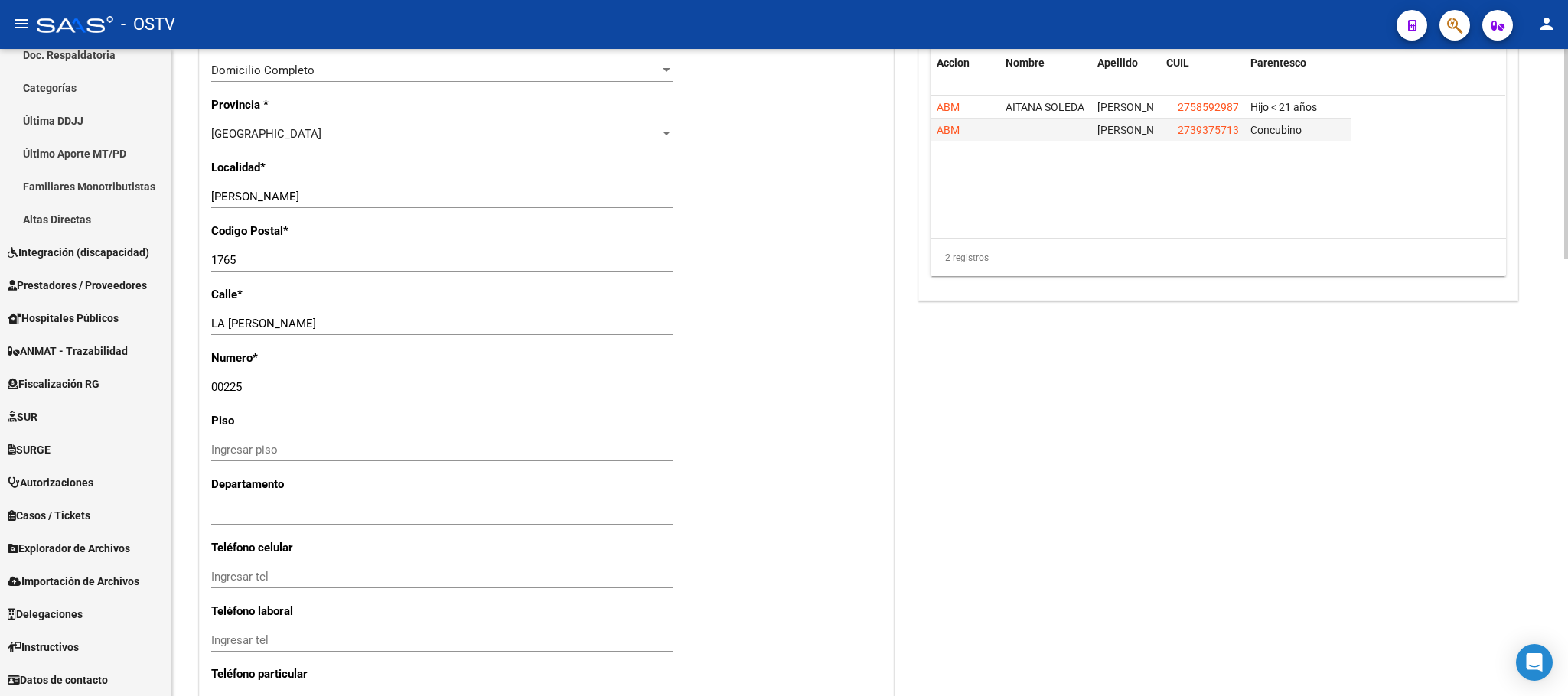
scroll to position [1346, 0]
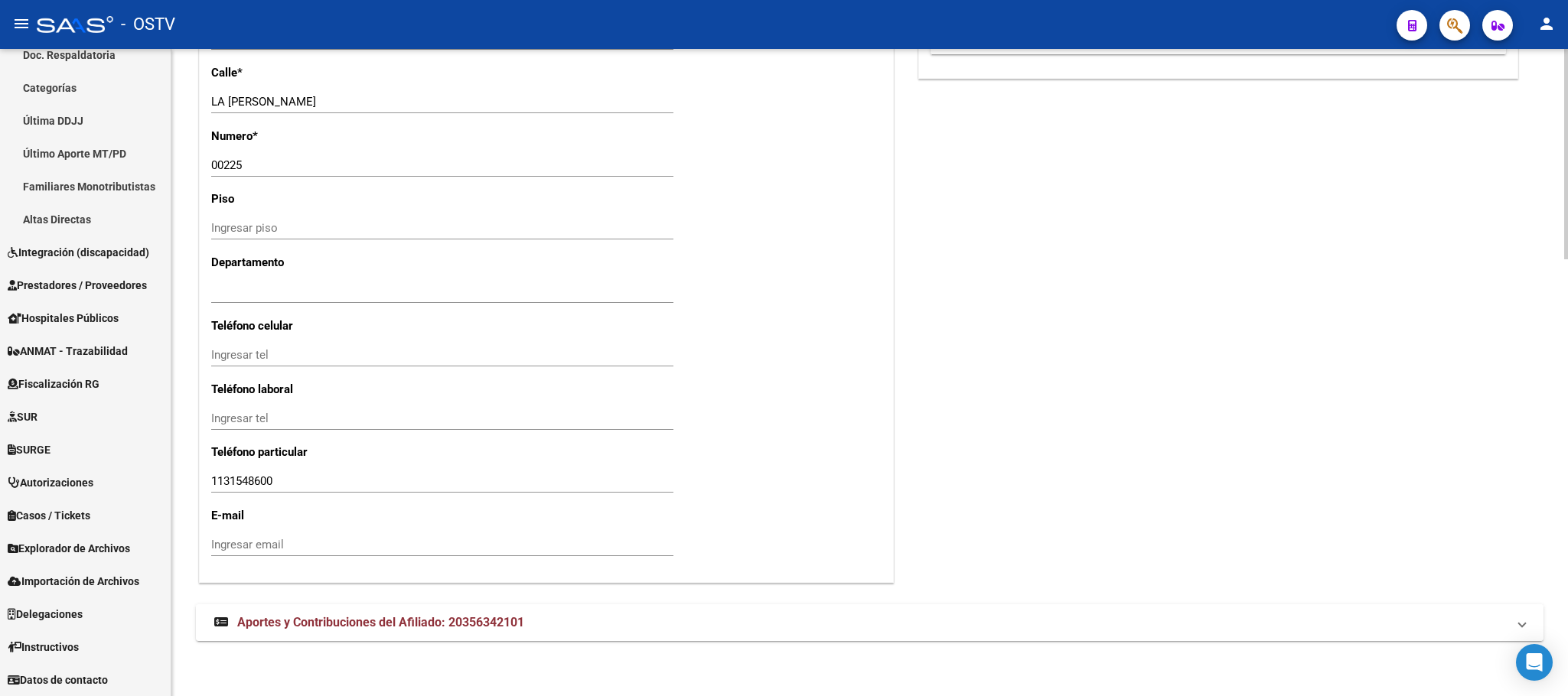
click at [377, 624] on span "Aportes y Contribuciones del Afiliado: 20356342101" at bounding box center [380, 622] width 287 height 15
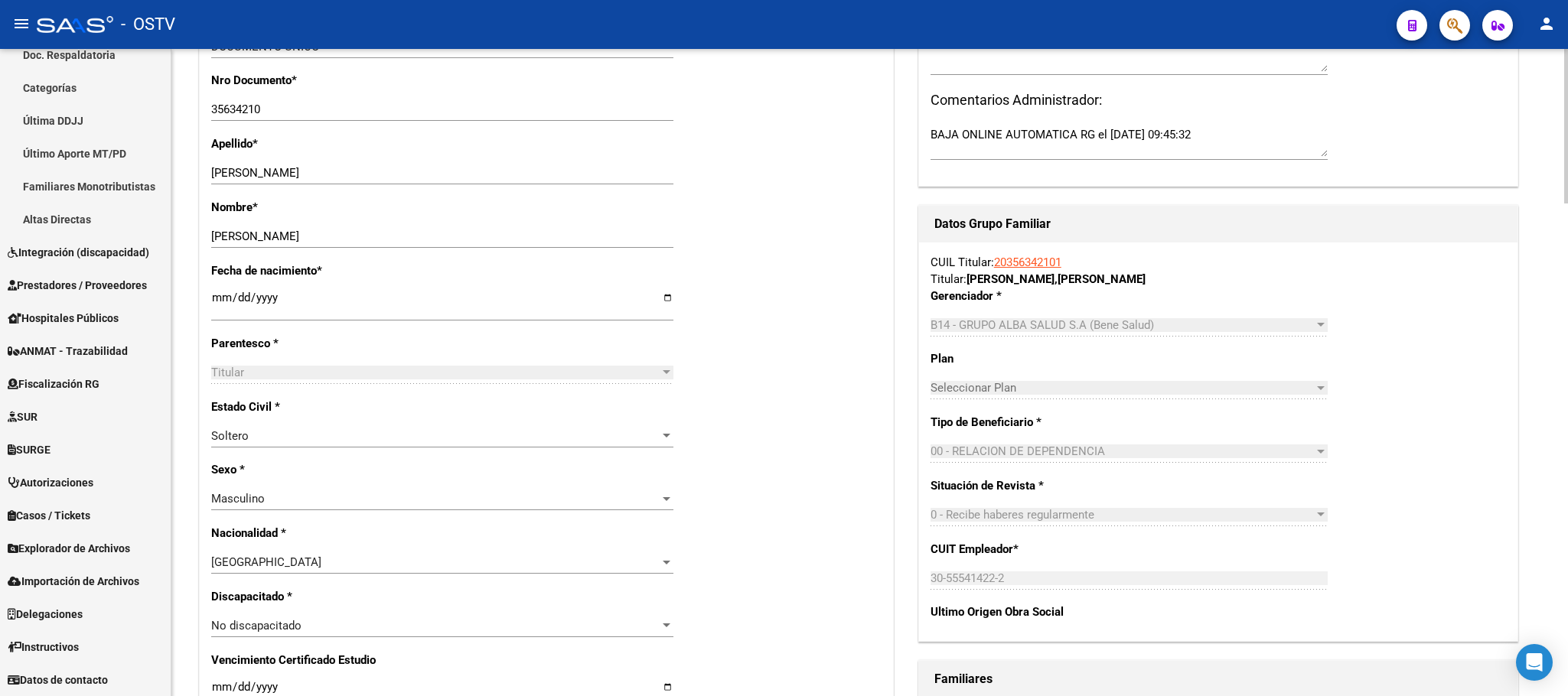
scroll to position [0, 0]
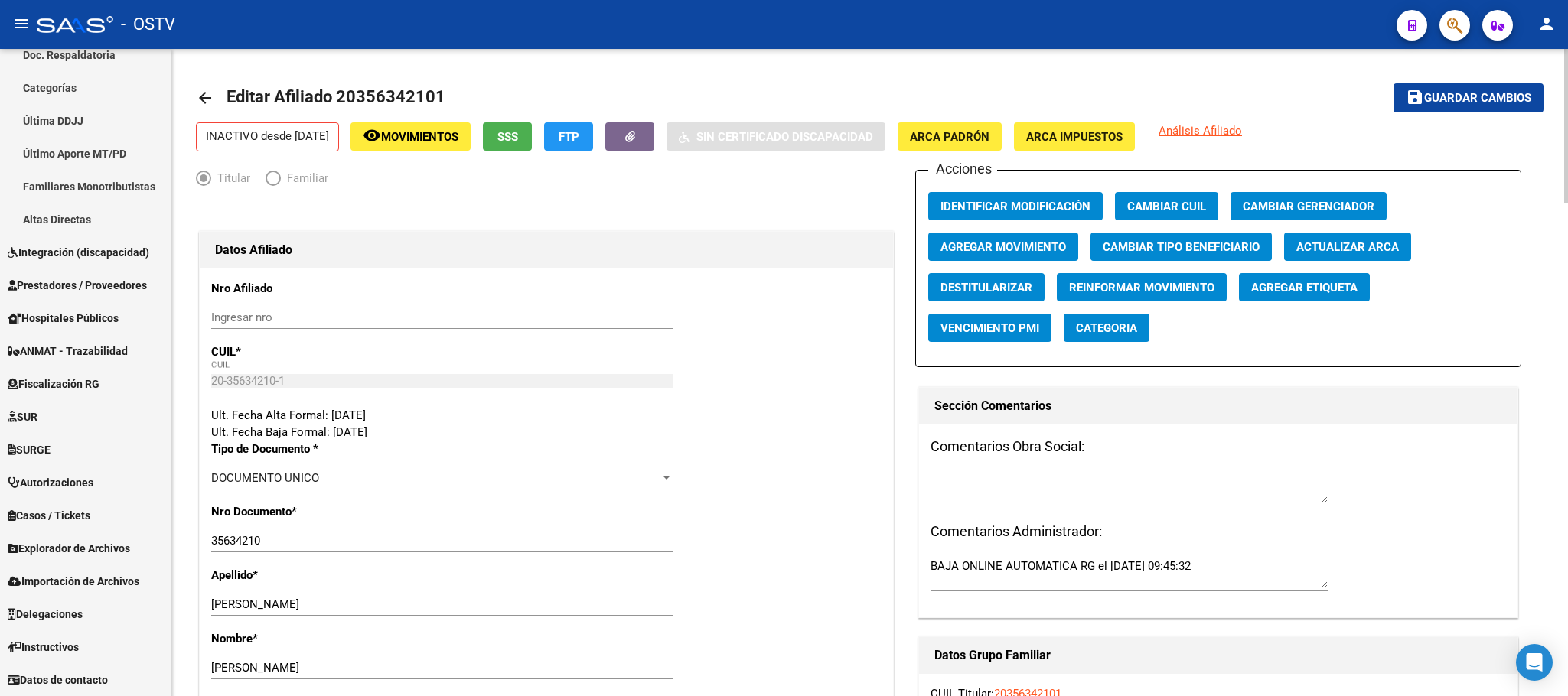
click at [429, 141] on span "Movimientos" at bounding box center [420, 137] width 77 height 14
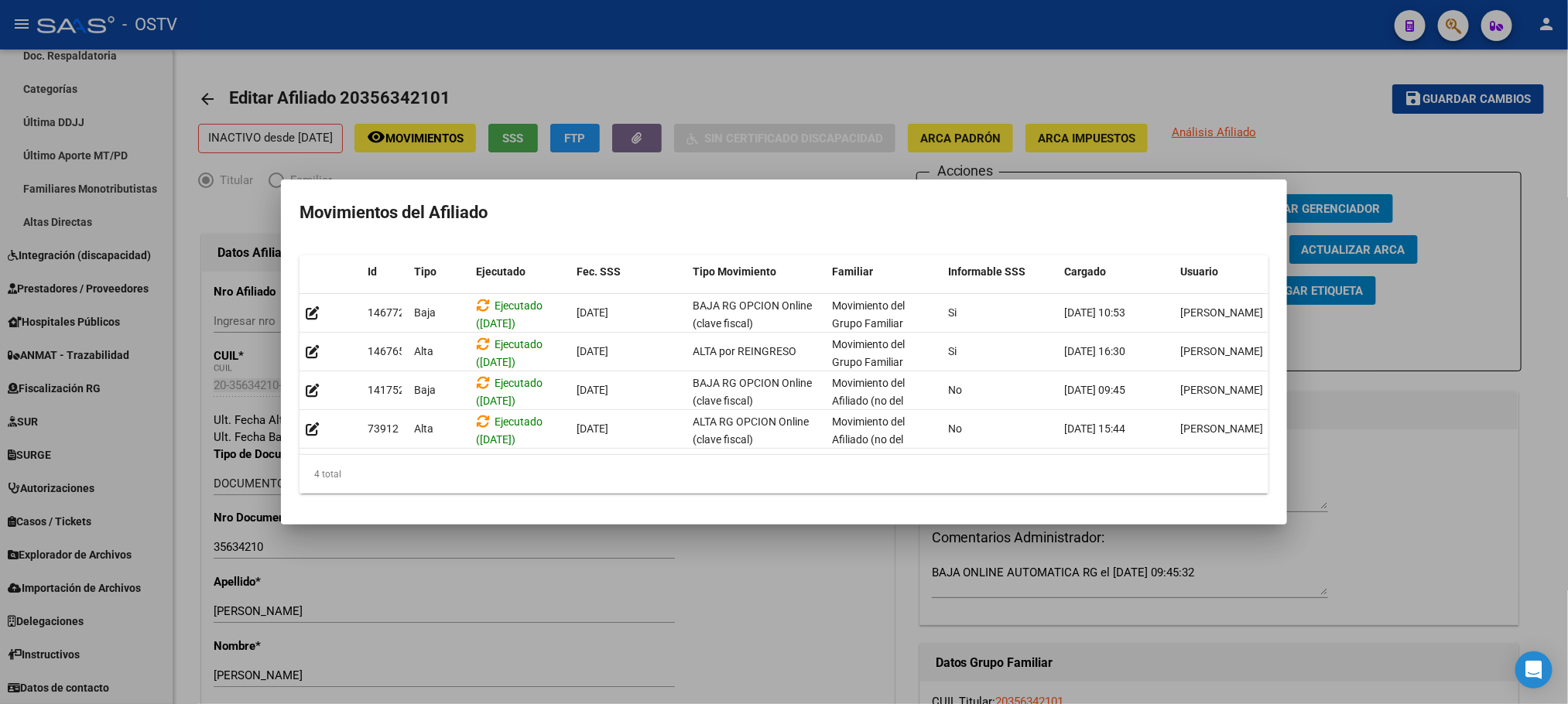
click at [800, 96] on div at bounding box center [784, 352] width 1568 height 704
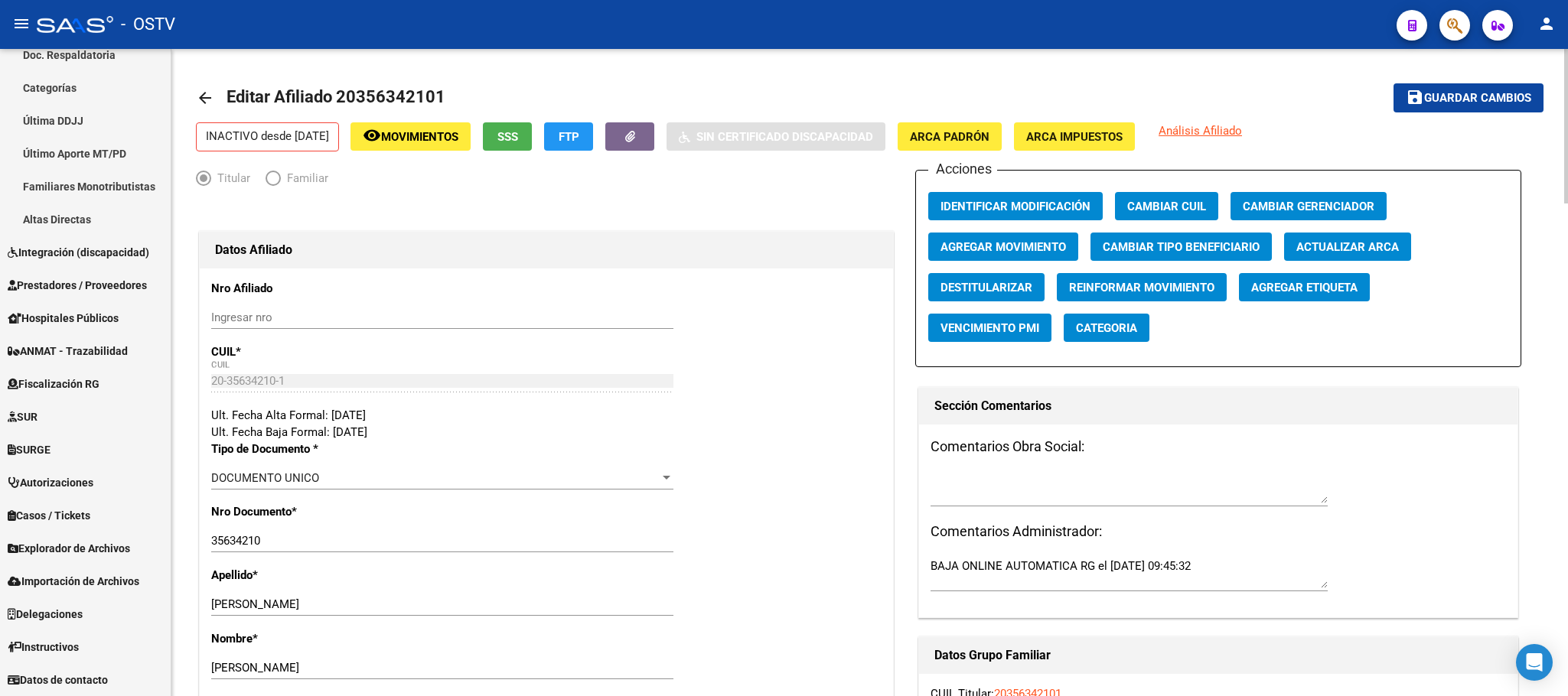
drag, startPoint x: 445, startPoint y: 96, endPoint x: 342, endPoint y: 101, distance: 103.1
click at [340, 101] on h1 "Editar Afiliado 20356342101" at bounding box center [337, 98] width 222 height 31
copy h1 "20356342101"
click at [198, 95] on mat-icon "arrow_back" at bounding box center [204, 97] width 18 height 18
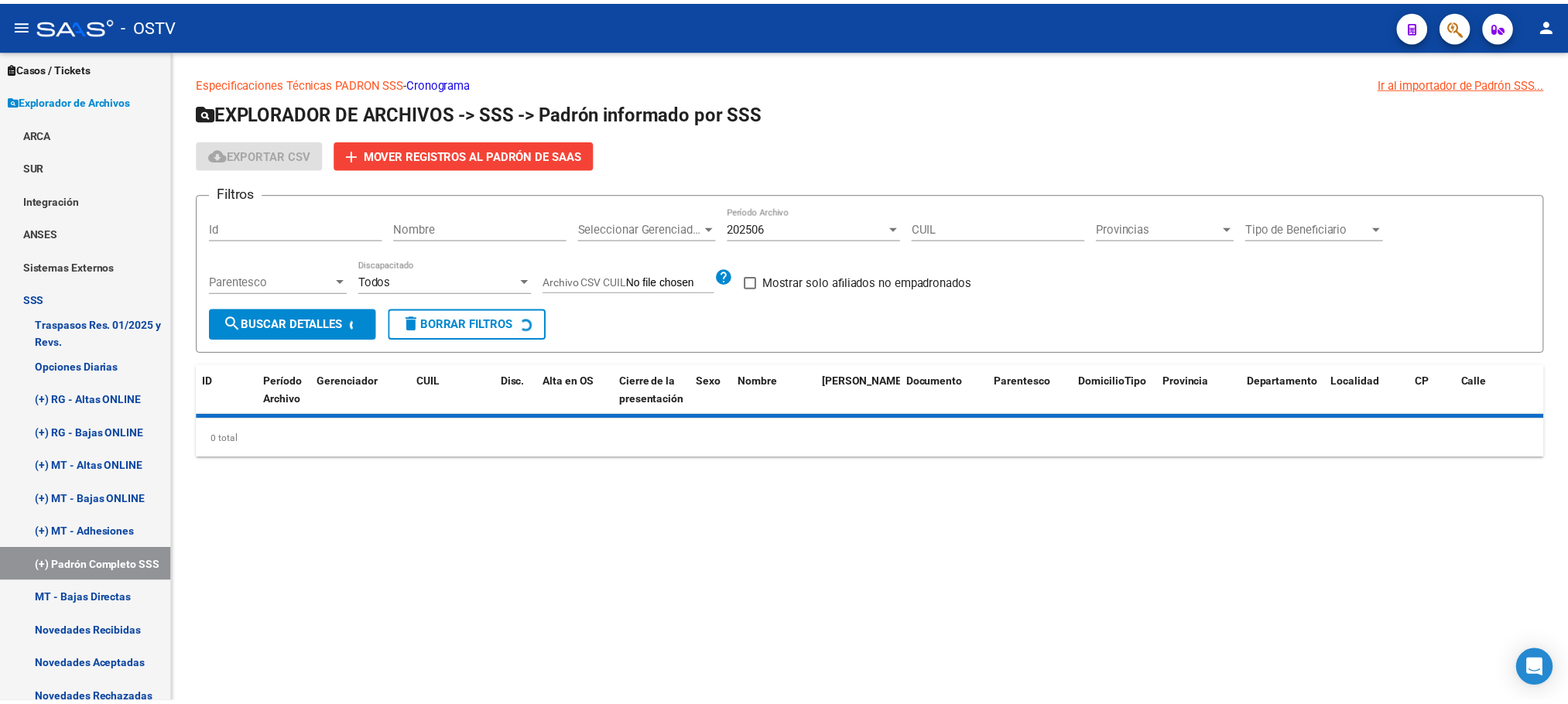
scroll to position [442, 0]
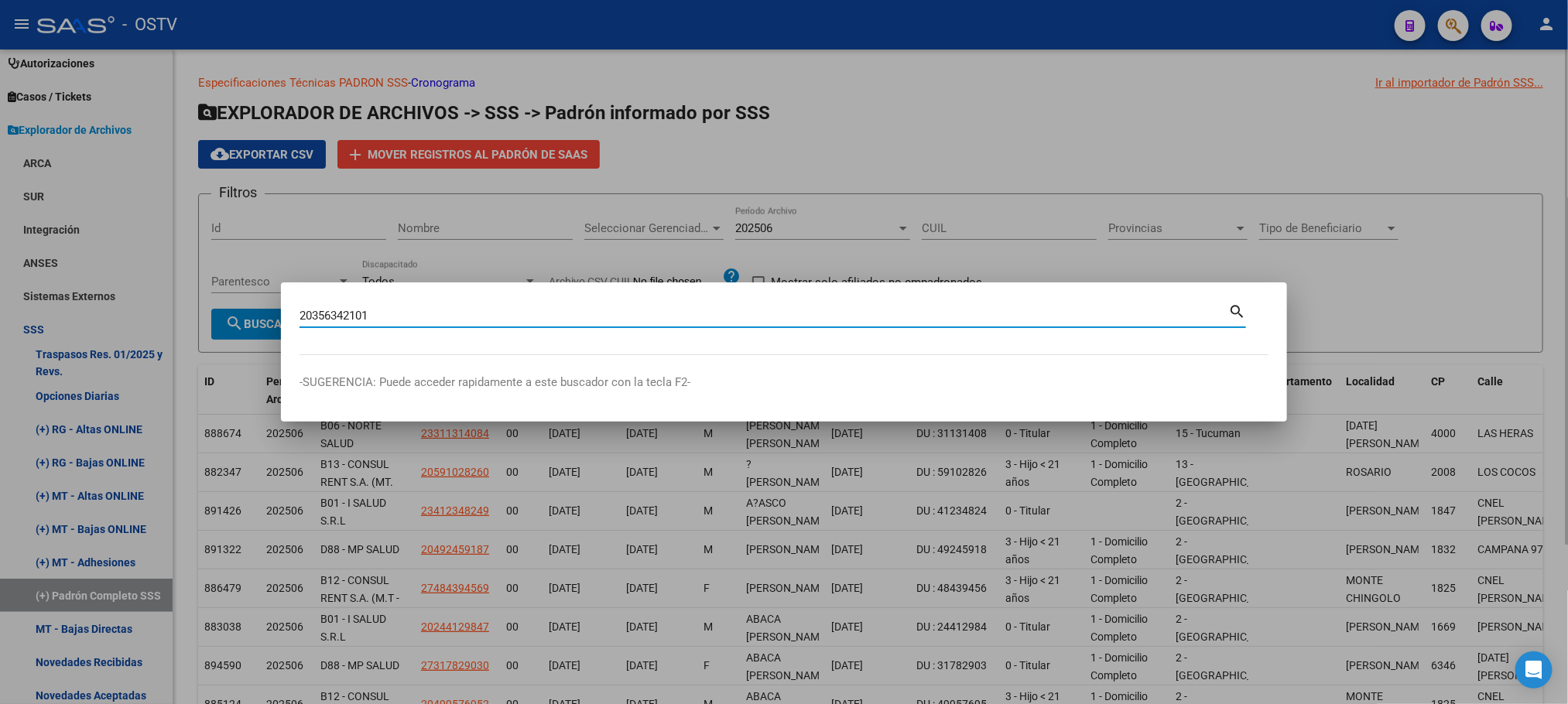
type input "20356342101"
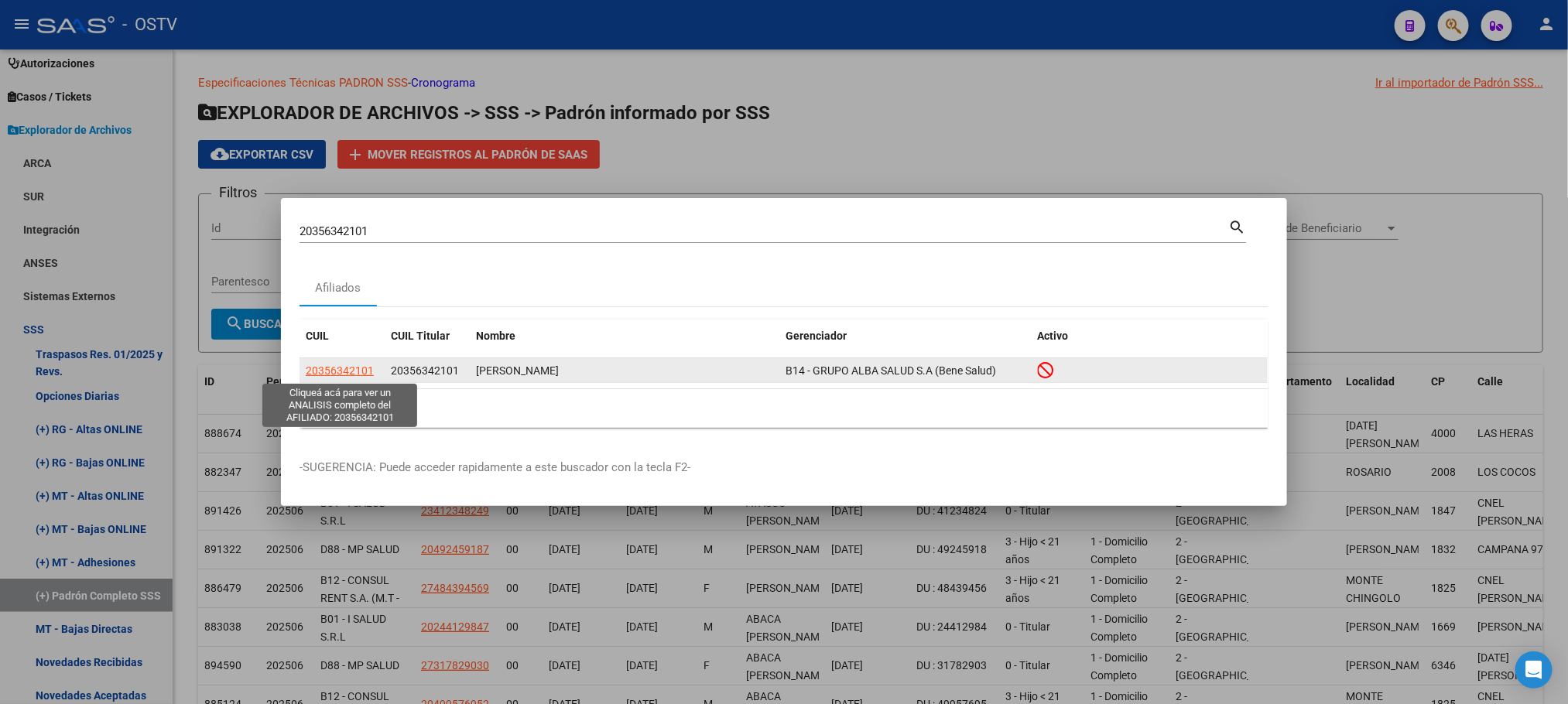
click at [348, 367] on span "20356342101" at bounding box center [339, 371] width 68 height 12
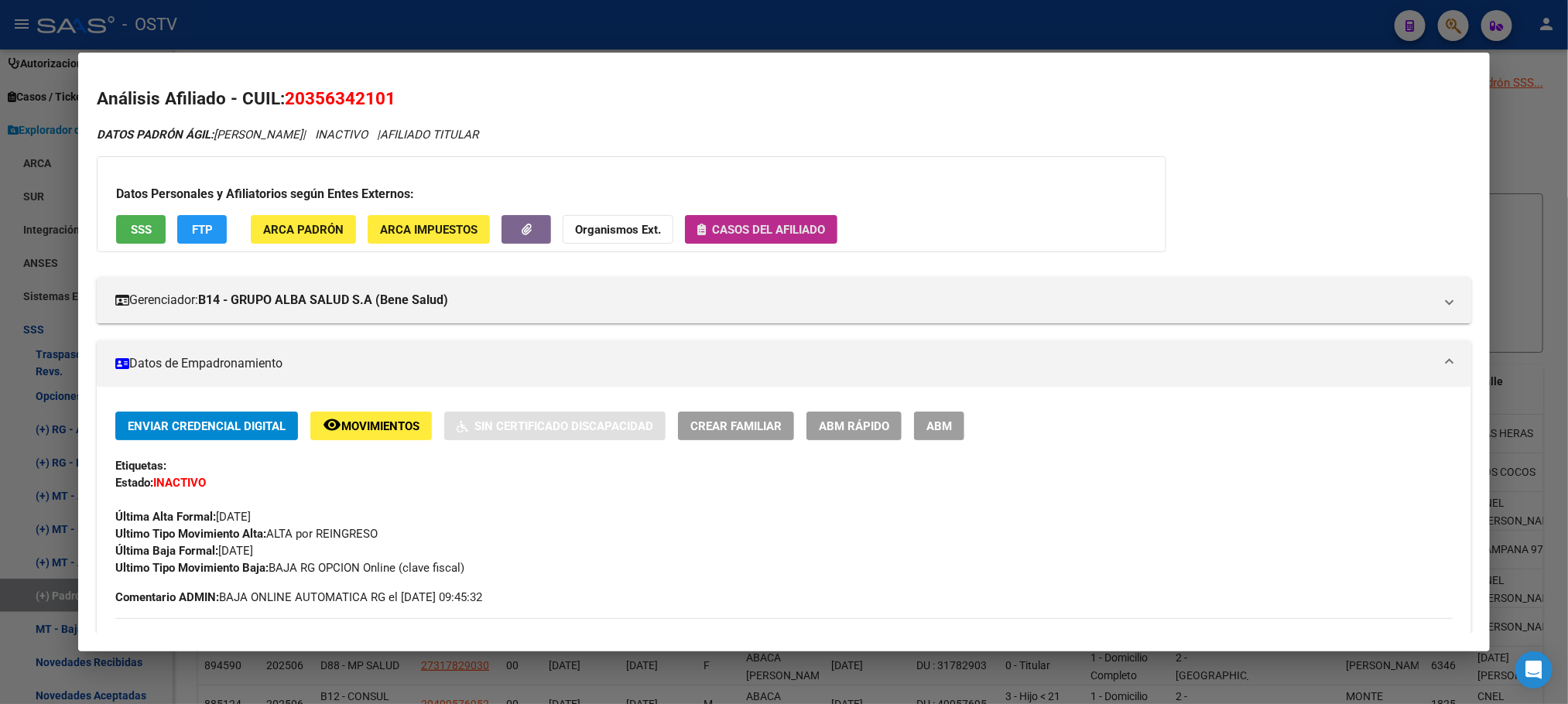
click at [728, 230] on span "Casos del afiliado" at bounding box center [768, 230] width 113 height 14
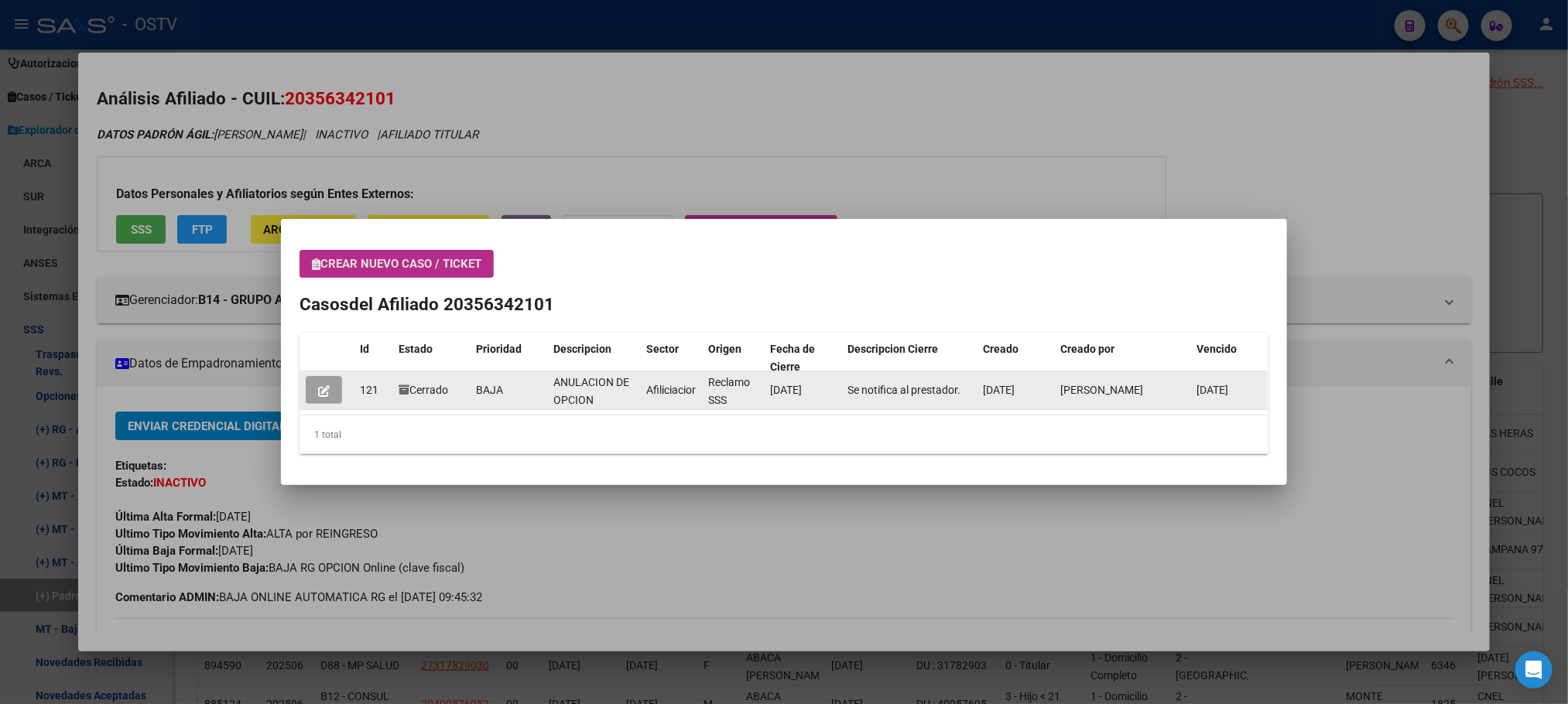
click at [310, 397] on button "button" at bounding box center [324, 390] width 36 height 28
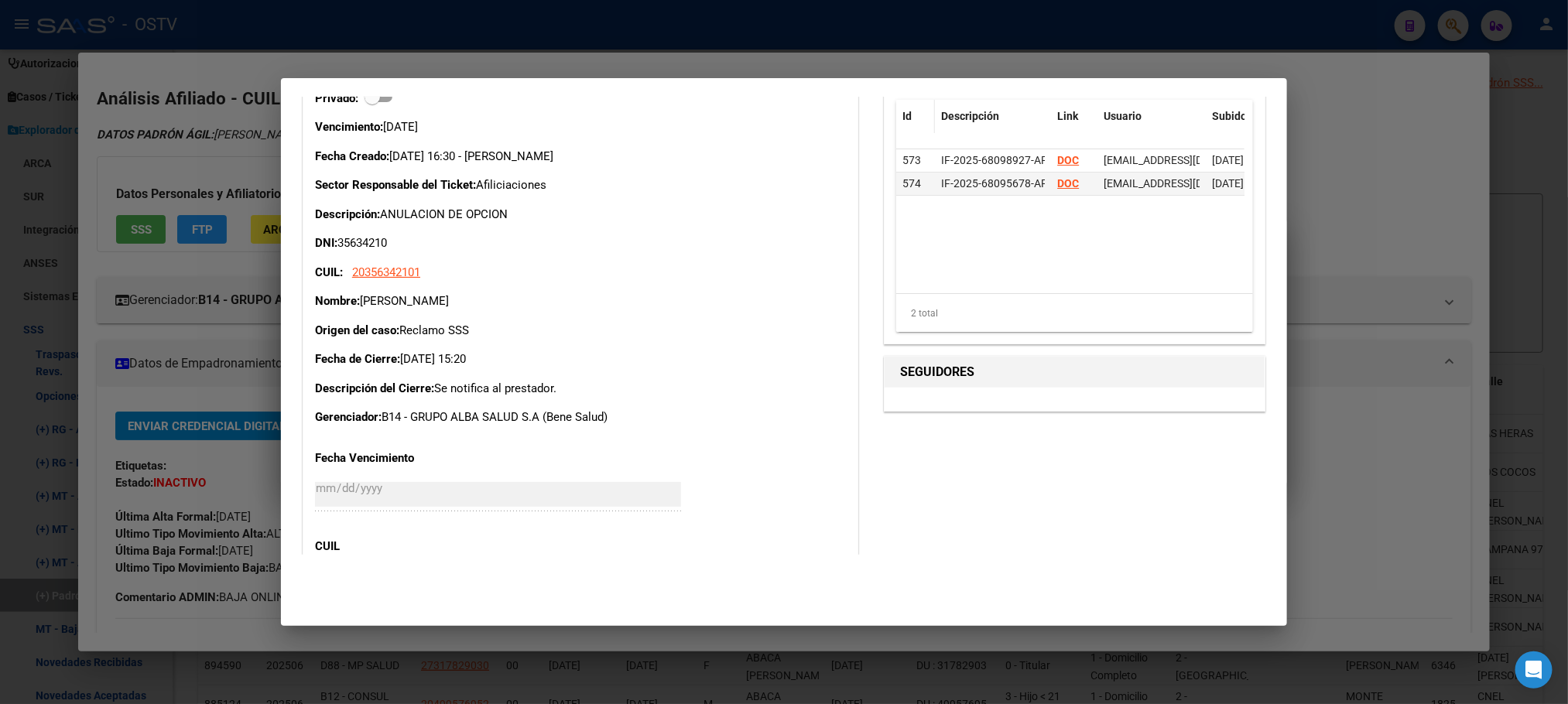
scroll to position [0, 0]
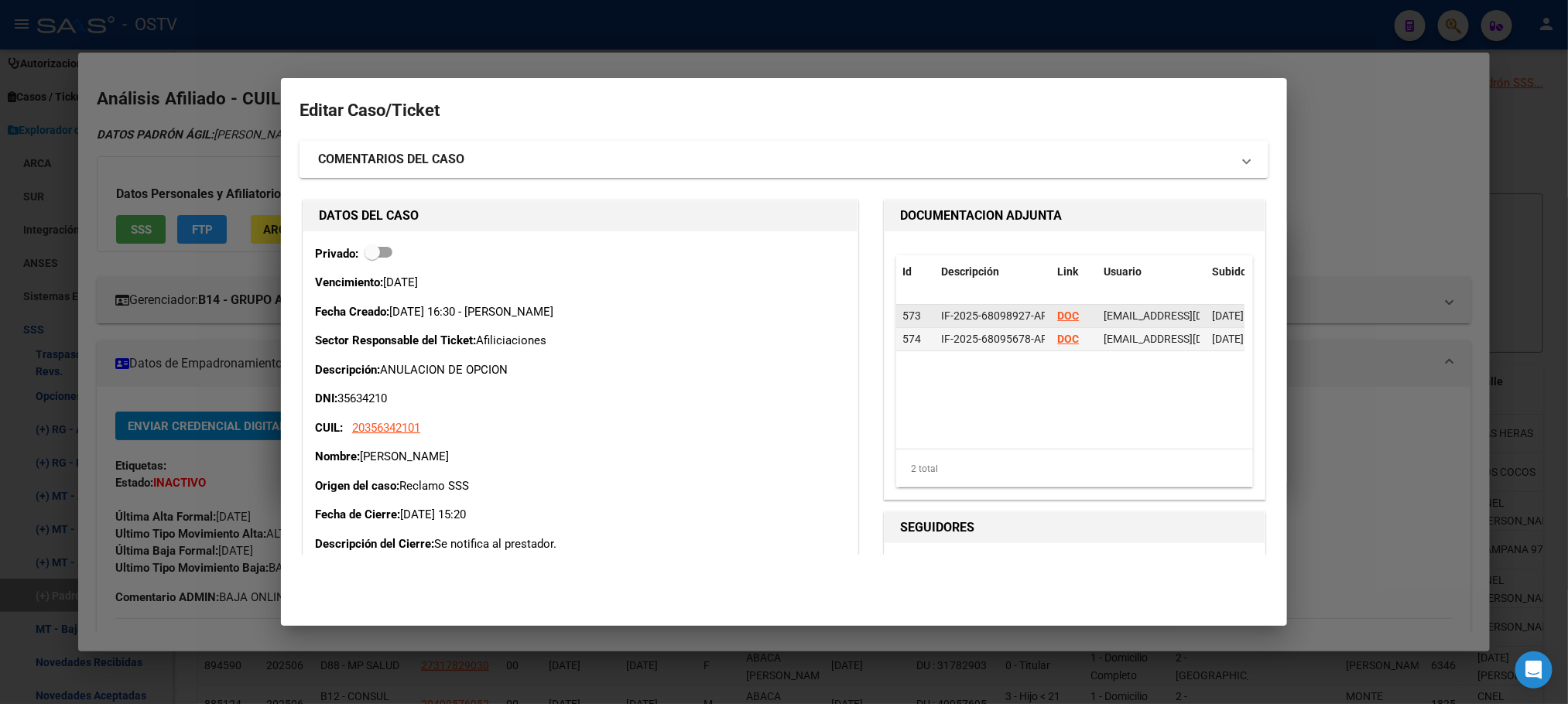
click at [1058, 312] on strong "DOC" at bounding box center [1068, 316] width 22 height 12
click at [1058, 339] on strong "DOC" at bounding box center [1068, 339] width 22 height 12
click at [225, 147] on div at bounding box center [784, 352] width 1568 height 704
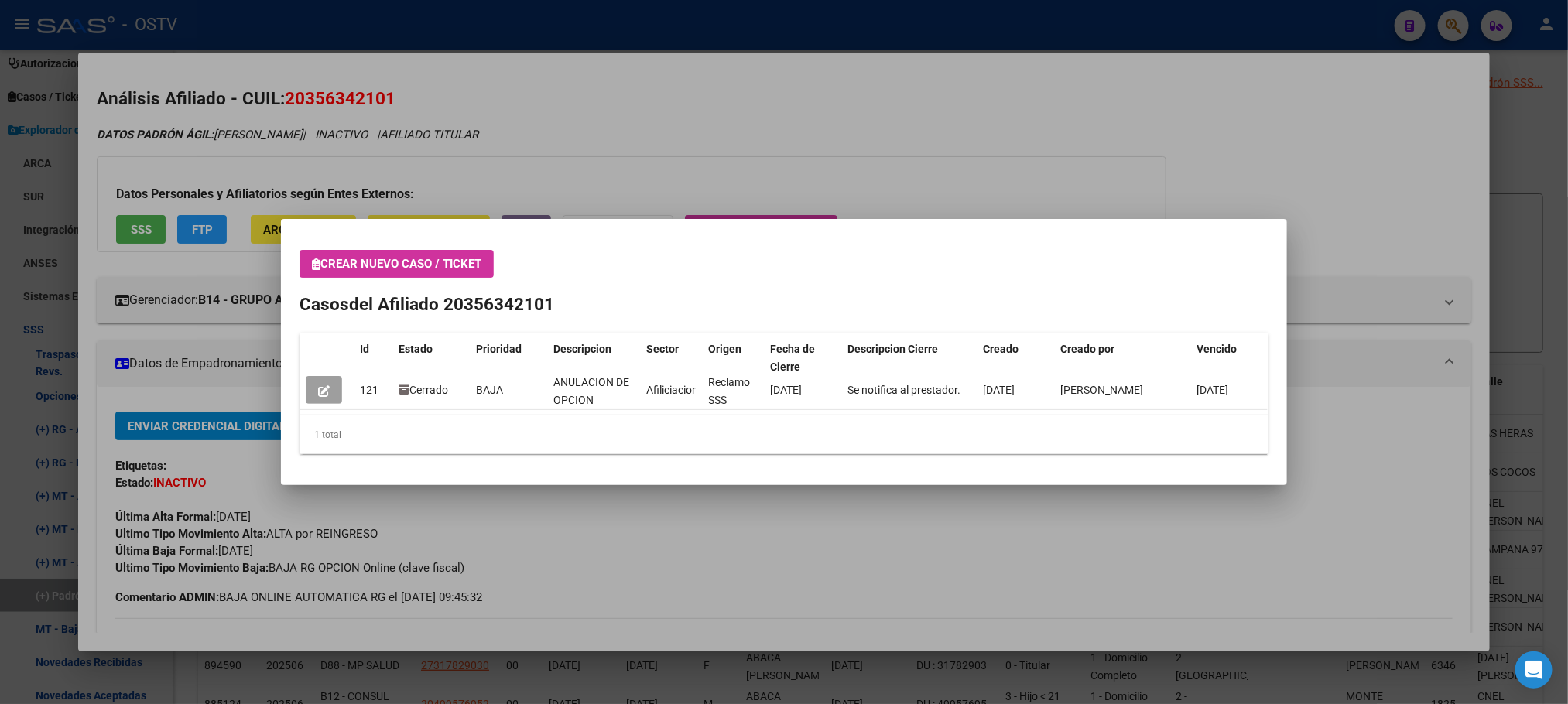
click at [260, 142] on div at bounding box center [784, 352] width 1568 height 704
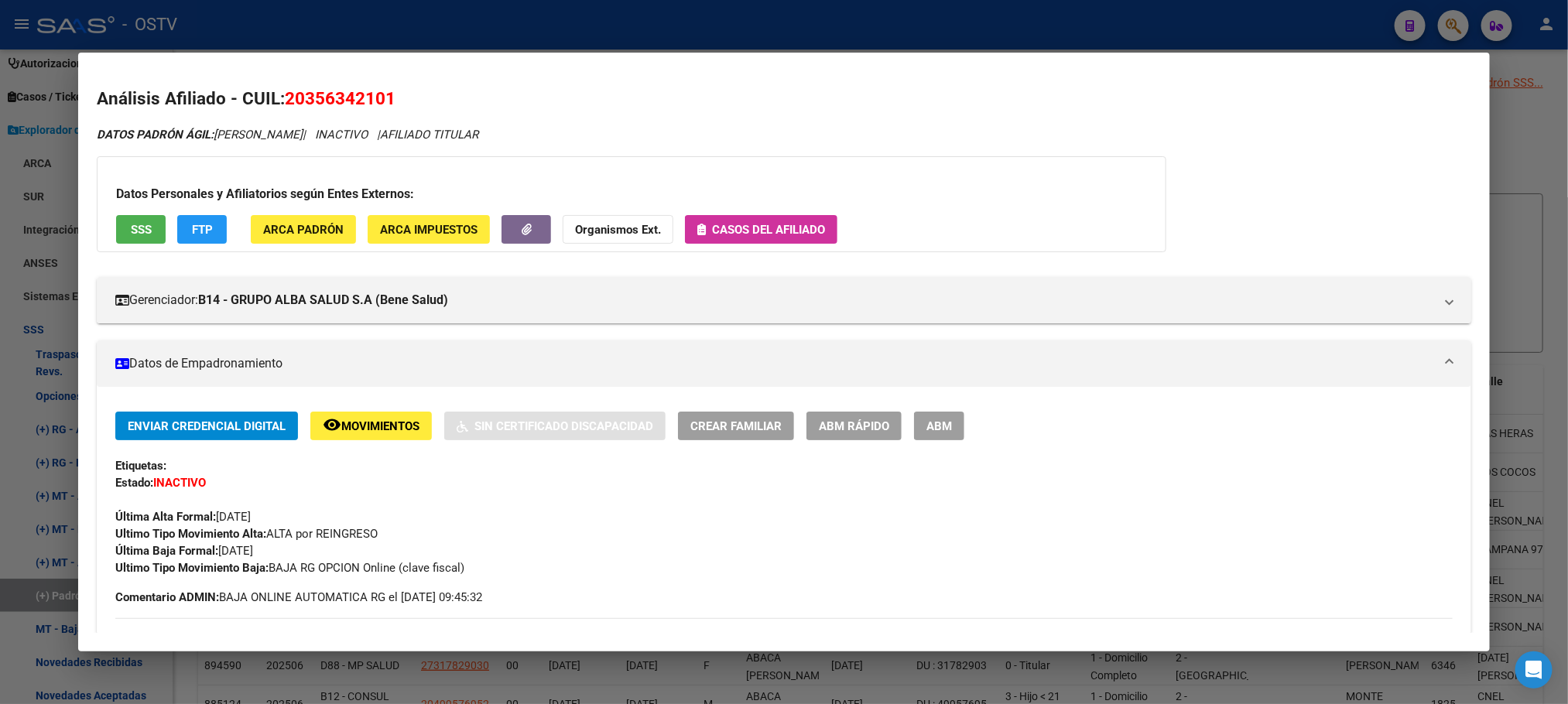
drag, startPoint x: 281, startPoint y: 102, endPoint x: 385, endPoint y: 102, distance: 104.0
click at [385, 102] on span "20356342101" at bounding box center [339, 98] width 110 height 20
copy span "20356342101"
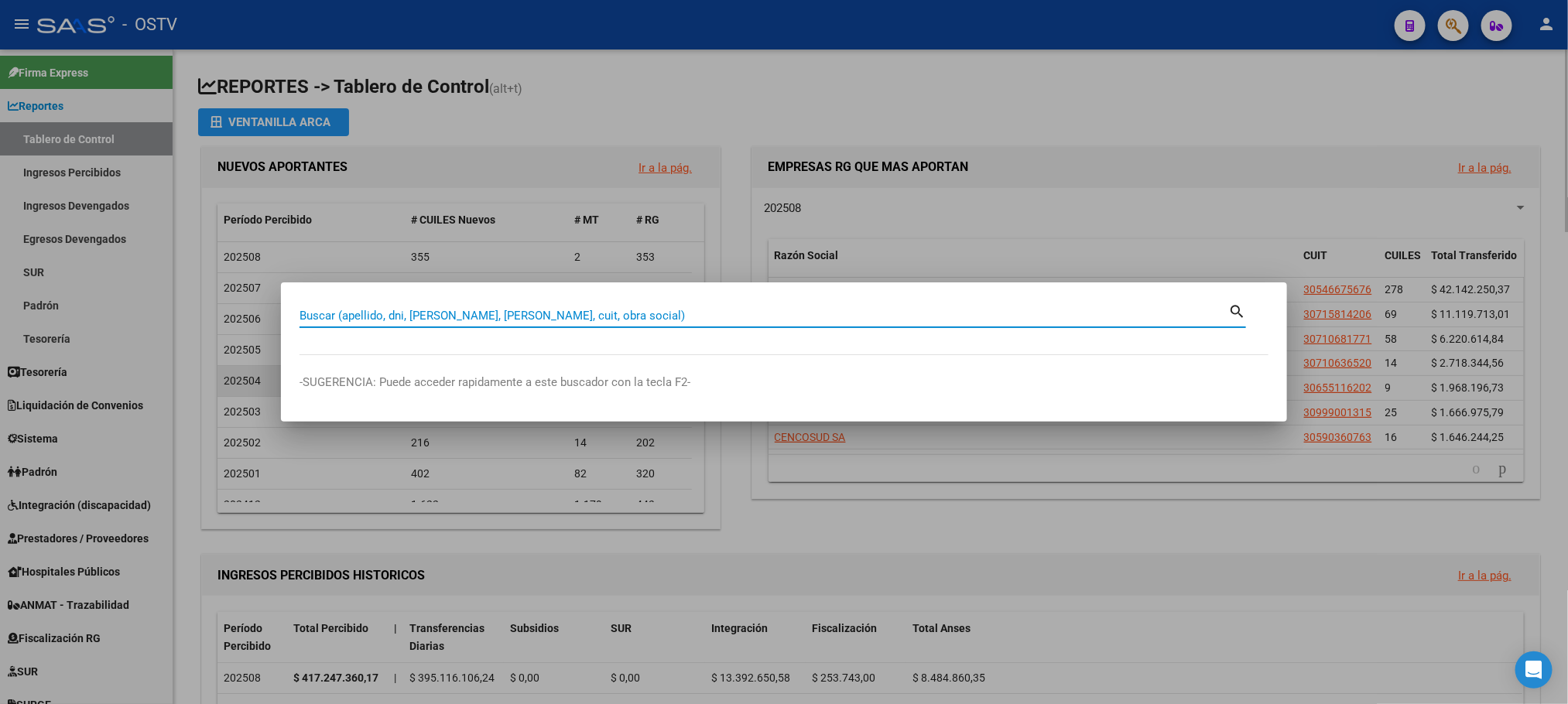
paste input "59980644"
type input "59980644"
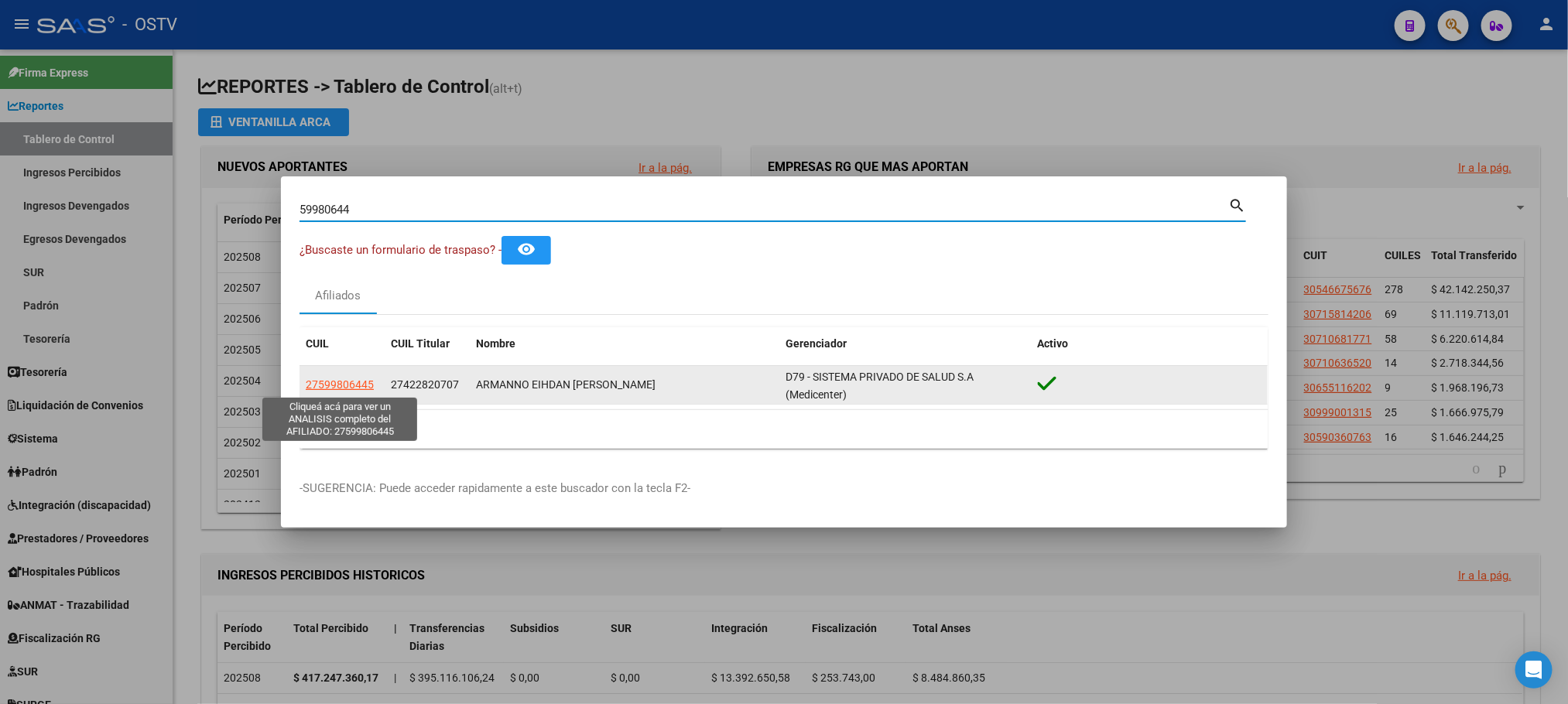
click at [339, 388] on span "27599806445" at bounding box center [339, 385] width 68 height 12
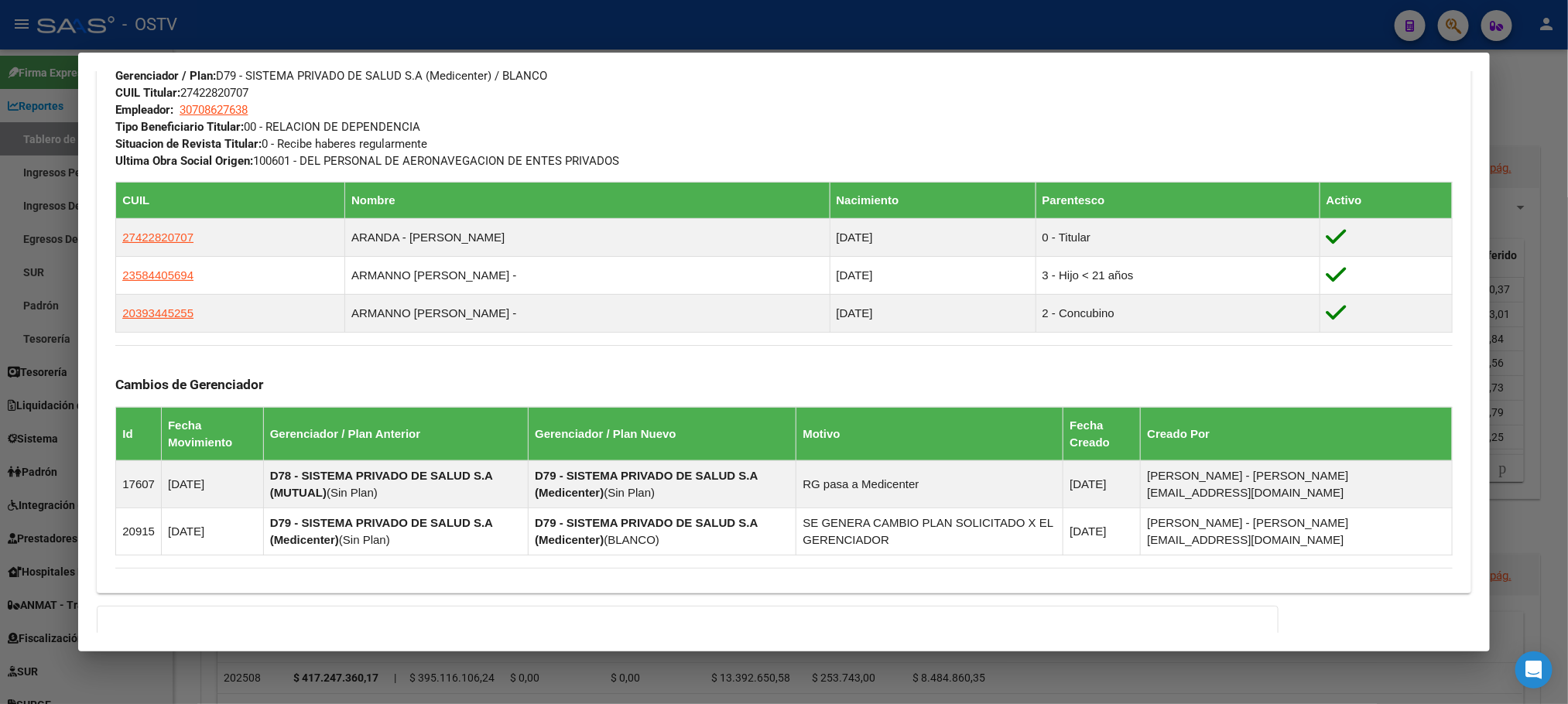
scroll to position [980, 0]
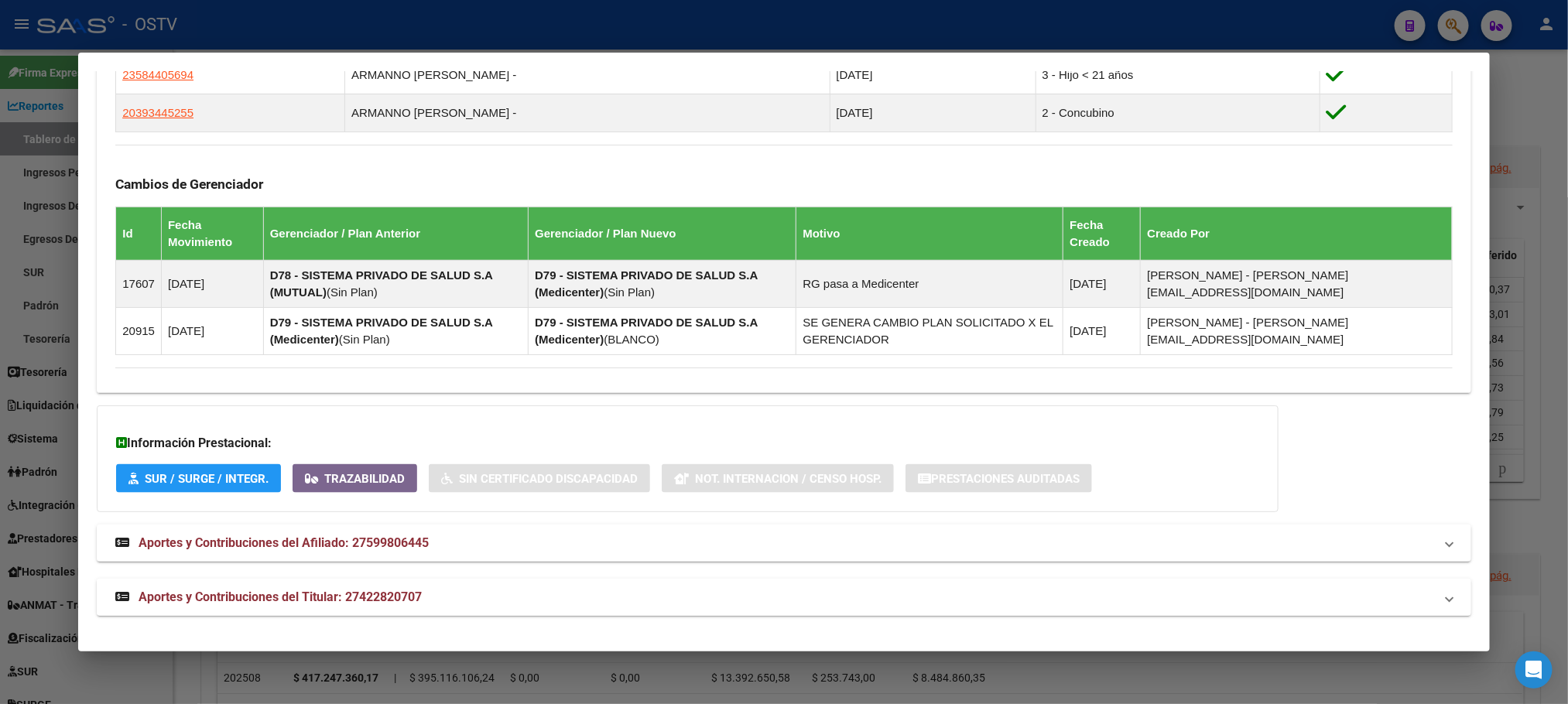
click at [388, 600] on span "Aportes y Contribuciones del Titular: 27422820707" at bounding box center [280, 596] width 283 height 15
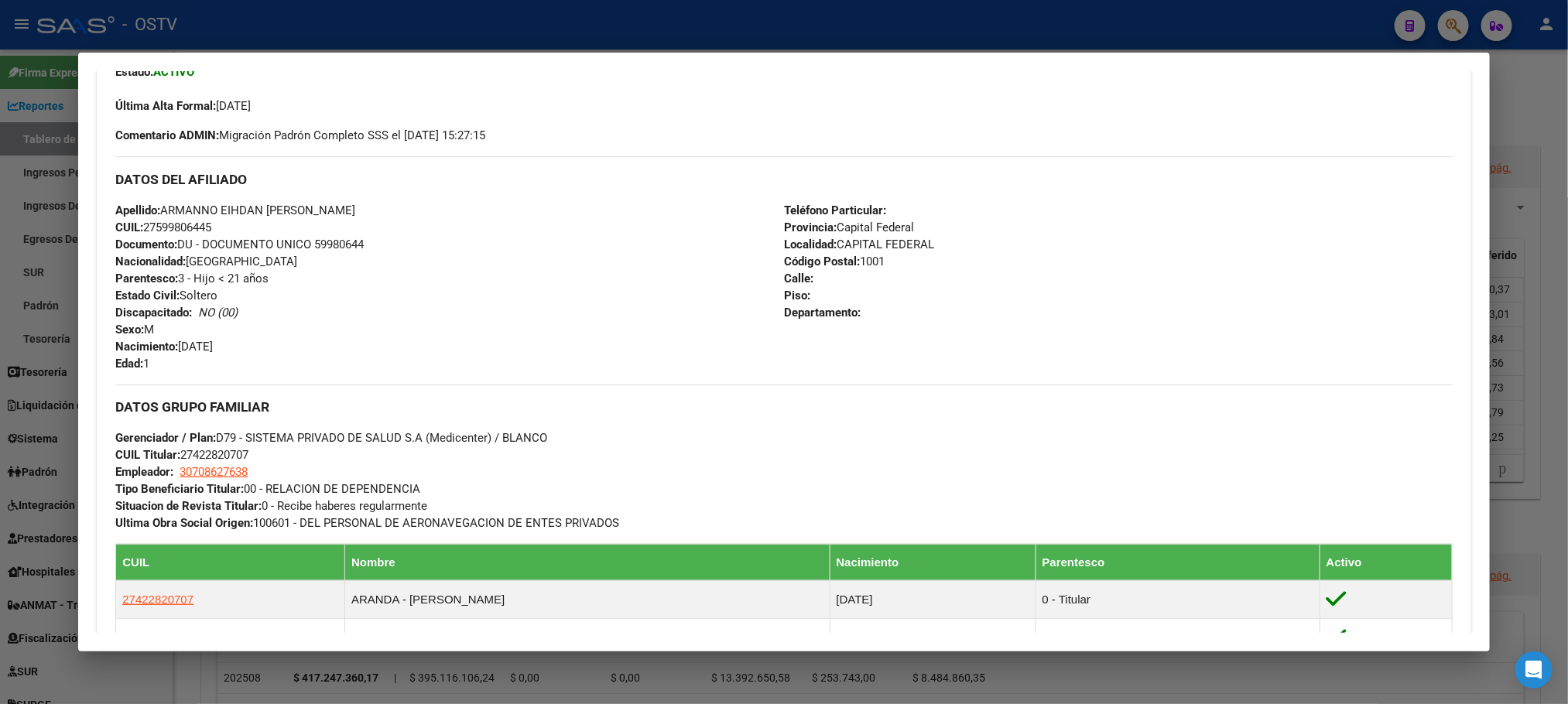
scroll to position [0, 0]
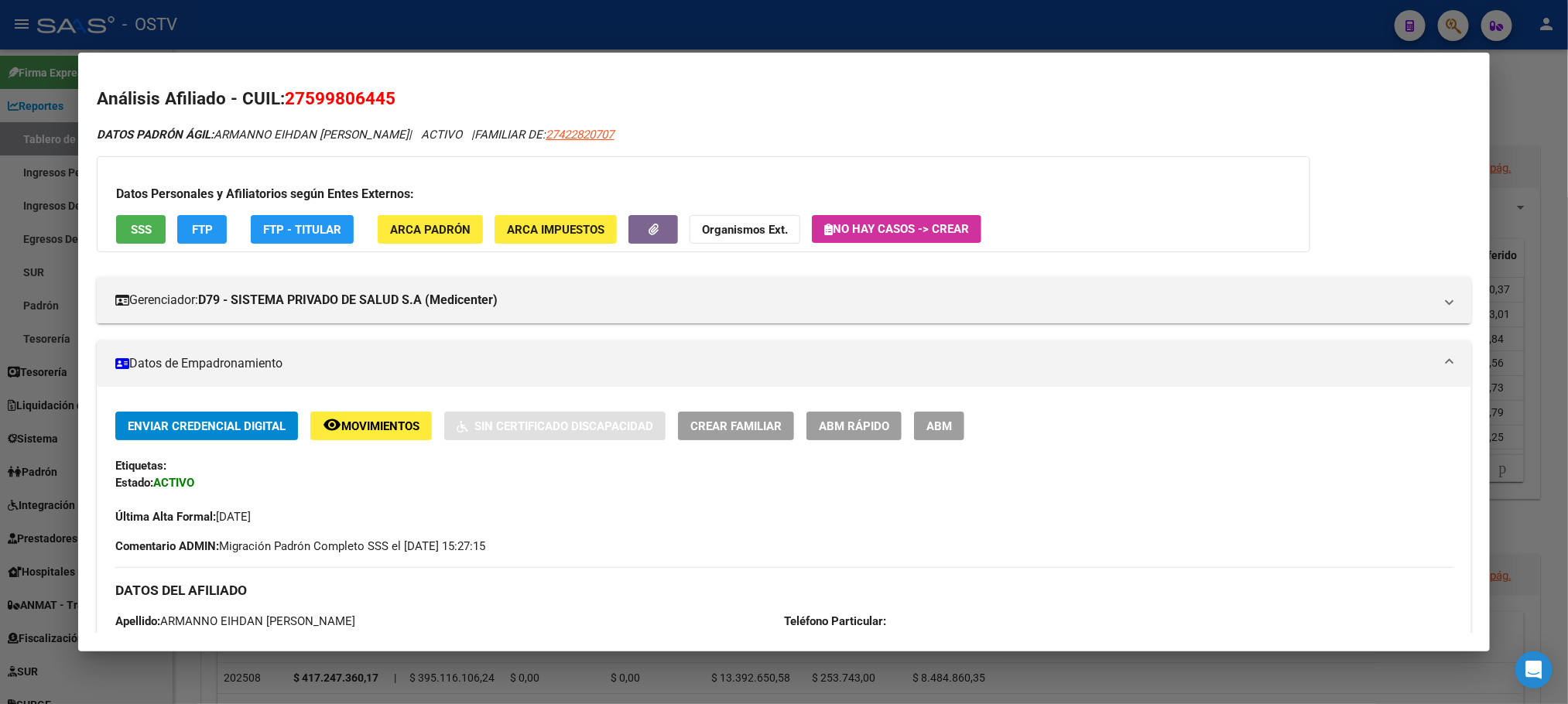
click at [131, 231] on span "SSS" at bounding box center [142, 230] width 21 height 14
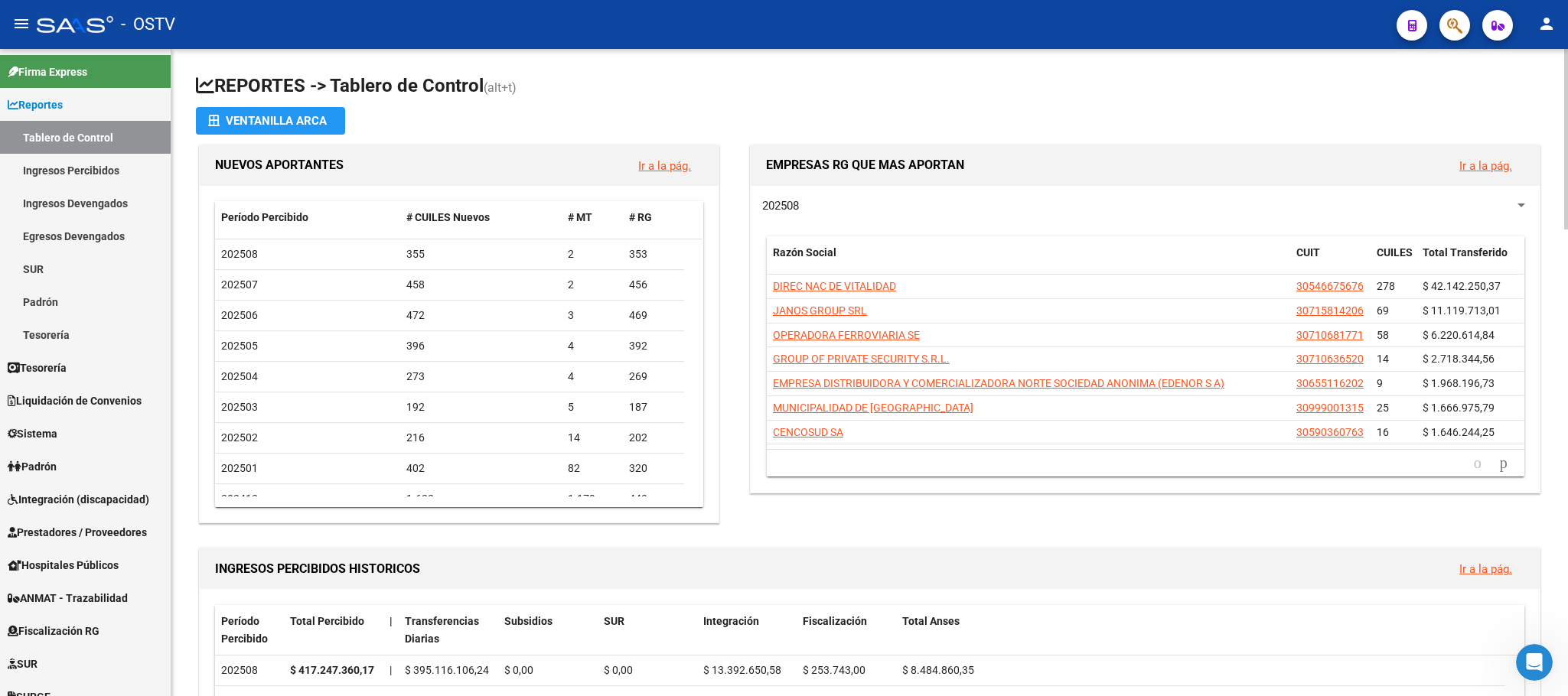
click at [196, 446] on div "NUEVOS APORTANTES Ir a la pág. Período Percibido # CUILES Nuevos # MT # RG 2025…" at bounding box center [458, 334] width 526 height 379
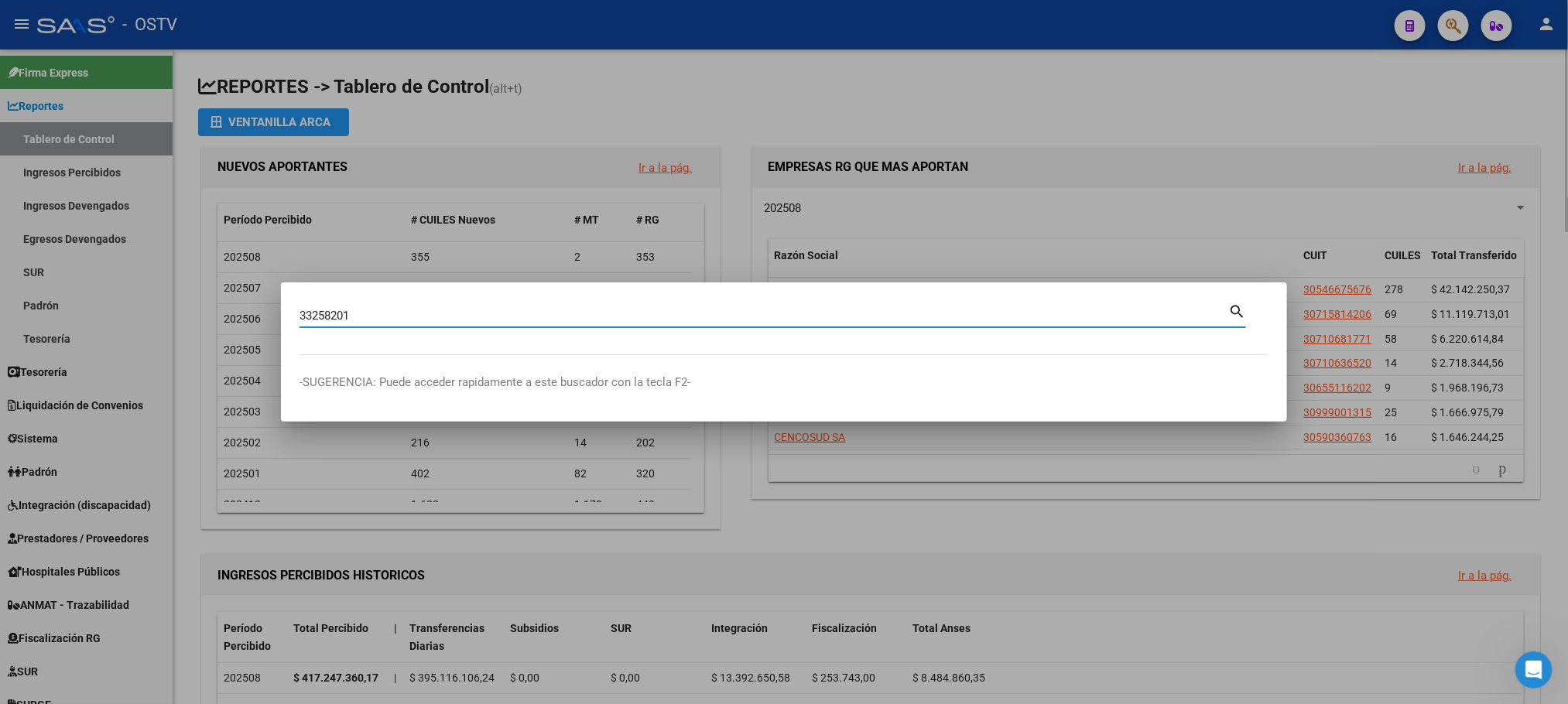
type input "33258201"
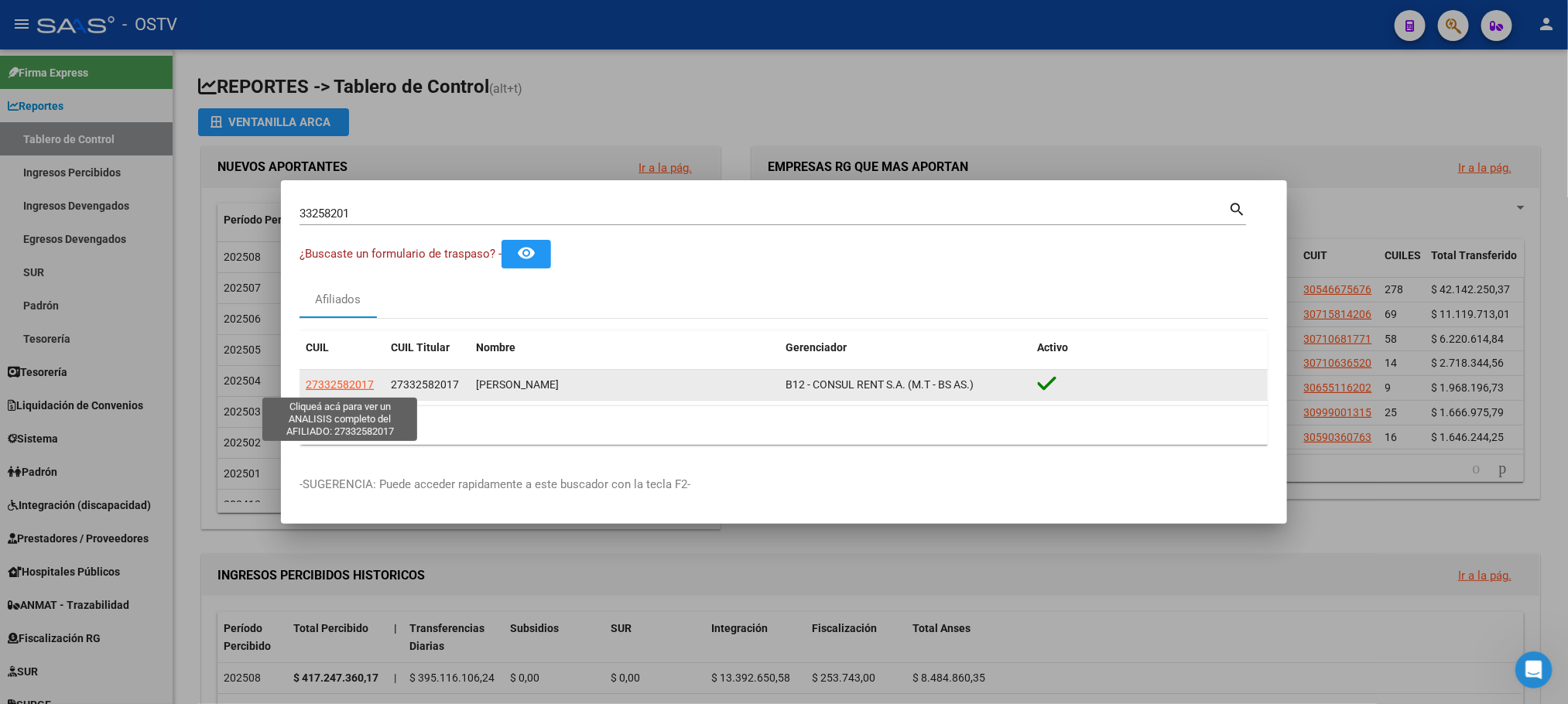
click at [320, 385] on span "27332582017" at bounding box center [339, 385] width 68 height 12
type textarea "27332582017"
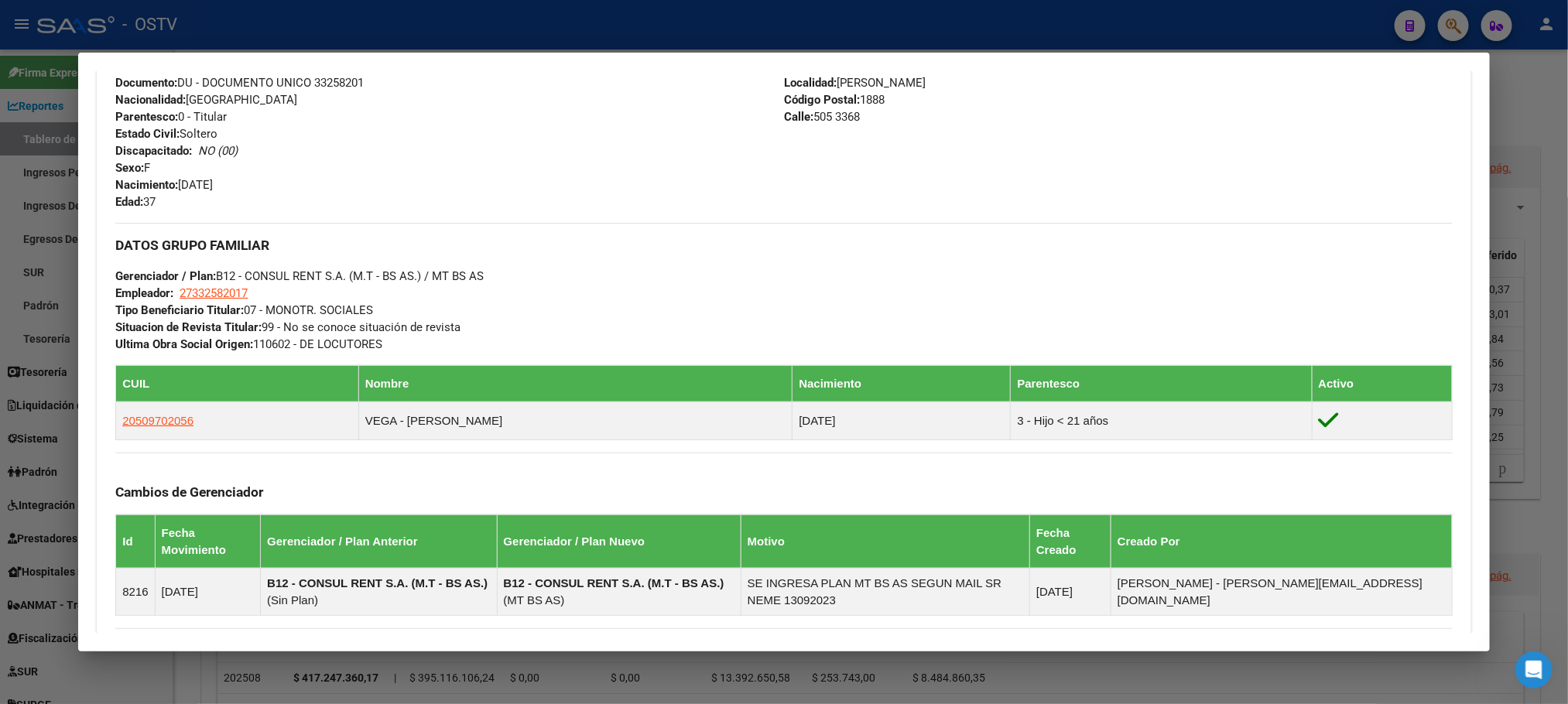
scroll to position [785, 0]
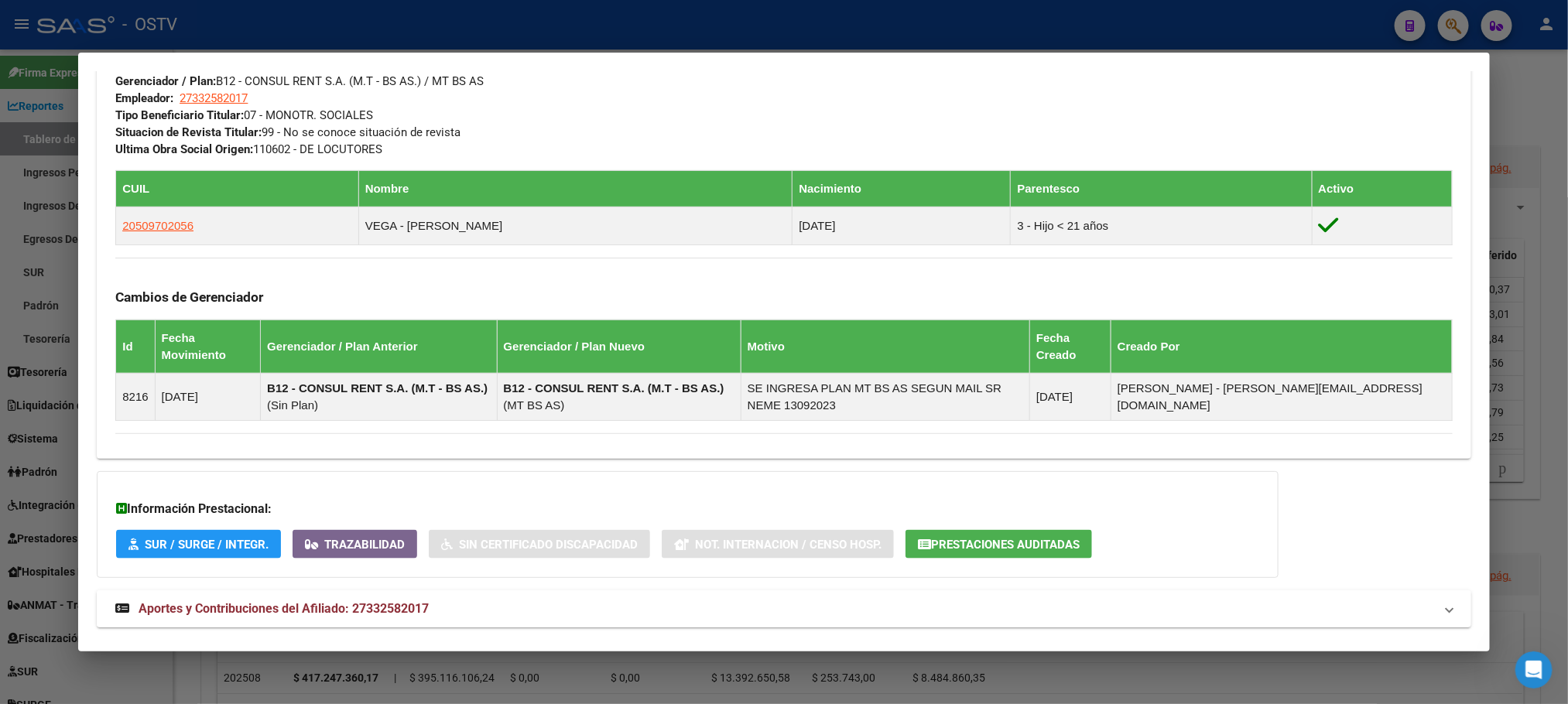
click at [392, 602] on span "Aportes y Contribuciones del Afiliado: 27332582017" at bounding box center [284, 609] width 290 height 15
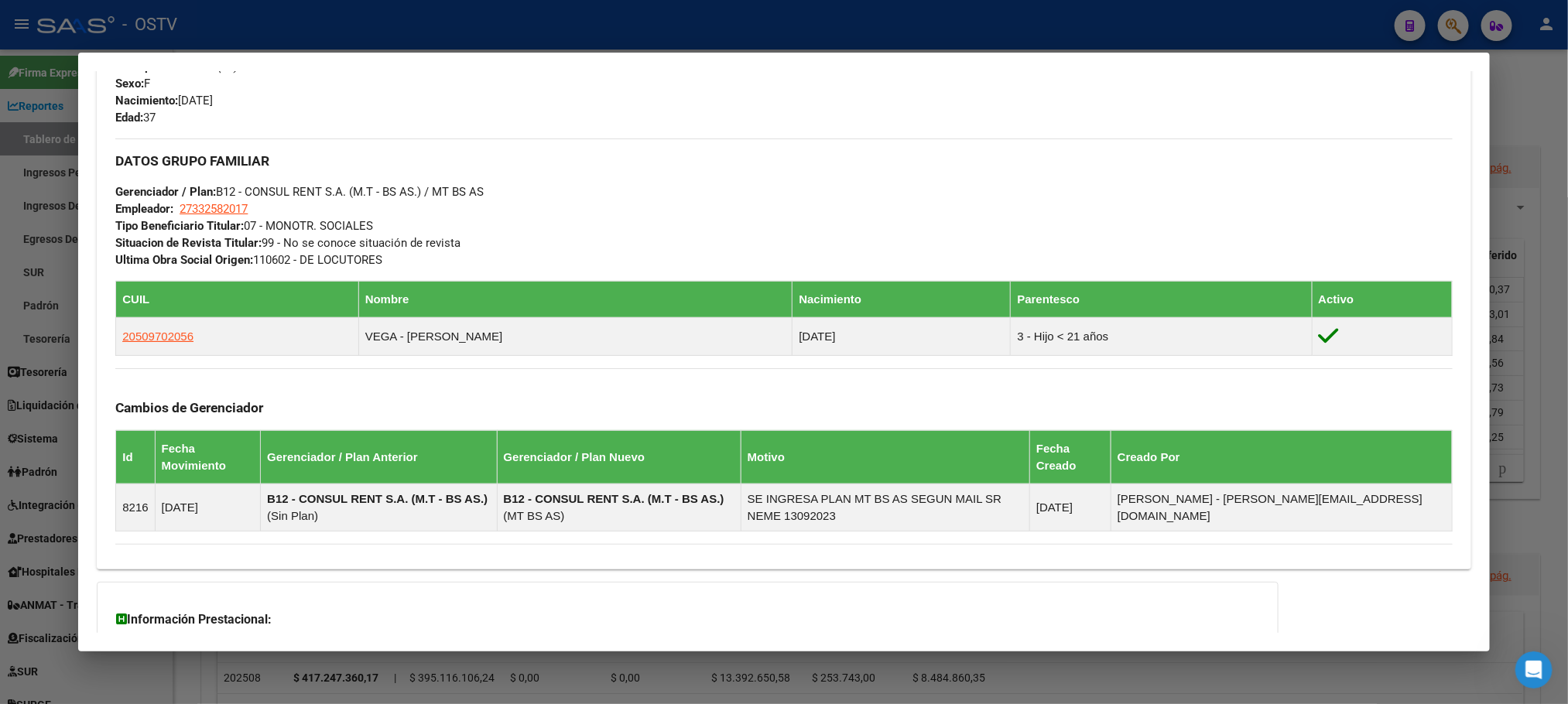
scroll to position [89, 0]
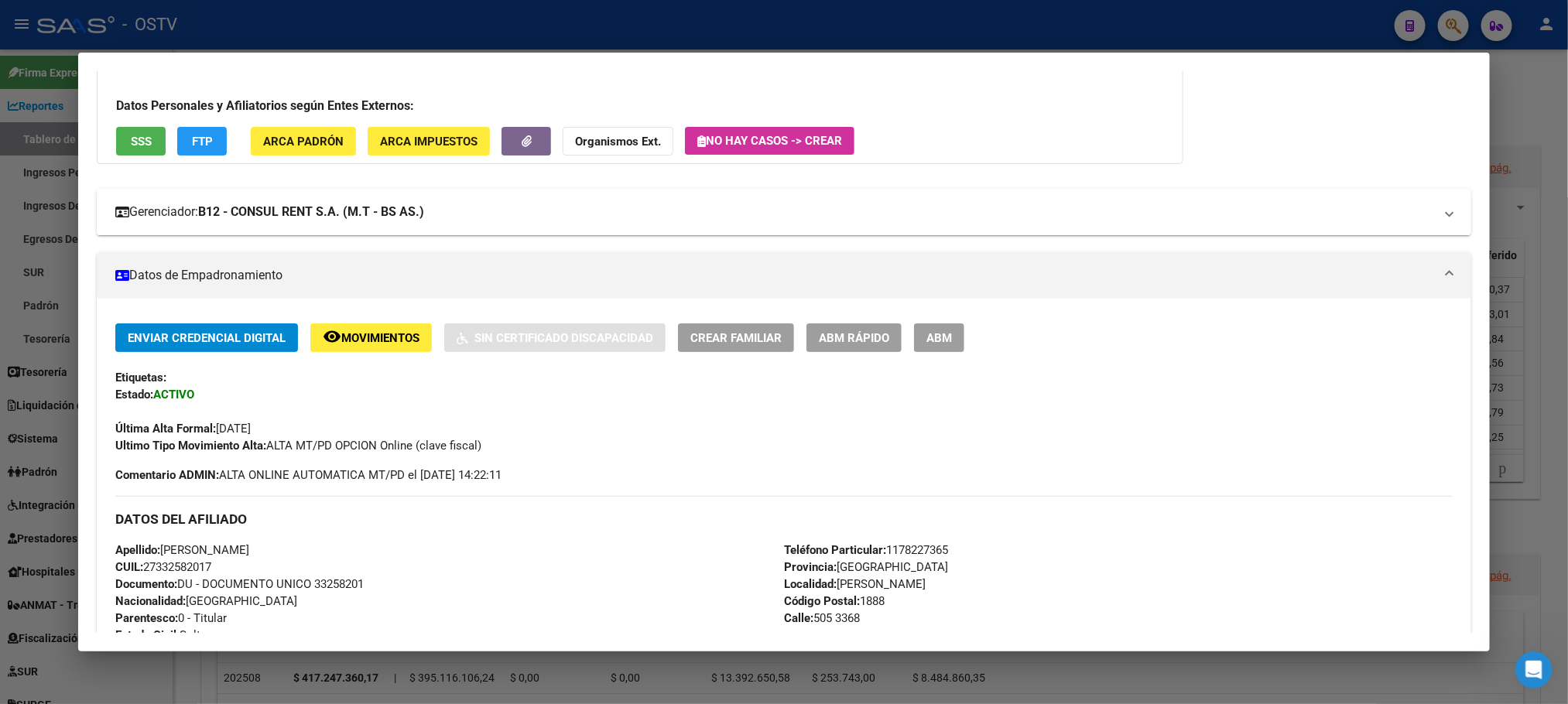
click at [273, 231] on mat-expansion-panel-header "Gerenciador: B12 - CONSUL RENT S.A. (M.T - BS AS.)" at bounding box center [783, 212] width 1374 height 46
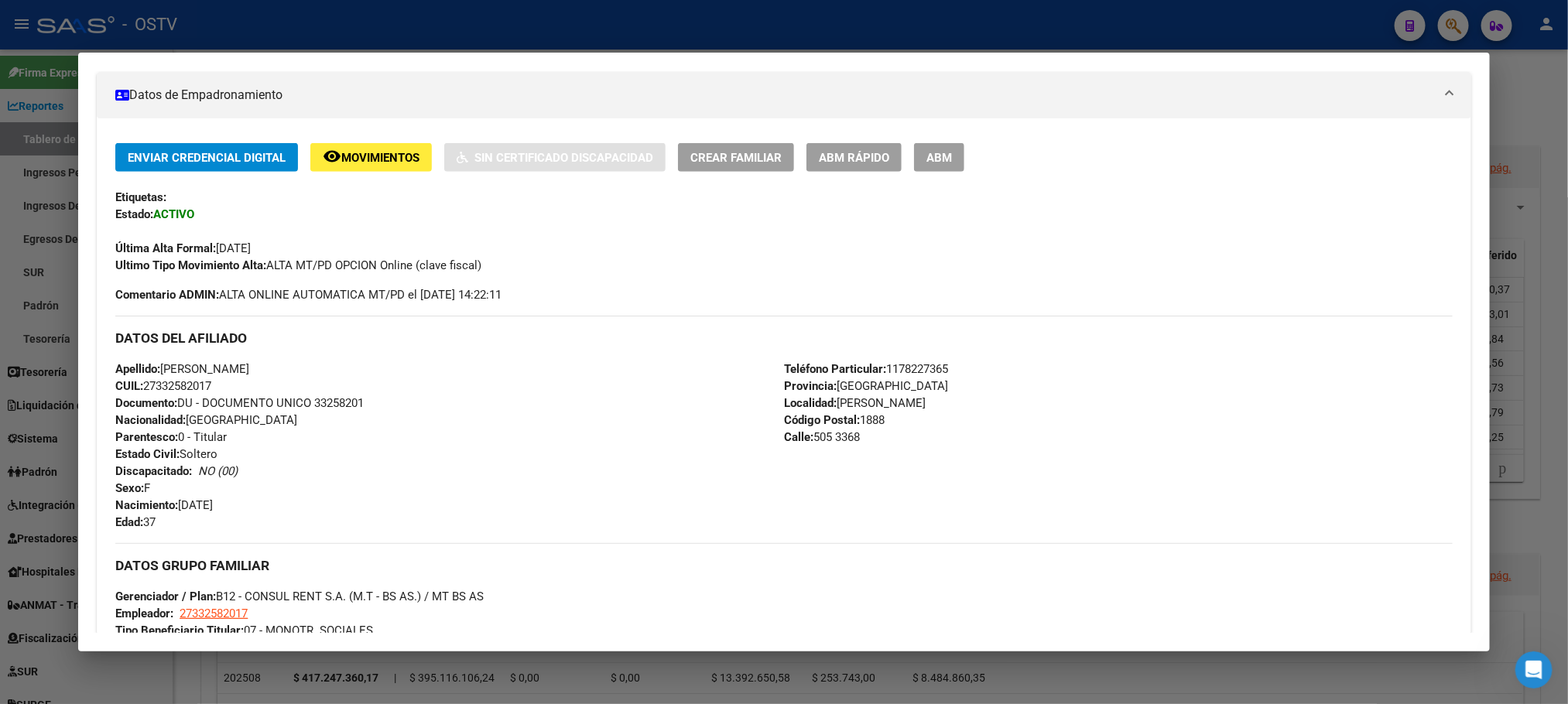
scroll to position [696, 0]
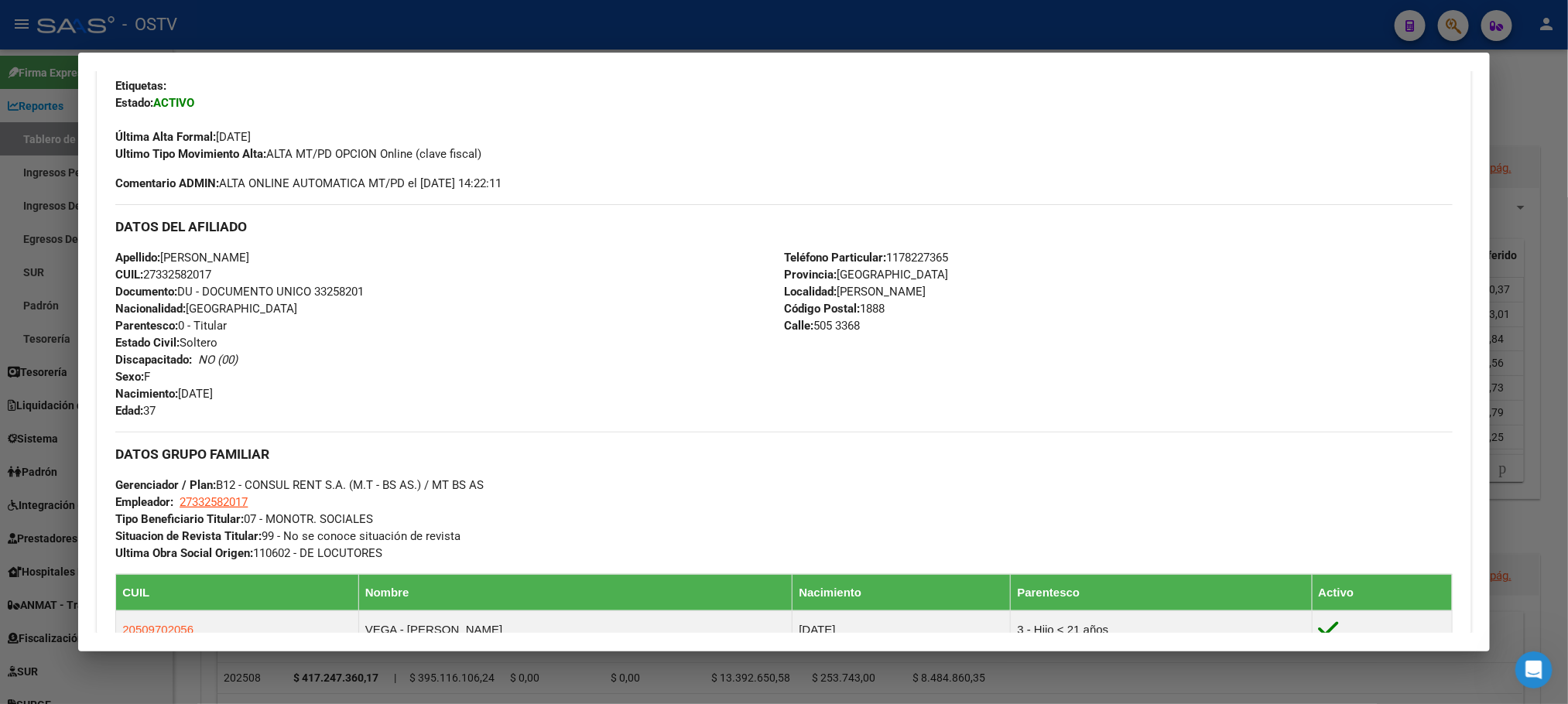
drag, startPoint x: 168, startPoint y: 265, endPoint x: 280, endPoint y: 318, distance: 123.9
click at [280, 318] on div "DATOS DEL AFILIADO Apellido: [PERSON_NAME]: 27332582017 Documento: DU - DOCUMEN…" at bounding box center [783, 312] width 1336 height 215
copy div "DATOS DEL AFILIADO Apellido: [PERSON_NAME]: 27332582017 Documento: DU - DOCUMEN…"
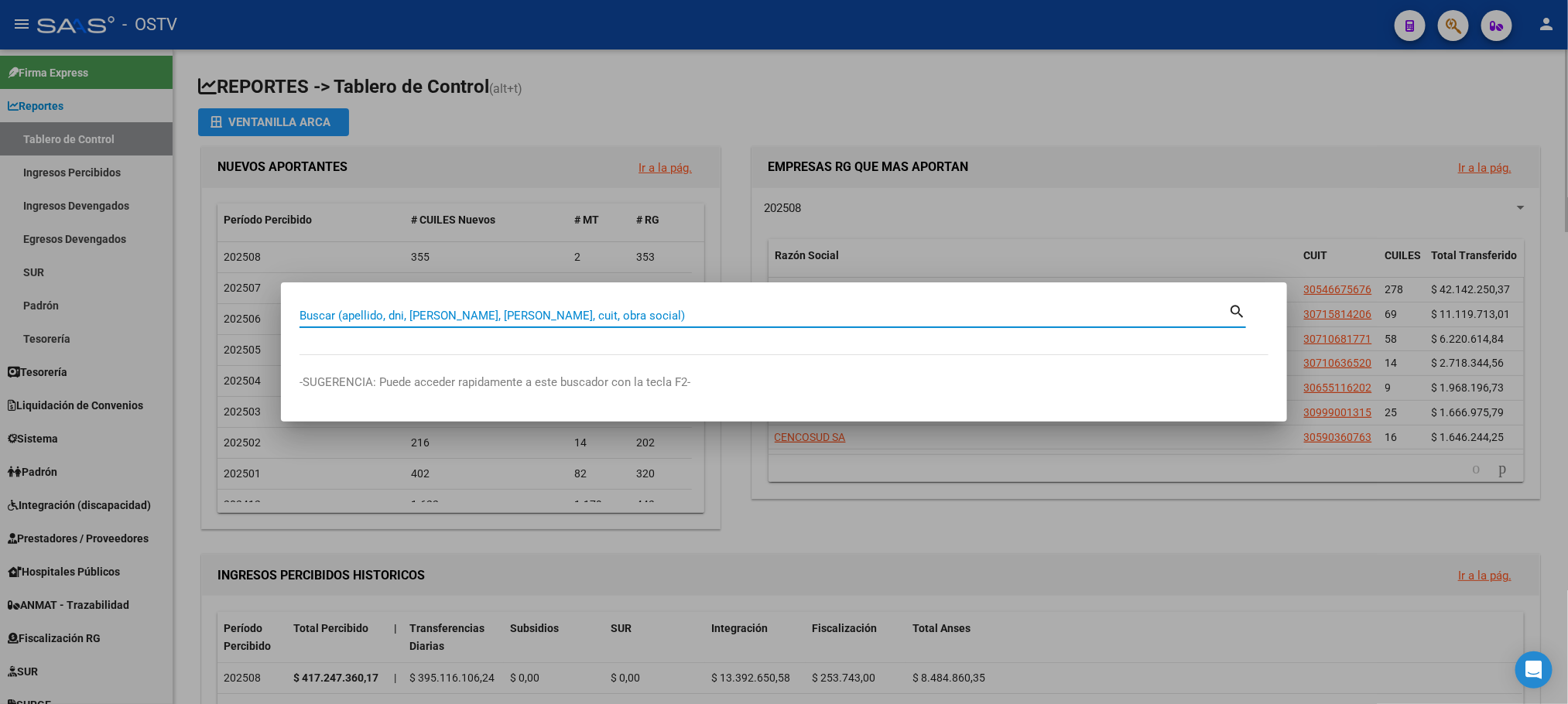
paste input "23165276949"
type input "23165276949"
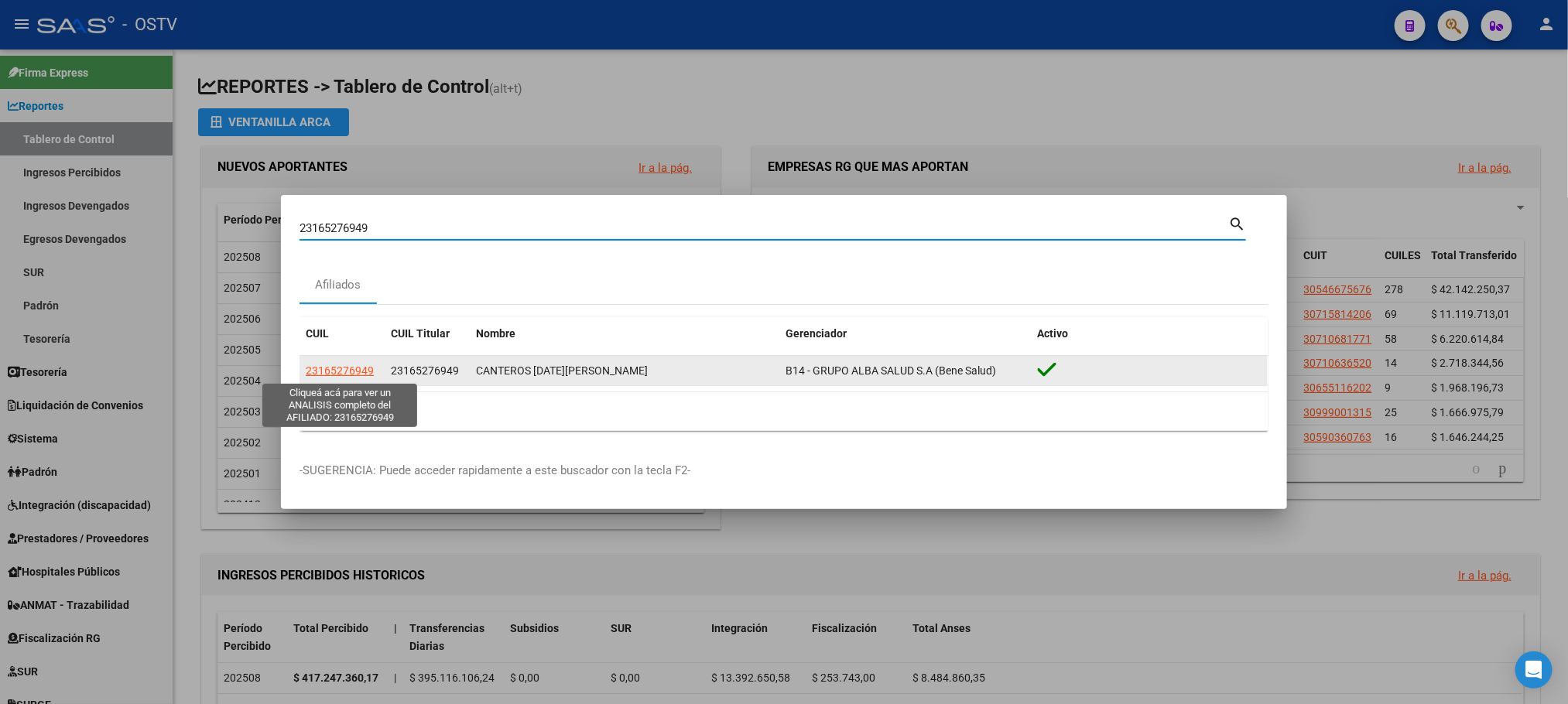
click at [337, 372] on span "23165276949" at bounding box center [339, 371] width 68 height 12
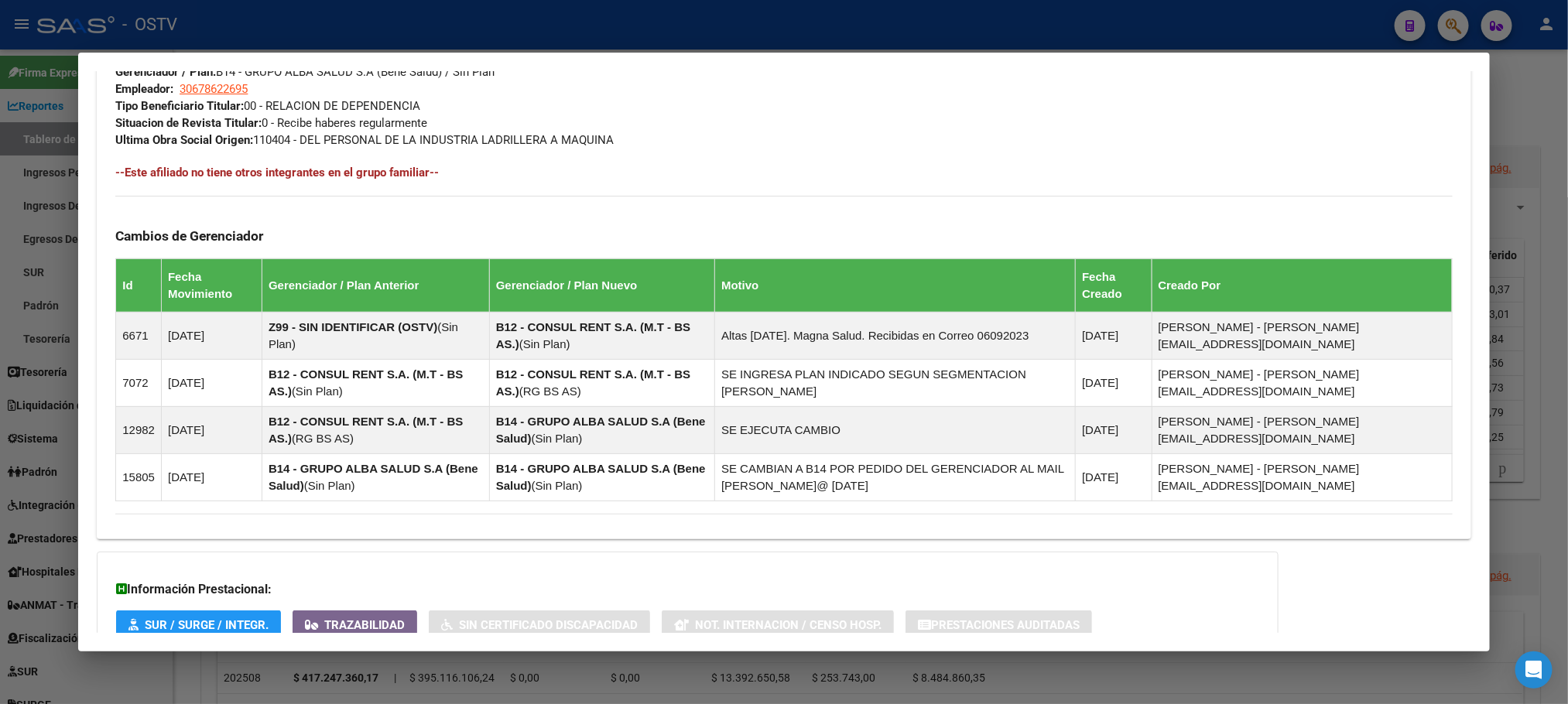
scroll to position [908, 0]
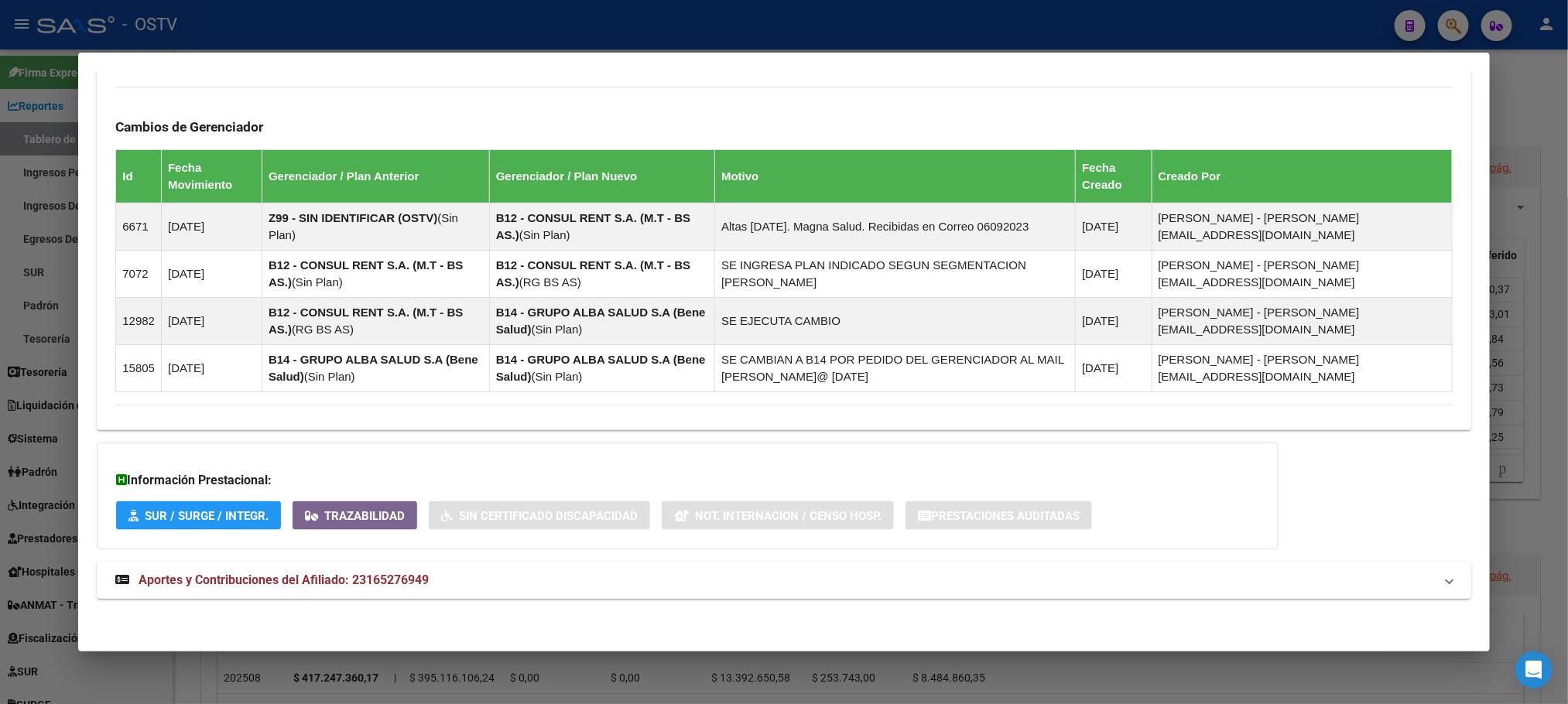
click at [358, 590] on mat-expansion-panel-header "Aportes y Contribuciones del Afiliado: 23165276949" at bounding box center [783, 580] width 1374 height 37
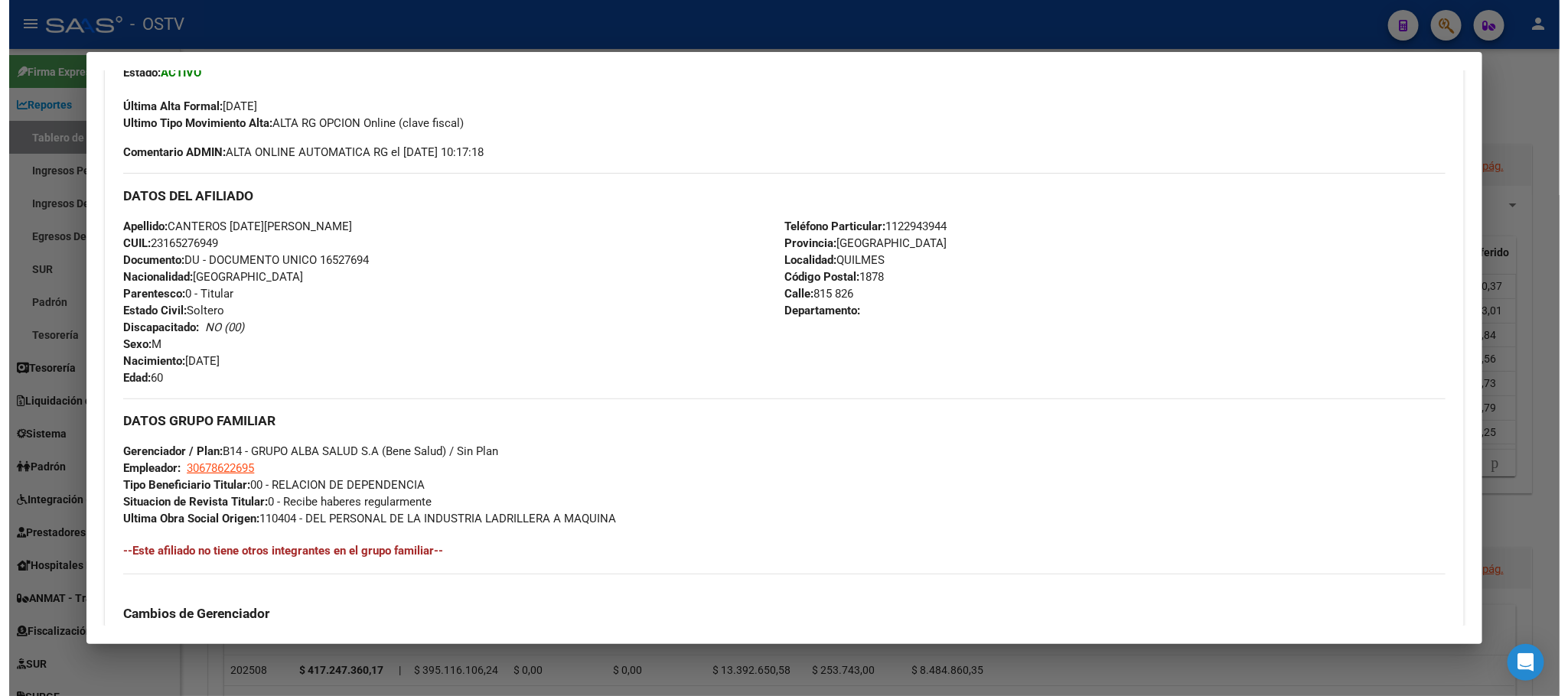
scroll to position [209, 0]
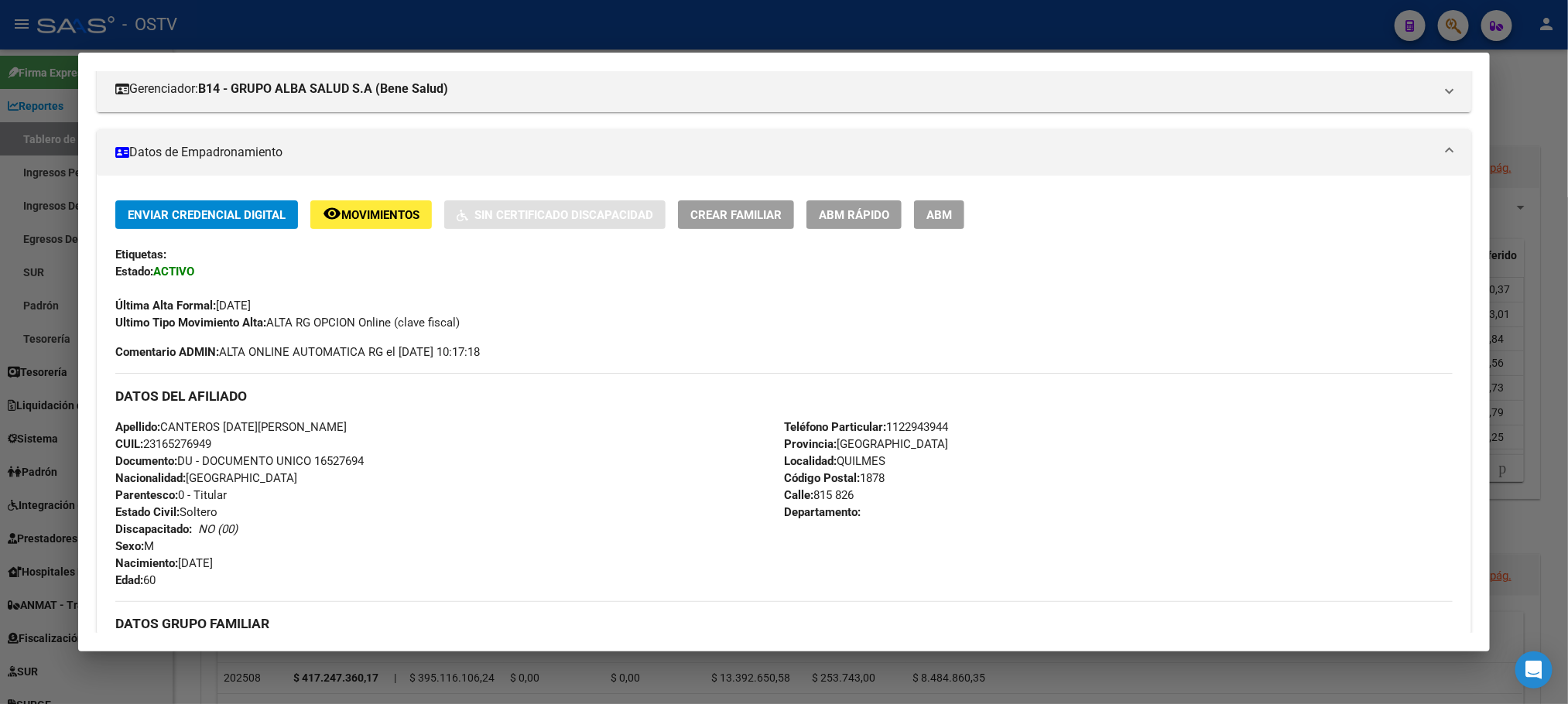
drag, startPoint x: 193, startPoint y: 682, endPoint x: 521, endPoint y: 7, distance: 750.5
click at [191, 682] on div at bounding box center [784, 352] width 1568 height 704
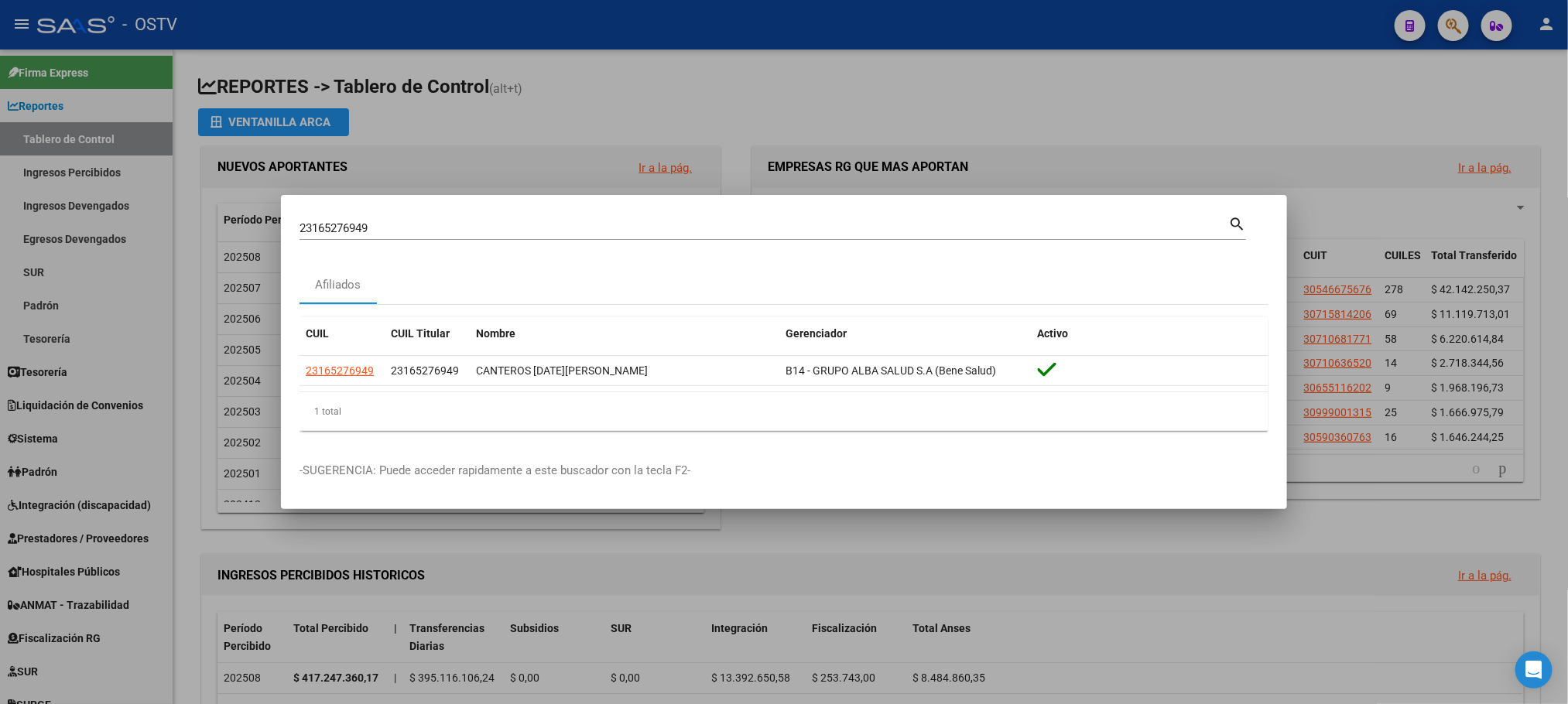
drag, startPoint x: 478, startPoint y: 224, endPoint x: 0, endPoint y: 219, distance: 478.0
click at [123, 223] on div "23165276949 Buscar (apellido, dni, cuil, nro traspaso, cuit, obra social) searc…" at bounding box center [784, 352] width 1568 height 704
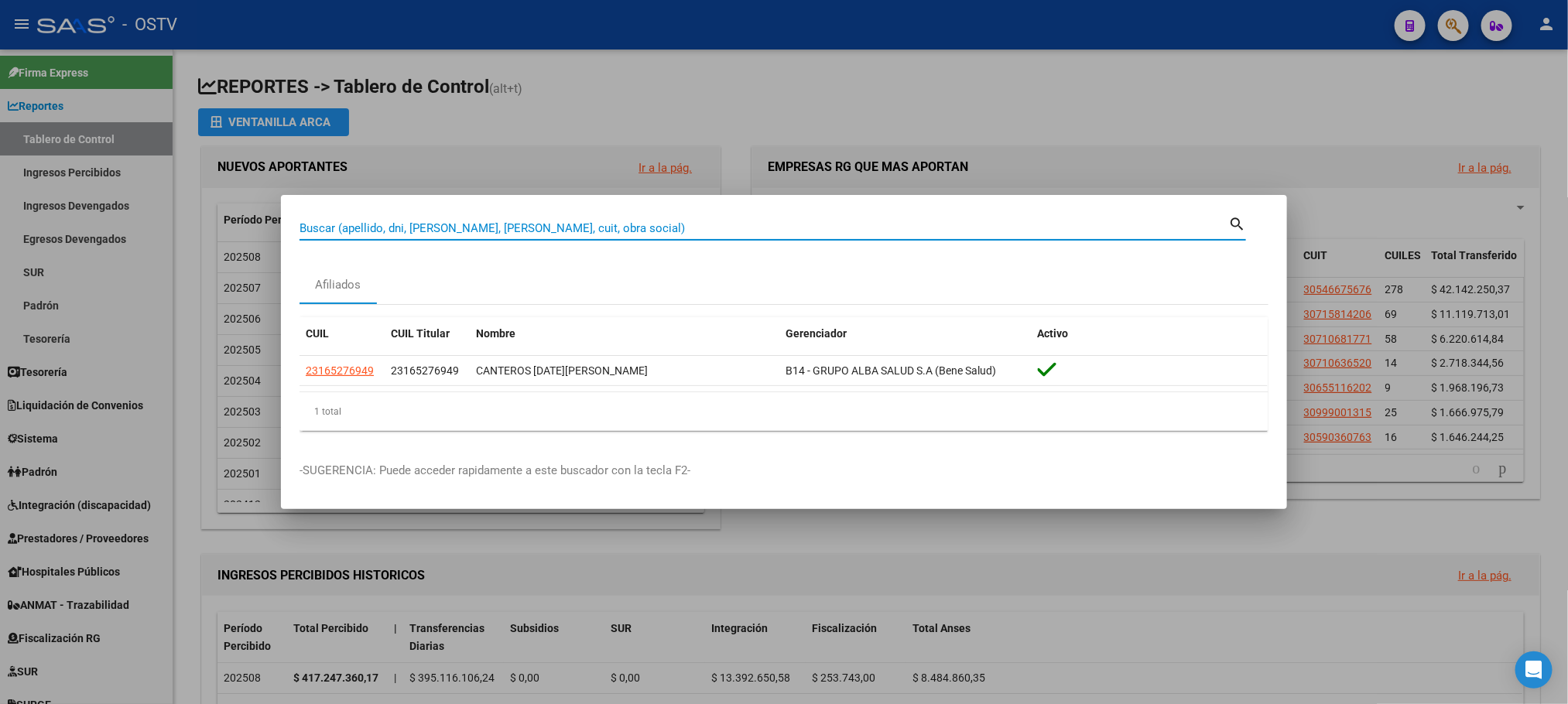
paste input "20273474855"
type input "20273474855"
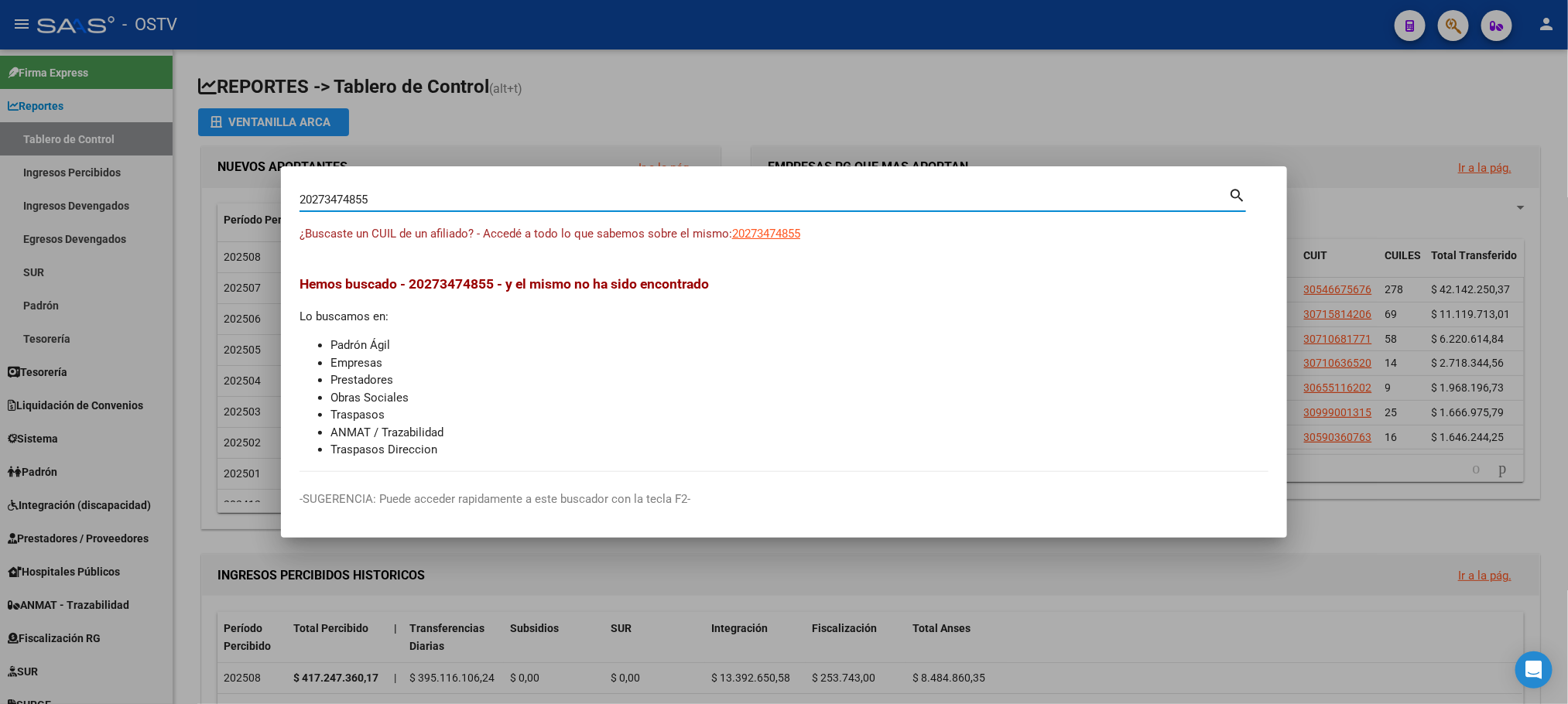
drag, startPoint x: 385, startPoint y: 195, endPoint x: 146, endPoint y: 197, distance: 239.0
click at [209, 197] on div "20273474855 Buscar (apellido, dni, cuil, nro traspaso, cuit, obra social) searc…" at bounding box center [784, 352] width 1568 height 704
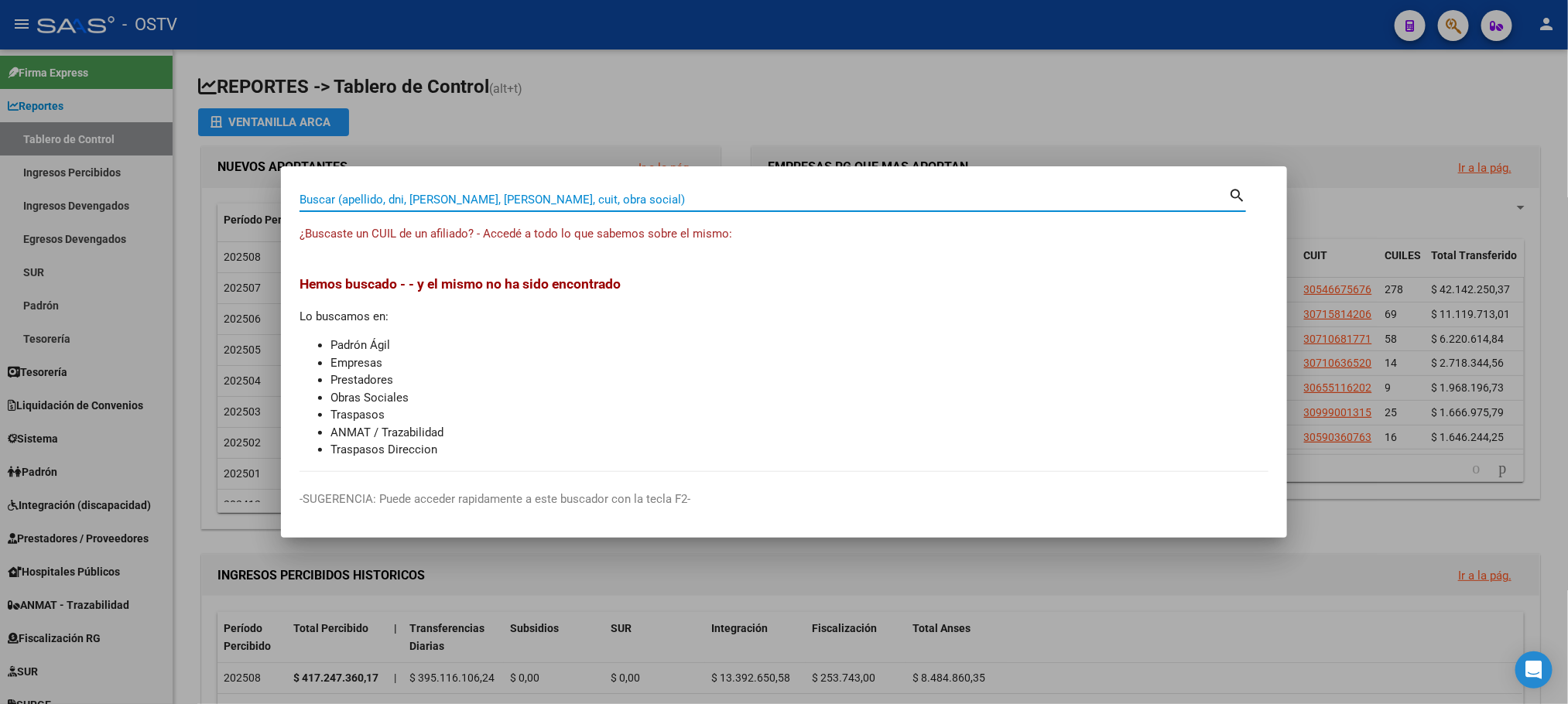
paste input "20356342101"
type input "20356342101"
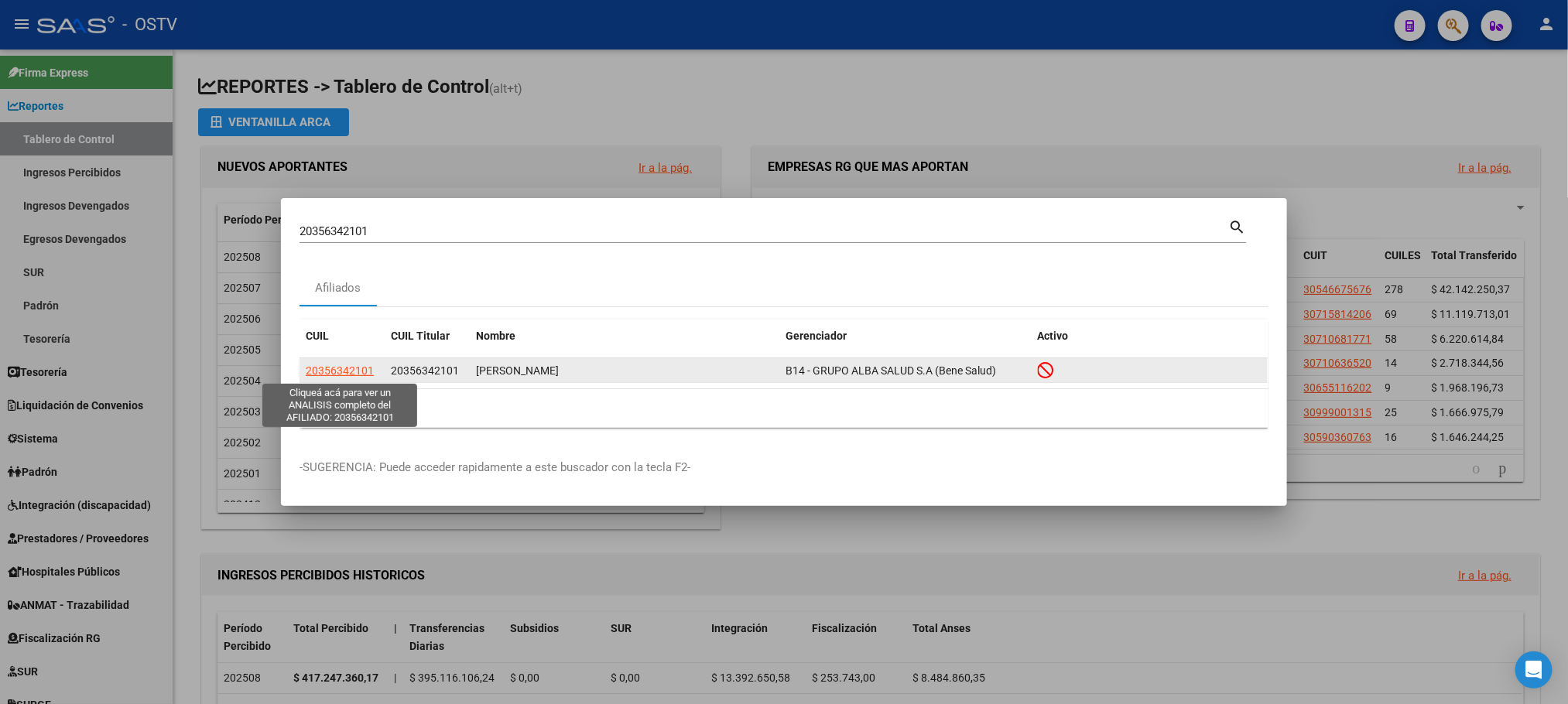
click at [349, 372] on span "20356342101" at bounding box center [339, 371] width 68 height 12
type textarea "20356342101"
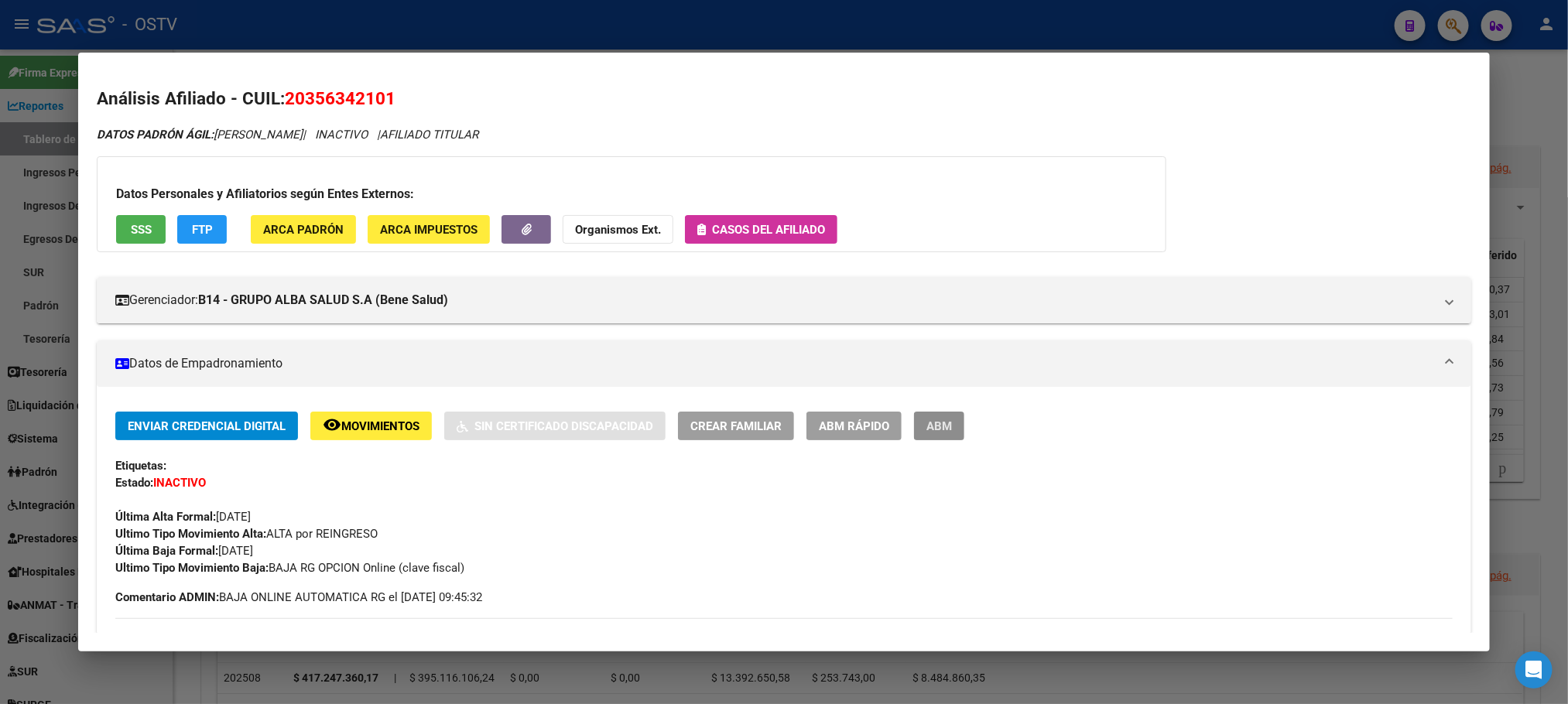
click at [926, 435] on button "ABM" at bounding box center [939, 425] width 50 height 29
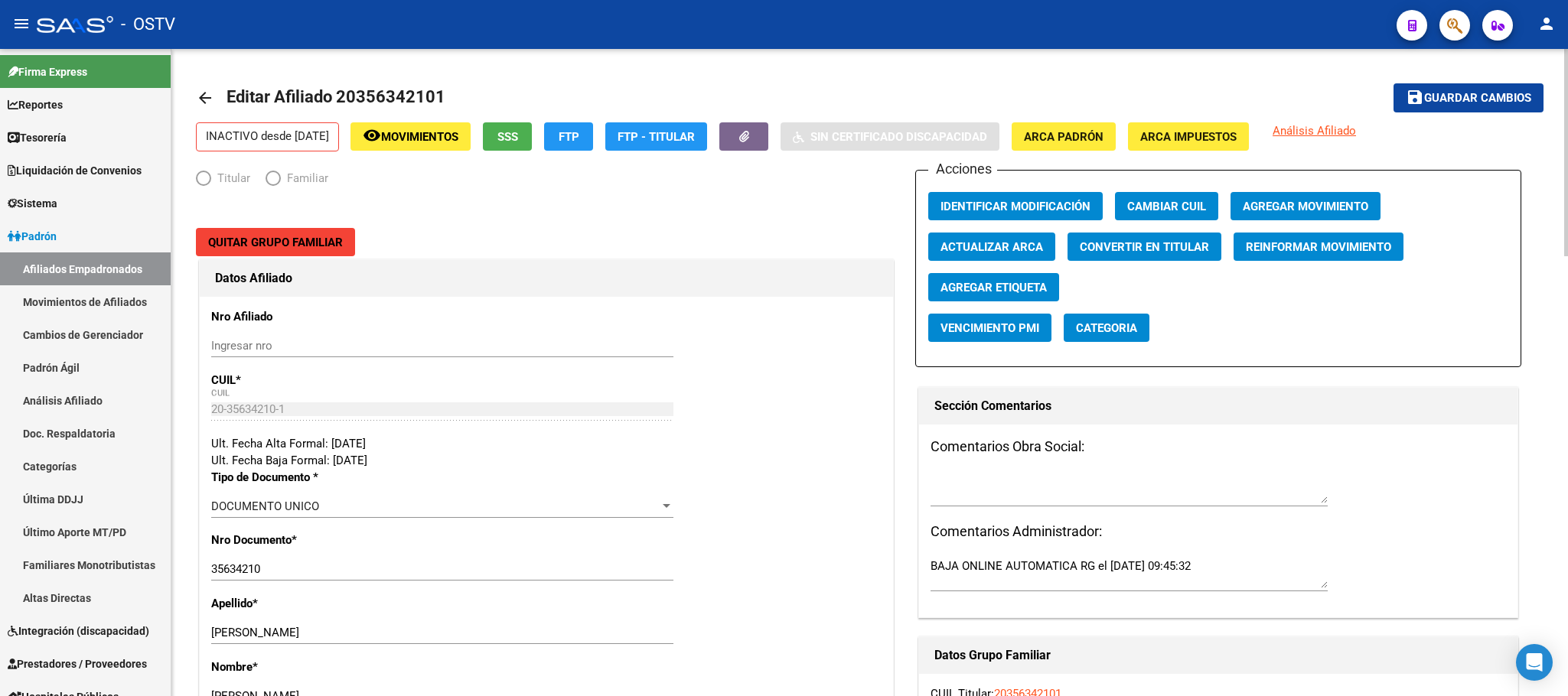
radio input "true"
type input "30-55541422-2"
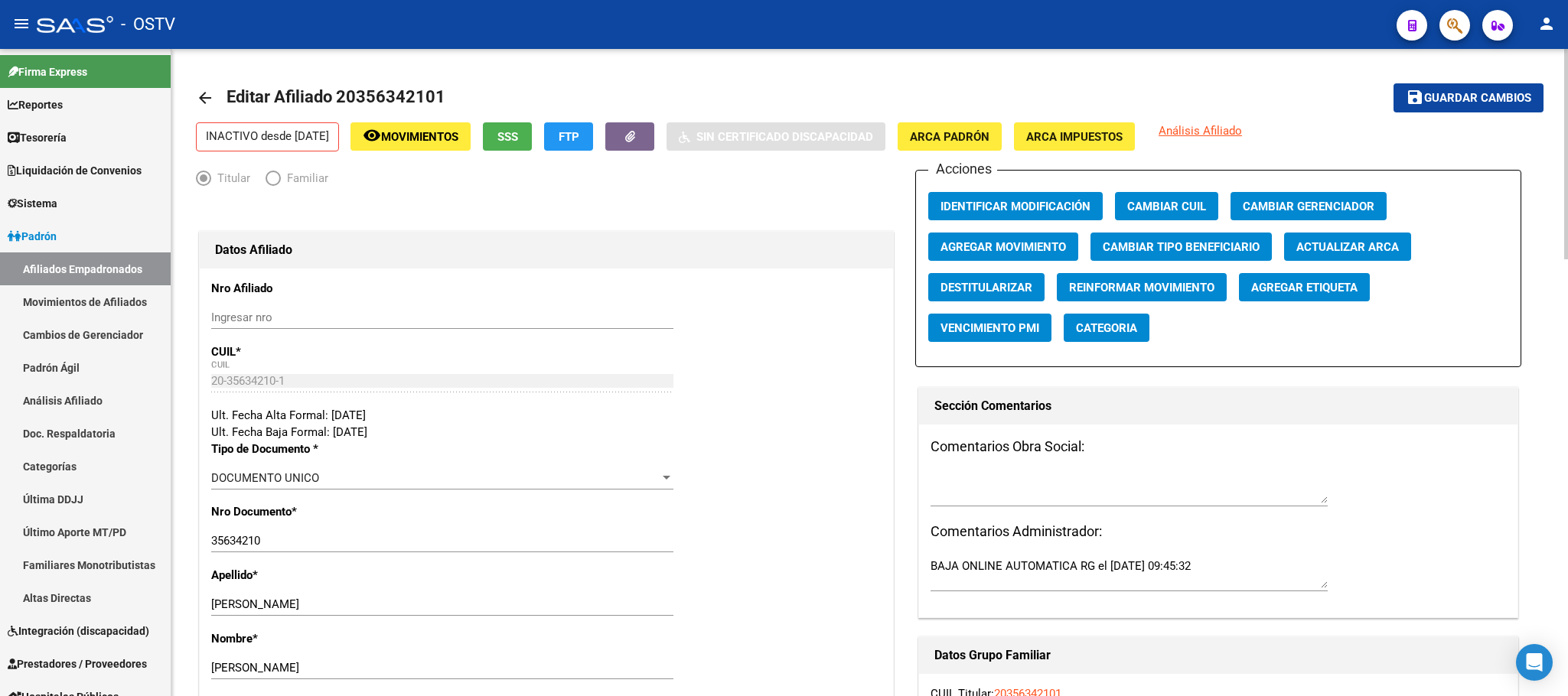
click at [579, 140] on span "FTP" at bounding box center [569, 137] width 21 height 14
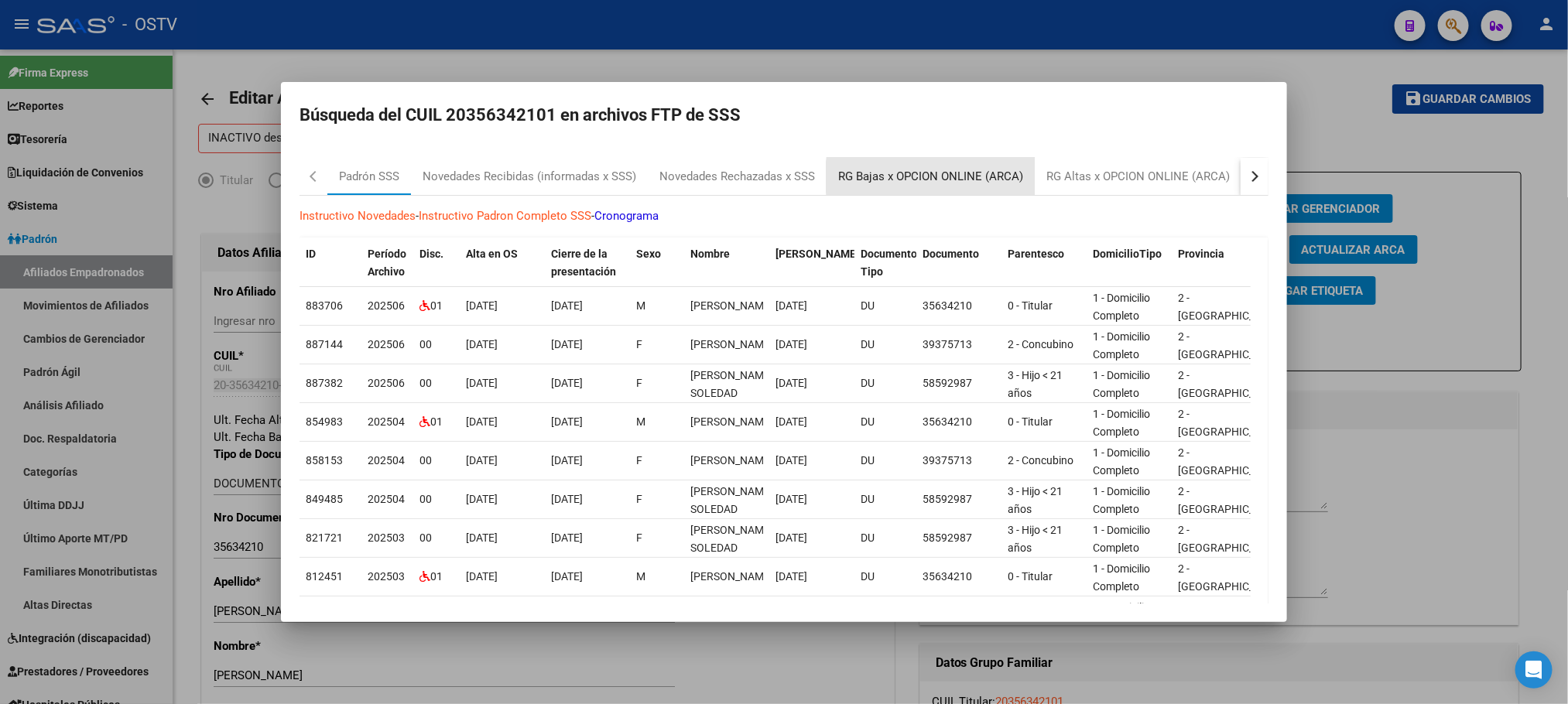
click at [980, 177] on div "RG Bajas x OPCION ONLINE (ARCA)" at bounding box center [930, 176] width 185 height 18
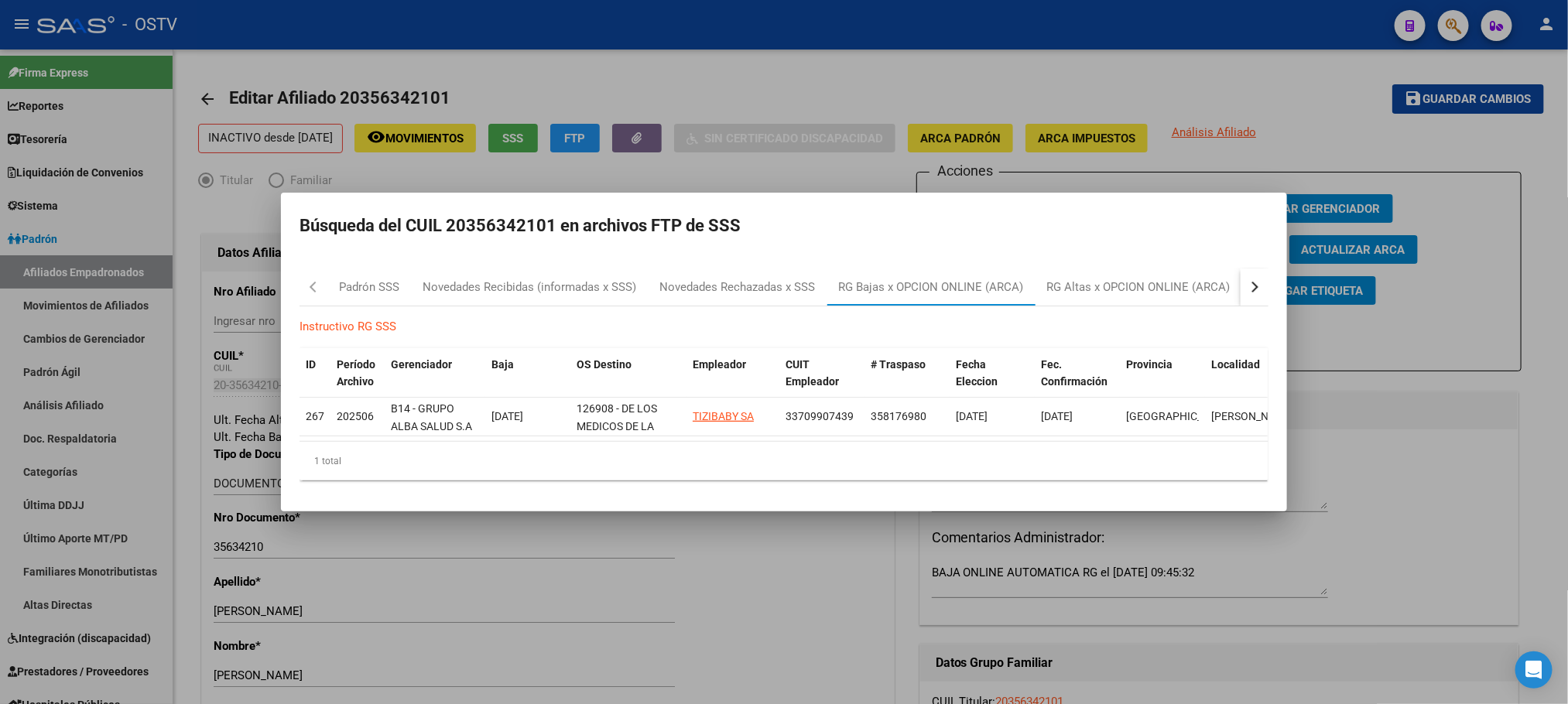
click at [811, 546] on div at bounding box center [784, 352] width 1568 height 704
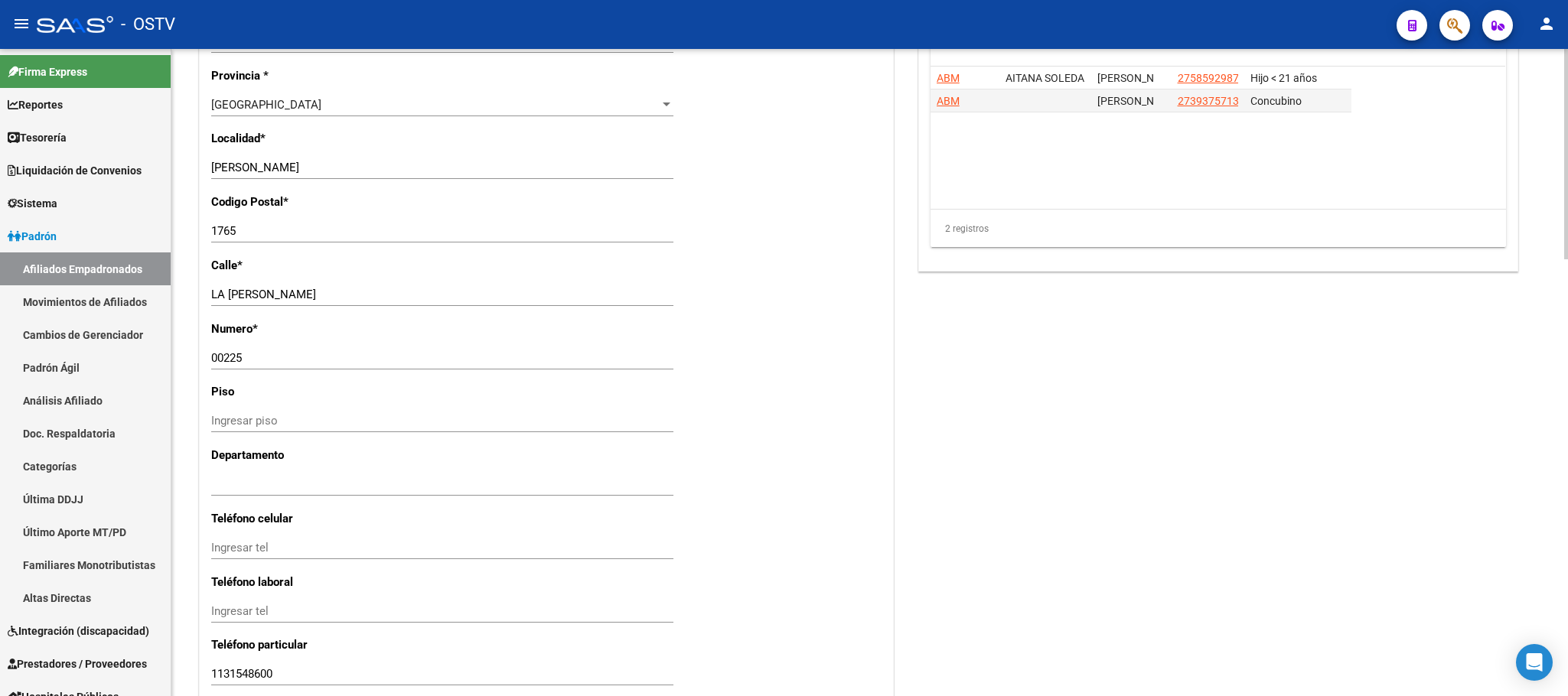
scroll to position [1346, 0]
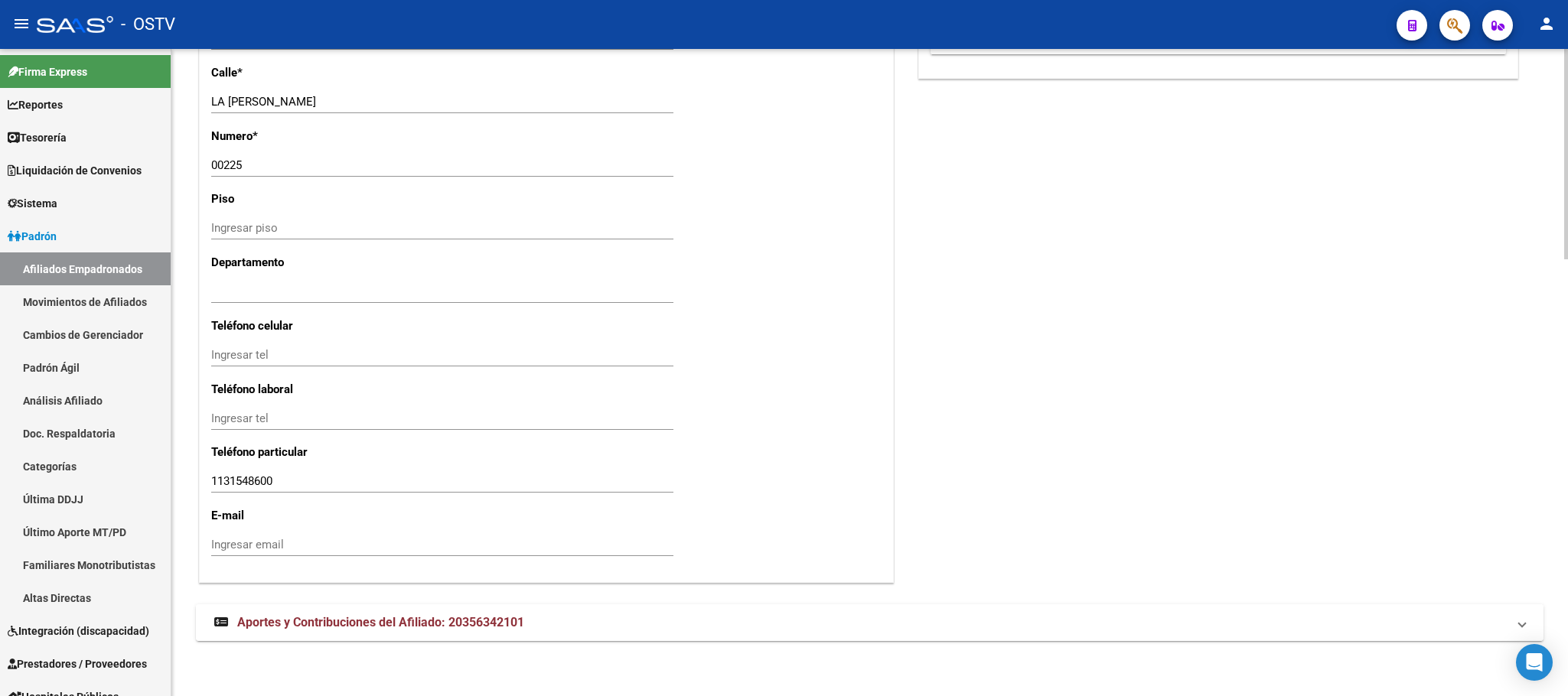
click at [409, 623] on span "Aportes y Contribuciones del Afiliado: 20356342101" at bounding box center [380, 622] width 287 height 15
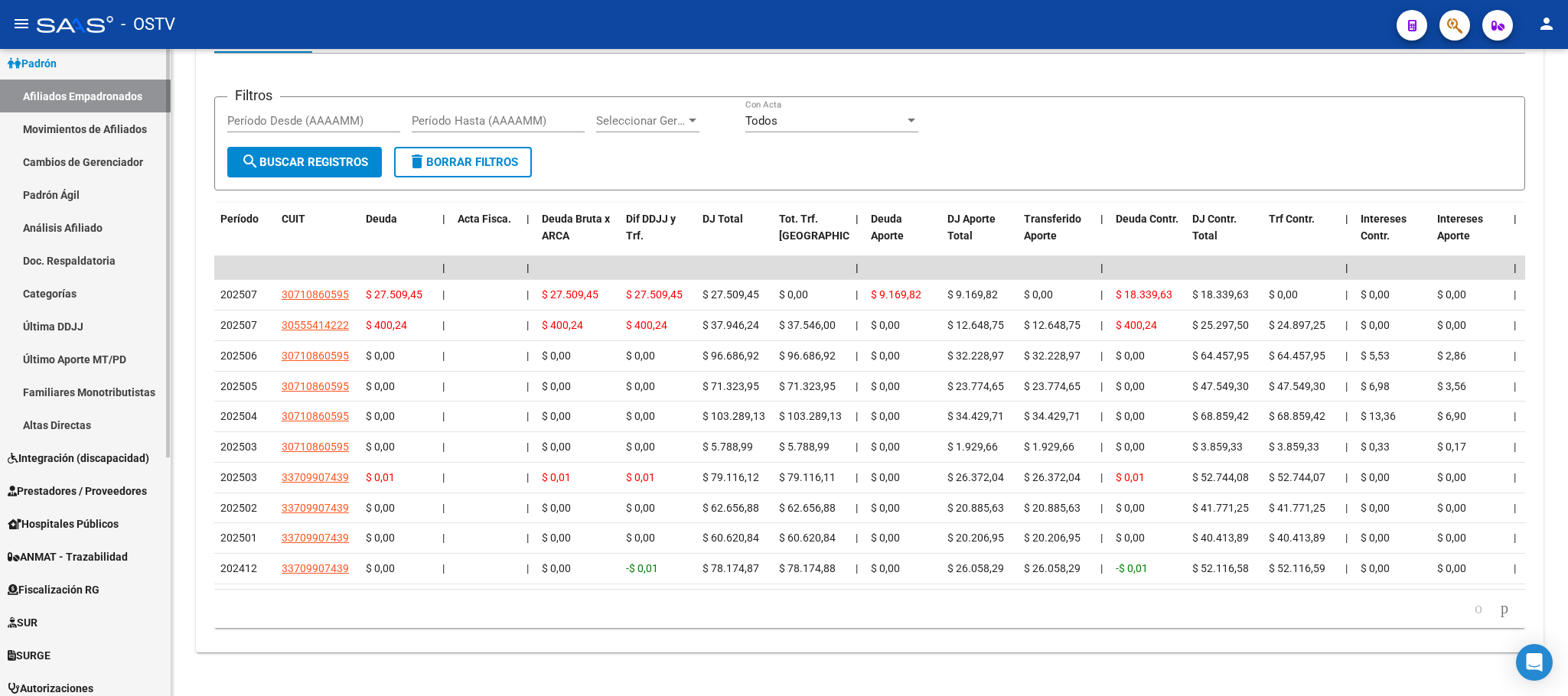
scroll to position [377, 0]
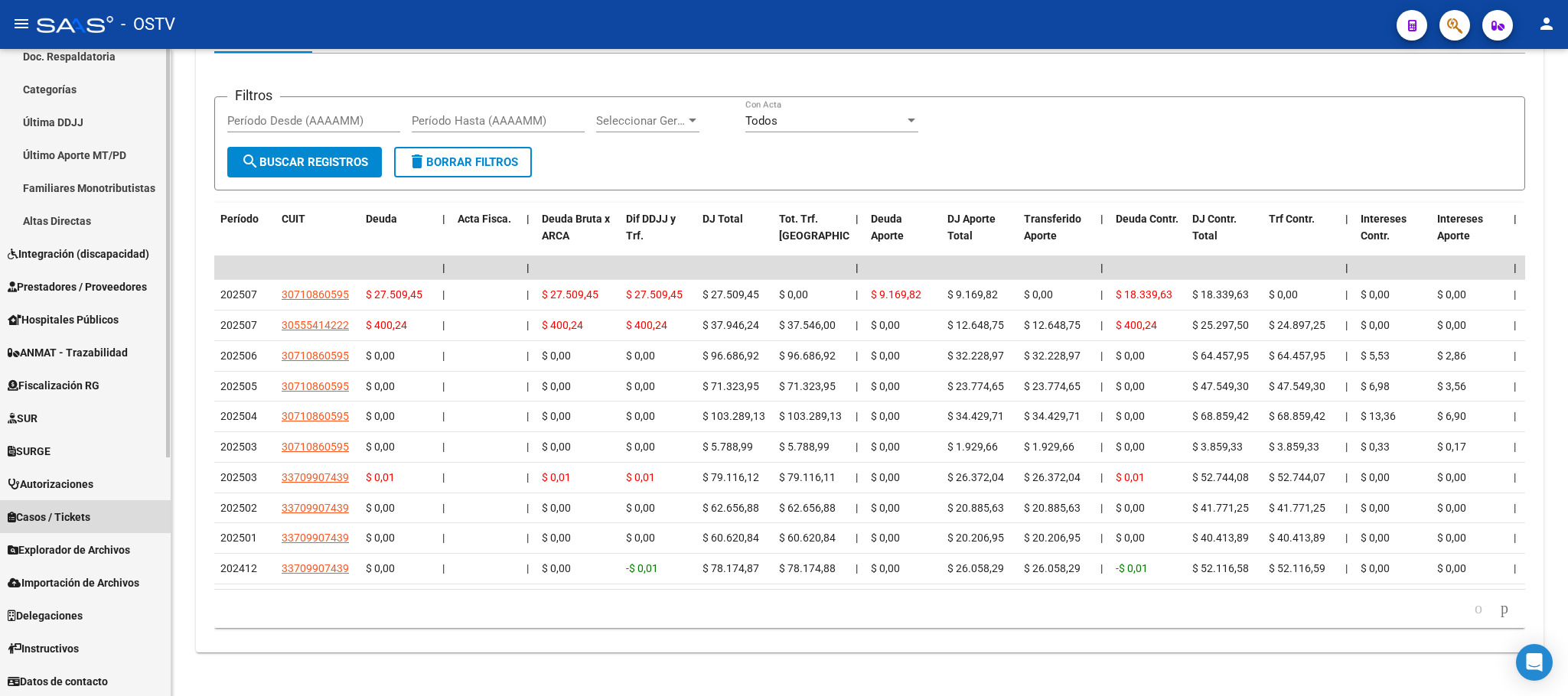
click at [74, 505] on link "Casos / Tickets" at bounding box center [85, 517] width 171 height 33
click at [45, 546] on link "Casos" at bounding box center [85, 549] width 171 height 33
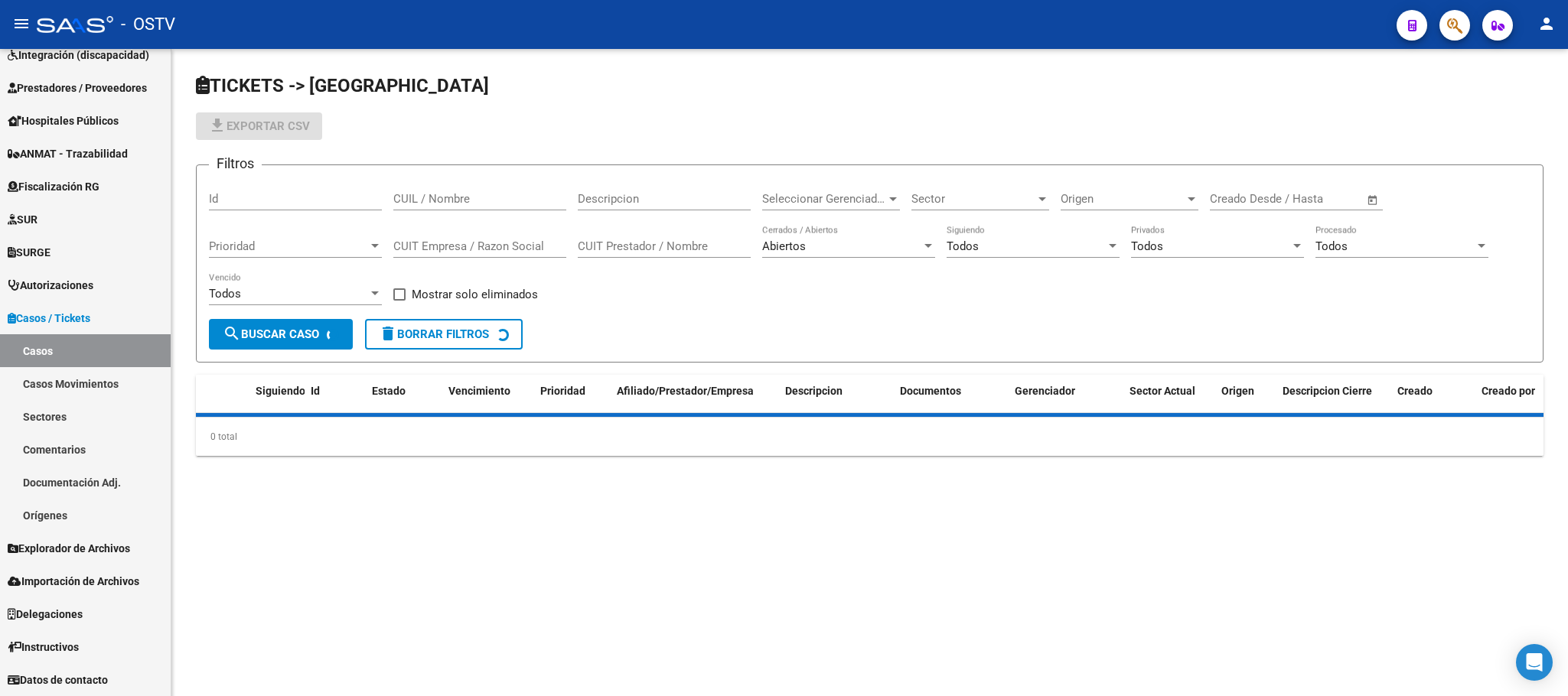
scroll to position [214, 0]
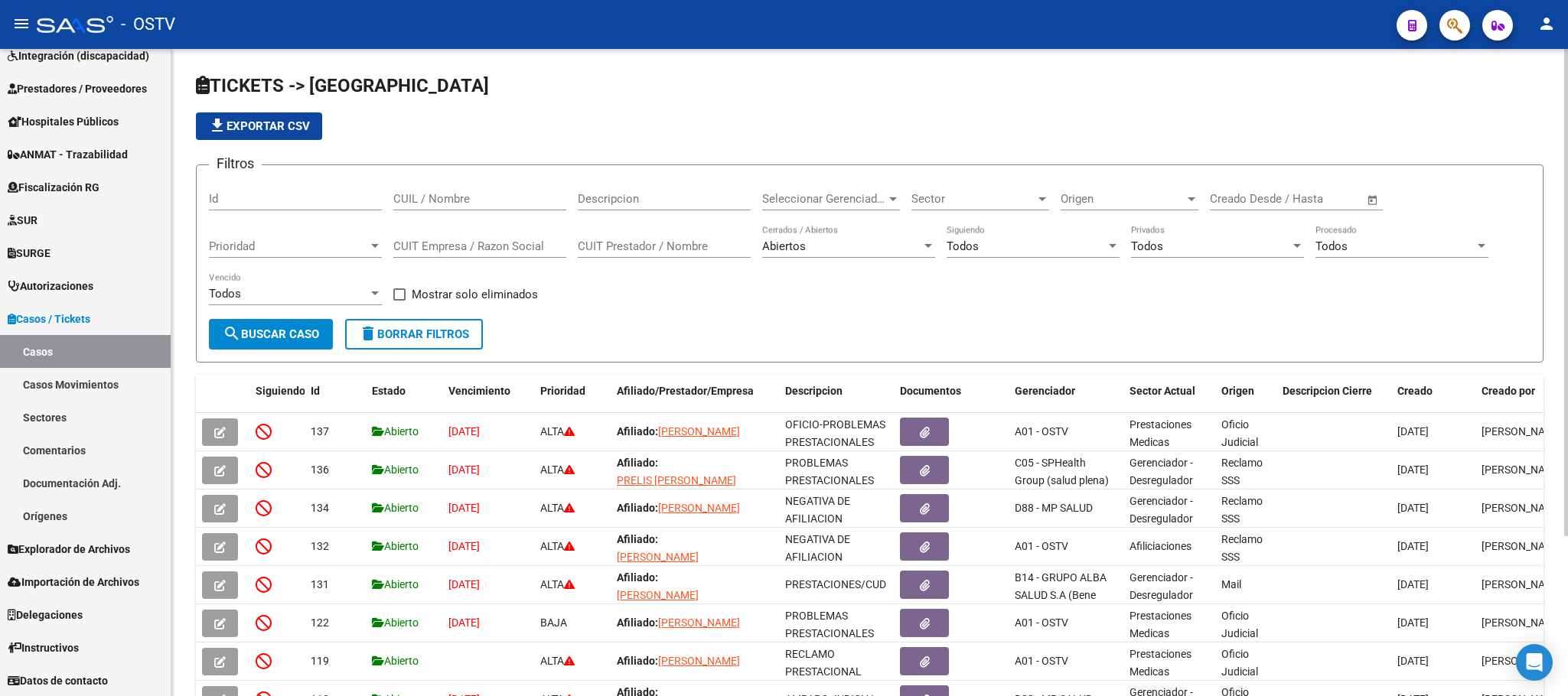
click at [245, 203] on input "Id" at bounding box center [294, 199] width 173 height 14
type input "121"
click at [239, 324] on mat-icon "search" at bounding box center [231, 333] width 18 height 18
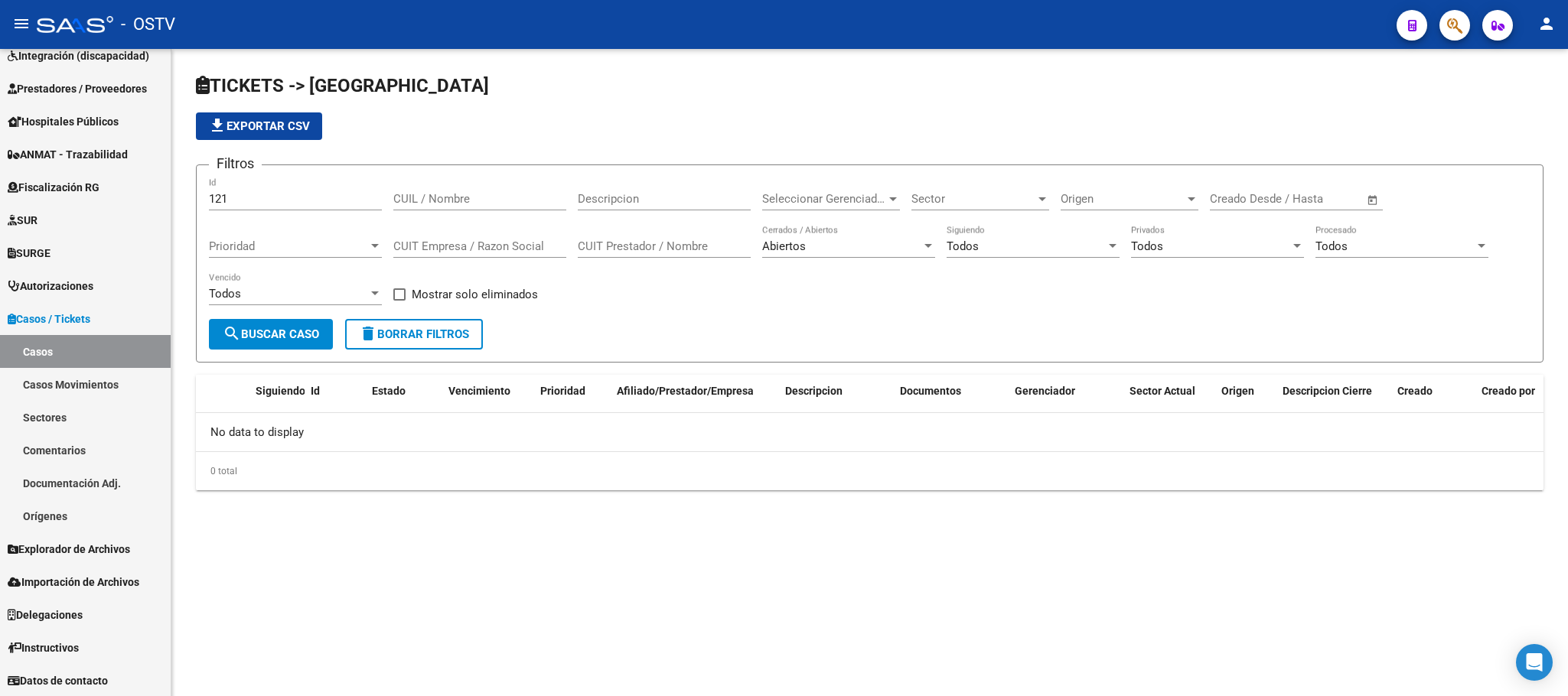
click at [280, 198] on input "121" at bounding box center [294, 199] width 173 height 14
click at [829, 237] on div "Abiertos Cerrados / Abiertos" at bounding box center [848, 241] width 173 height 33
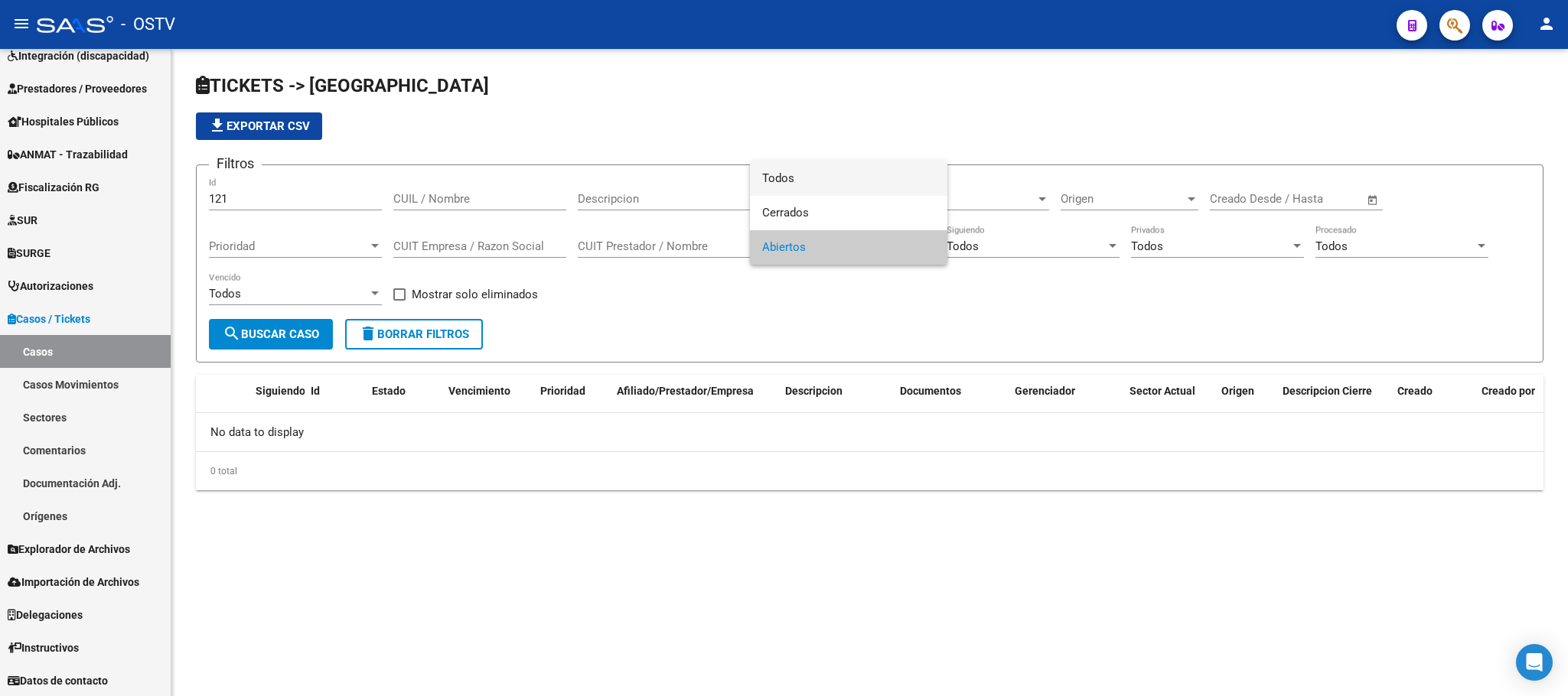
click at [822, 181] on span "Todos" at bounding box center [848, 179] width 173 height 34
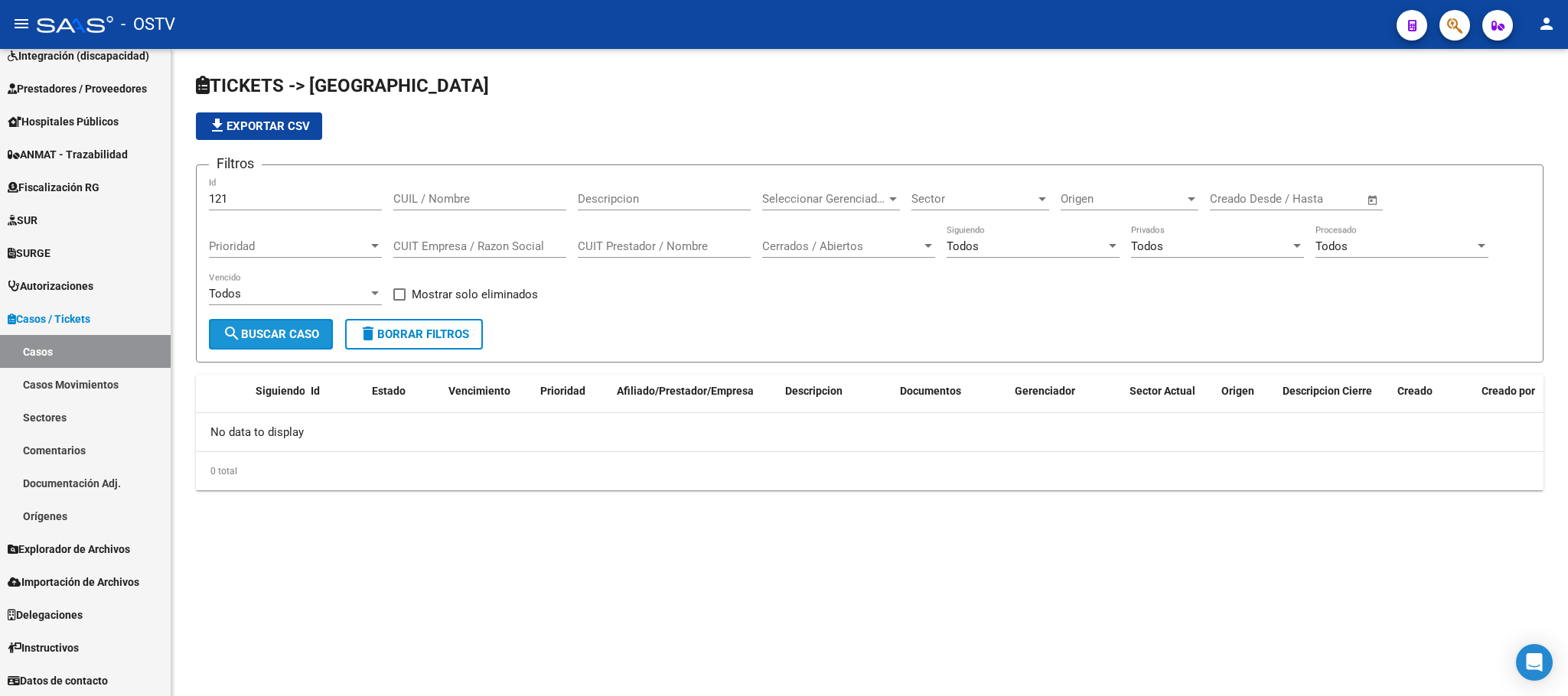
click at [275, 337] on span "search Buscar Caso" at bounding box center [270, 335] width 96 height 14
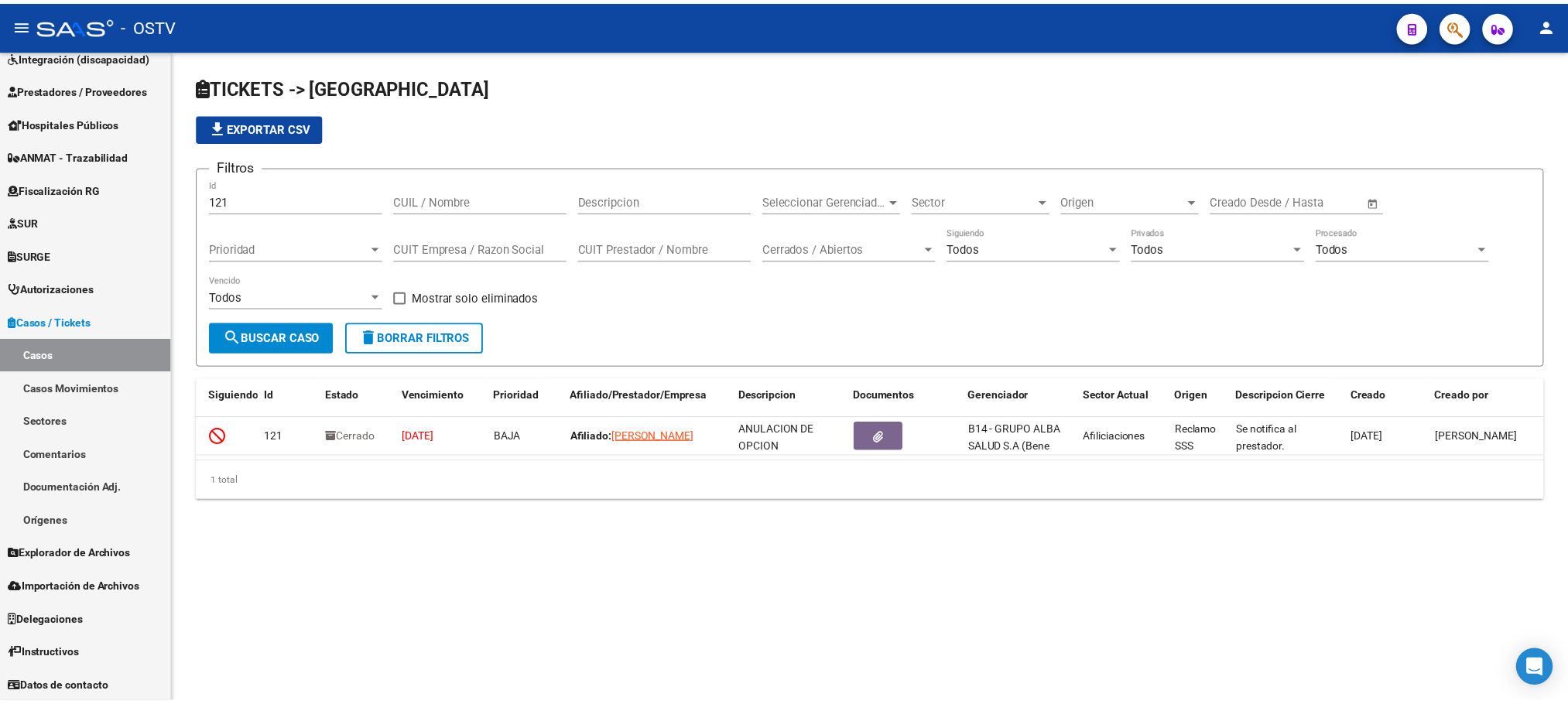
scroll to position [0, 0]
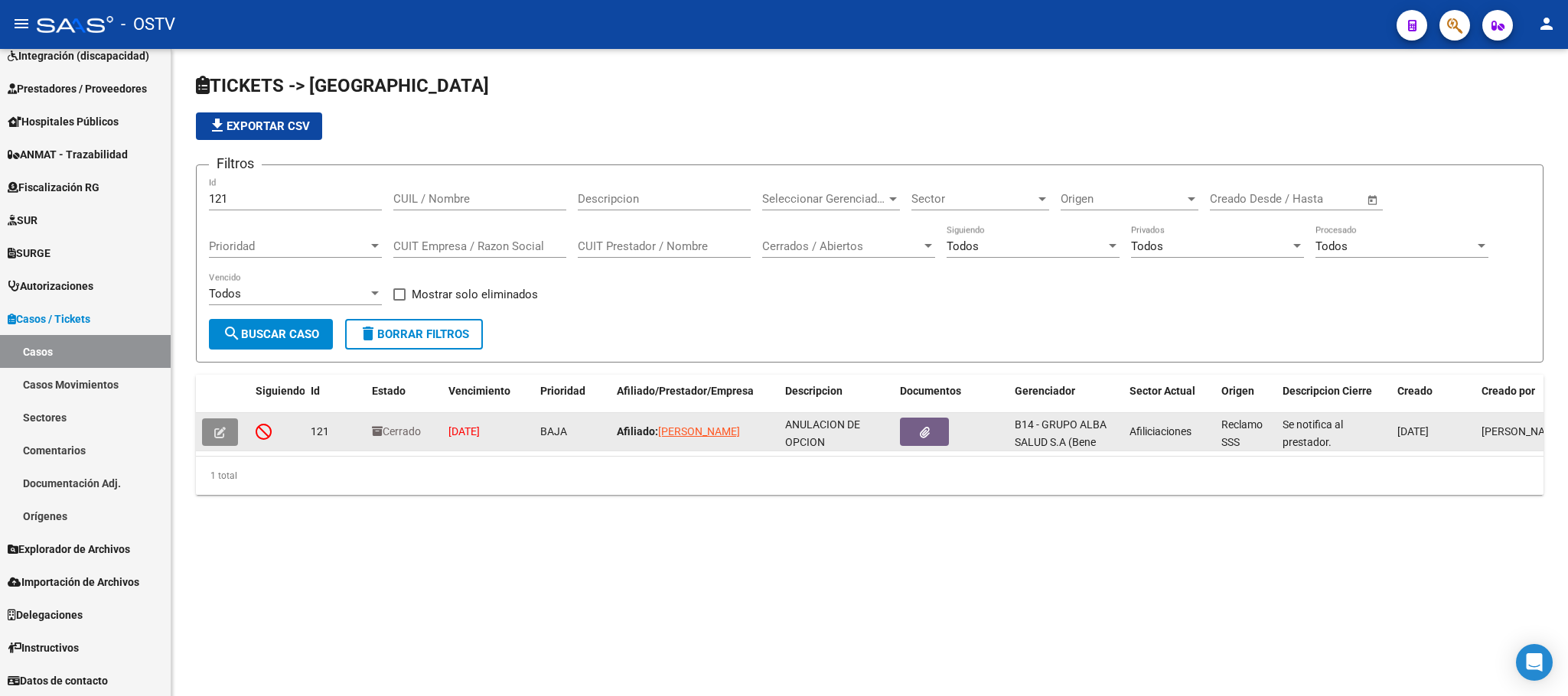
click at [219, 437] on icon "button" at bounding box center [220, 432] width 11 height 11
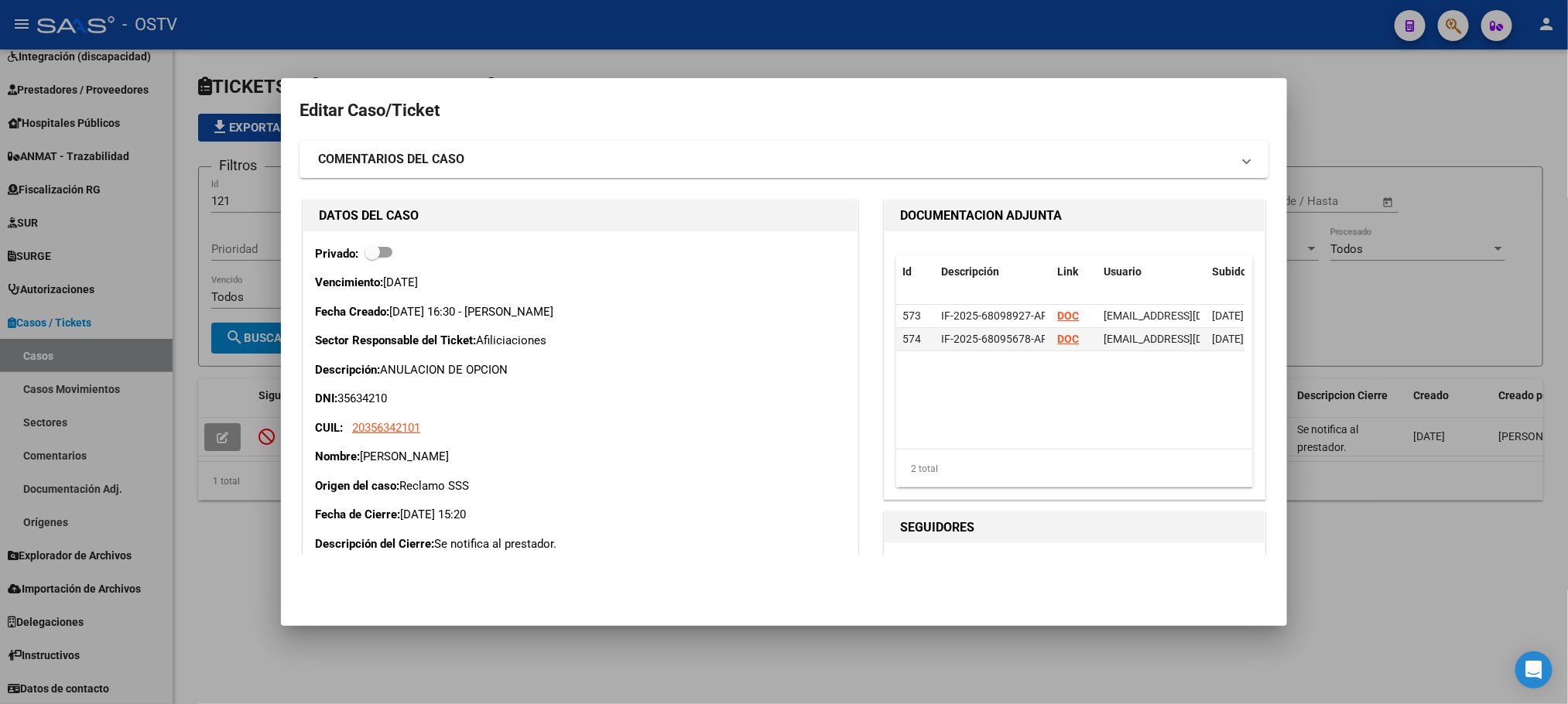
click at [1223, 161] on span "COMENTARIOS DEL CASO" at bounding box center [781, 159] width 926 height 18
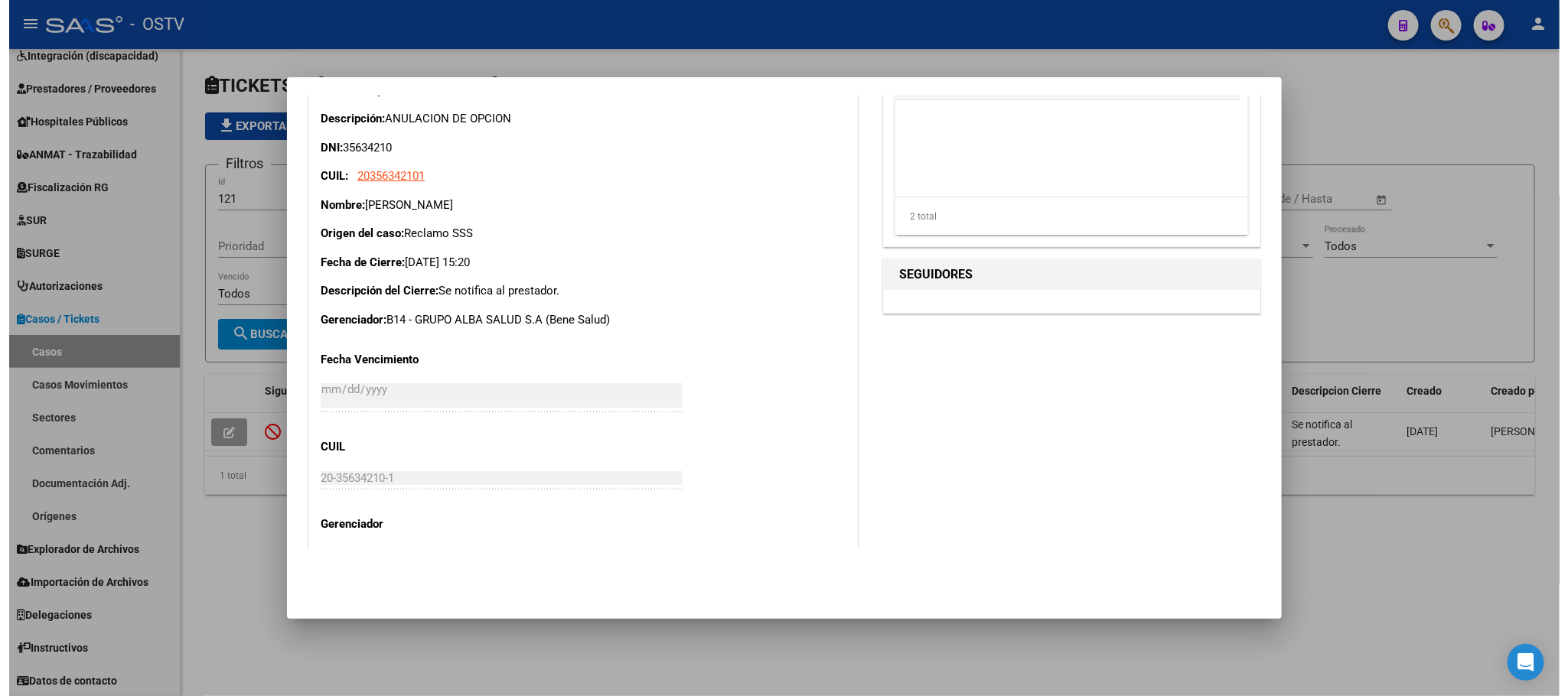
scroll to position [459, 0]
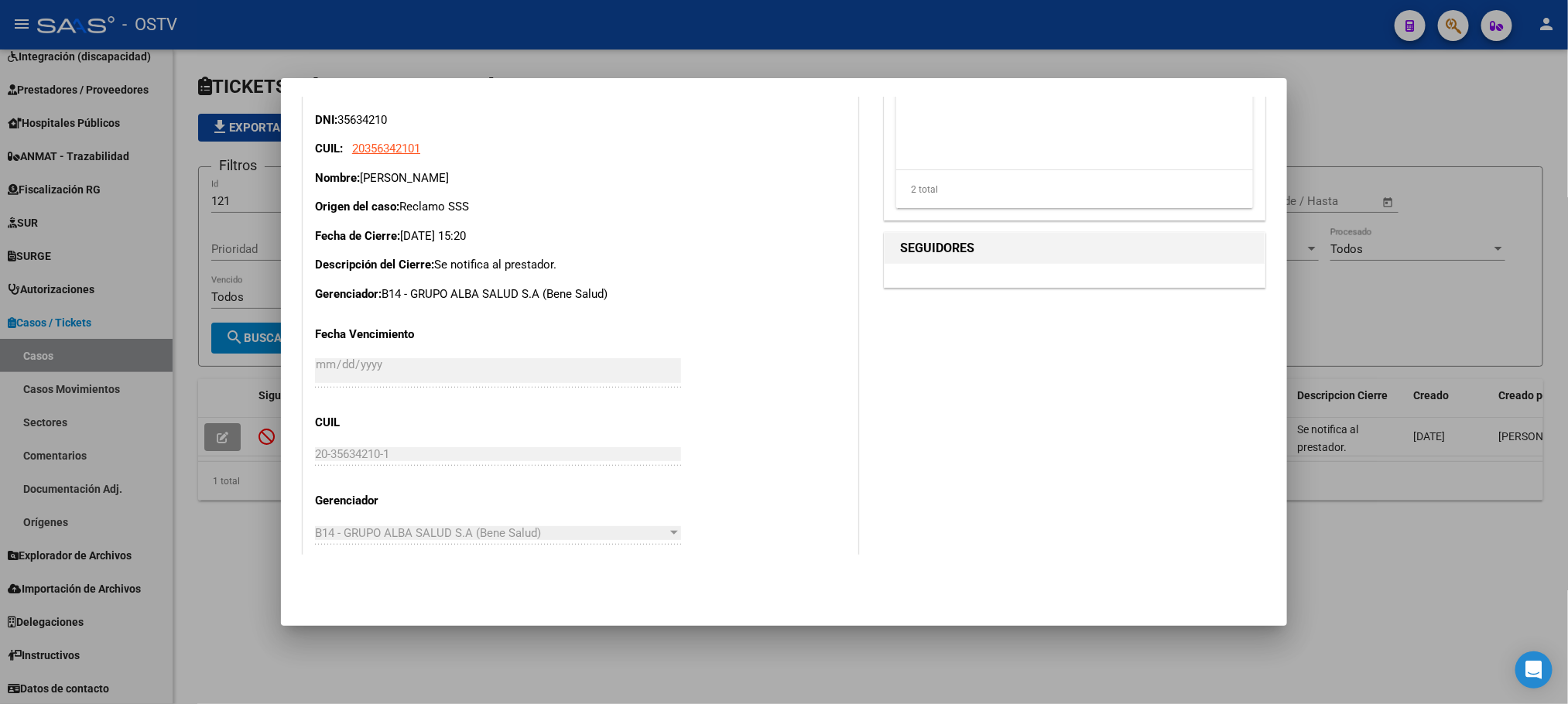
click at [696, 630] on div at bounding box center [784, 352] width 1568 height 704
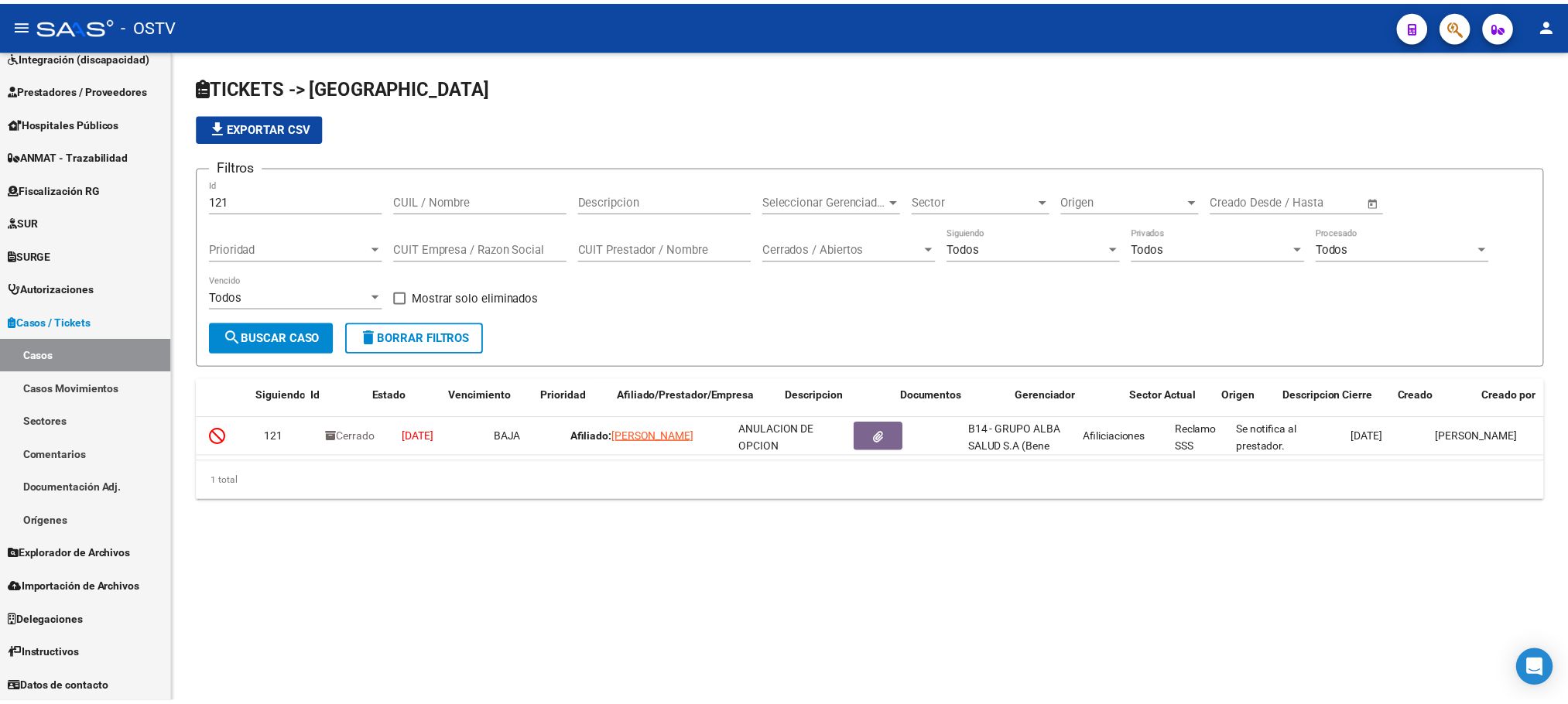
scroll to position [0, 0]
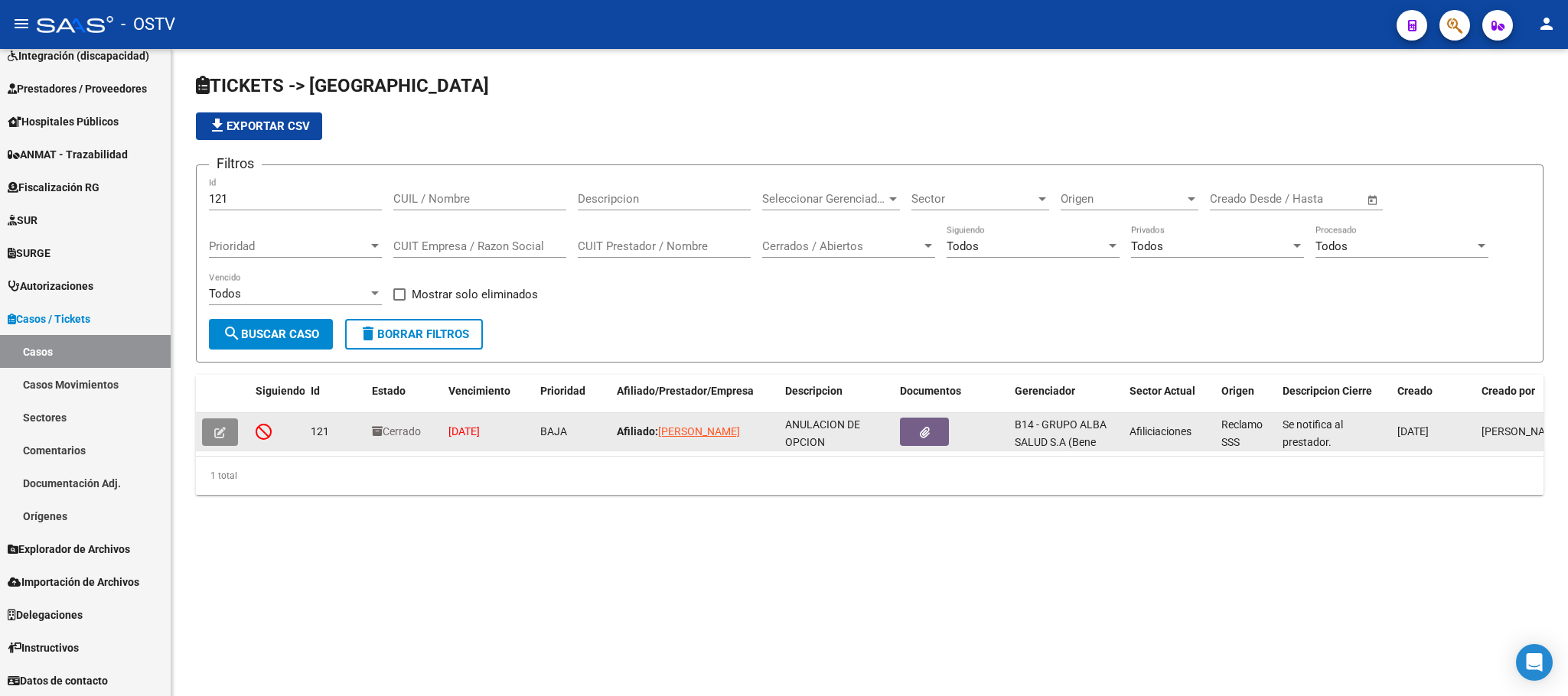
click at [223, 427] on icon "button" at bounding box center [220, 432] width 11 height 11
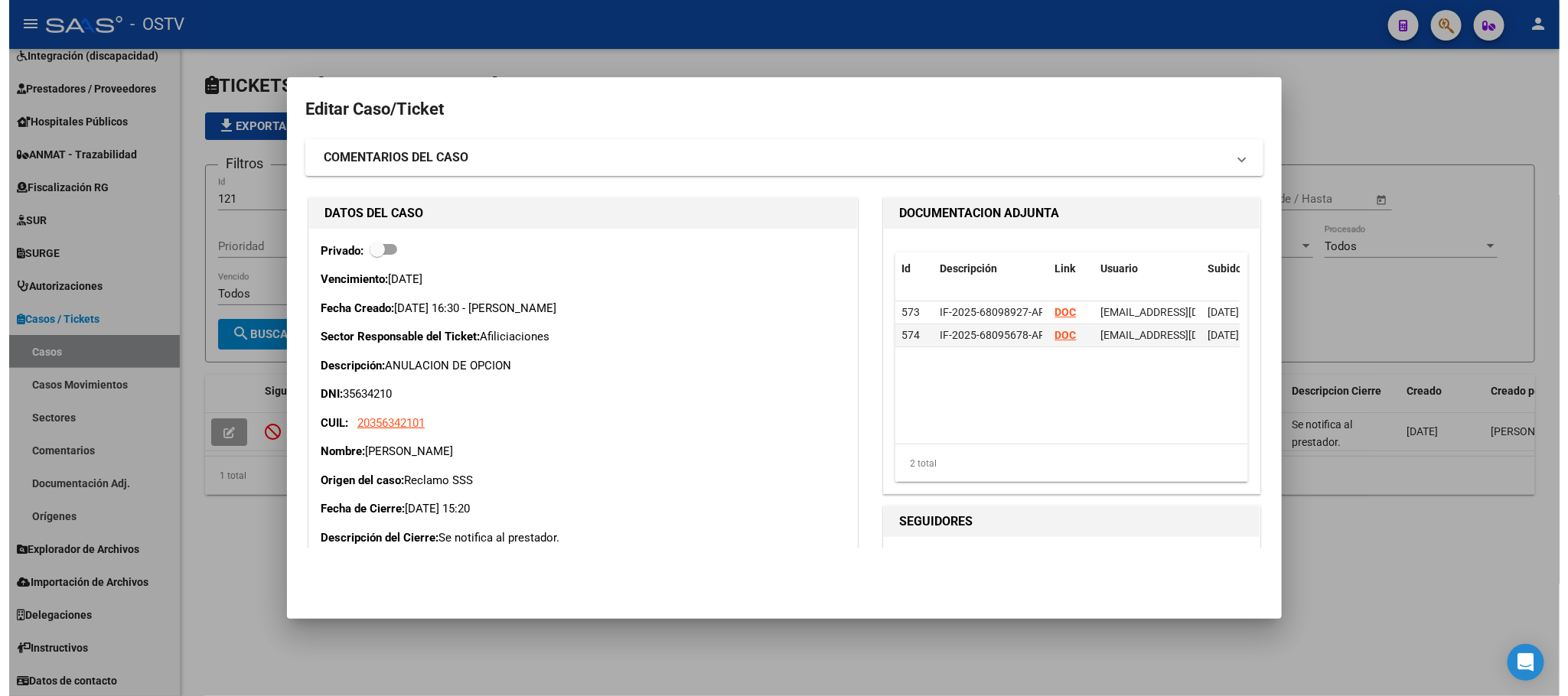
scroll to position [0, 115]
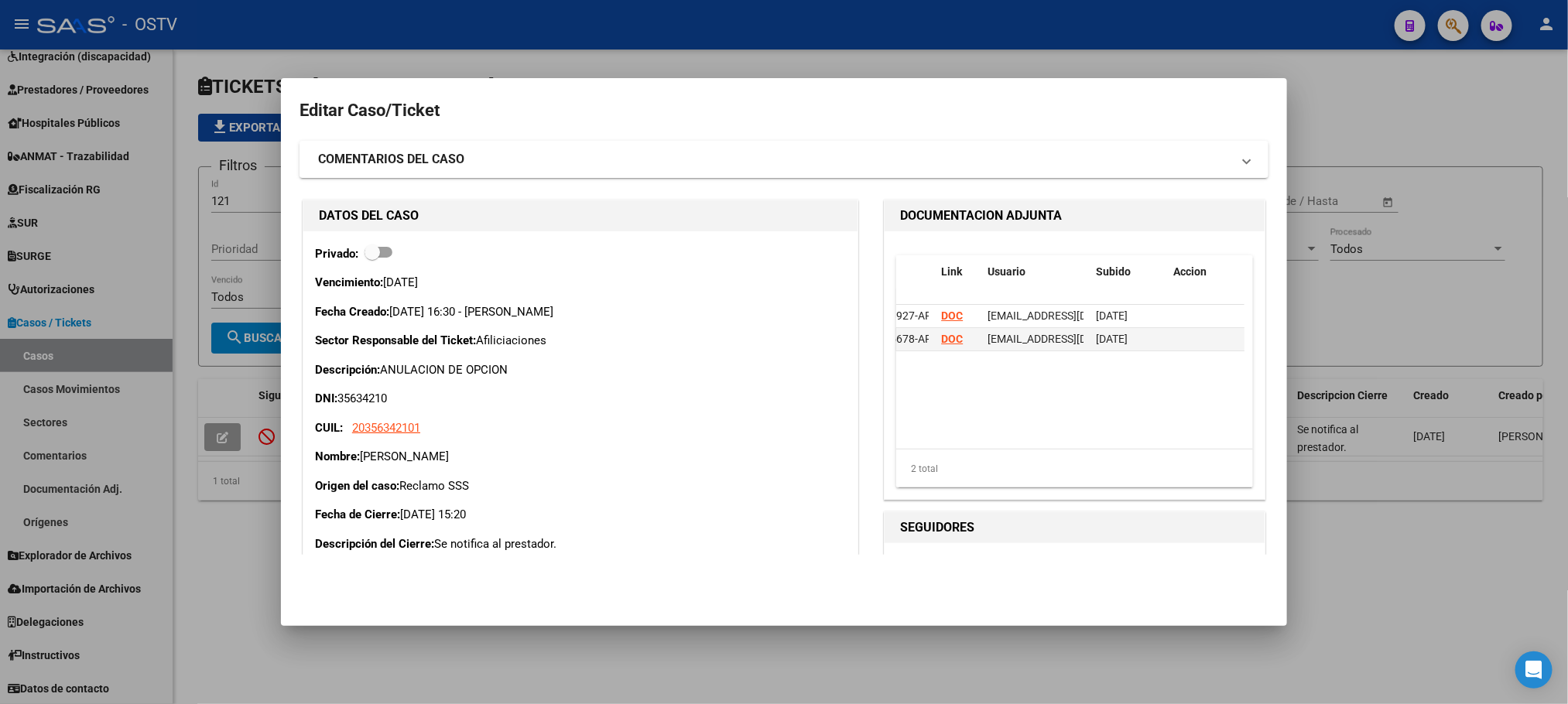
click at [1051, 659] on div at bounding box center [784, 352] width 1568 height 704
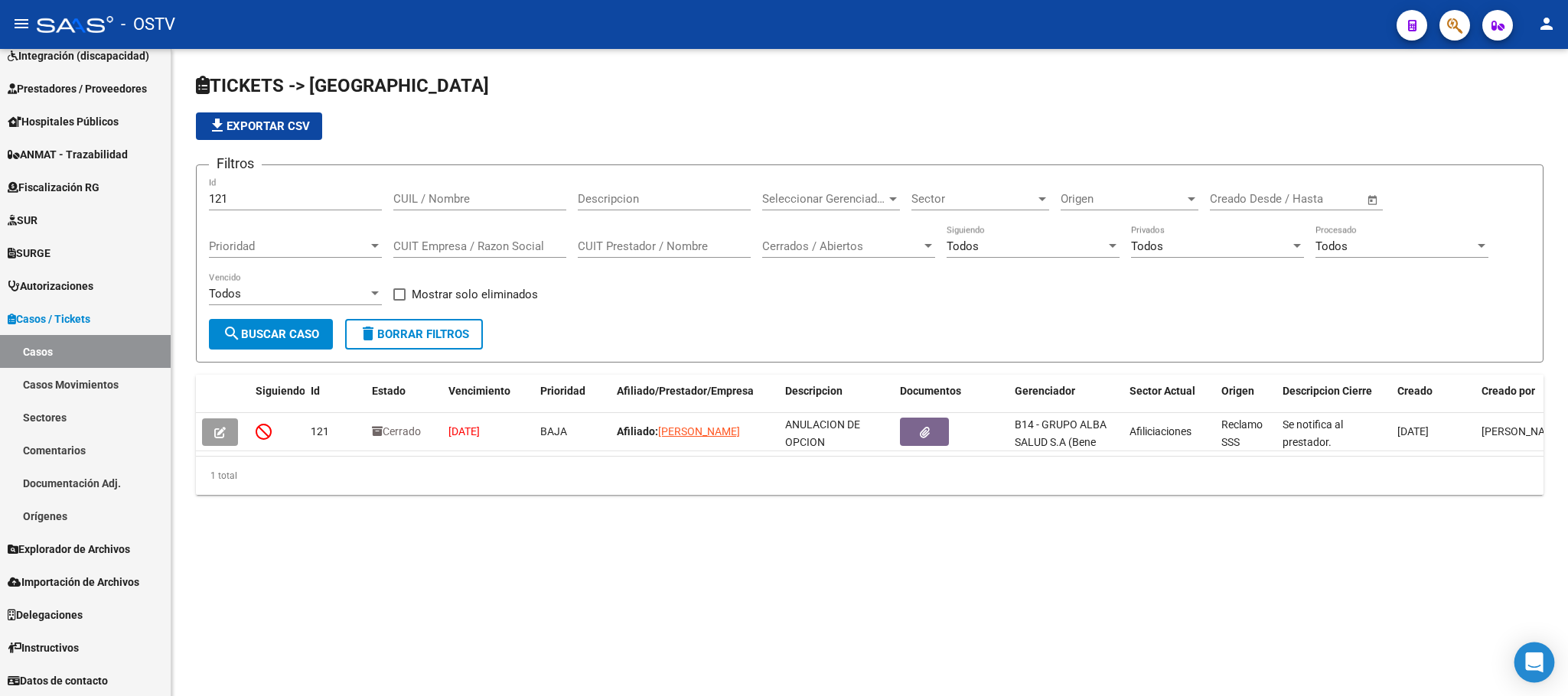
click at [1532, 666] on icon "Open Intercom Messenger" at bounding box center [1534, 662] width 18 height 20
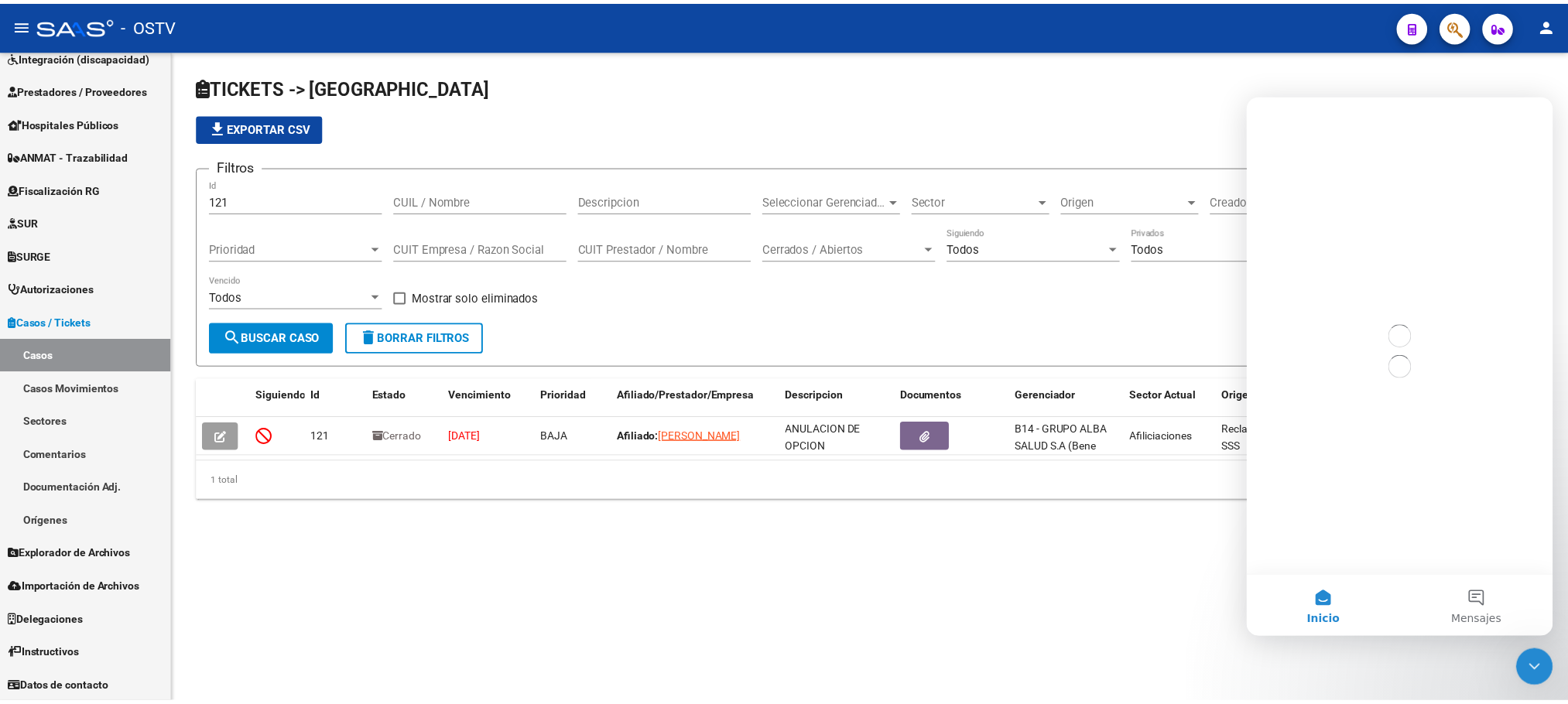
scroll to position [0, 0]
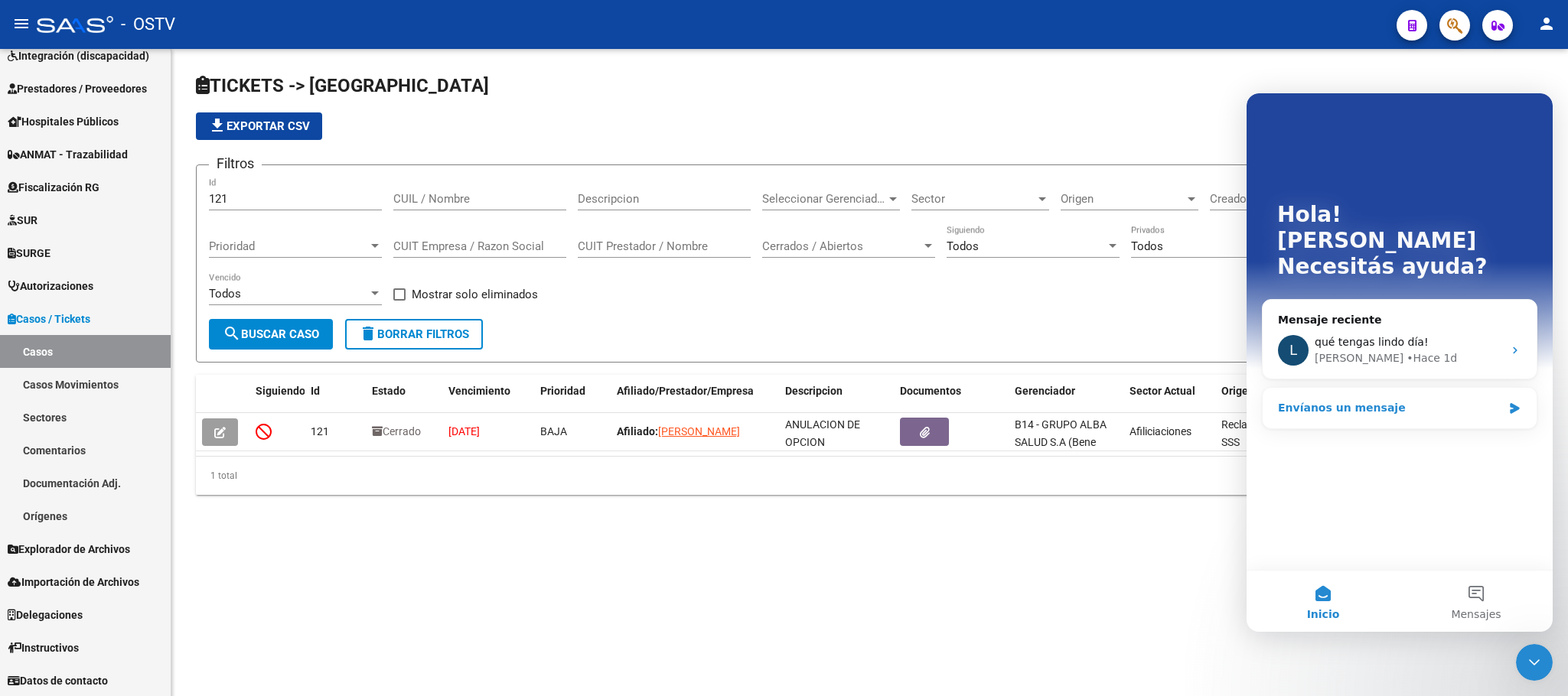
click at [1399, 400] on div "Envíanos un mensaje" at bounding box center [1389, 408] width 224 height 16
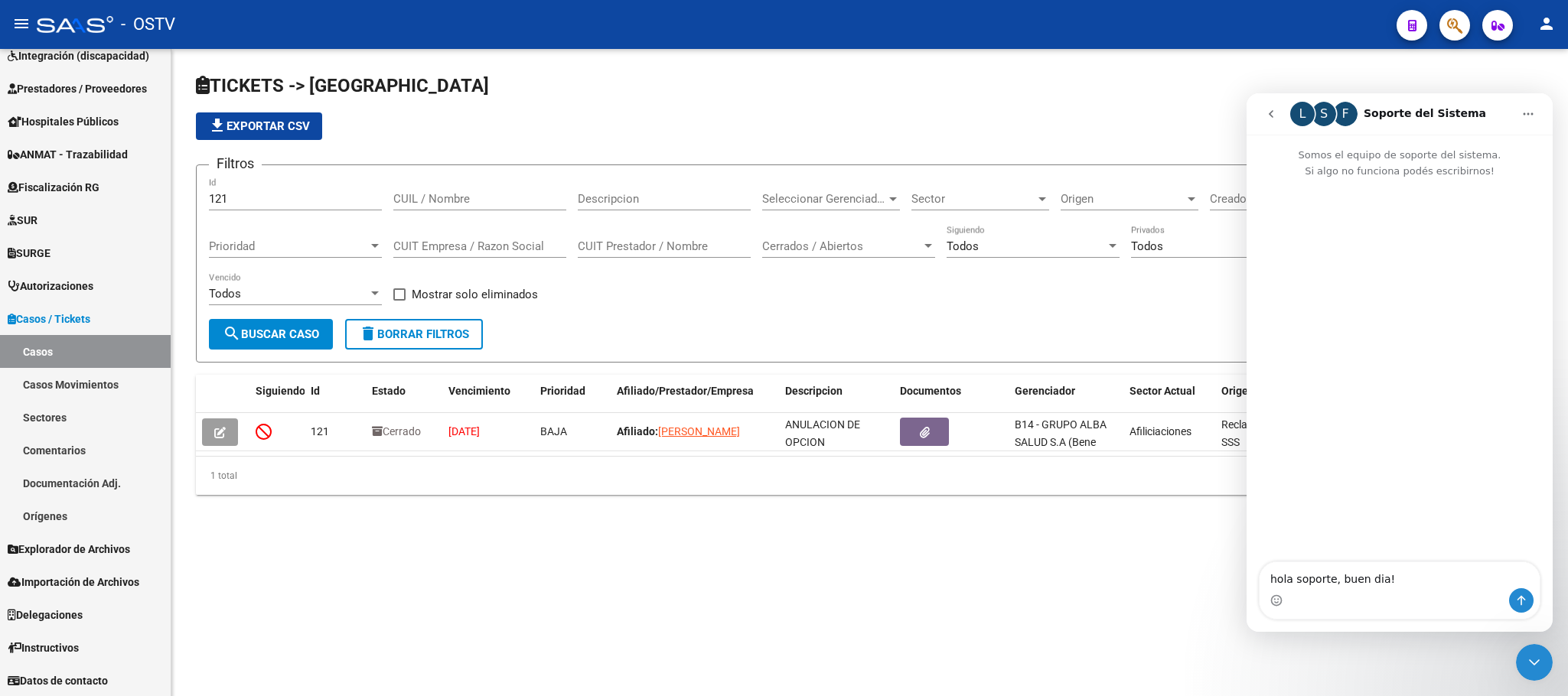
type textarea "hola soporte, buen dia!"
type textarea "necesito"
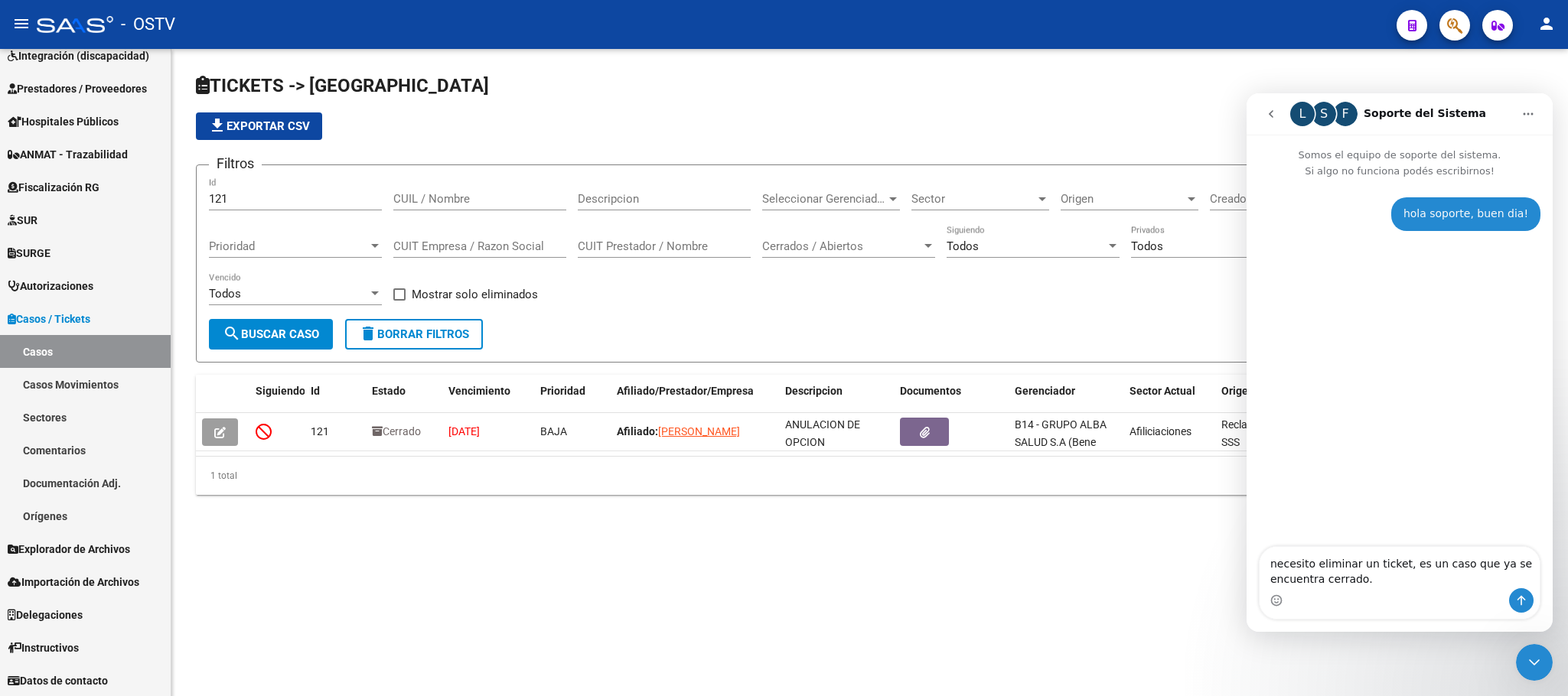
type textarea "necesito eliminar un ticket, es un caso que ya se encuentra cerrado."
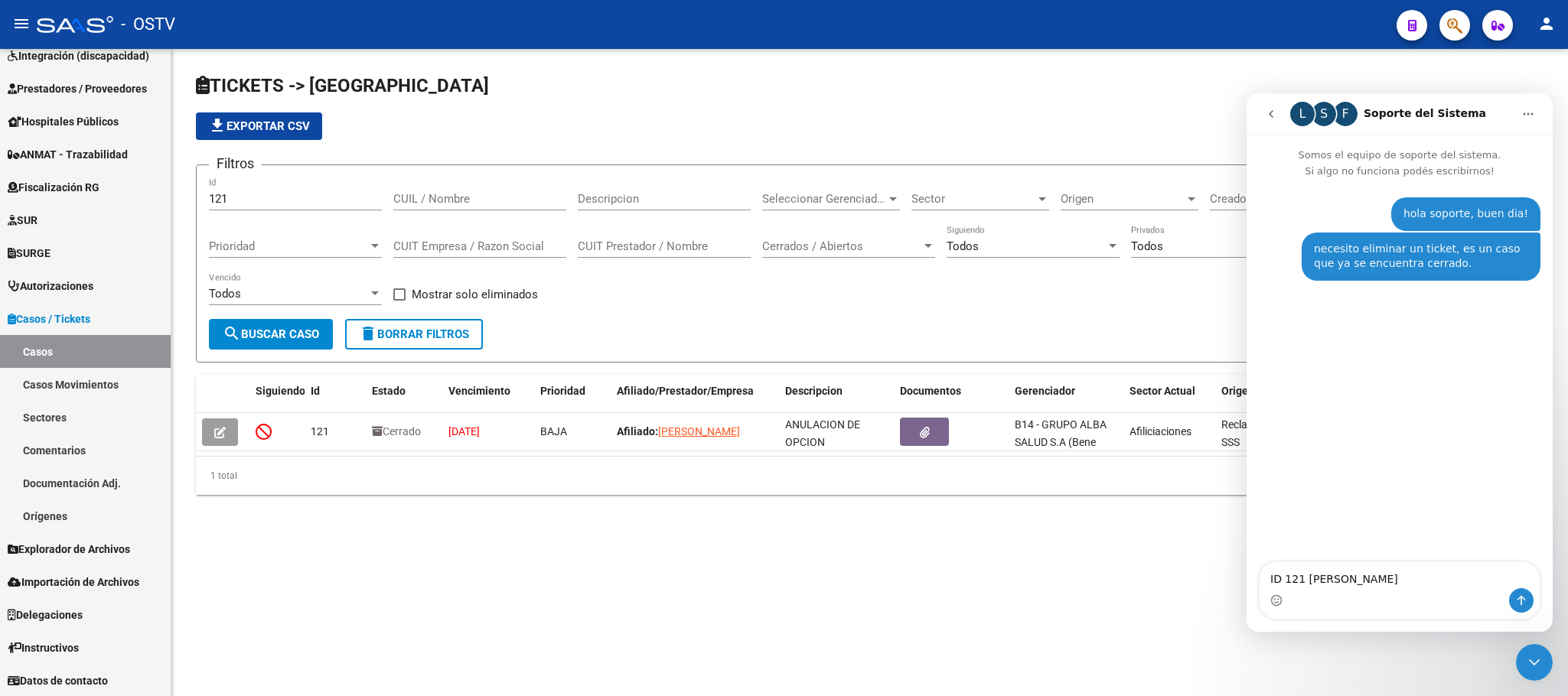
type textarea "ID 121 AFILIADO LOPEZ CESAR HERNAN"
type textarea "Tiene mal adjuntada la documentacion respaldatoria"
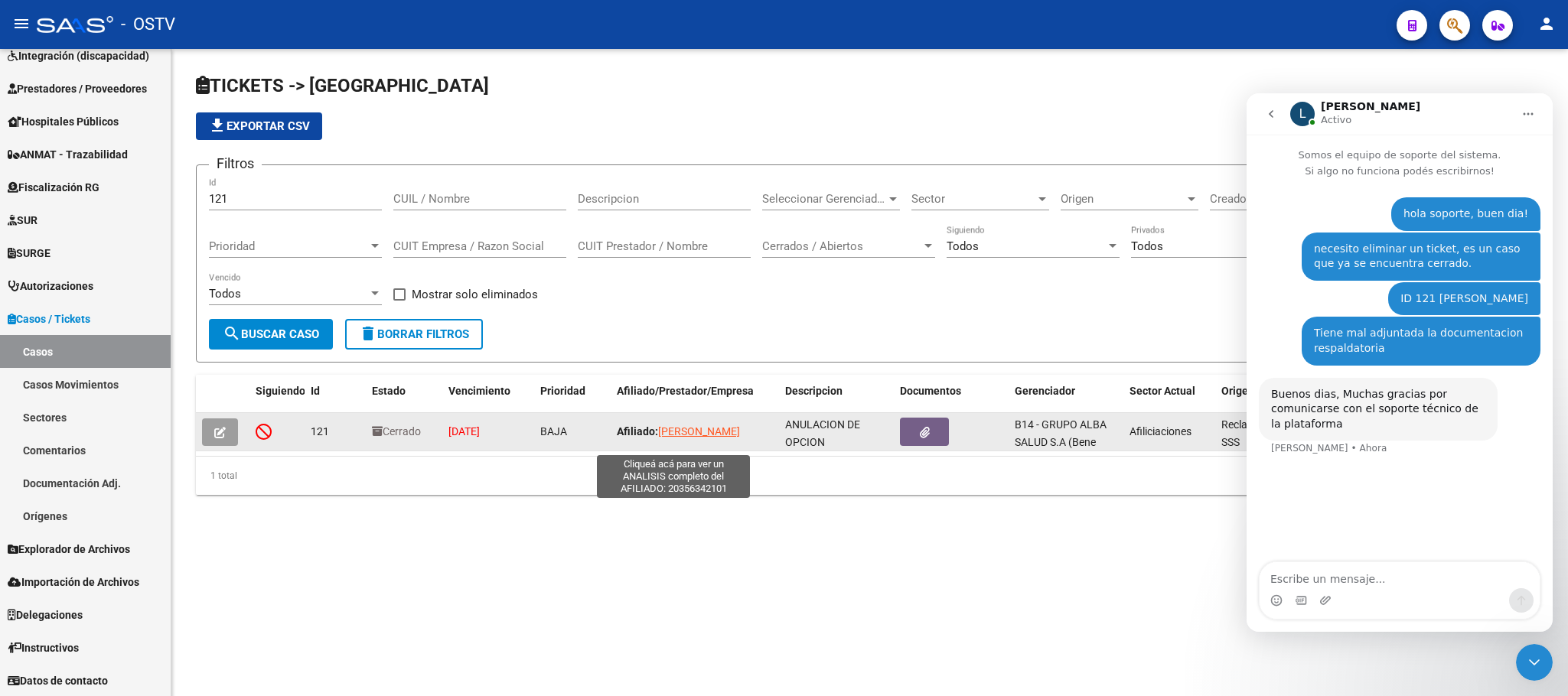
click at [659, 438] on span "LOPEZ HERNAN CESAR" at bounding box center [699, 432] width 82 height 12
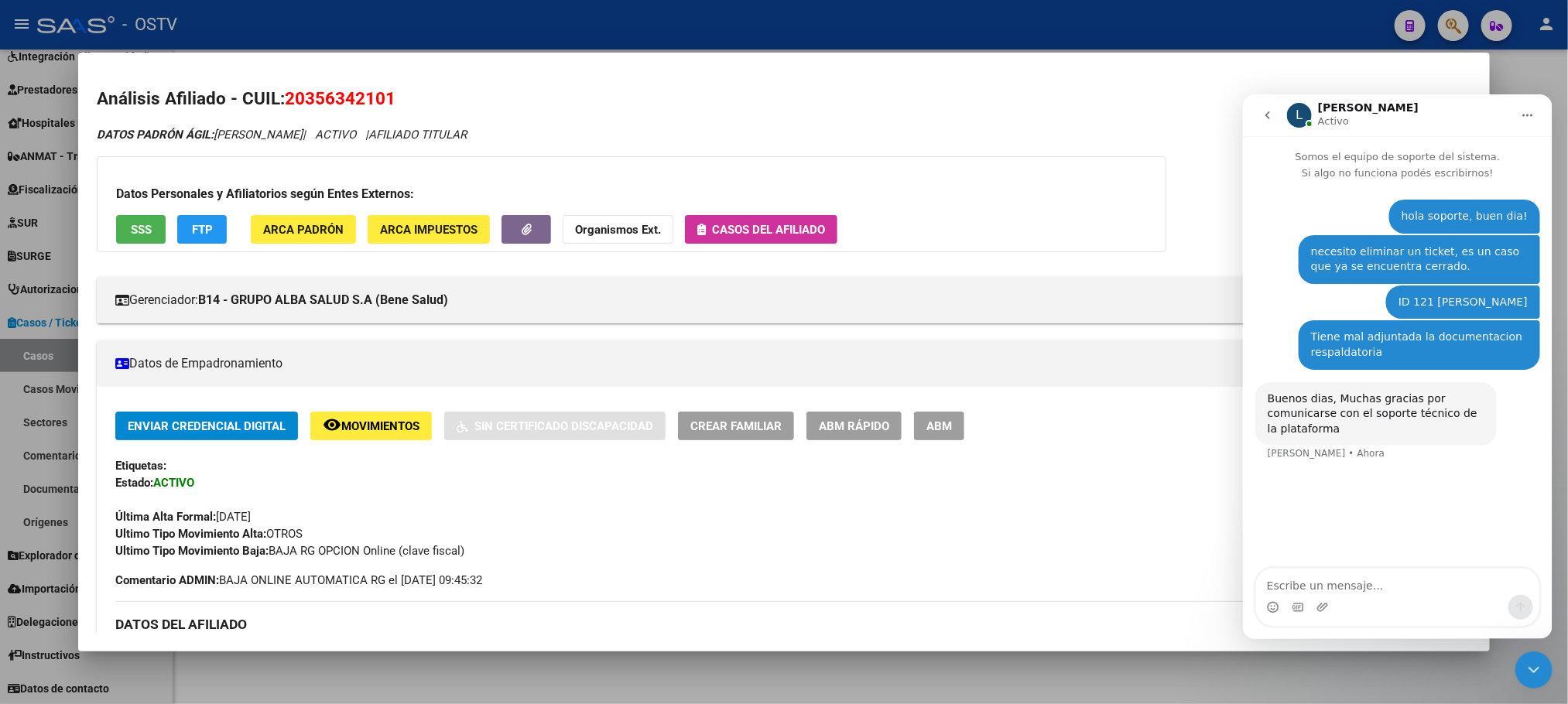
click at [131, 234] on span "SSS" at bounding box center [142, 230] width 21 height 14
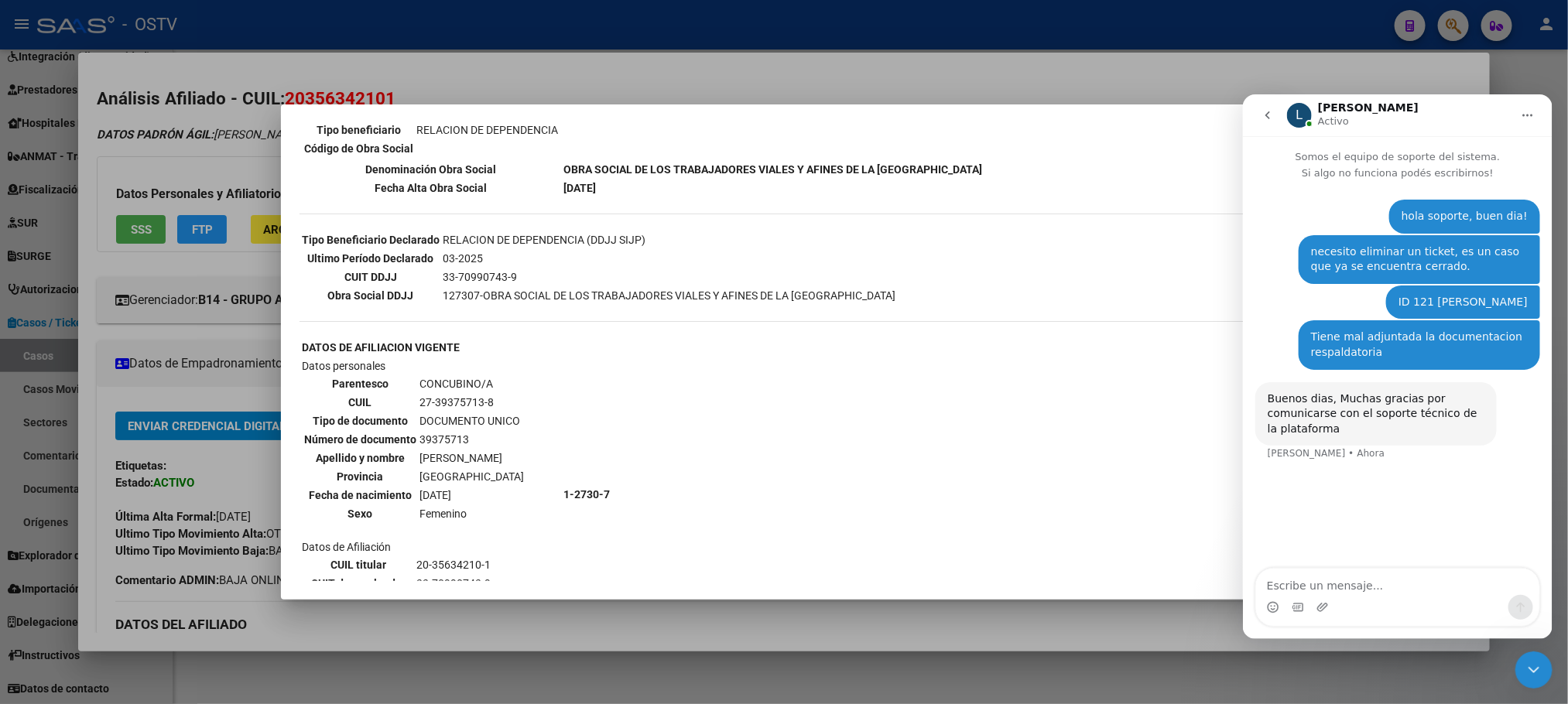
scroll to position [581, 0]
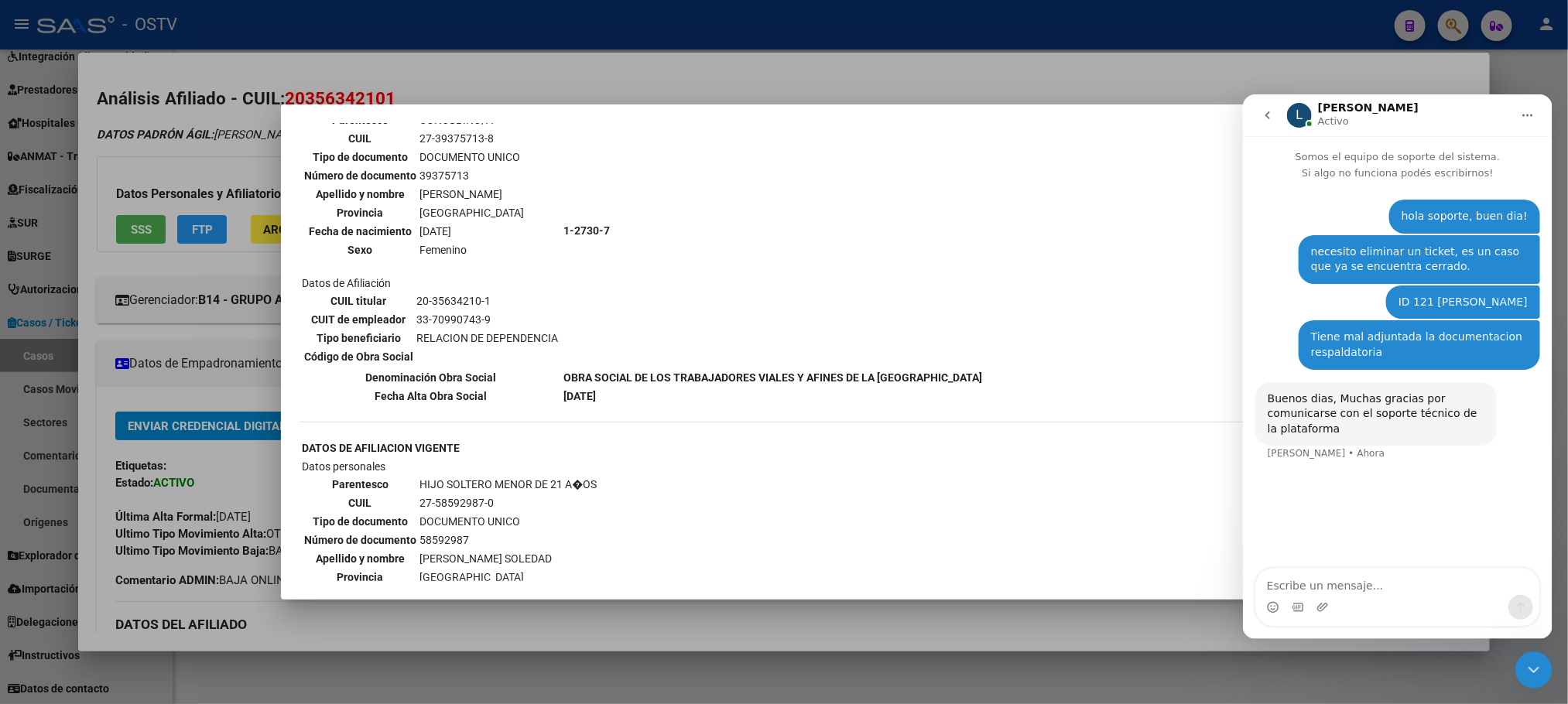
drag, startPoint x: 235, startPoint y: 492, endPoint x: 274, endPoint y: 435, distance: 69.1
click at [235, 490] on div at bounding box center [784, 352] width 1568 height 704
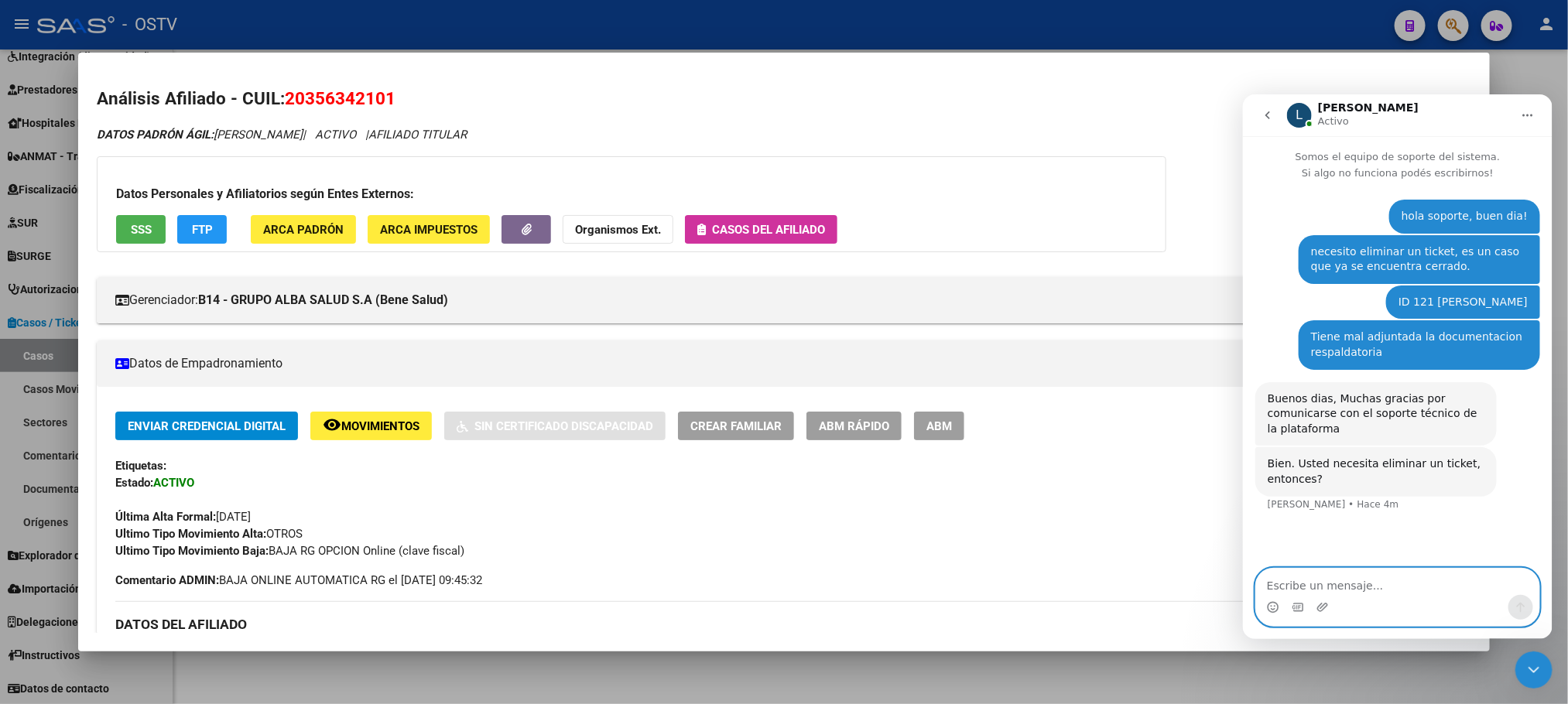
click at [1406, 582] on textarea "Escribe un mensaje..." at bounding box center [1397, 581] width 283 height 26
type textarea "si"
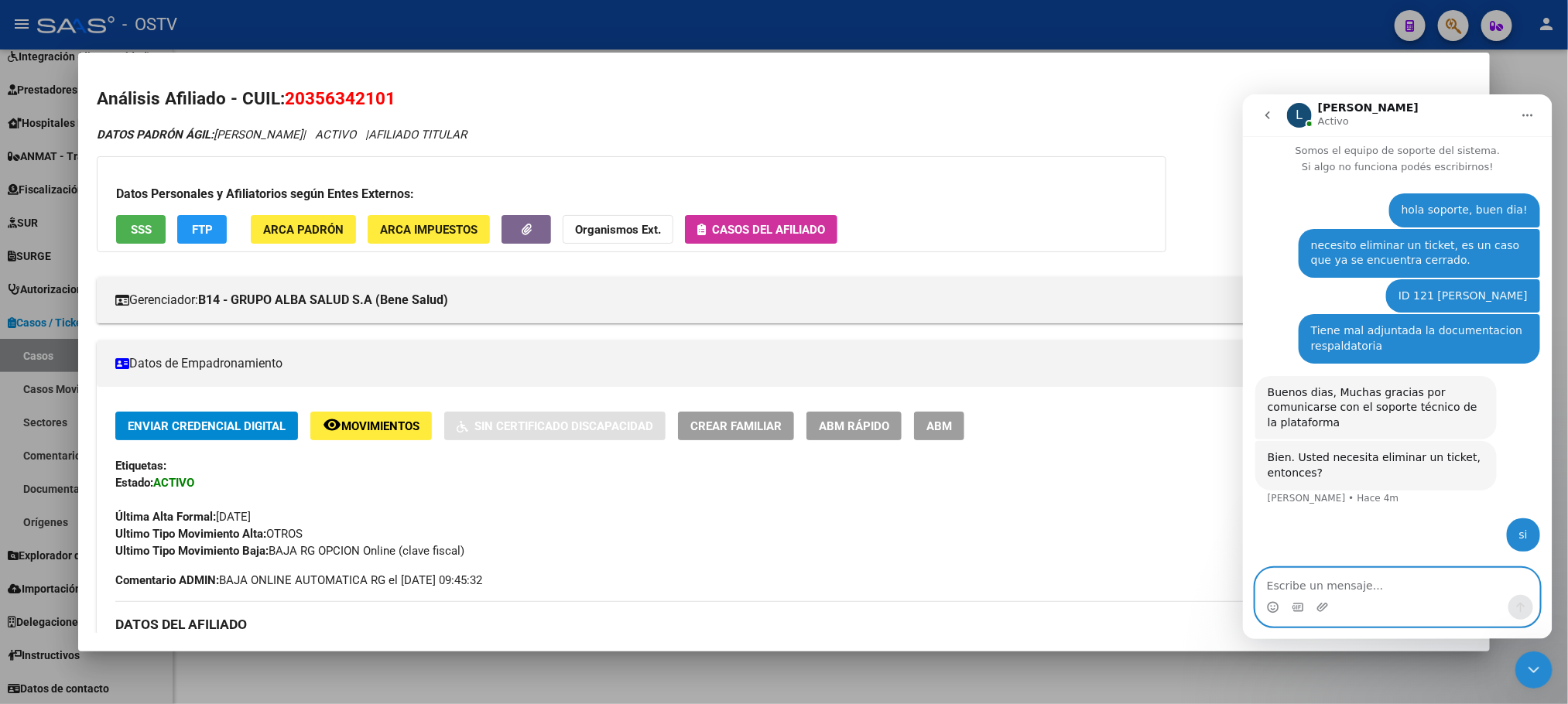
scroll to position [7, 0]
